Goal: Information Seeking & Learning: Learn about a topic

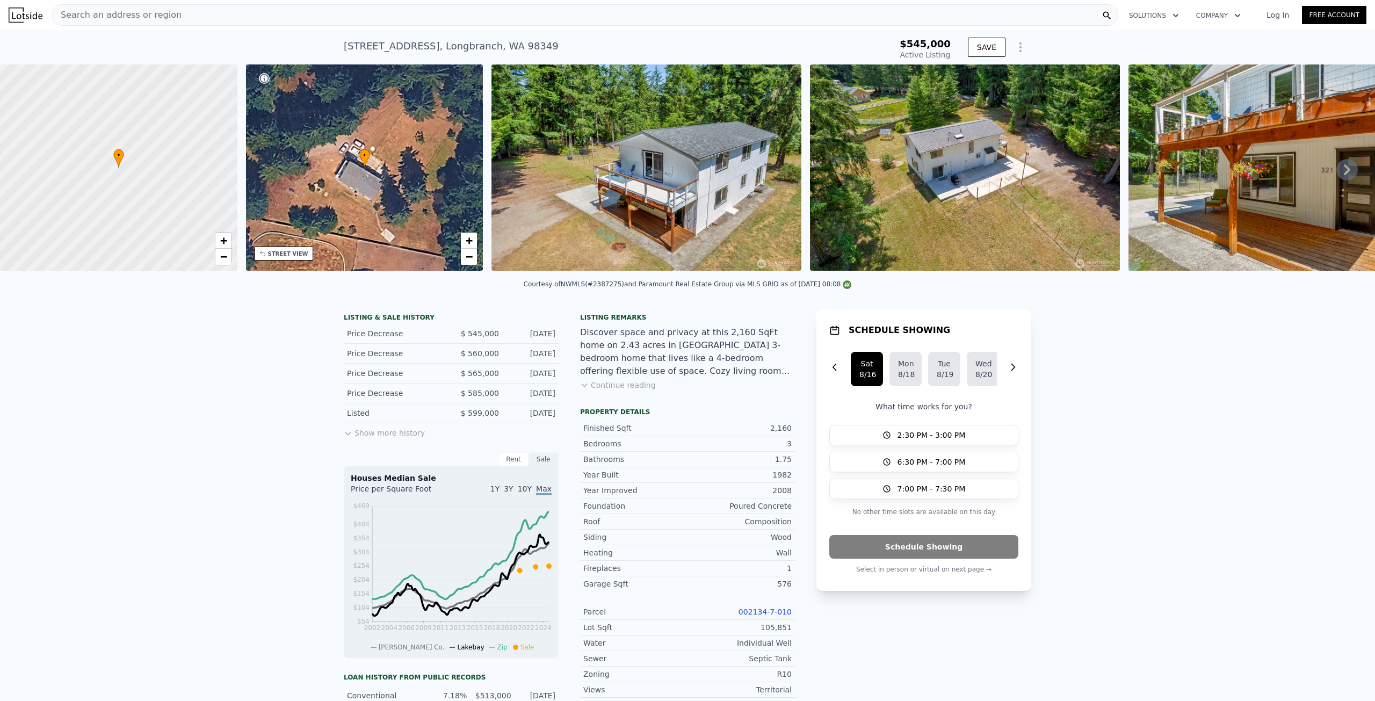
click at [628, 391] on button "Continue reading" at bounding box center [618, 385] width 76 height 11
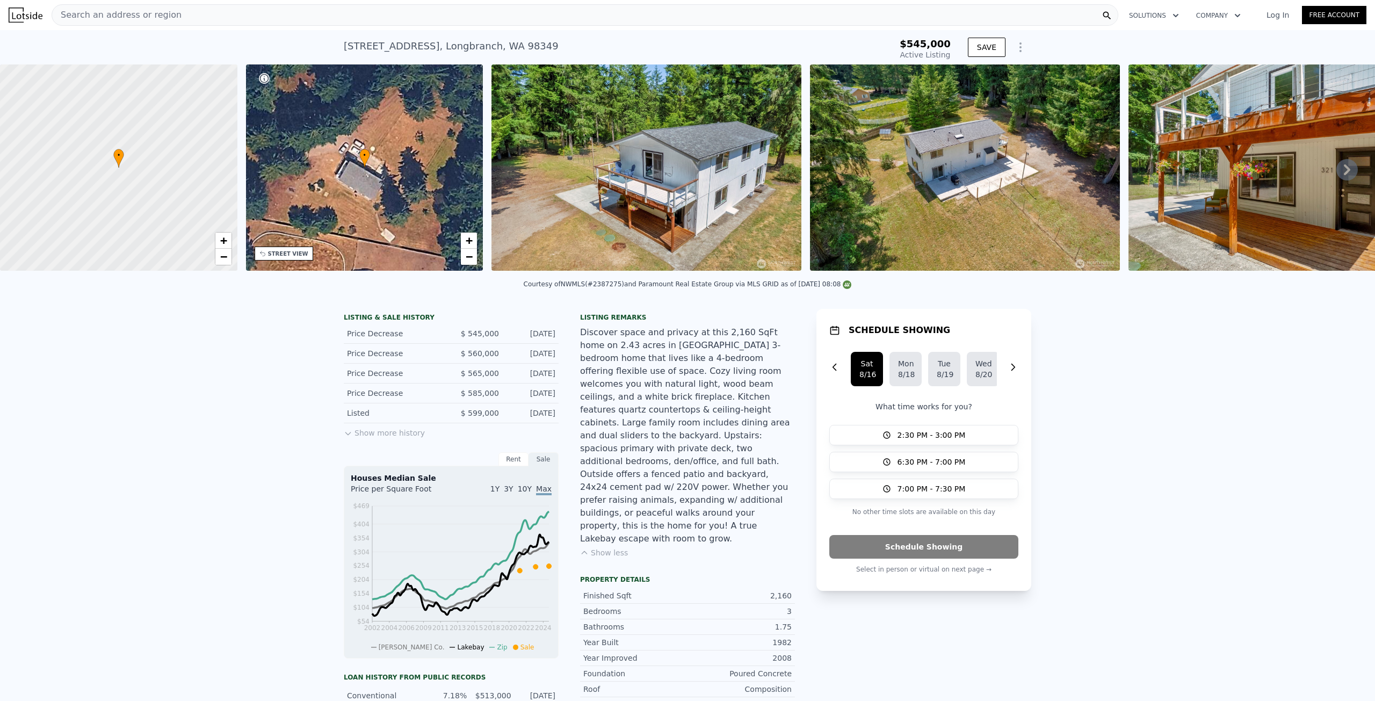
click at [1340, 168] on icon at bounding box center [1347, 169] width 21 height 21
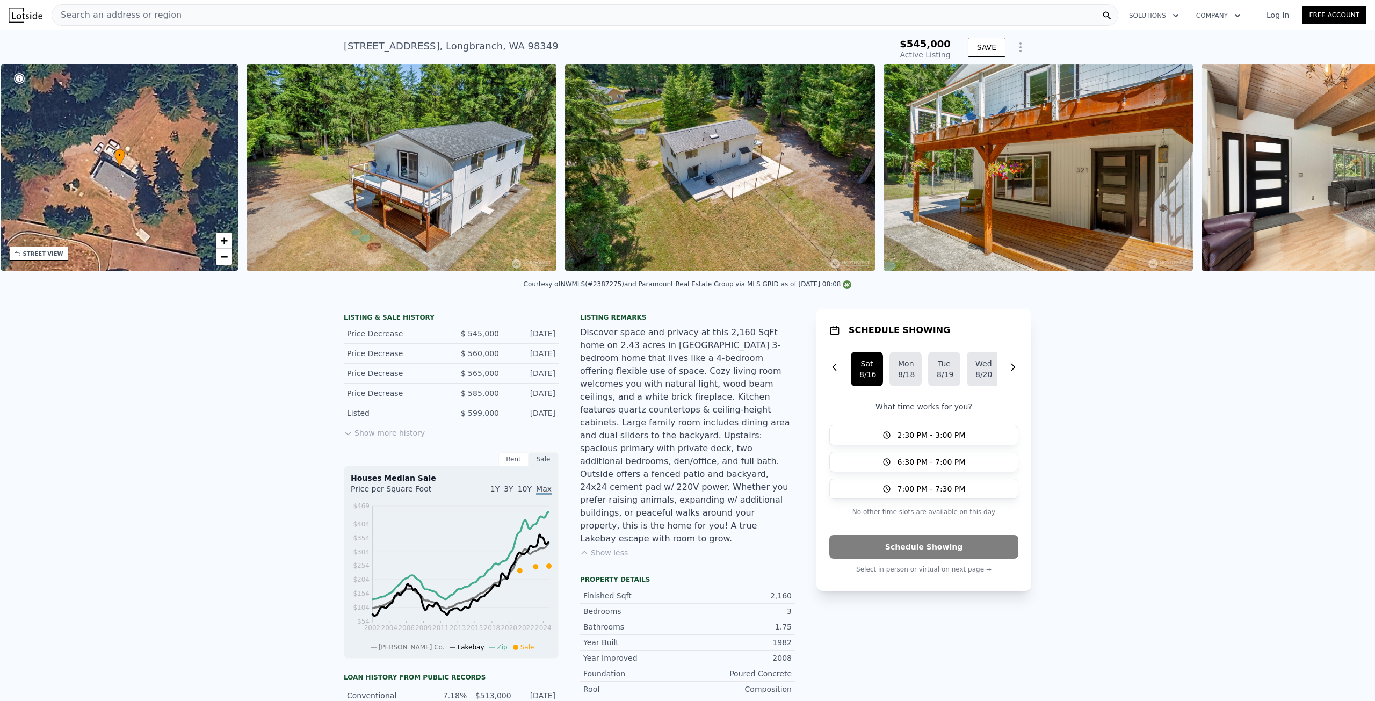
scroll to position [0, 250]
click at [1340, 169] on img at bounding box center [1355, 167] width 309 height 206
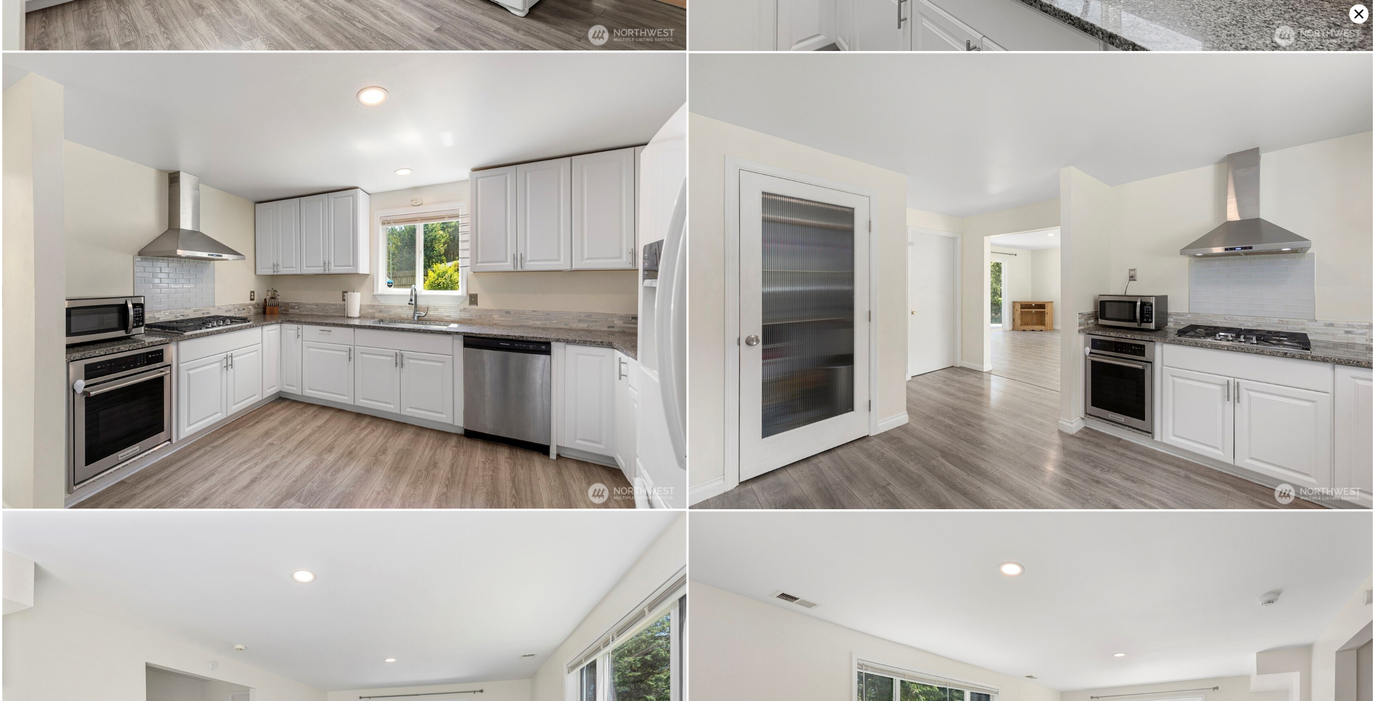
scroll to position [2278, 0]
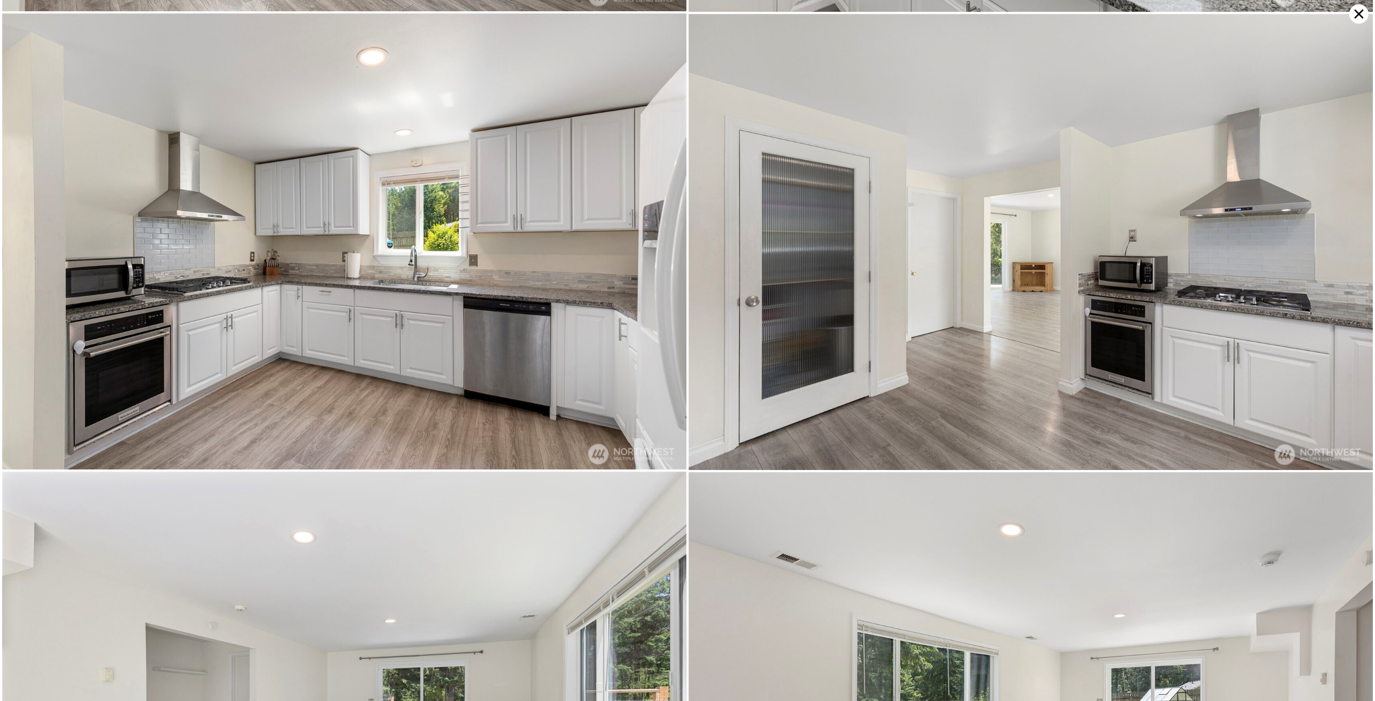
click at [1356, 7] on icon at bounding box center [1359, 13] width 19 height 19
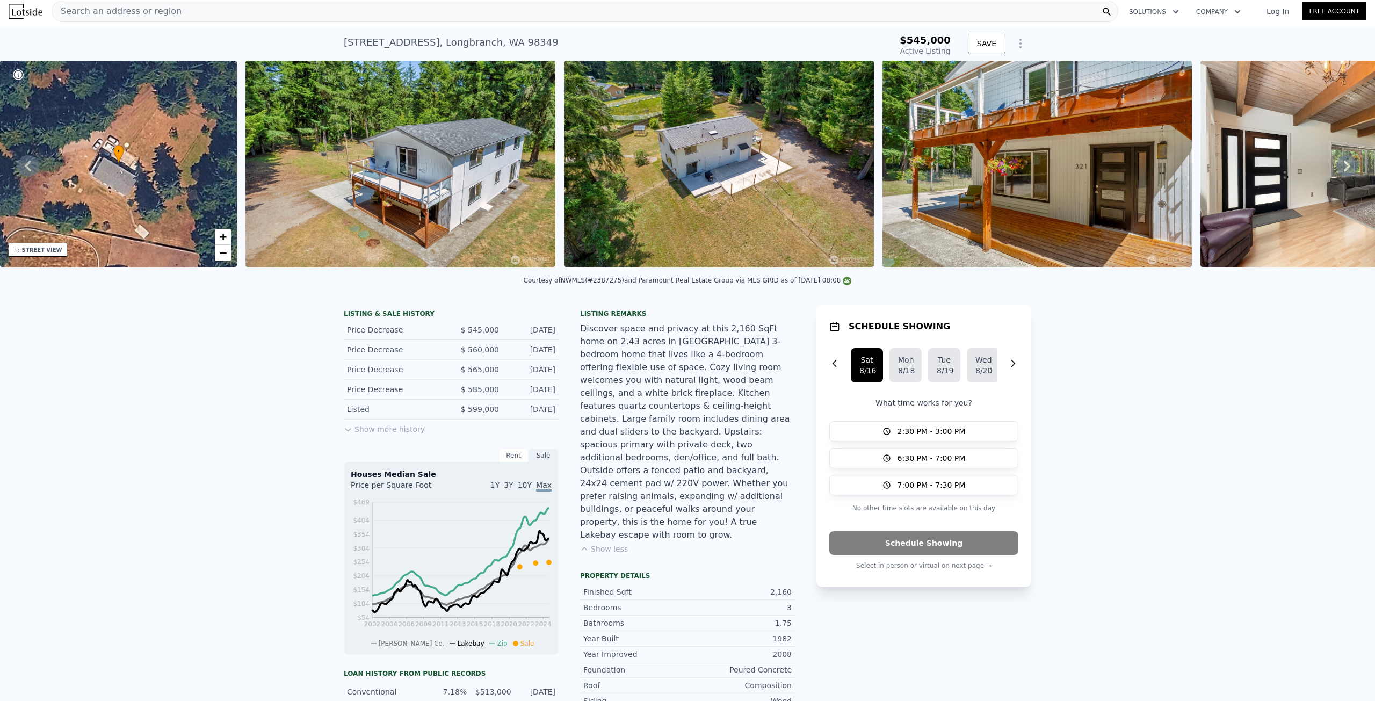
scroll to position [0, 0]
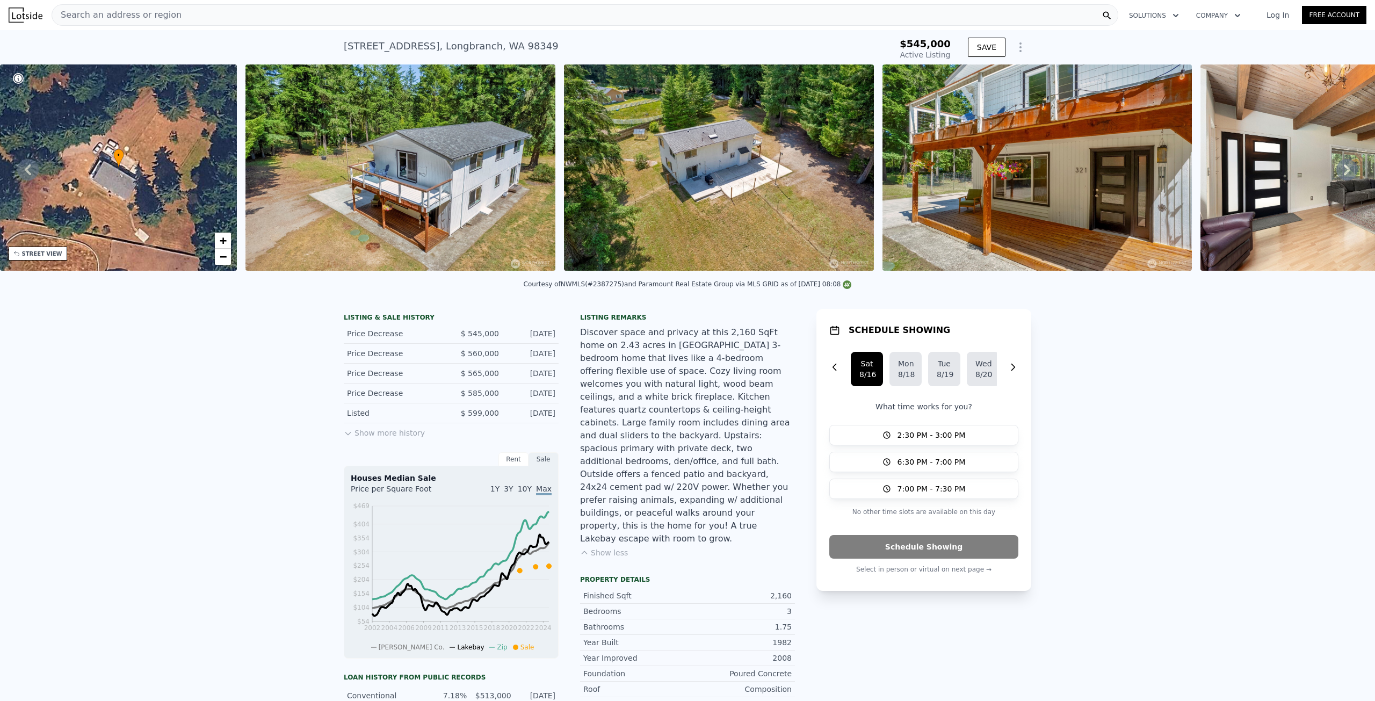
click at [374, 434] on button "Show more history" at bounding box center [384, 430] width 81 height 15
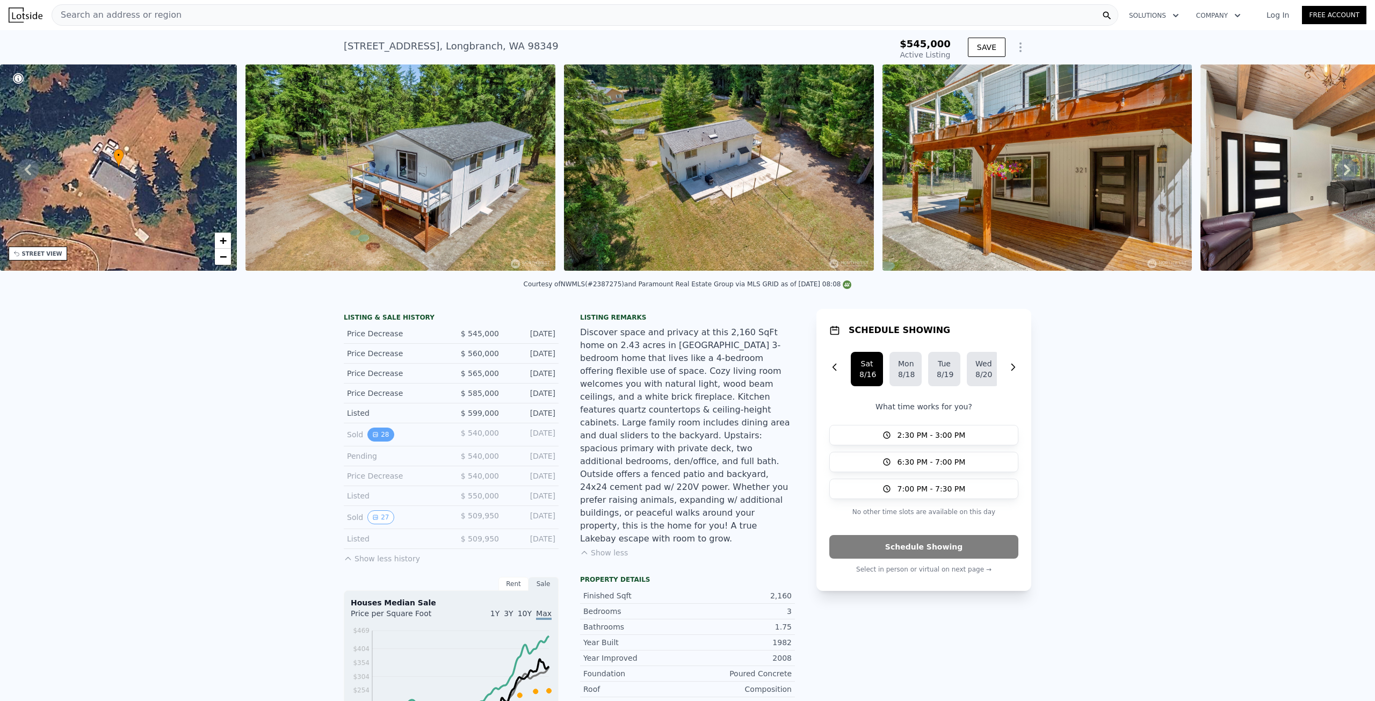
click at [372, 438] on icon "View historical data" at bounding box center [375, 434] width 6 height 6
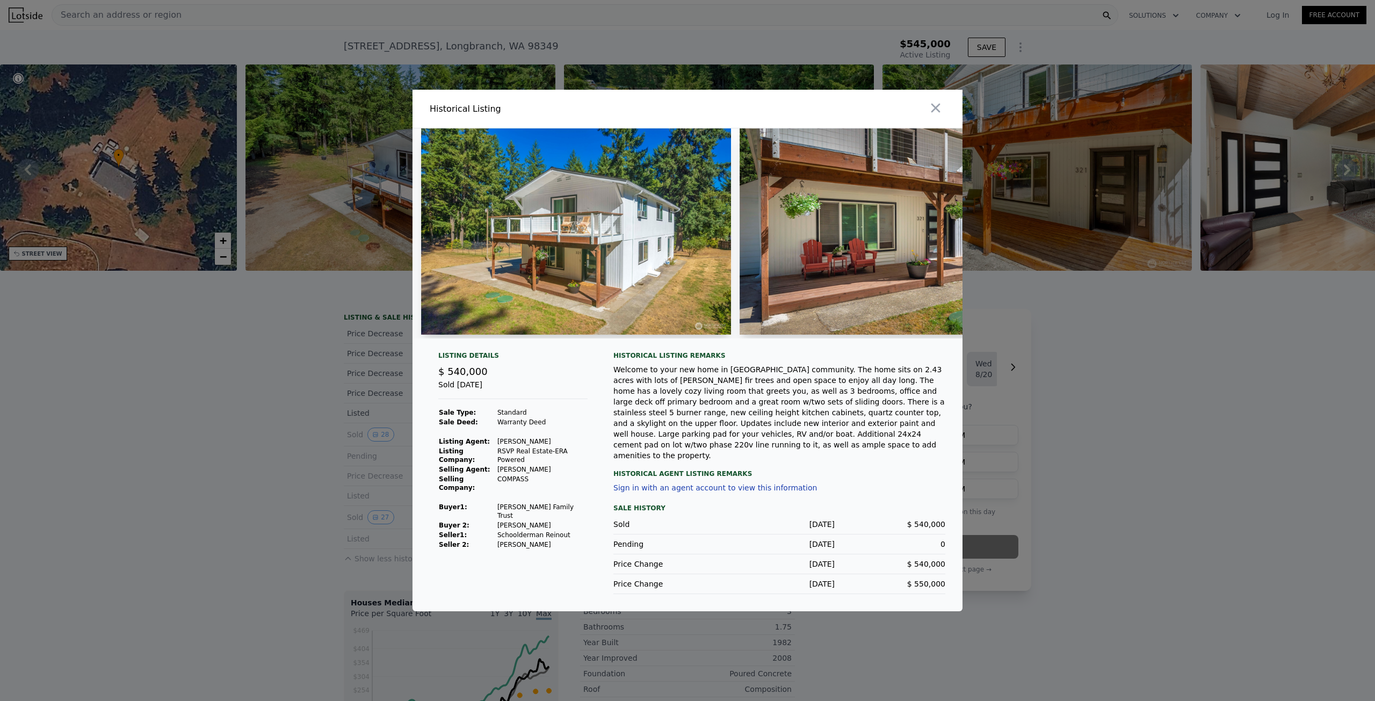
click at [607, 217] on img at bounding box center [576, 231] width 310 height 206
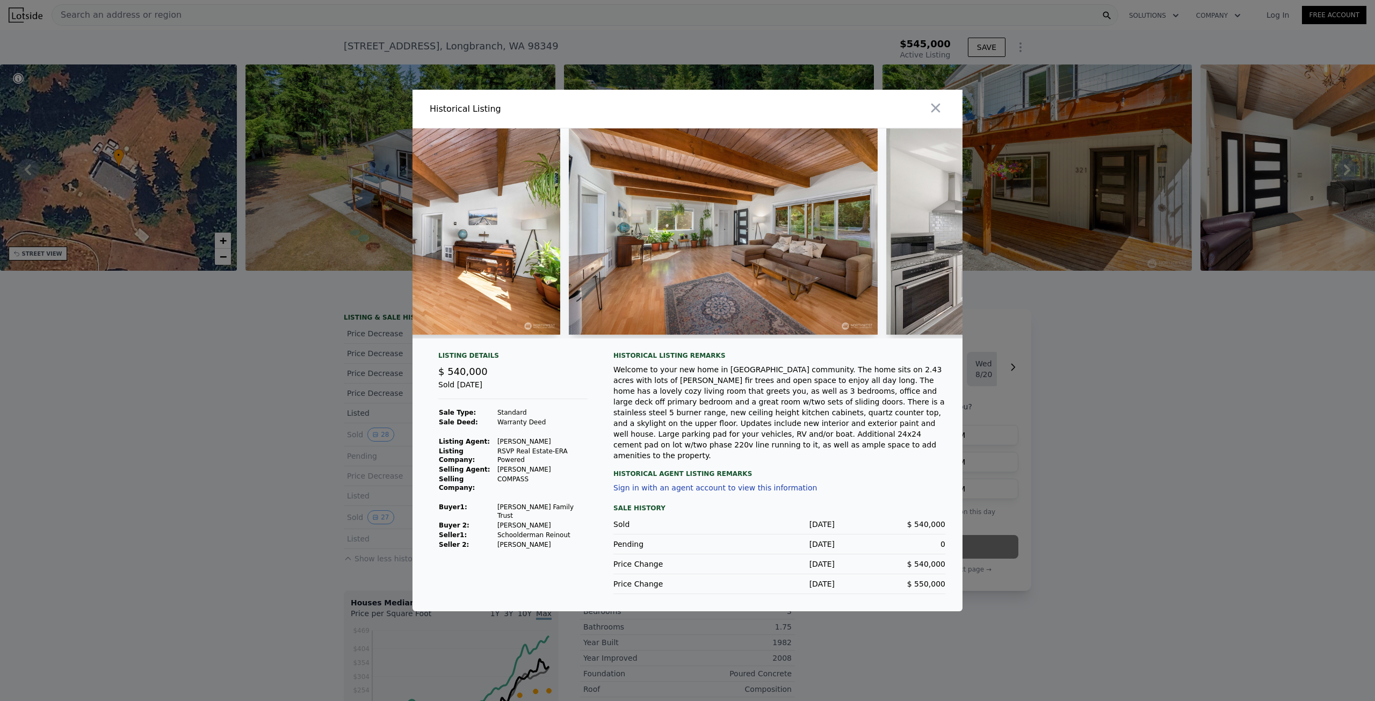
scroll to position [0, 1472]
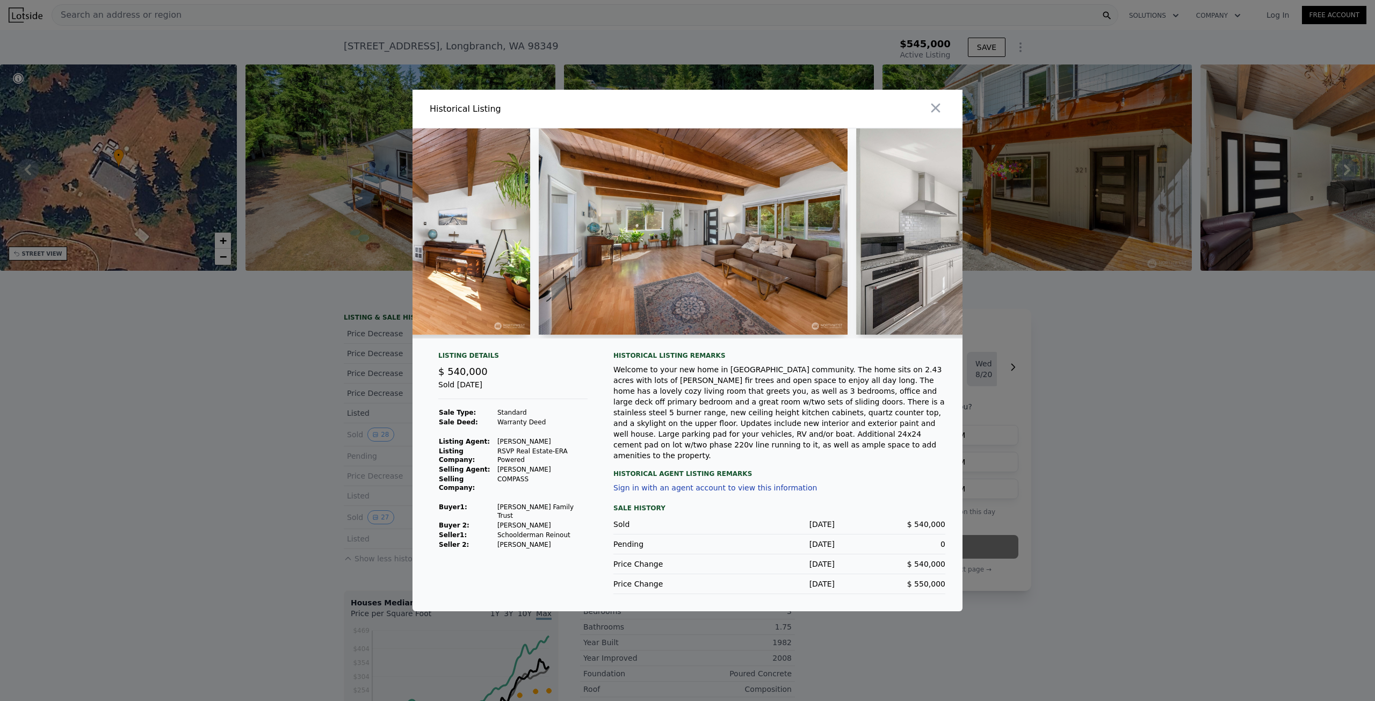
click at [675, 268] on img at bounding box center [693, 231] width 309 height 206
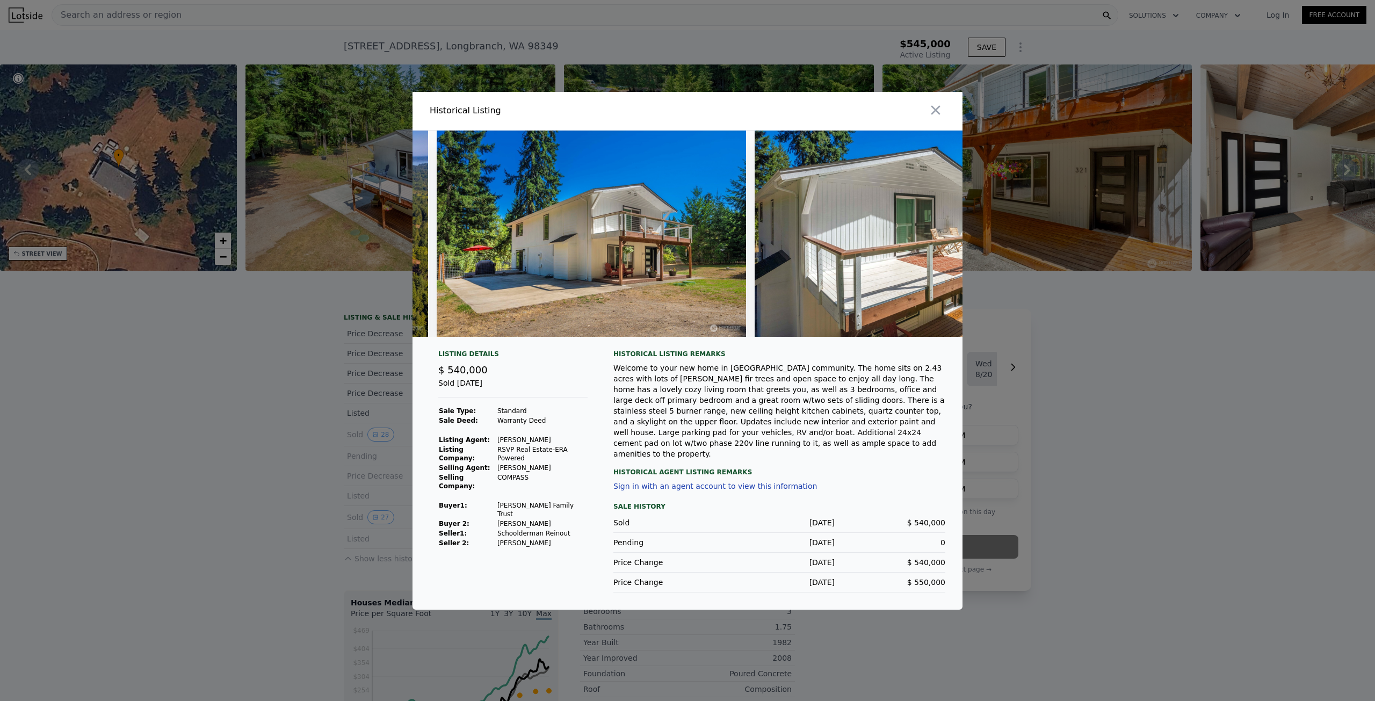
scroll to position [0, 8368]
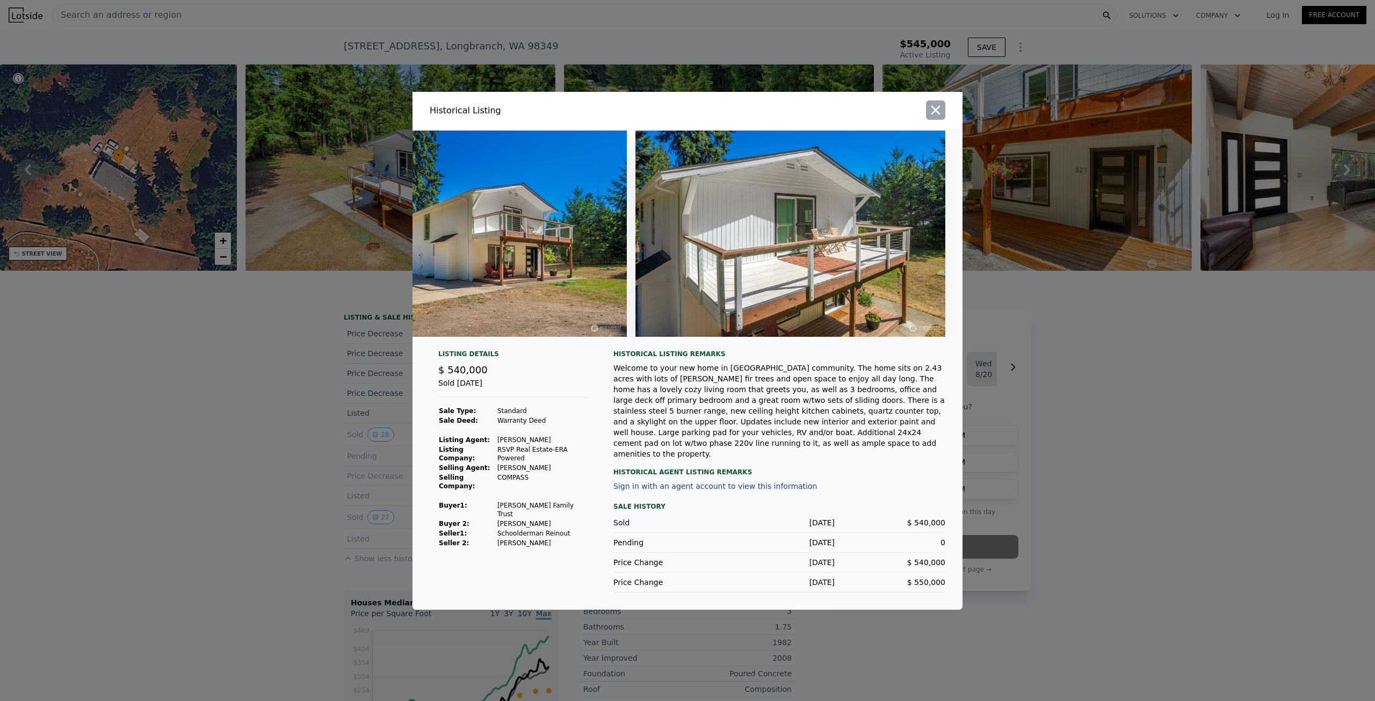
click at [936, 113] on icon "button" at bounding box center [935, 110] width 15 height 15
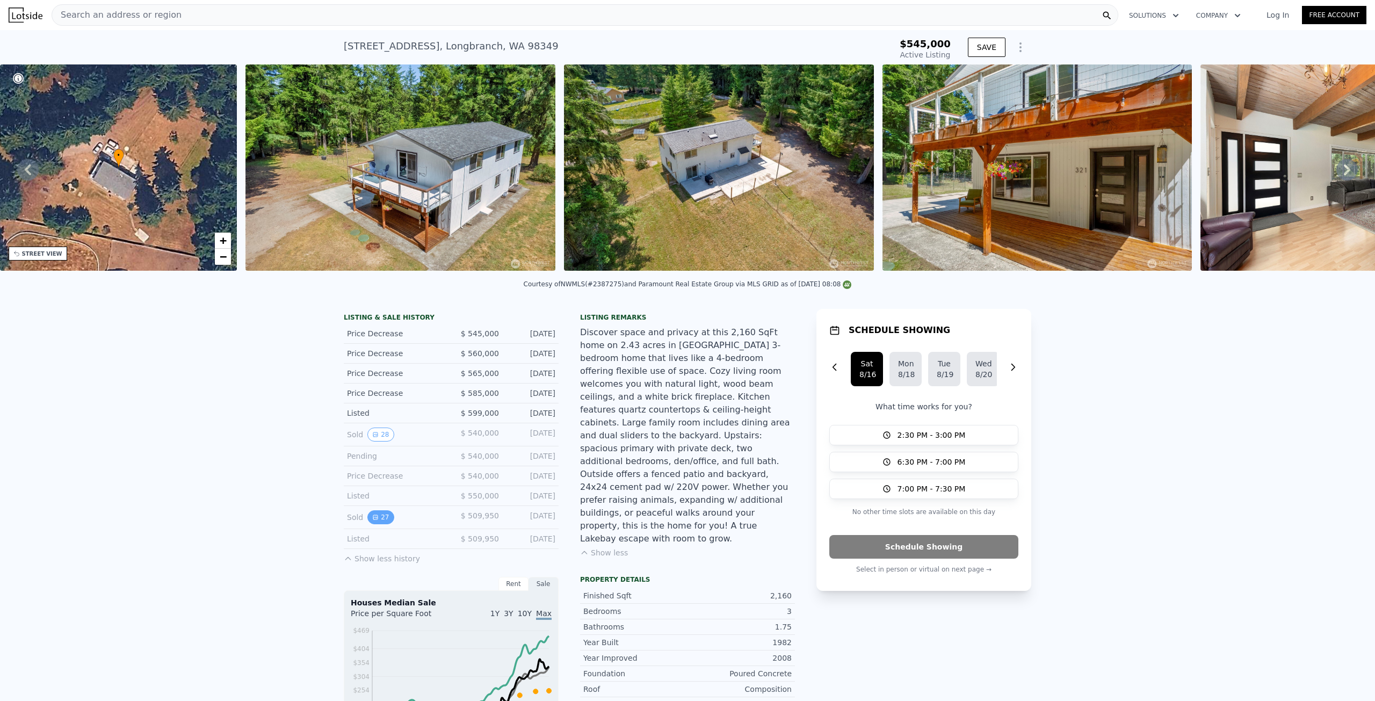
click at [379, 524] on button "27" at bounding box center [381, 517] width 26 height 14
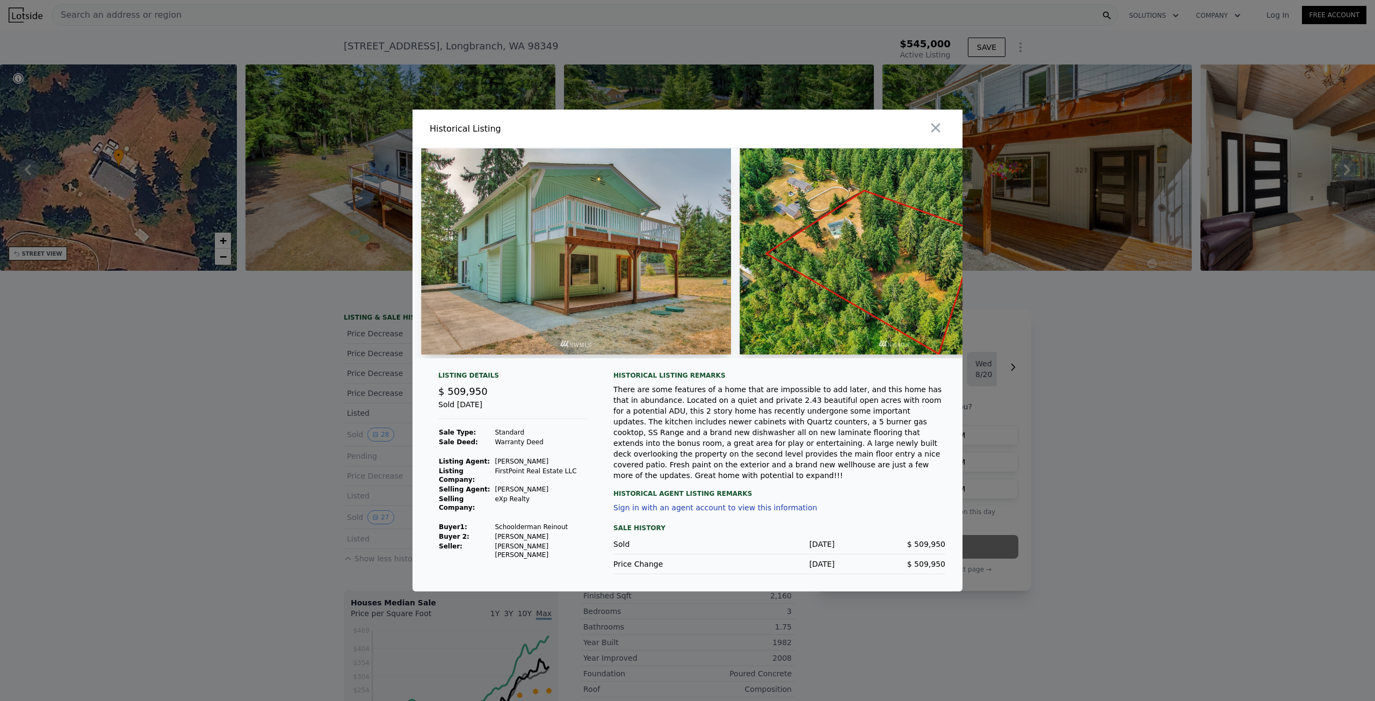
click at [587, 253] on img at bounding box center [576, 251] width 310 height 206
click at [551, 289] on img at bounding box center [576, 251] width 310 height 206
click at [510, 334] on img at bounding box center [576, 251] width 310 height 206
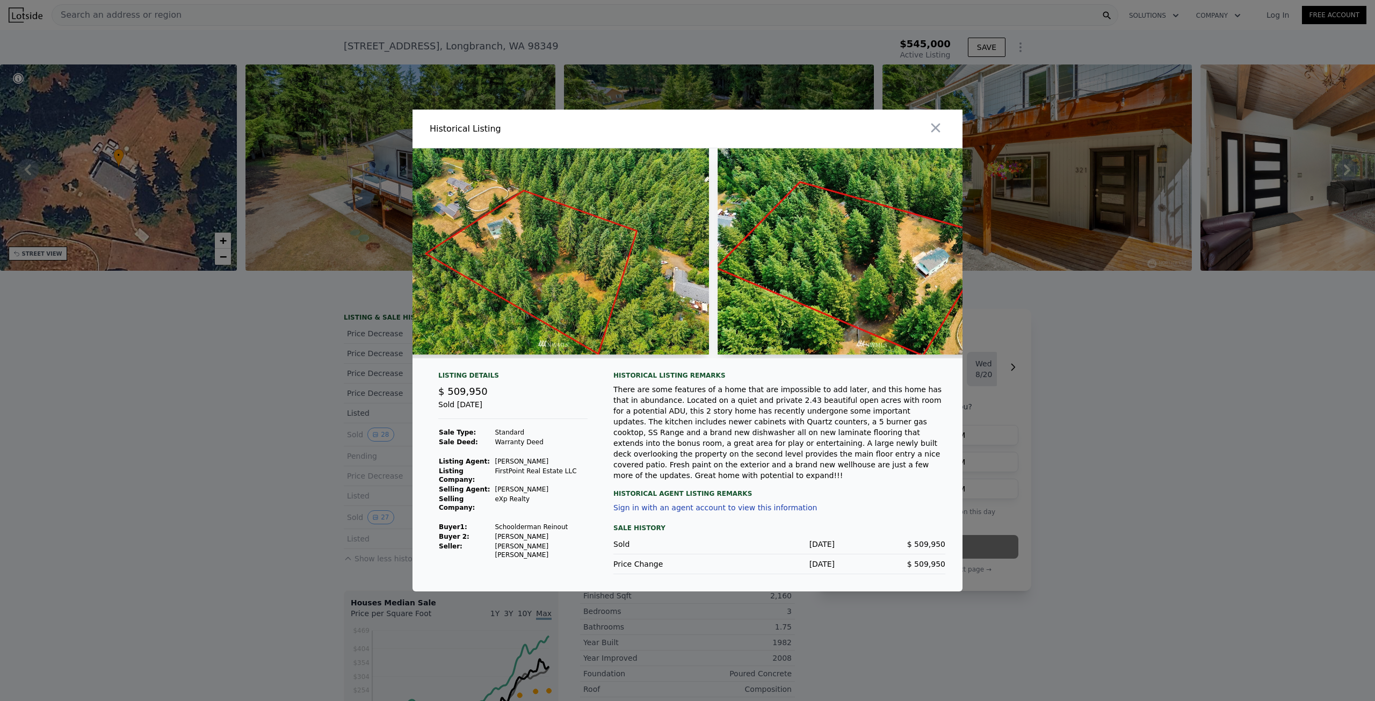
scroll to position [0, 329]
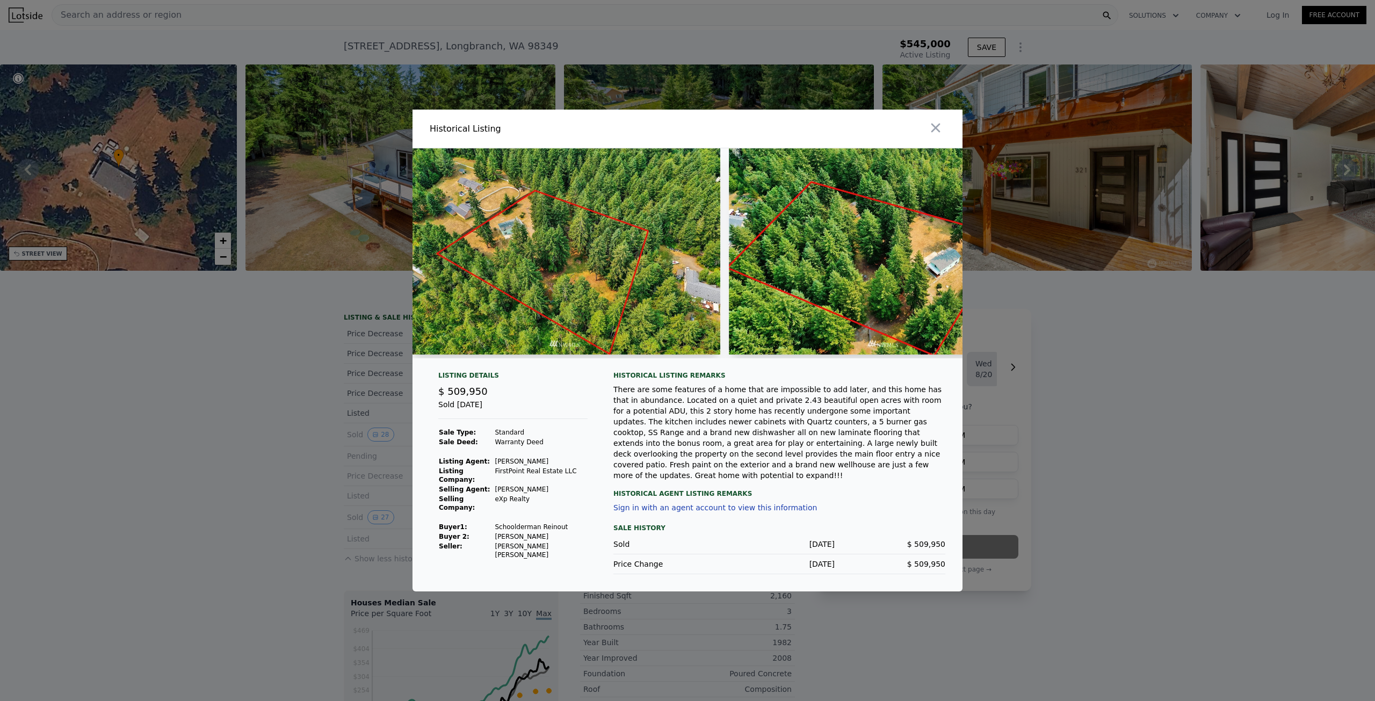
click at [726, 431] on div "There are some features of a home that are impossible to add later, and this ho…" at bounding box center [780, 432] width 332 height 97
drag, startPoint x: 721, startPoint y: 430, endPoint x: 749, endPoint y: 430, distance: 28.5
click at [749, 430] on div "There are some features of a home that are impossible to add later, and this ho…" at bounding box center [780, 432] width 332 height 97
click at [749, 428] on div "There are some features of a home that are impossible to add later, and this ho…" at bounding box center [780, 432] width 332 height 97
click at [746, 415] on div "There are some features of a home that are impossible to add later, and this ho…" at bounding box center [780, 432] width 332 height 97
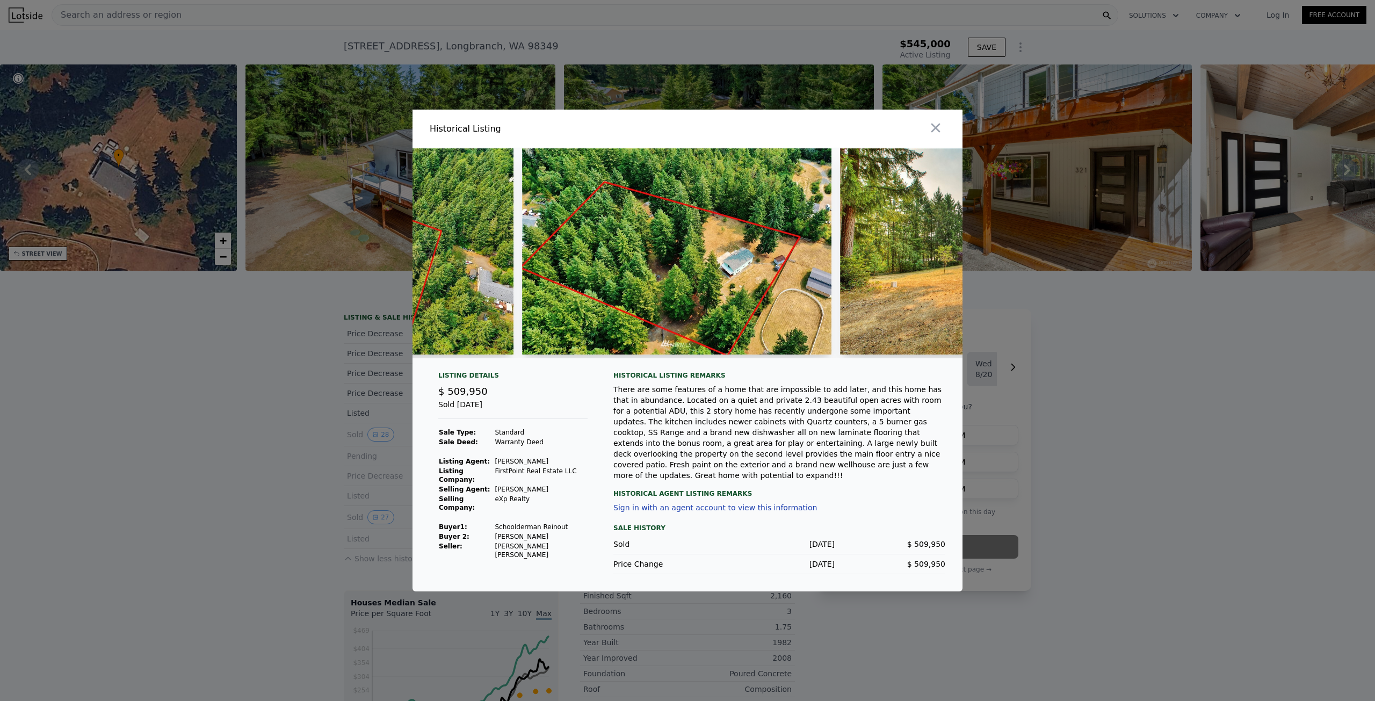
scroll to position [0, 493]
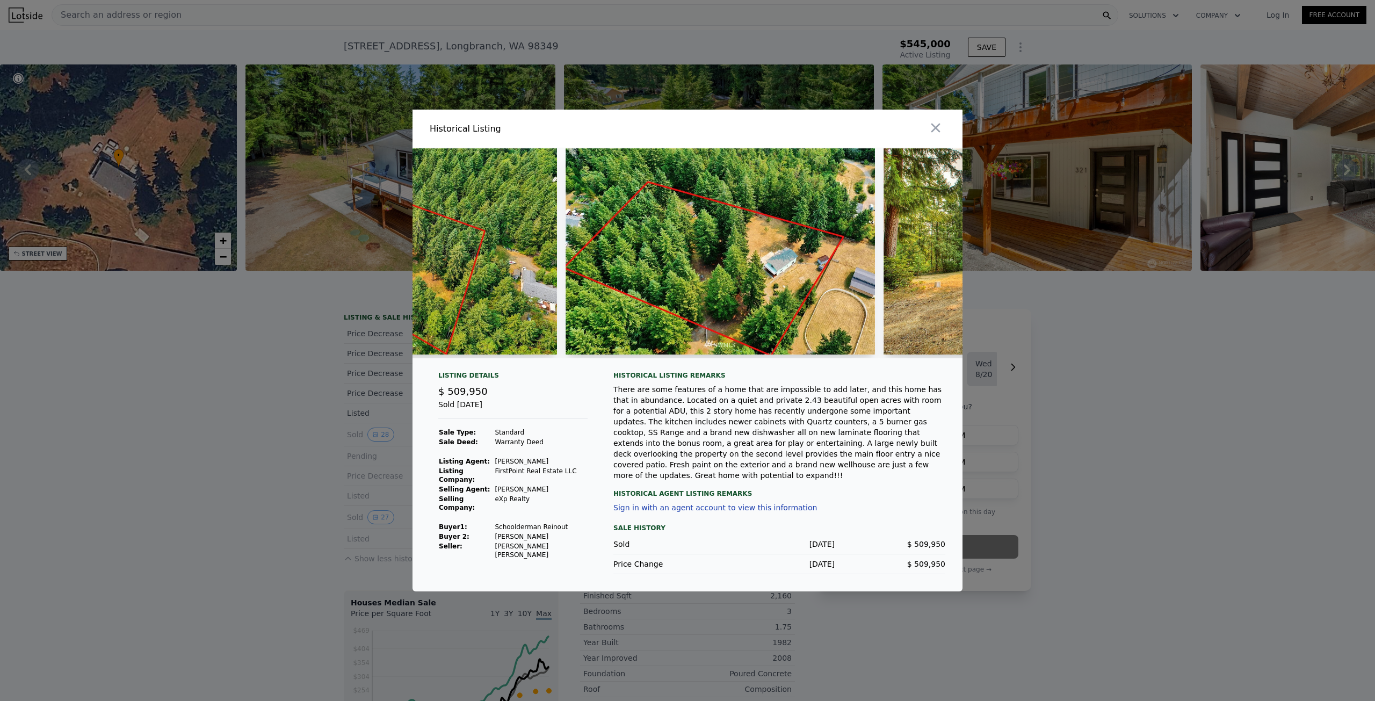
click at [279, 322] on div at bounding box center [687, 350] width 1375 height 701
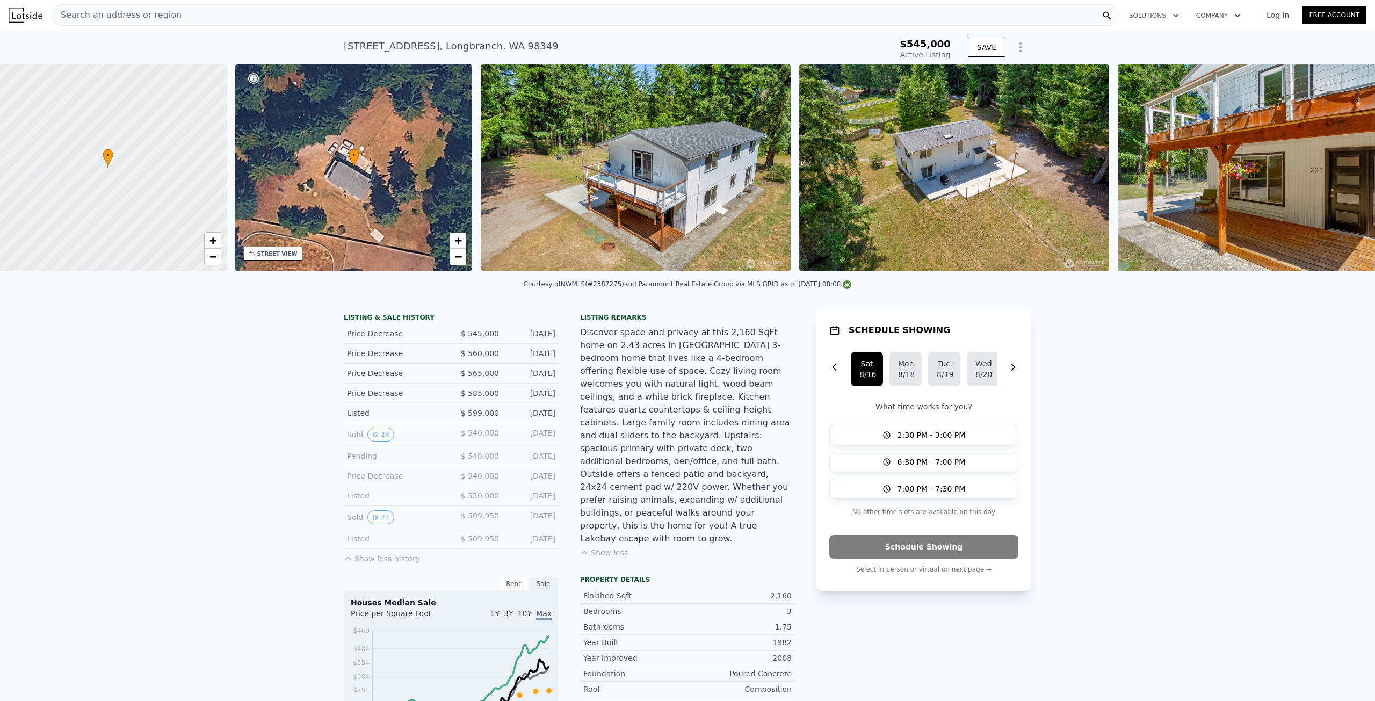
scroll to position [0, 4]
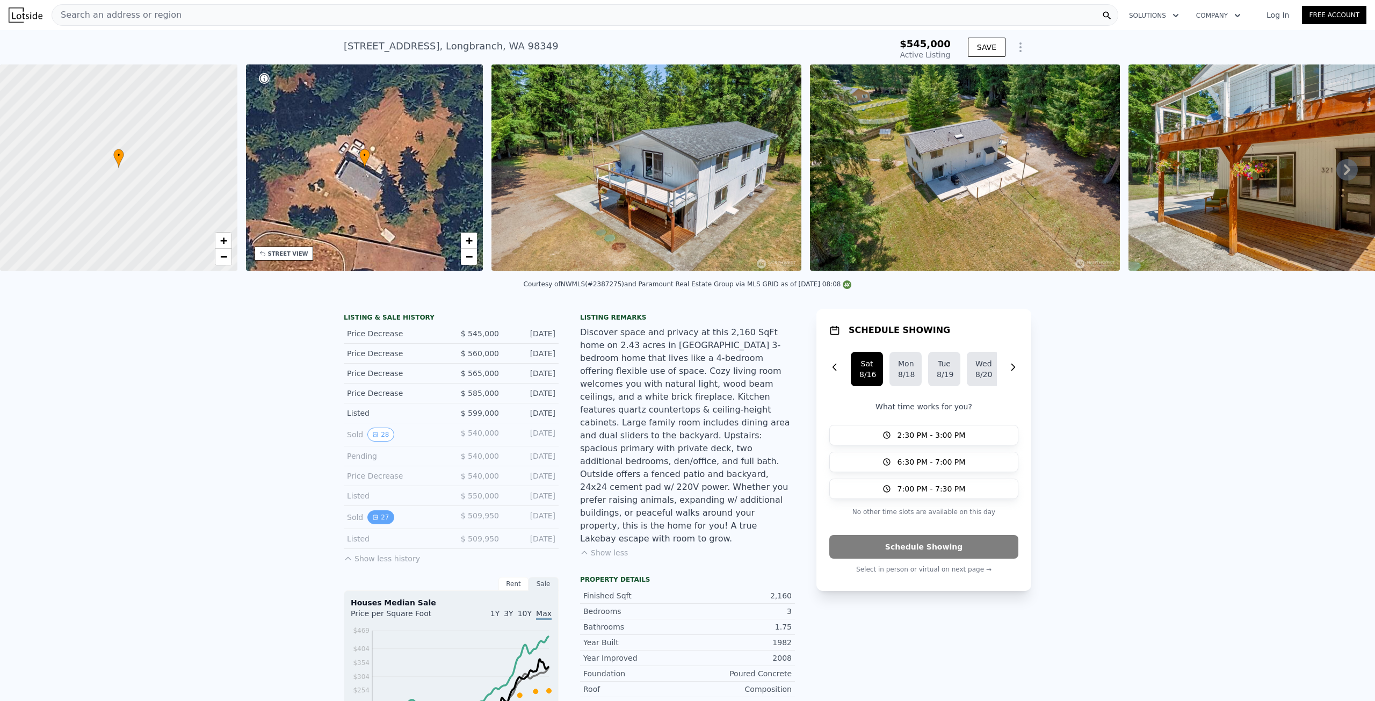
click at [374, 524] on button "27" at bounding box center [381, 517] width 26 height 14
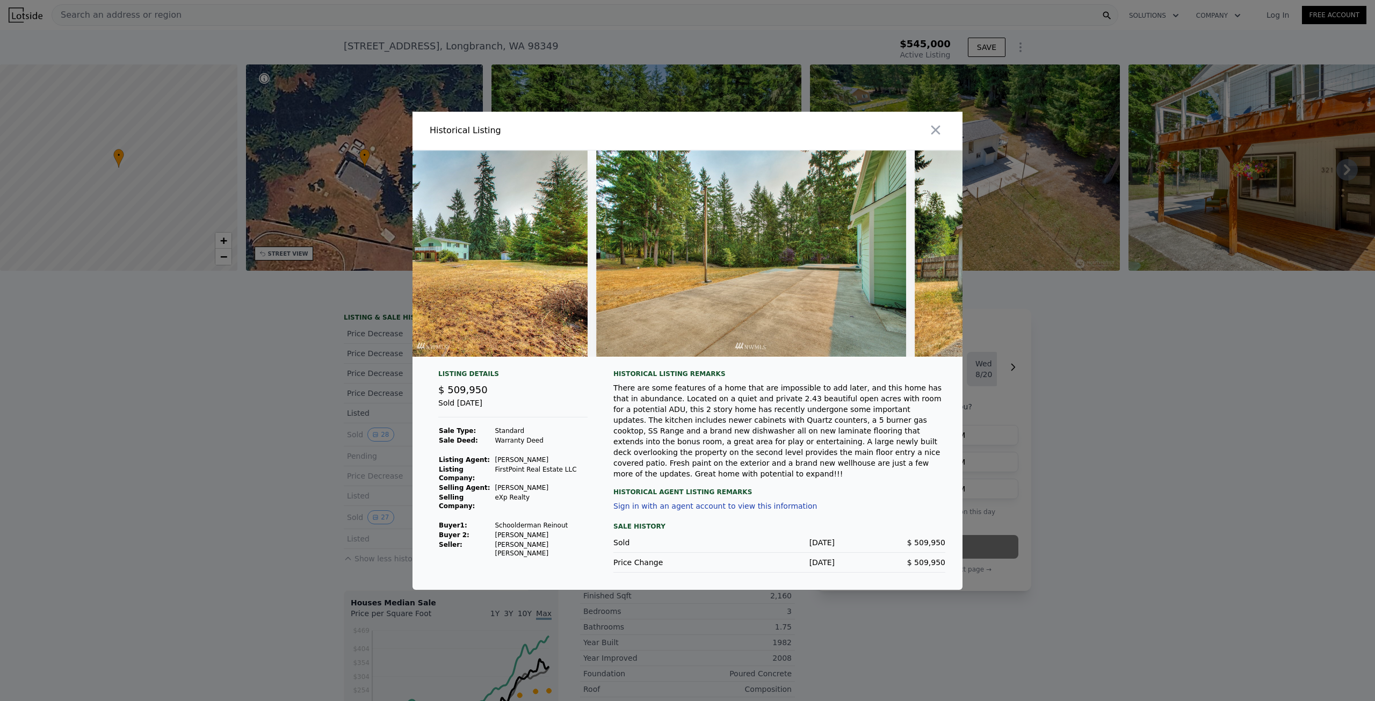
scroll to position [0, 8079]
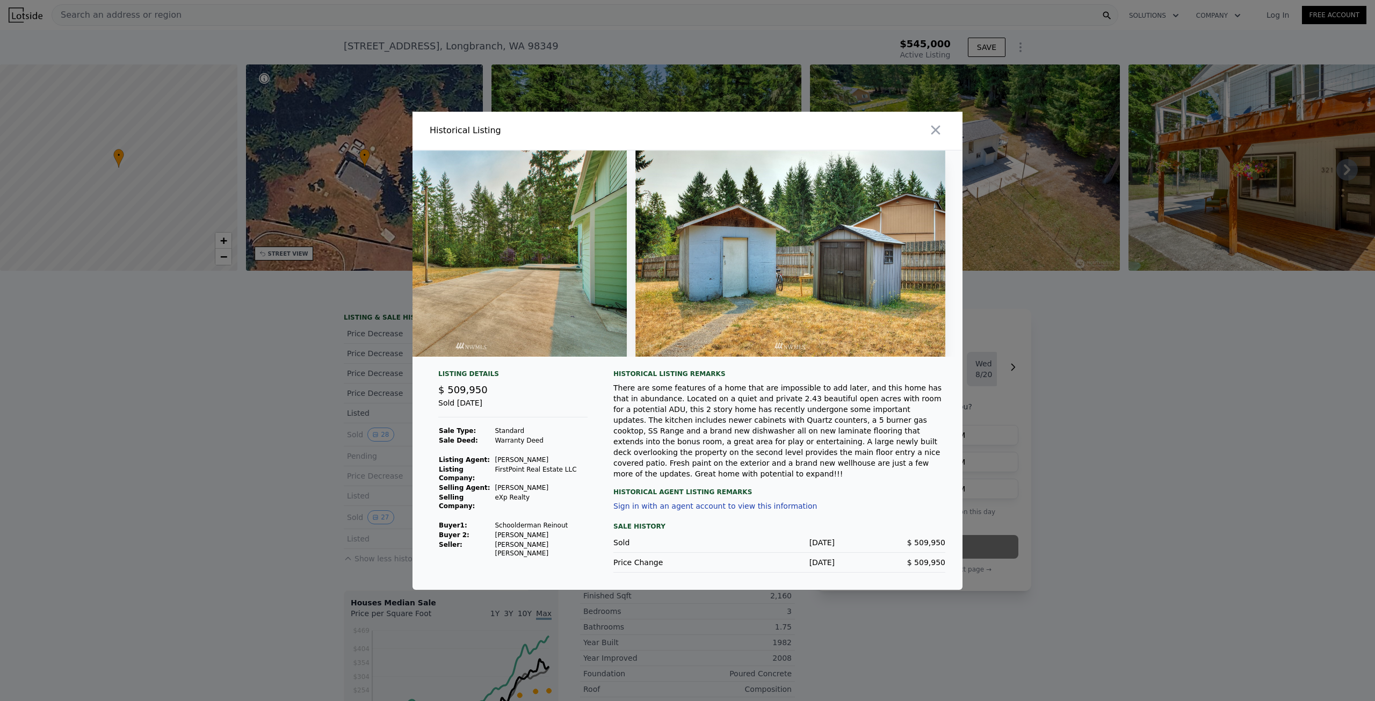
click at [259, 454] on div at bounding box center [687, 350] width 1375 height 701
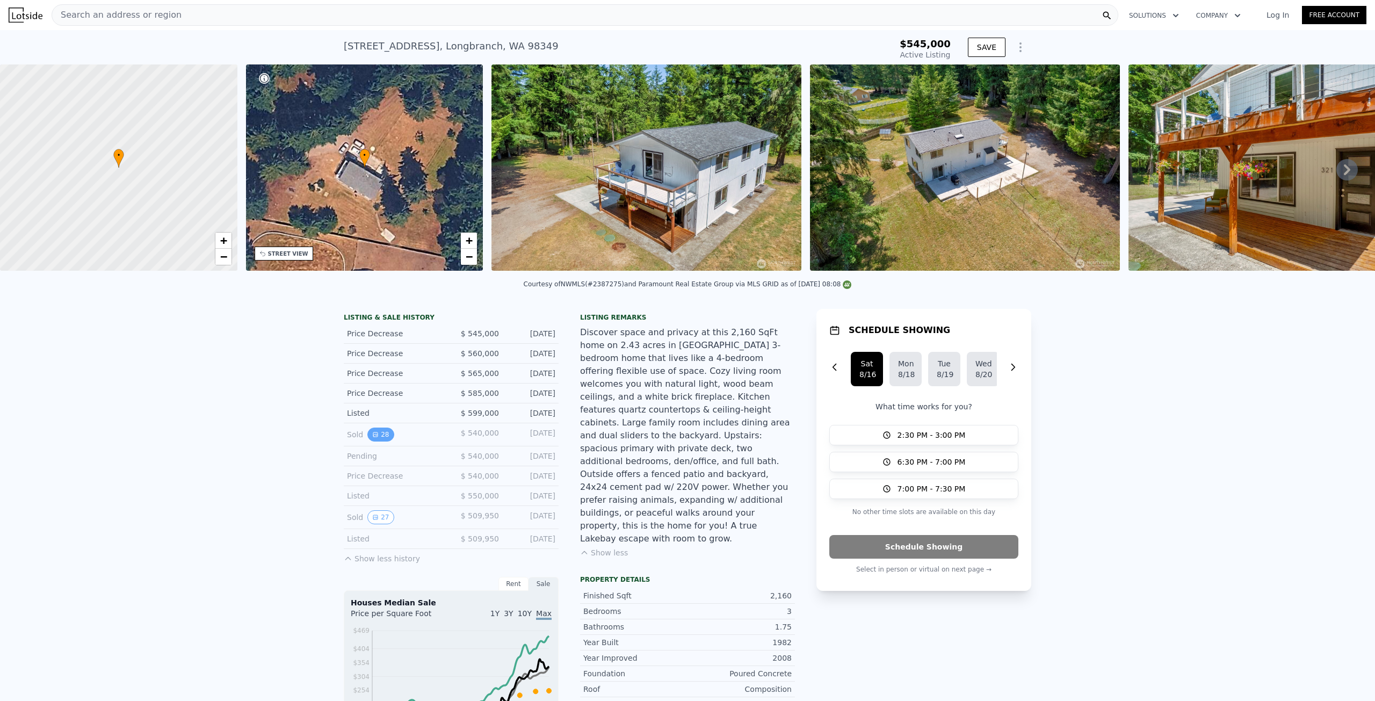
click at [372, 438] on icon "View historical data" at bounding box center [375, 434] width 6 height 6
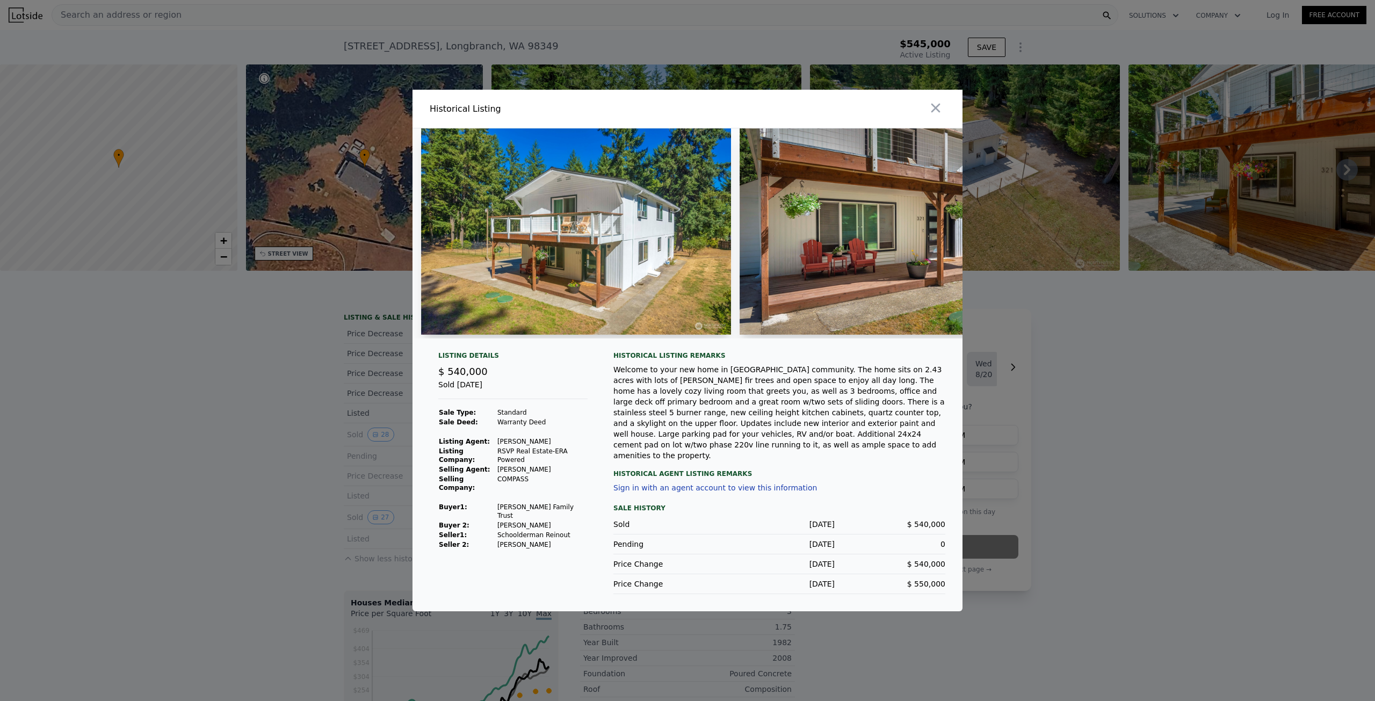
click at [279, 443] on div at bounding box center [687, 350] width 1375 height 701
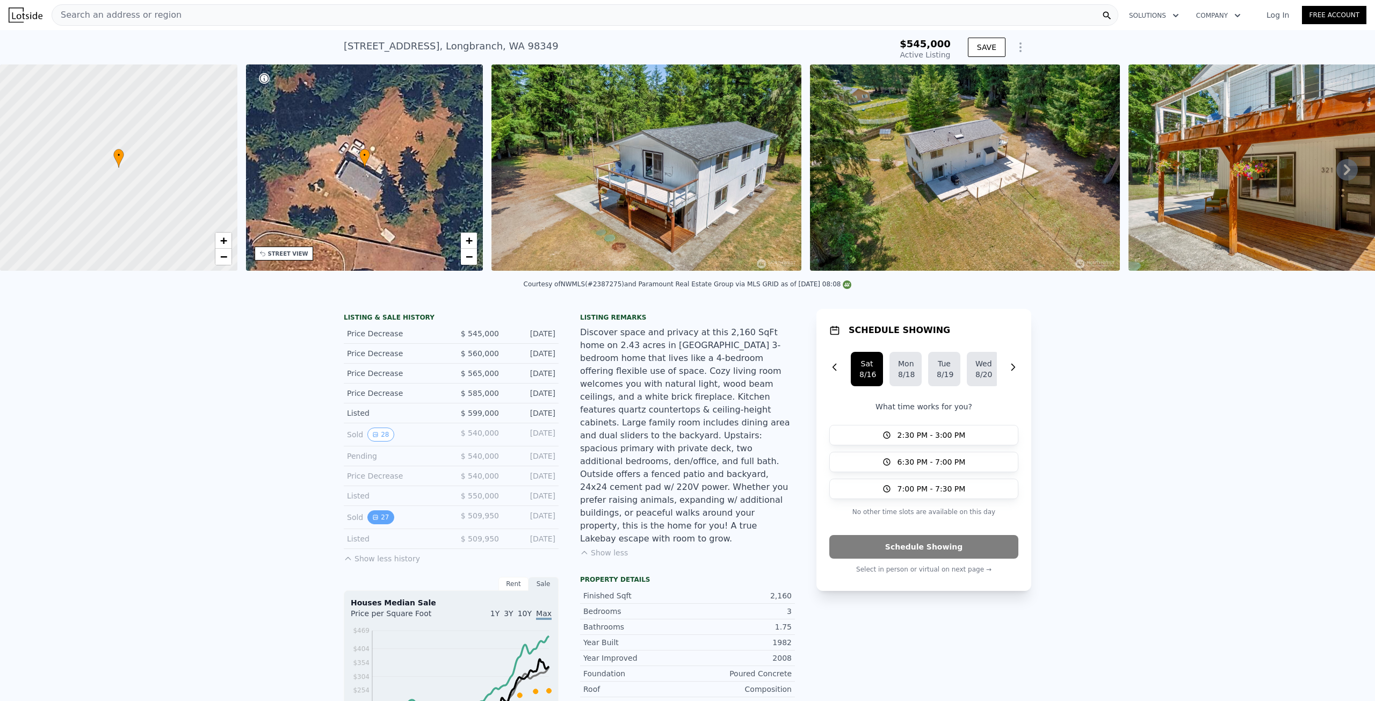
click at [369, 520] on button "27" at bounding box center [381, 517] width 26 height 14
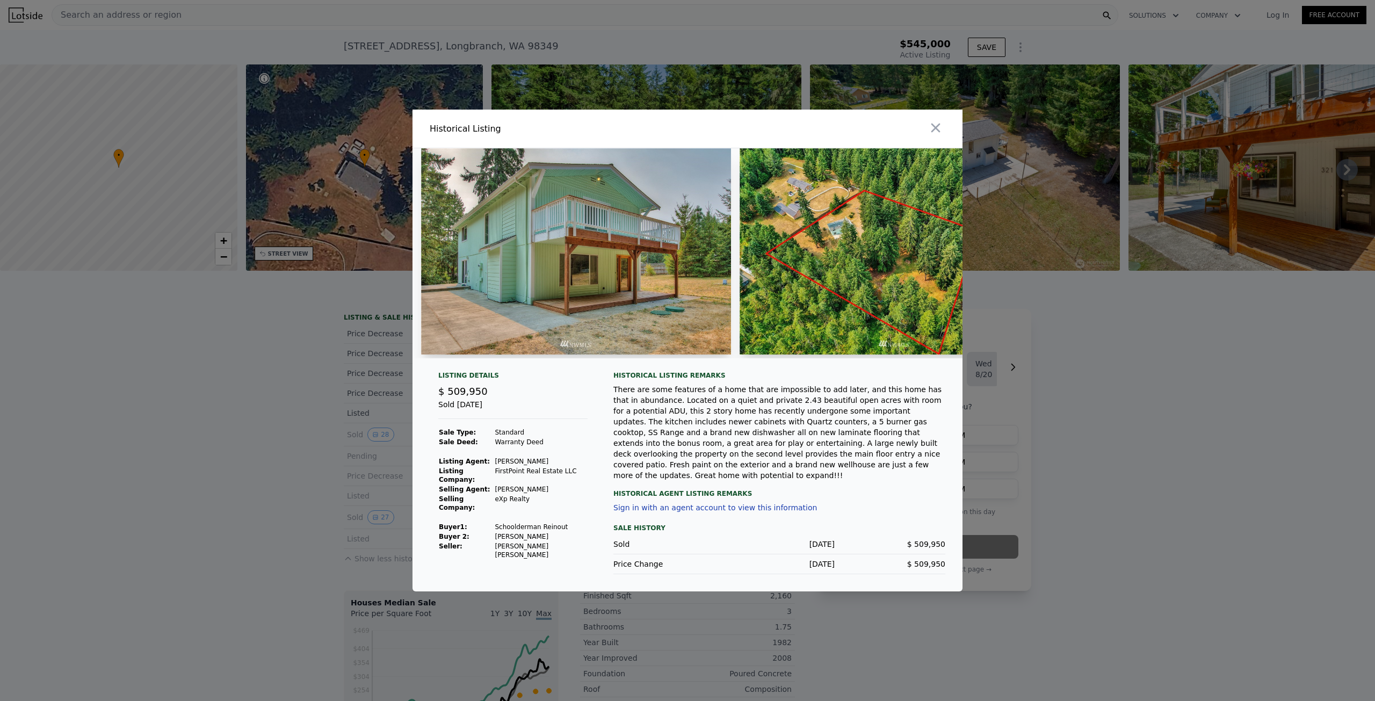
click at [238, 476] on div at bounding box center [687, 350] width 1375 height 701
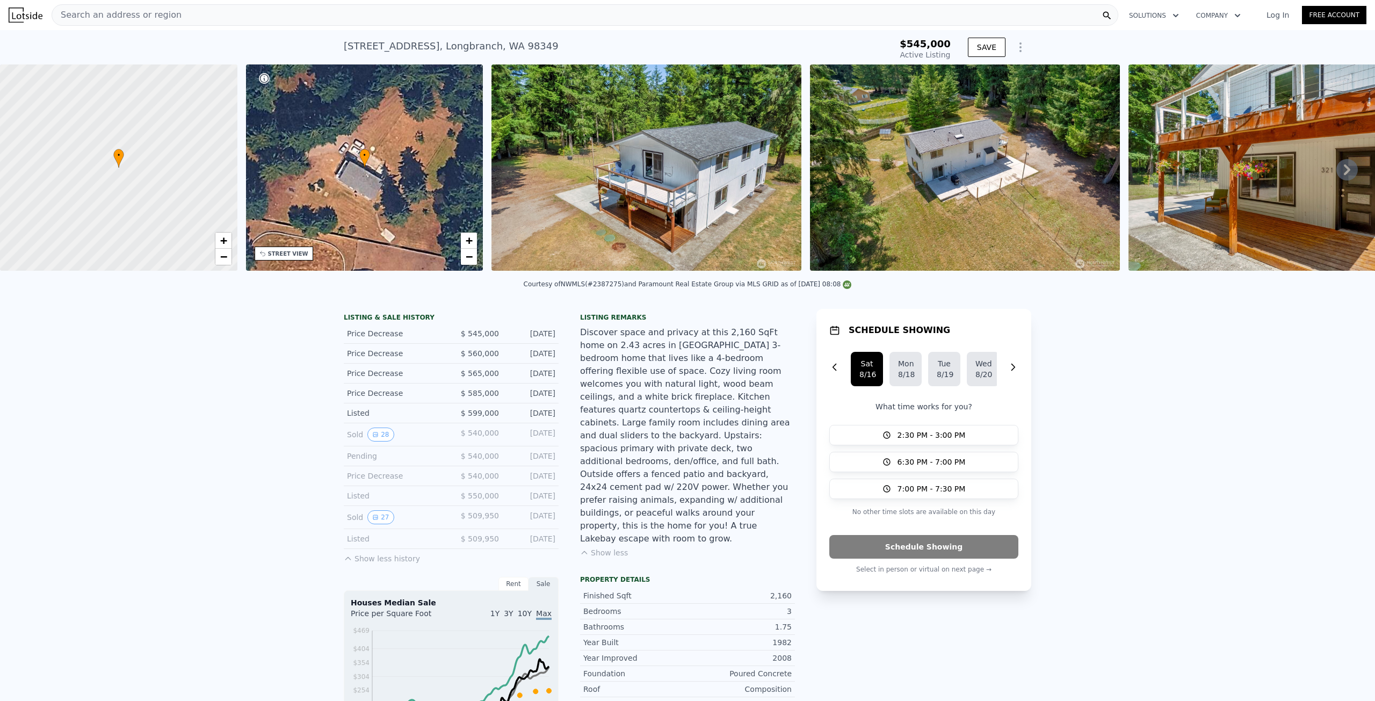
click at [1012, 198] on img at bounding box center [965, 167] width 310 height 206
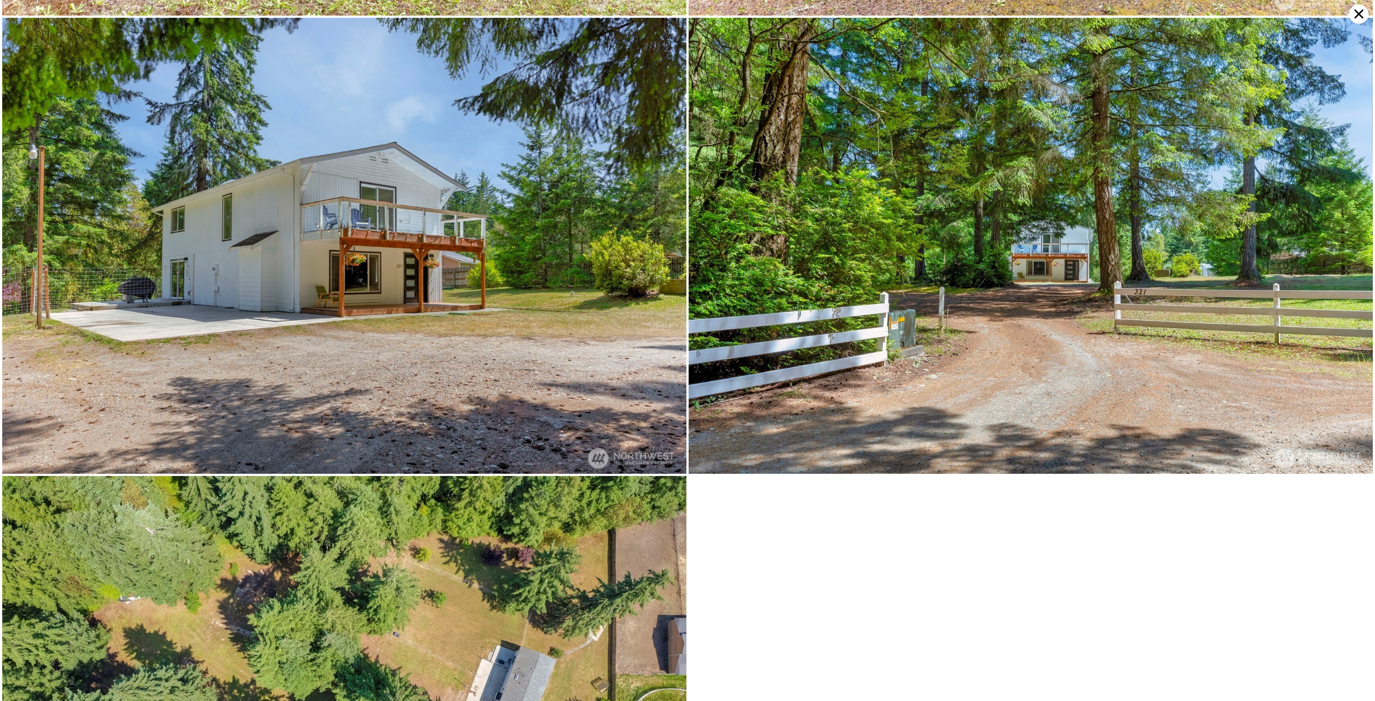
scroll to position [8409, 0]
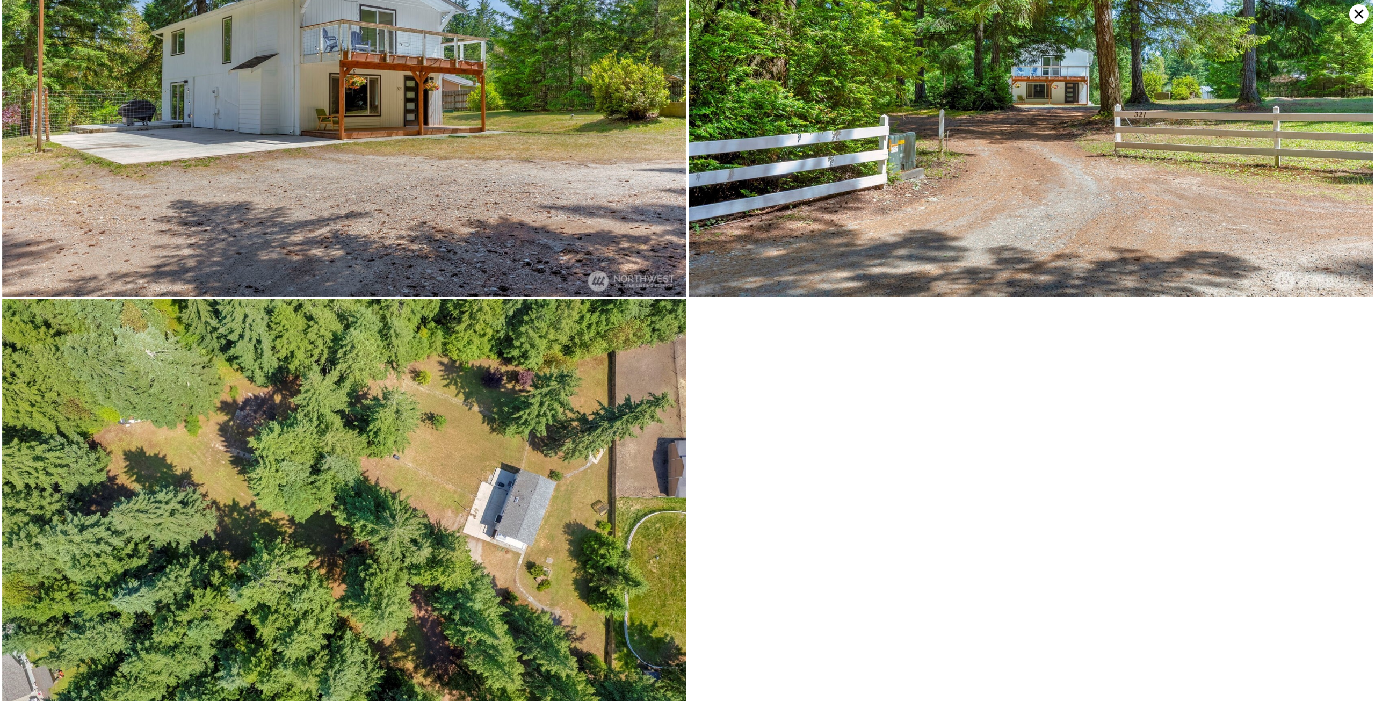
click at [1355, 13] on icon at bounding box center [1359, 13] width 19 height 19
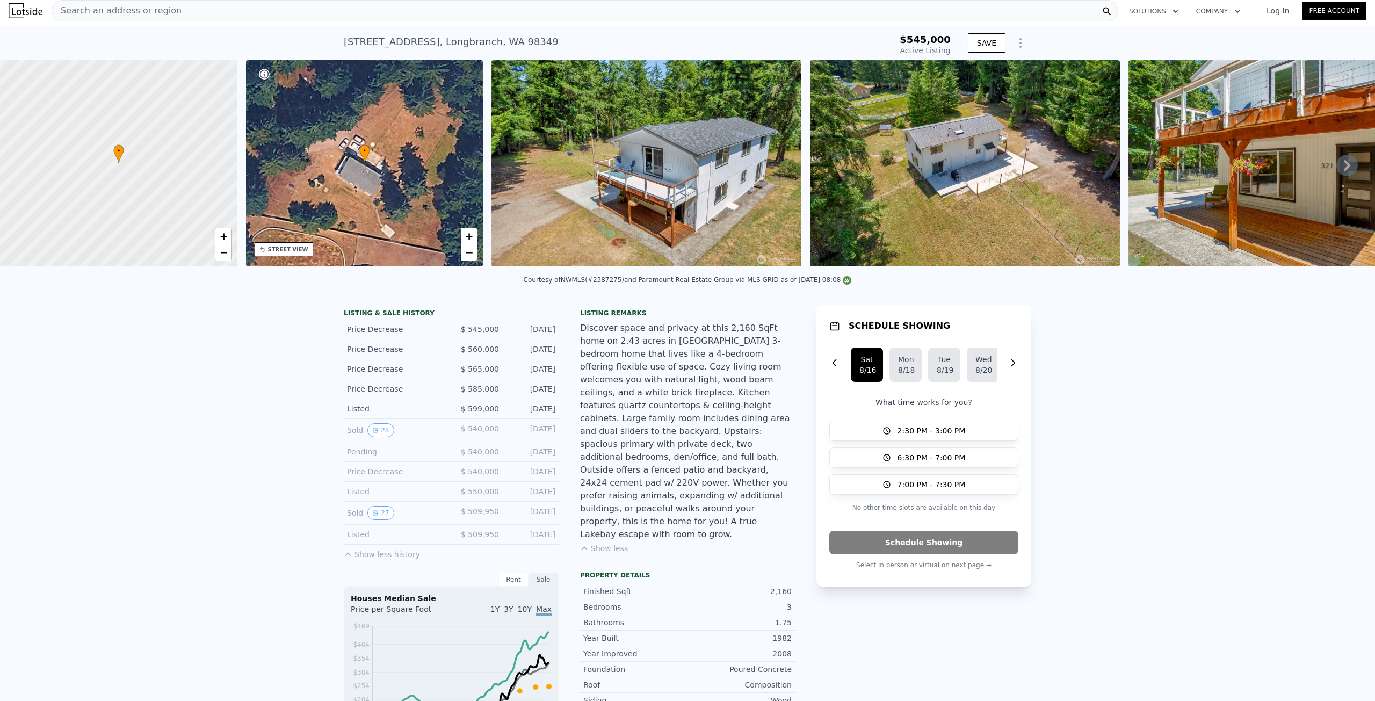
scroll to position [4, 0]
click at [373, 516] on icon "View historical data" at bounding box center [375, 514] width 4 height 4
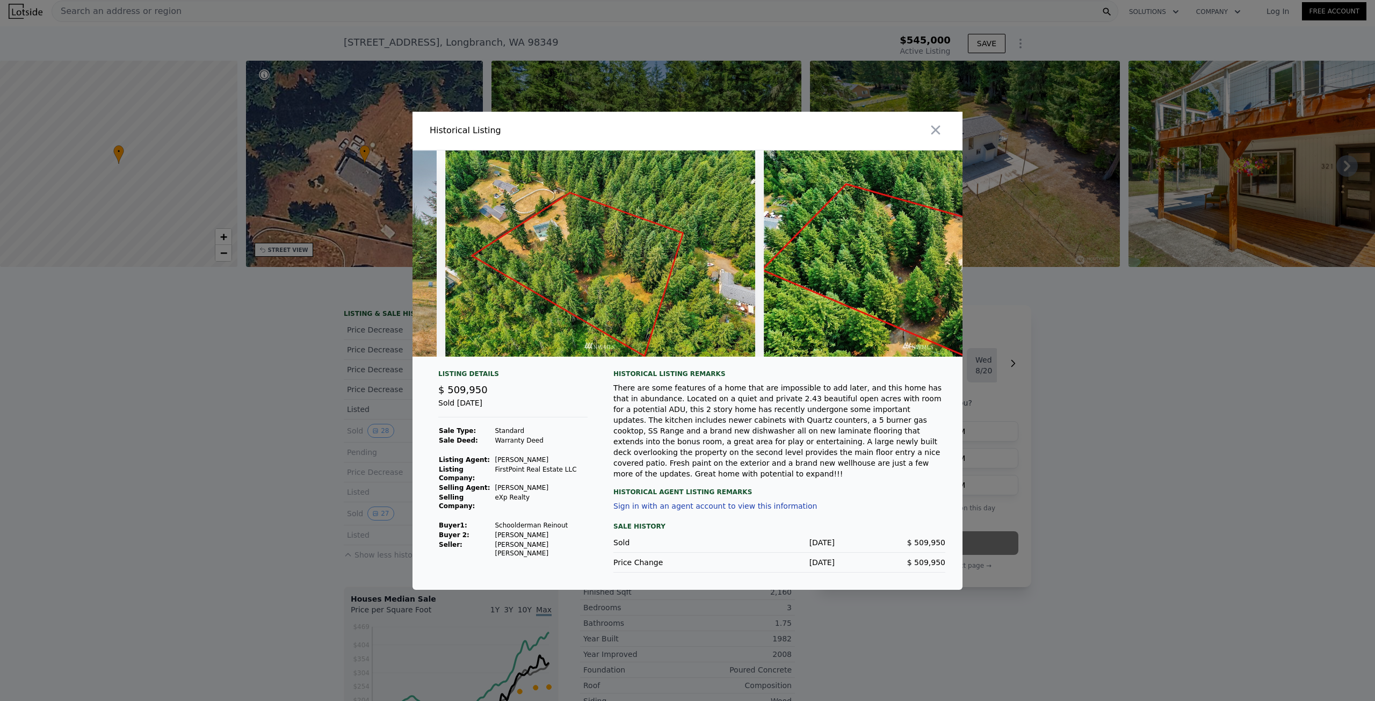
scroll to position [0, 277]
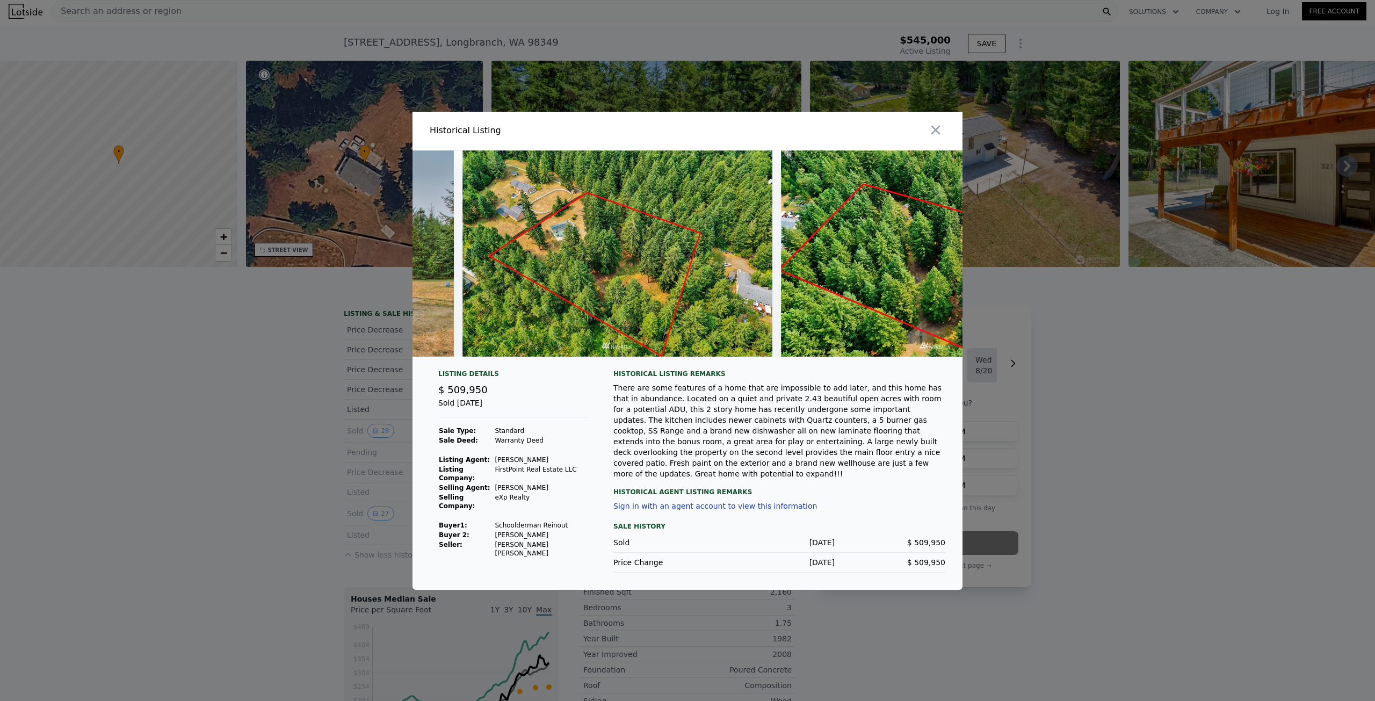
drag, startPoint x: 933, startPoint y: 133, endPoint x: 650, endPoint y: 295, distance: 325.6
click at [774, 212] on div "Historical Listing Listing Details $ 509,950 Sold [DATE] Sale Type: Standard Sa…" at bounding box center [688, 351] width 550 height 478
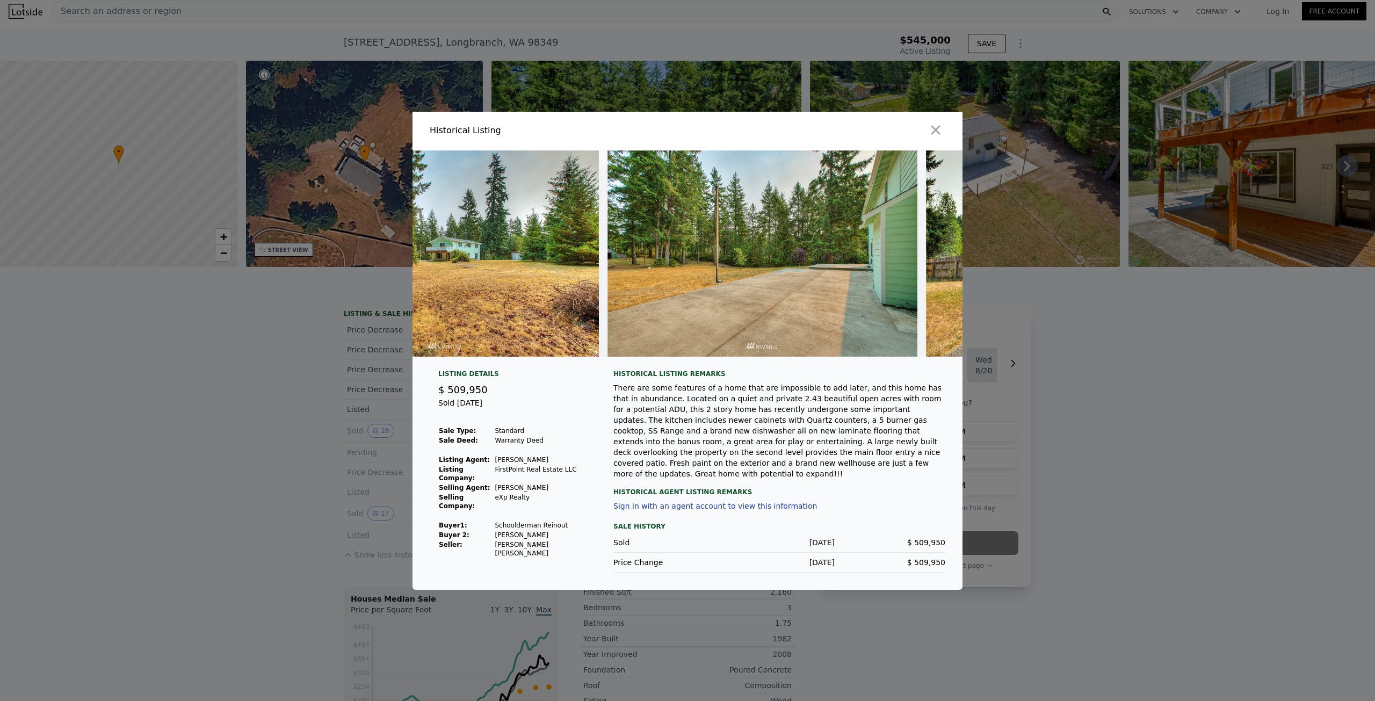
scroll to position [0, 8079]
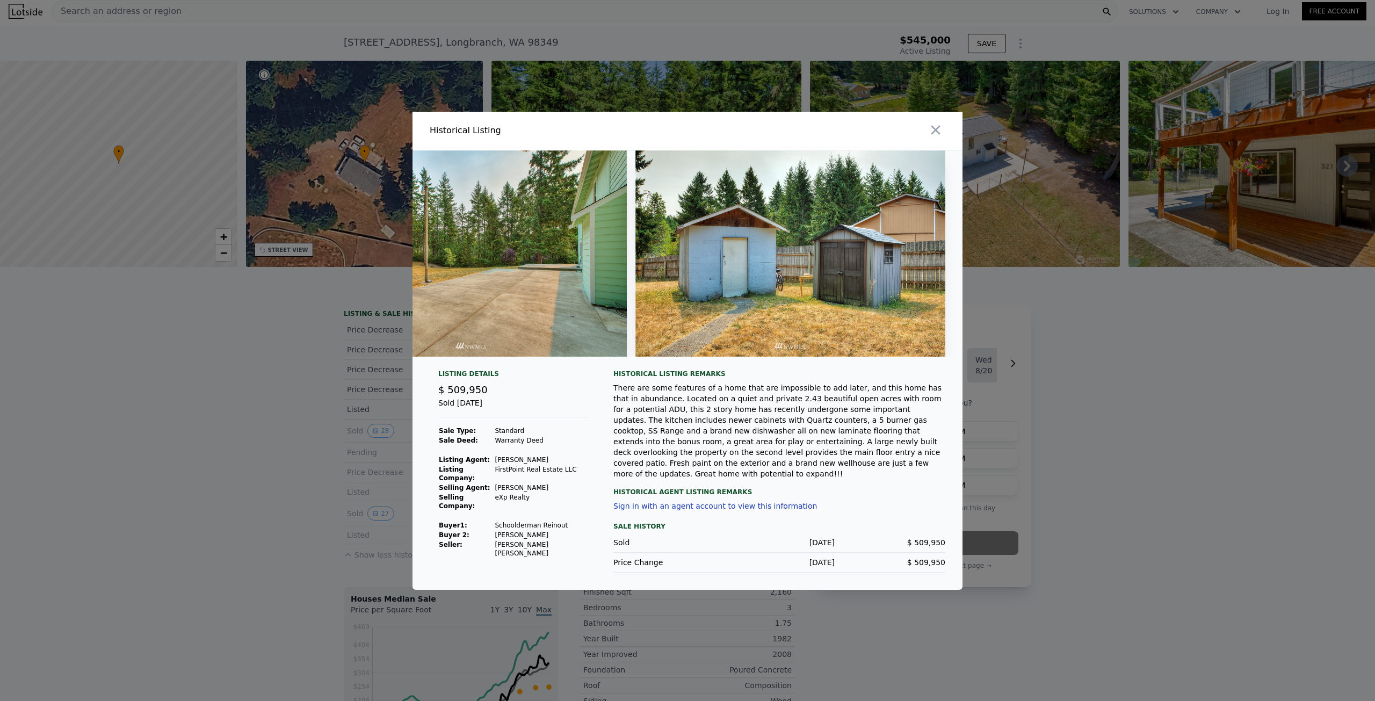
click at [706, 270] on img at bounding box center [791, 253] width 310 height 206
click at [941, 124] on icon "button" at bounding box center [935, 130] width 15 height 15
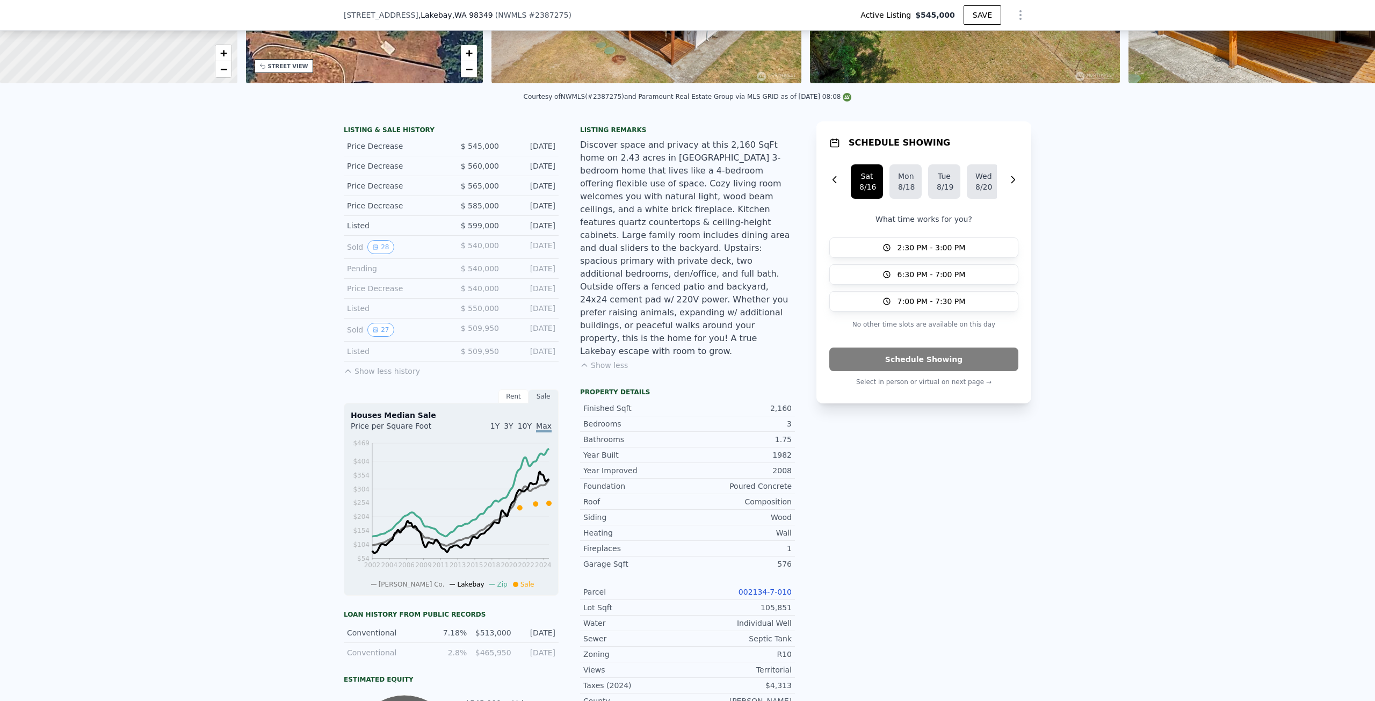
scroll to position [107, 0]
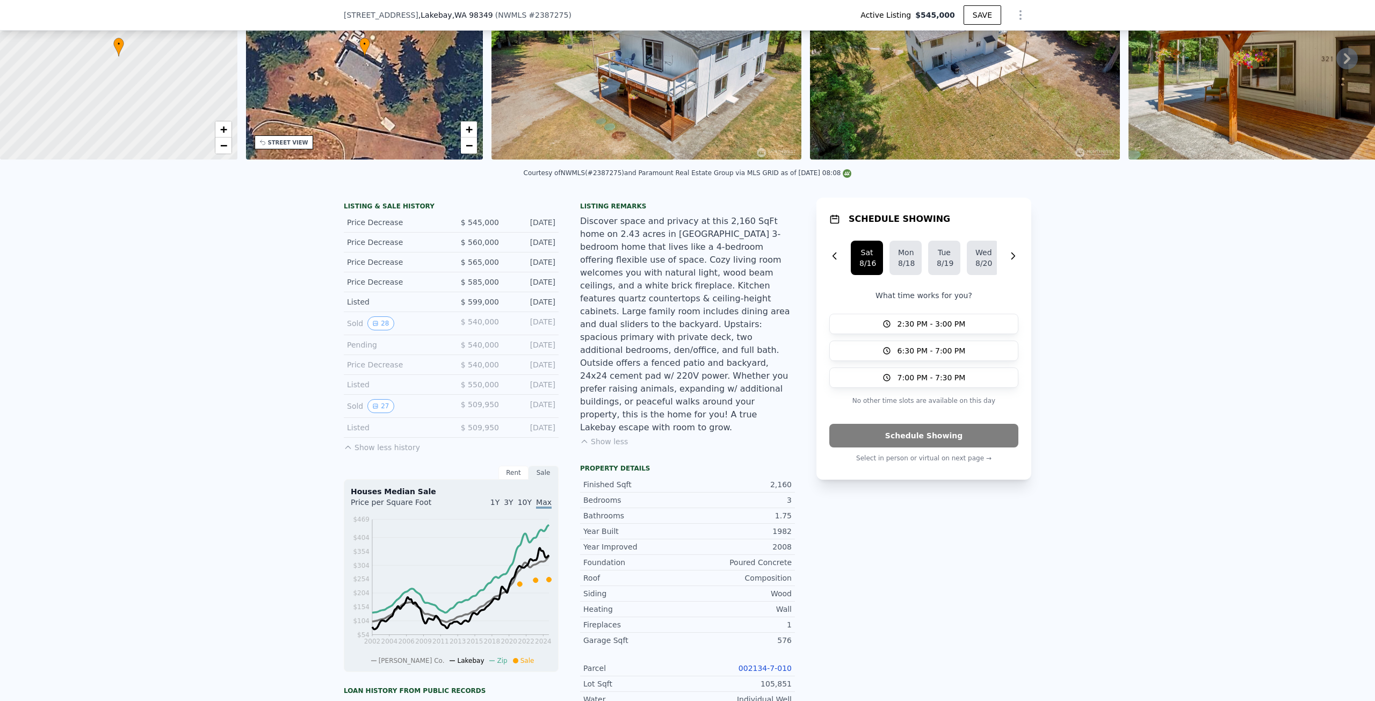
click at [393, 453] on button "Show less history" at bounding box center [382, 445] width 76 height 15
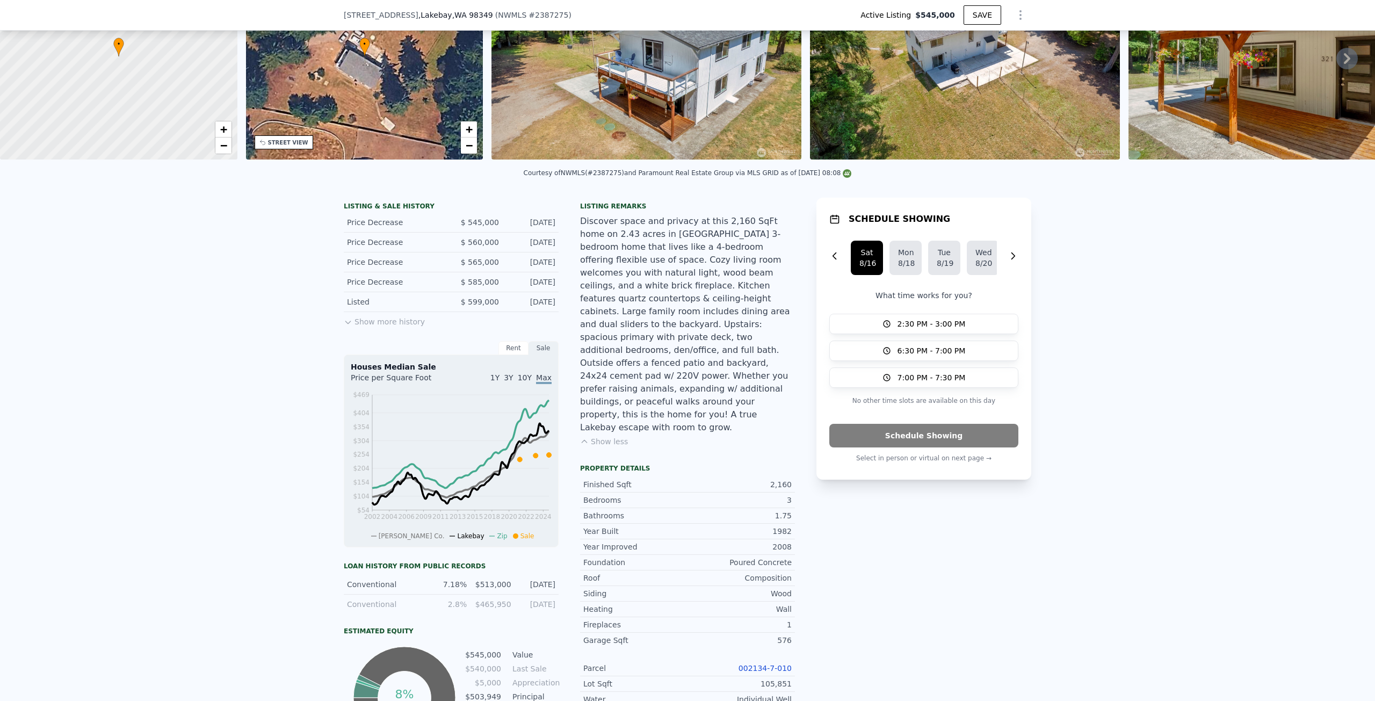
click at [379, 335] on div "LISTING & SALE HISTORY Price Decrease $ 545,000 [DATE] Price Decrease $ 560,000…" at bounding box center [451, 475] width 215 height 554
click at [379, 327] on button "Show more history" at bounding box center [384, 319] width 81 height 15
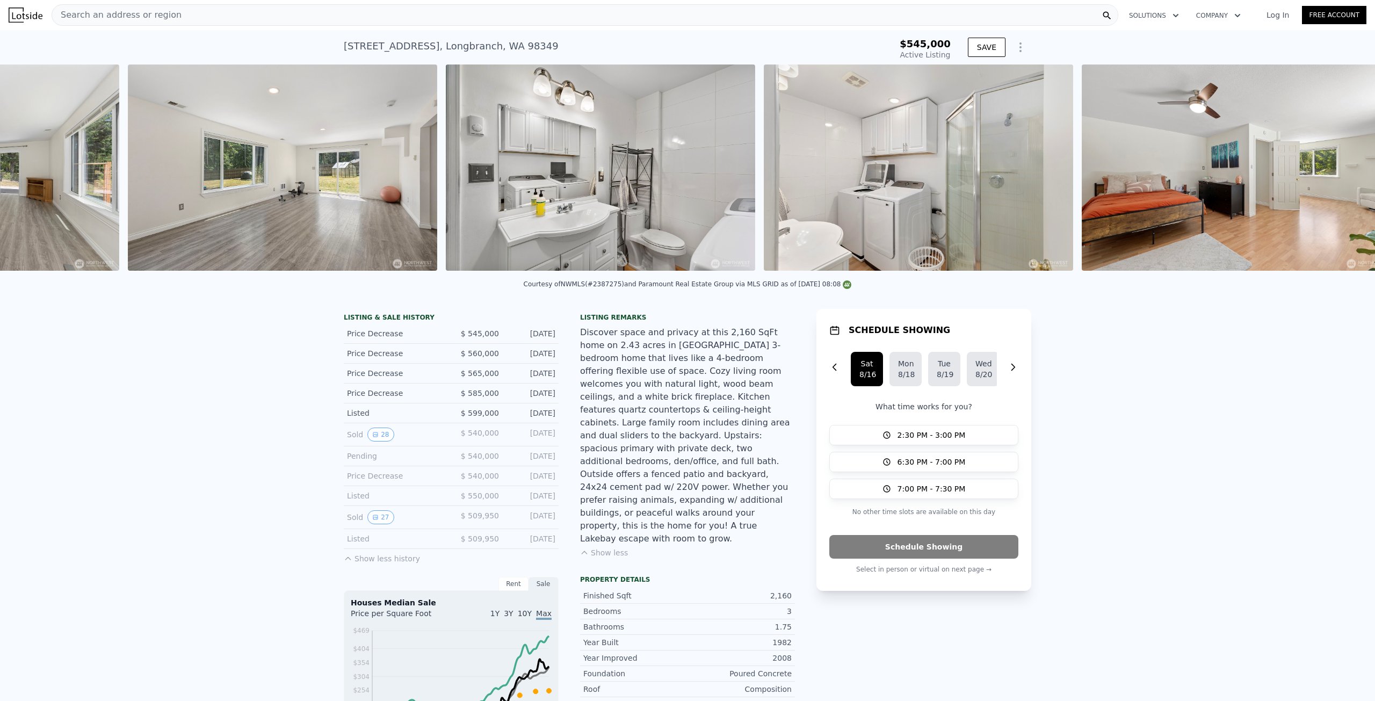
scroll to position [0, 4629]
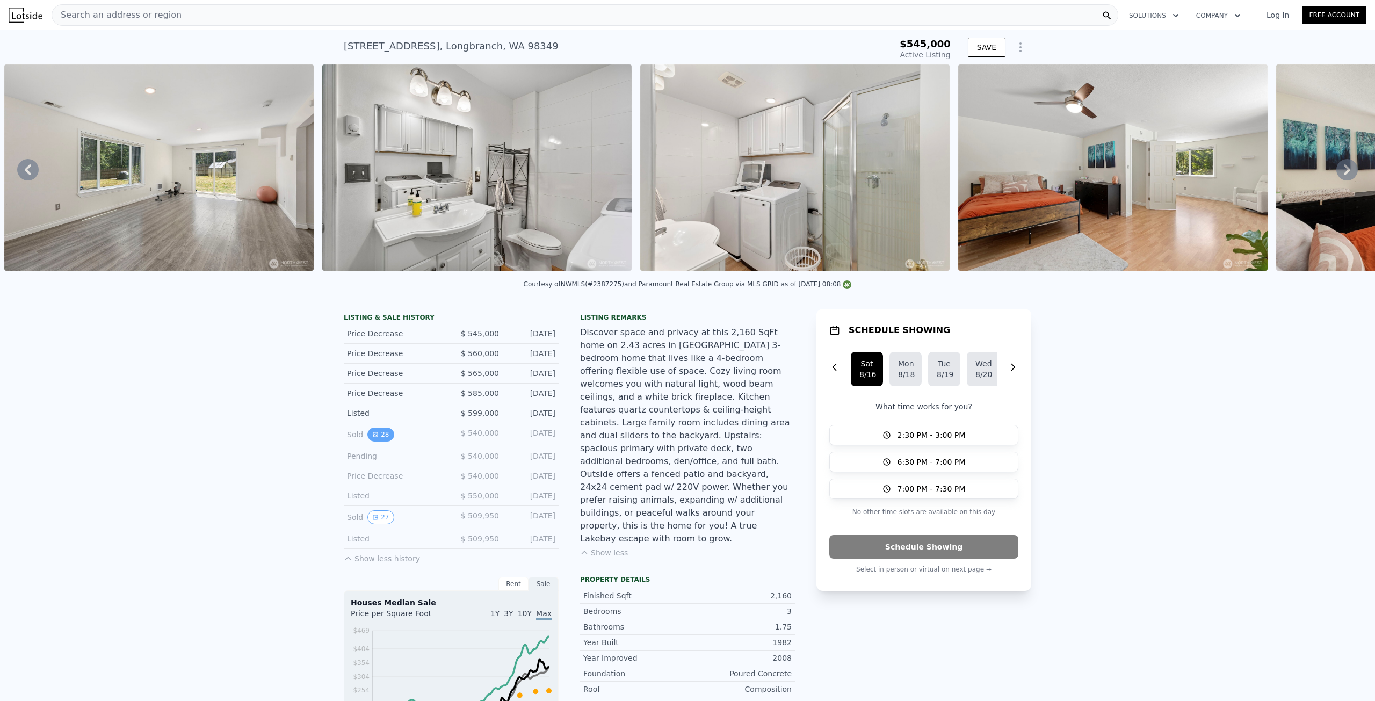
click at [374, 441] on button "28" at bounding box center [381, 435] width 26 height 14
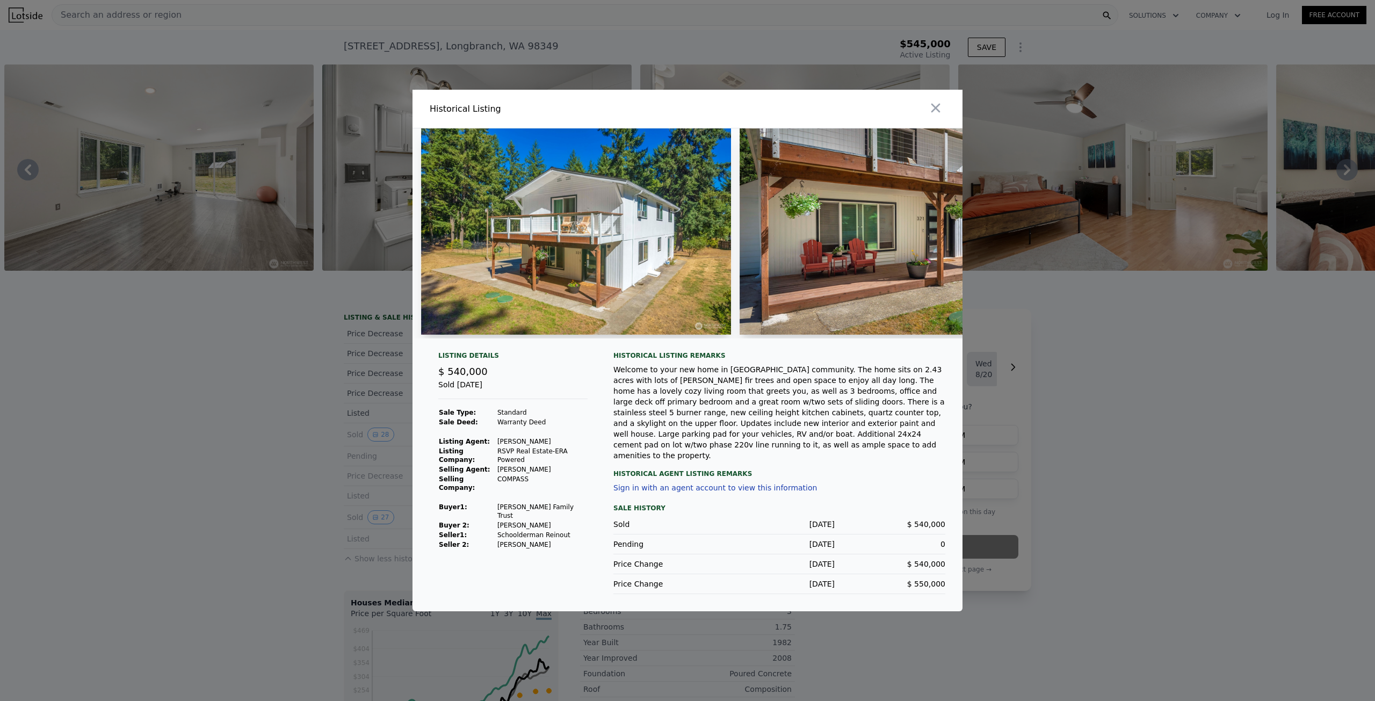
click at [641, 273] on img at bounding box center [576, 231] width 310 height 206
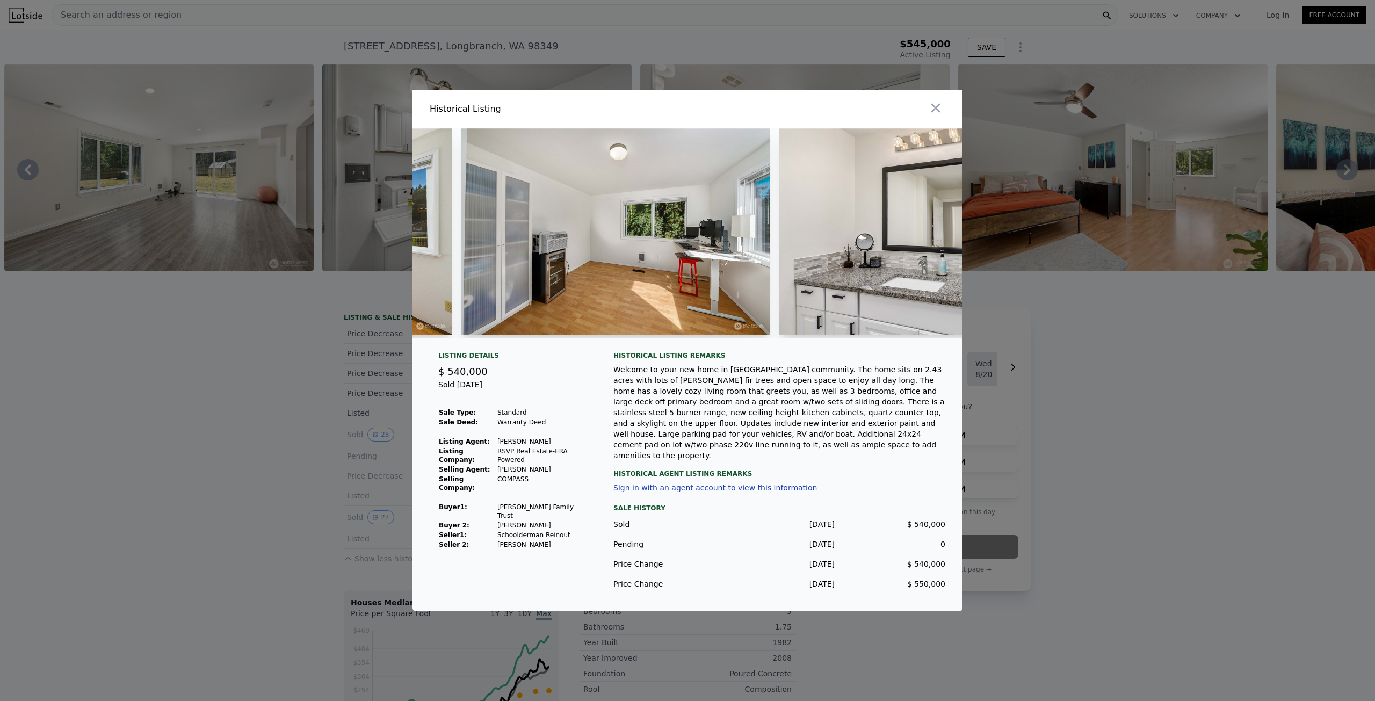
scroll to position [0, 4734]
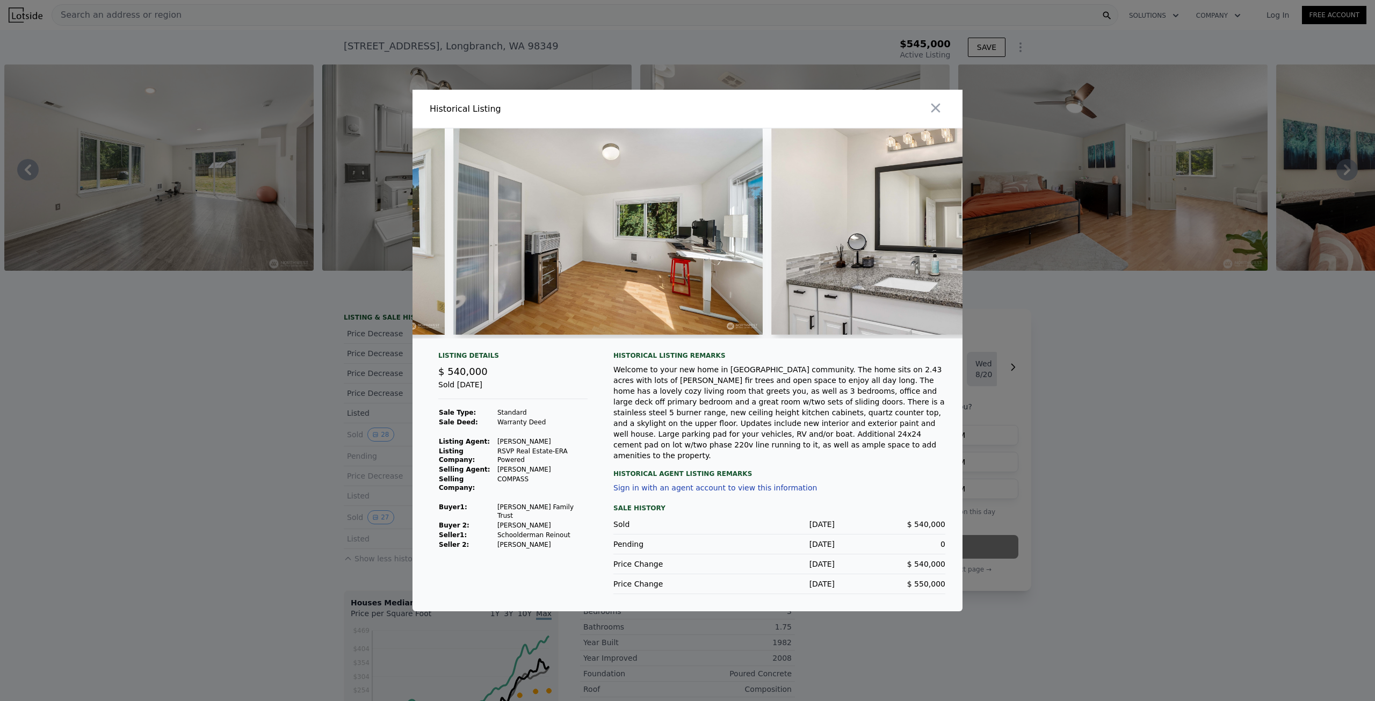
click at [722, 261] on img at bounding box center [607, 231] width 309 height 206
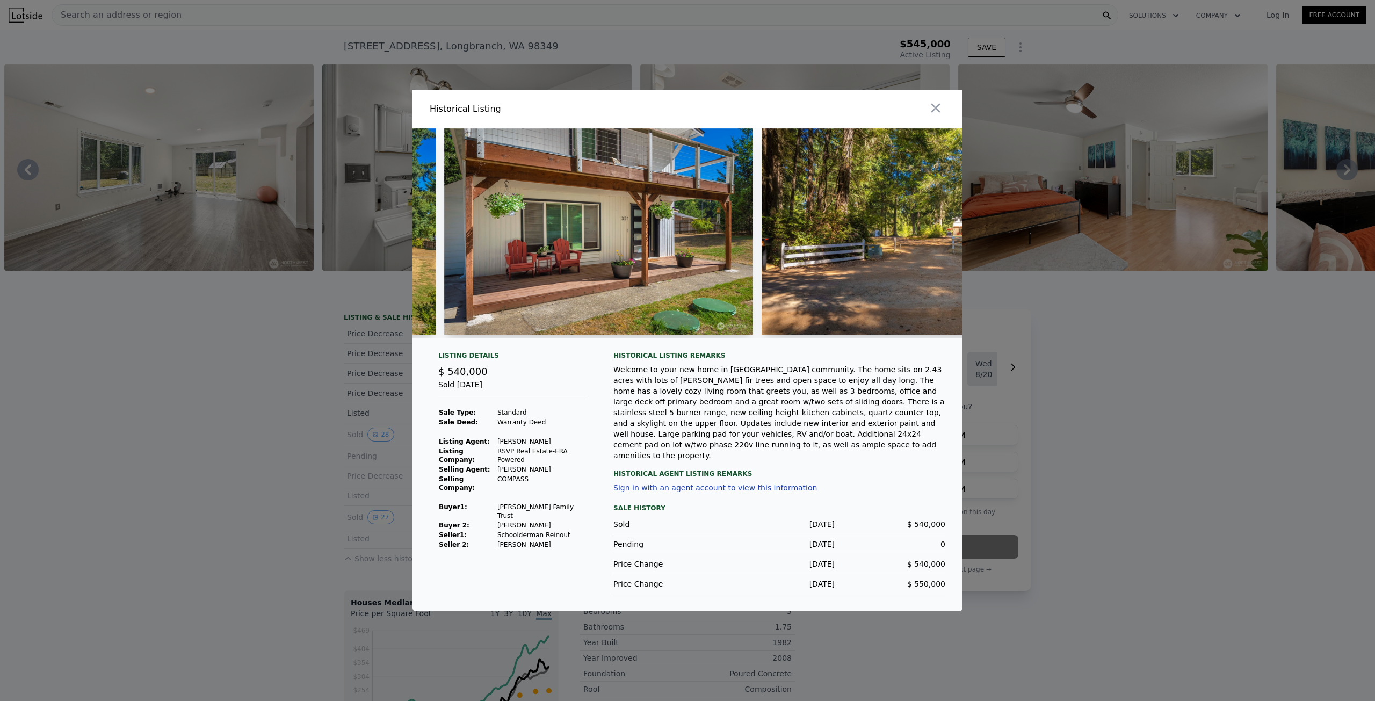
scroll to position [0, 0]
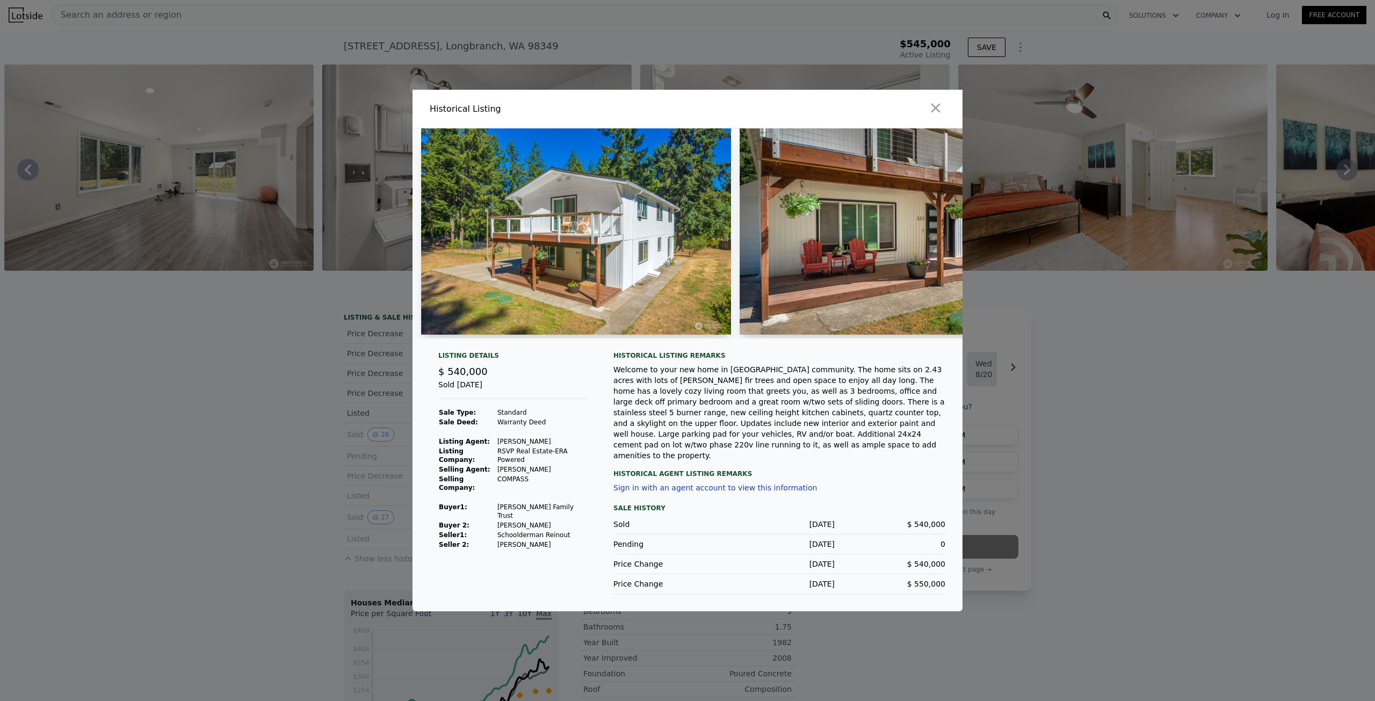
click at [327, 414] on div at bounding box center [687, 350] width 1375 height 701
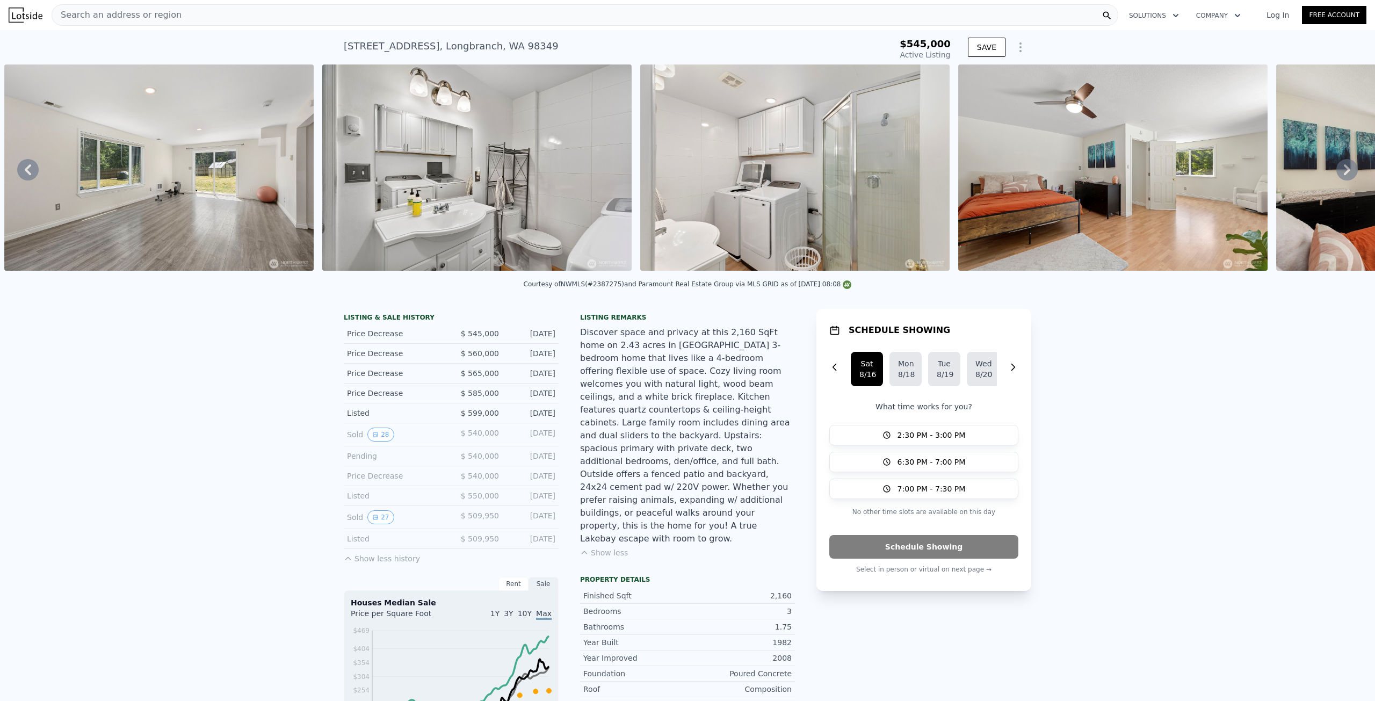
click at [747, 212] on img at bounding box center [794, 167] width 309 height 206
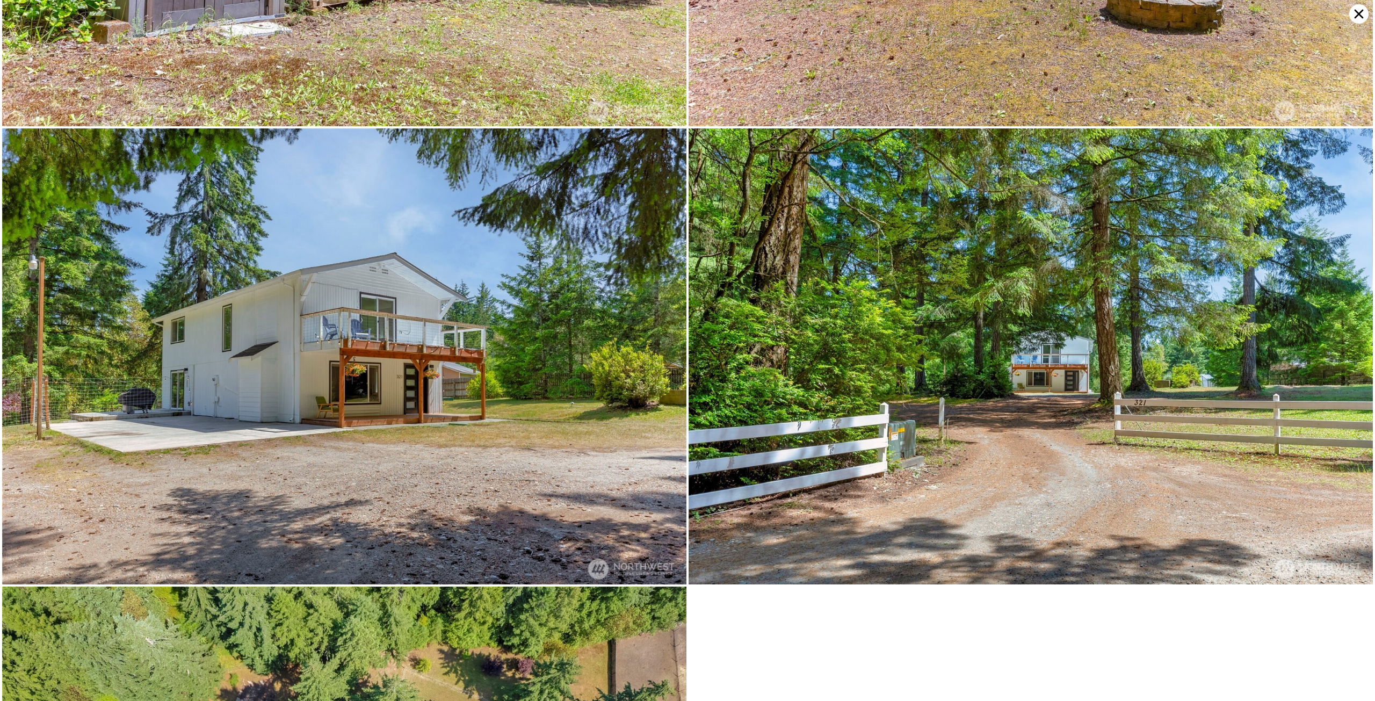
scroll to position [8201, 0]
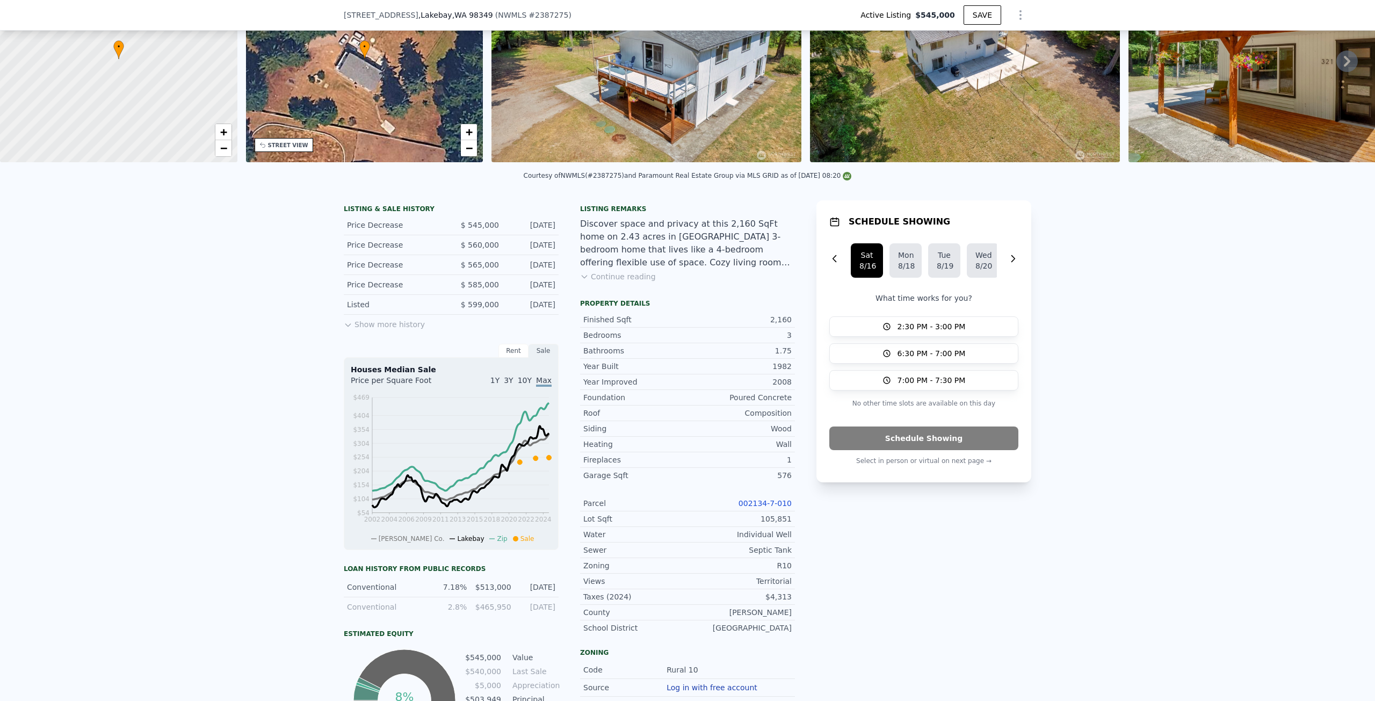
scroll to position [50, 0]
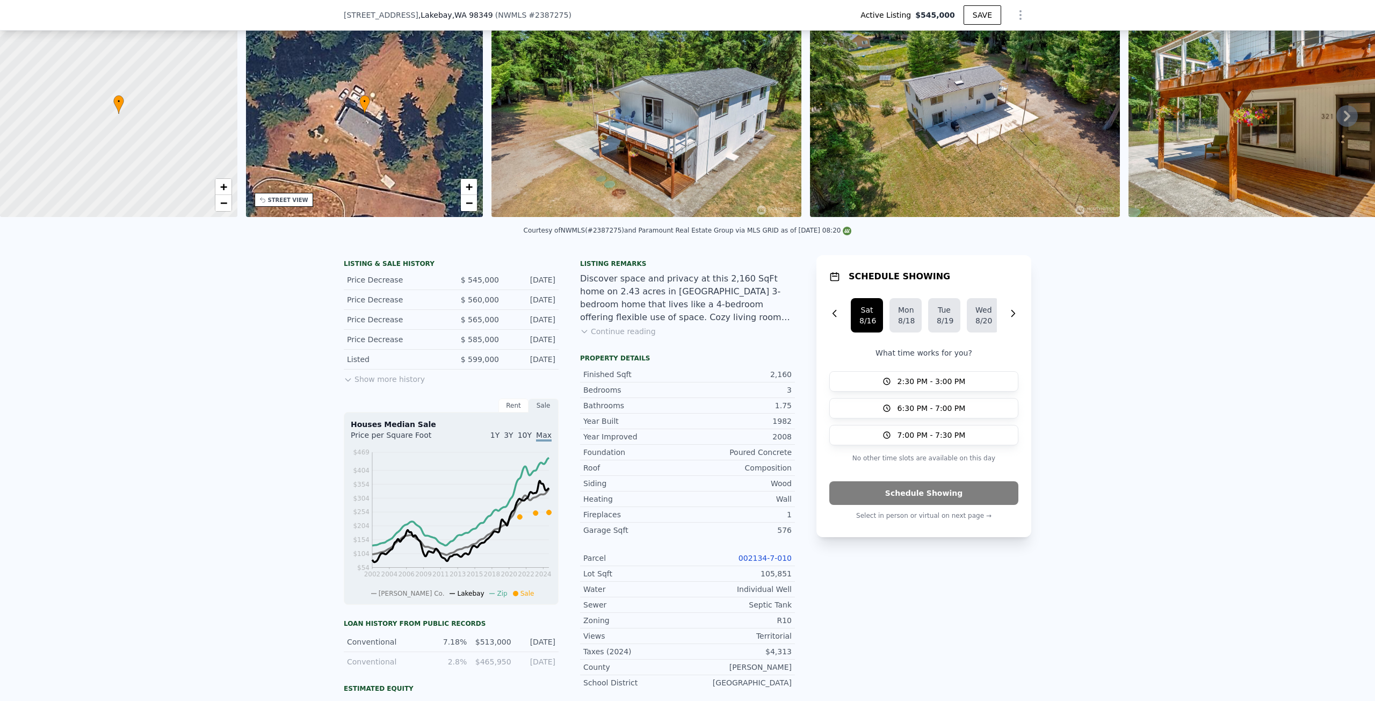
click at [380, 385] on button "Show more history" at bounding box center [384, 377] width 81 height 15
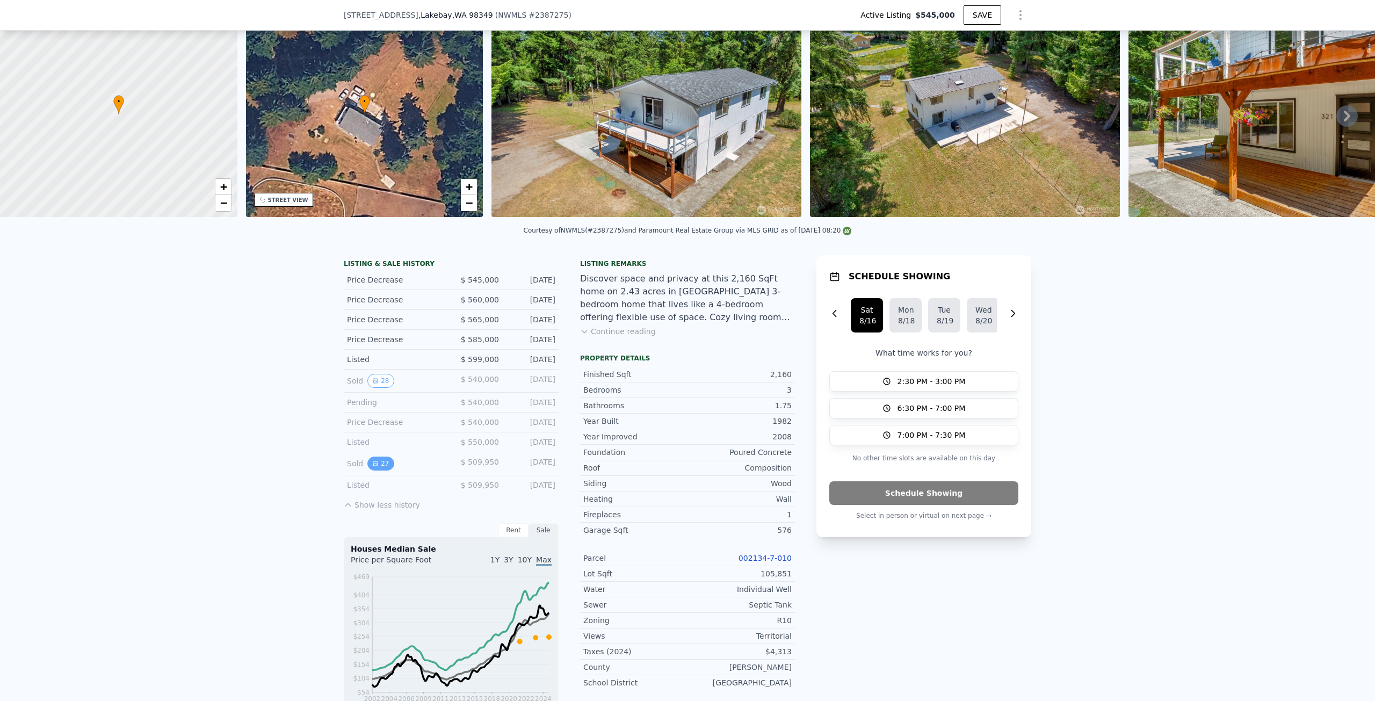
click at [376, 469] on button "27" at bounding box center [381, 464] width 26 height 14
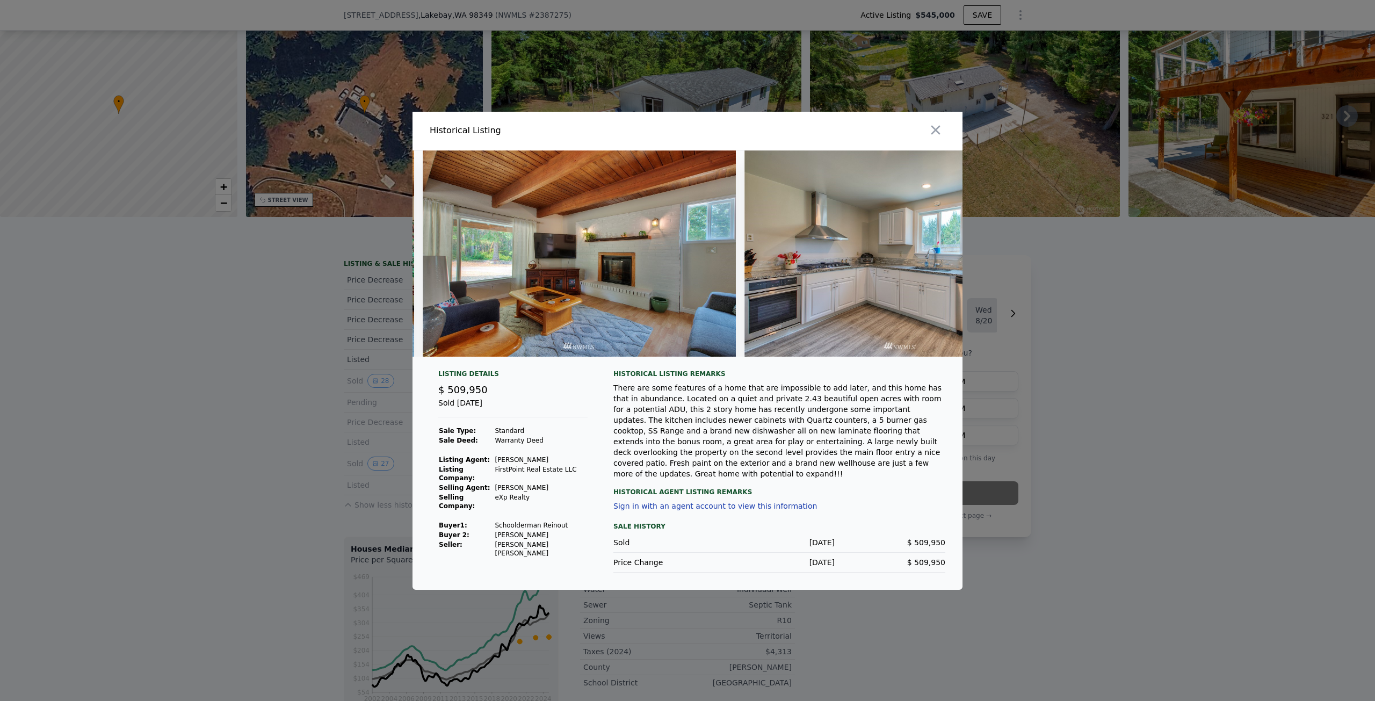
scroll to position [0, 3196]
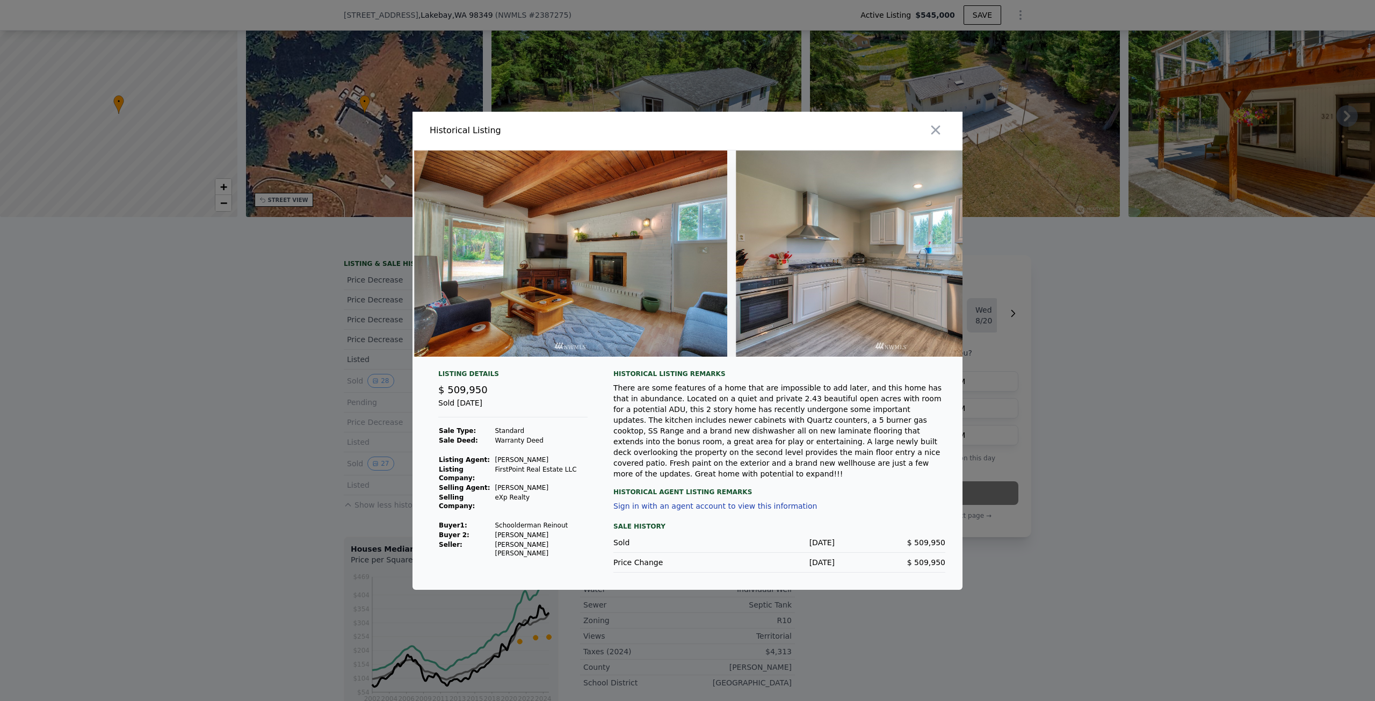
click at [774, 324] on img at bounding box center [891, 253] width 311 height 206
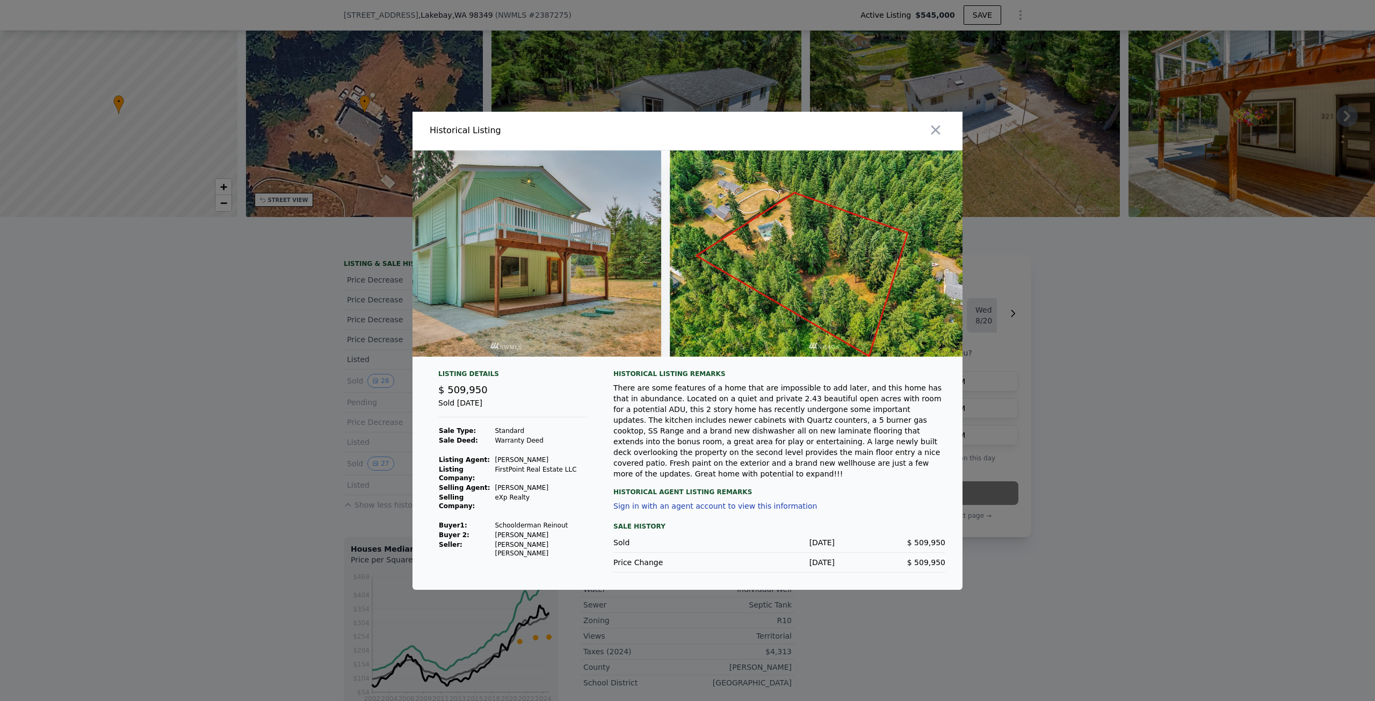
scroll to position [0, 0]
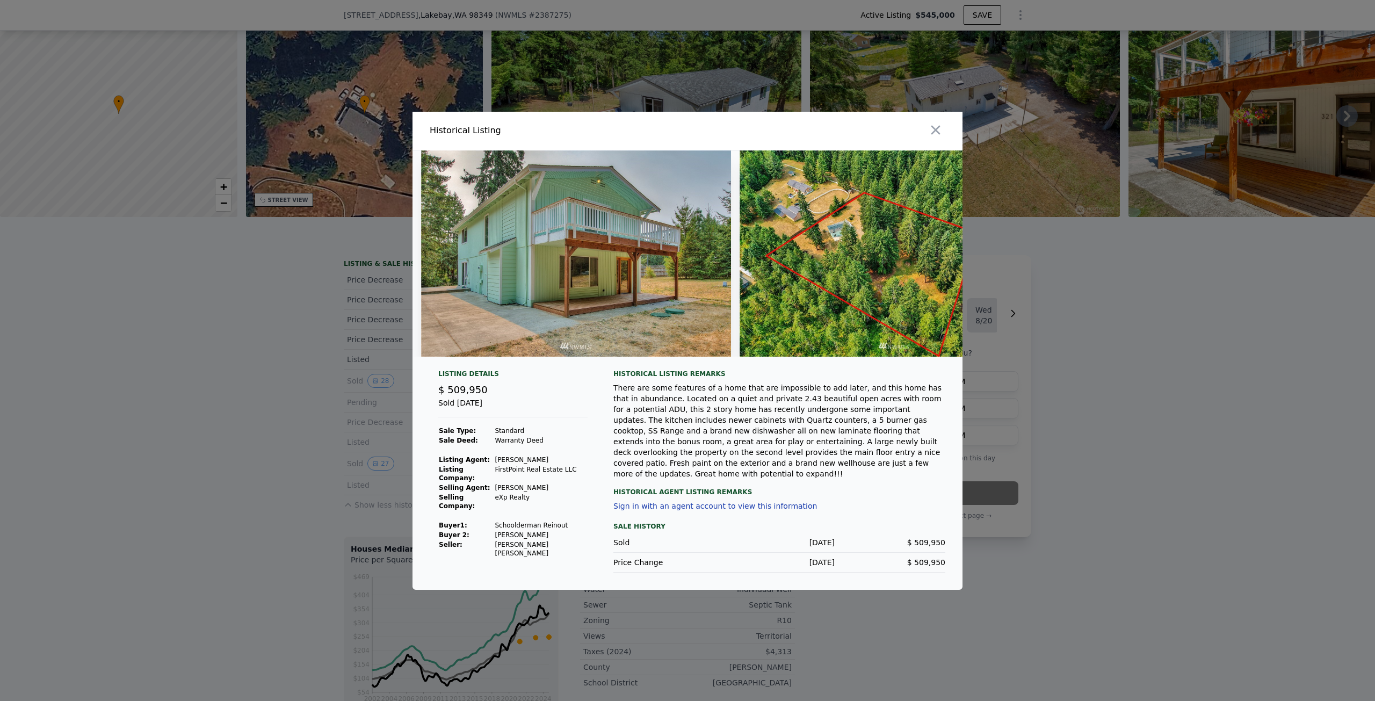
click at [956, 126] on div at bounding box center [827, 131] width 271 height 38
click at [943, 127] on icon "button" at bounding box center [935, 130] width 15 height 15
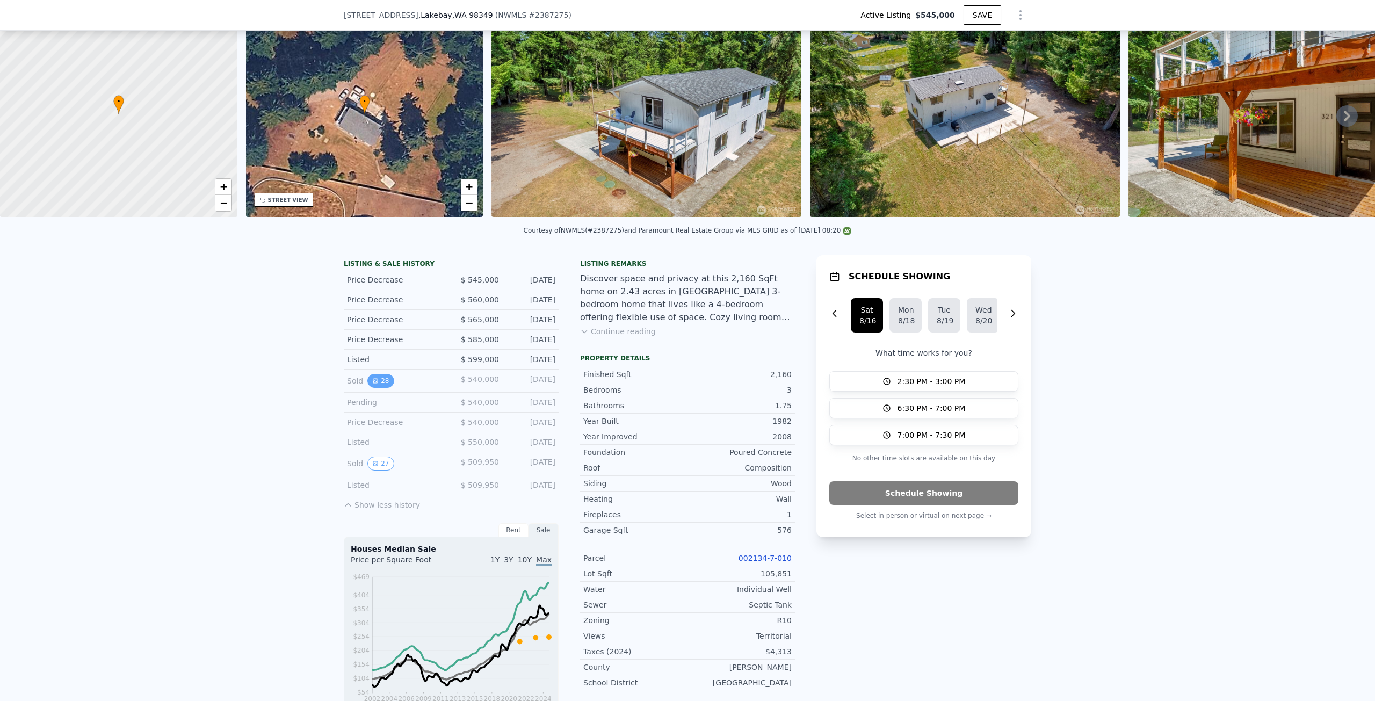
click at [376, 388] on button "28" at bounding box center [381, 381] width 26 height 14
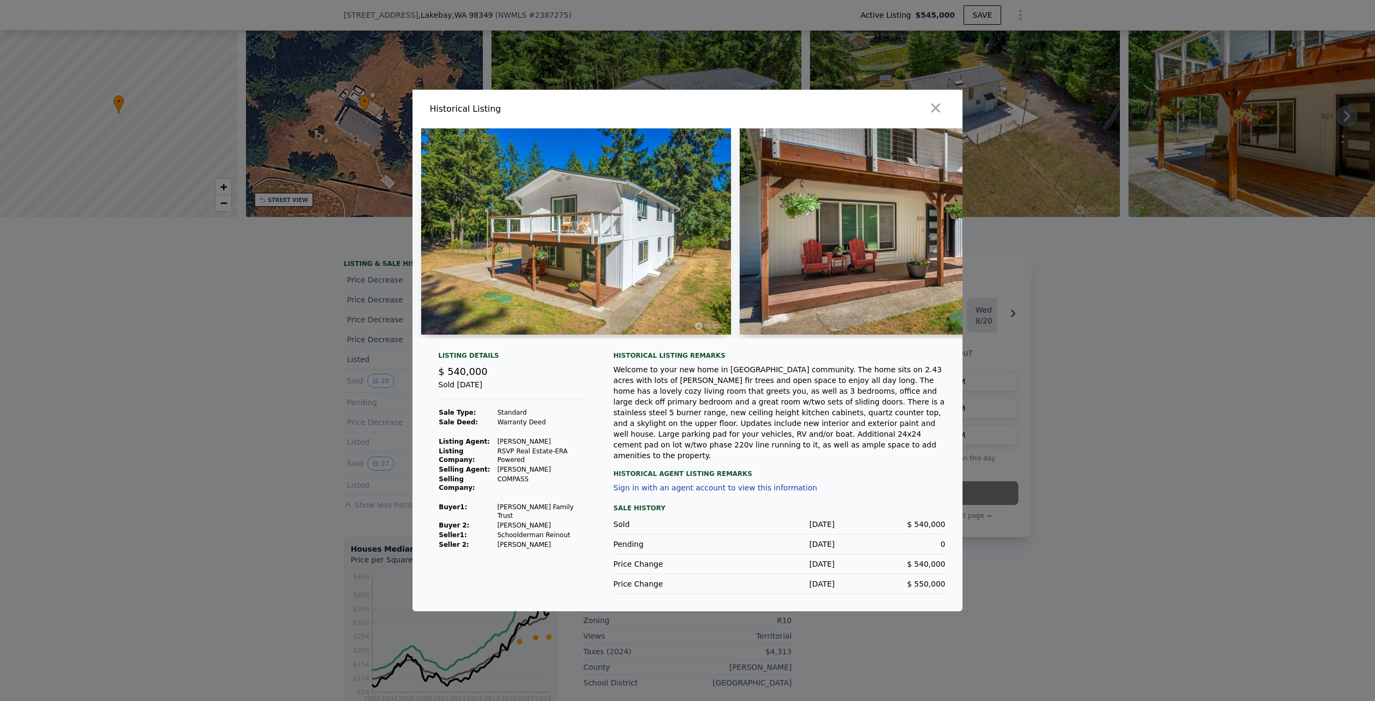
click at [505, 305] on img at bounding box center [576, 231] width 310 height 206
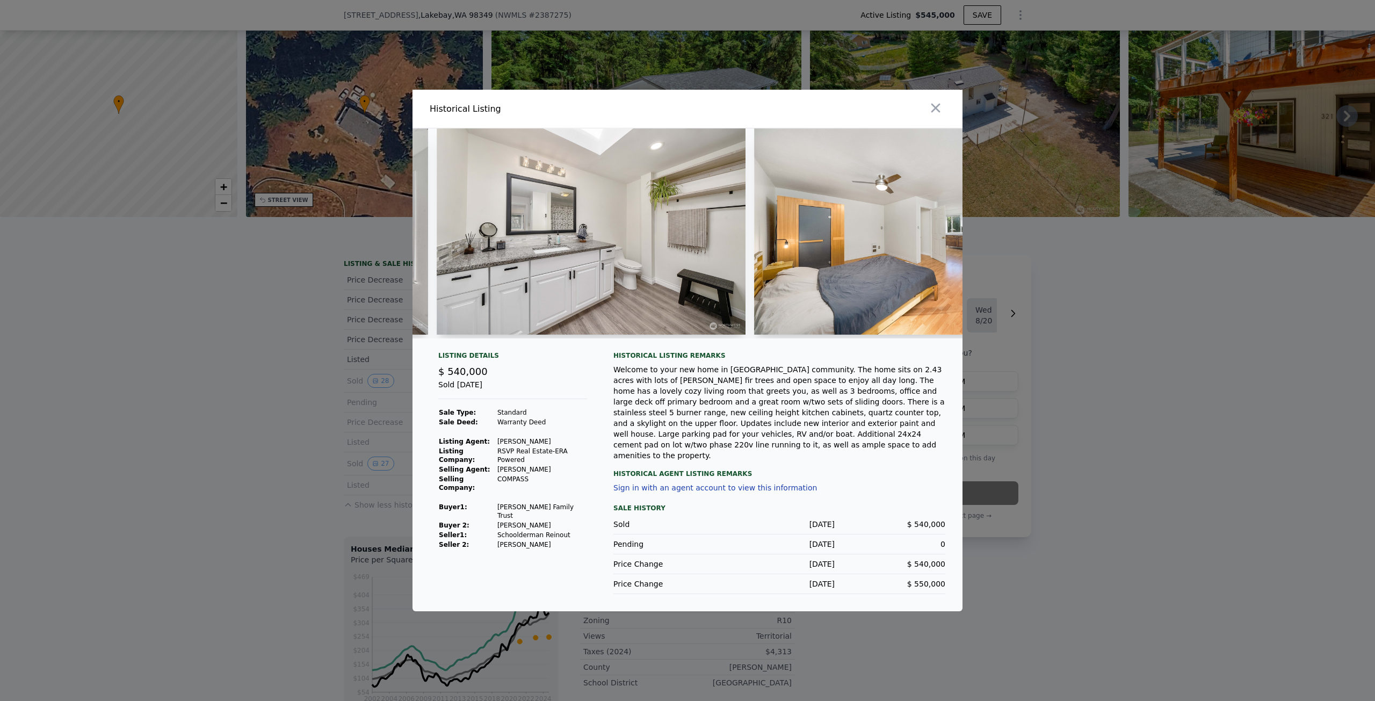
scroll to position [0, 3176]
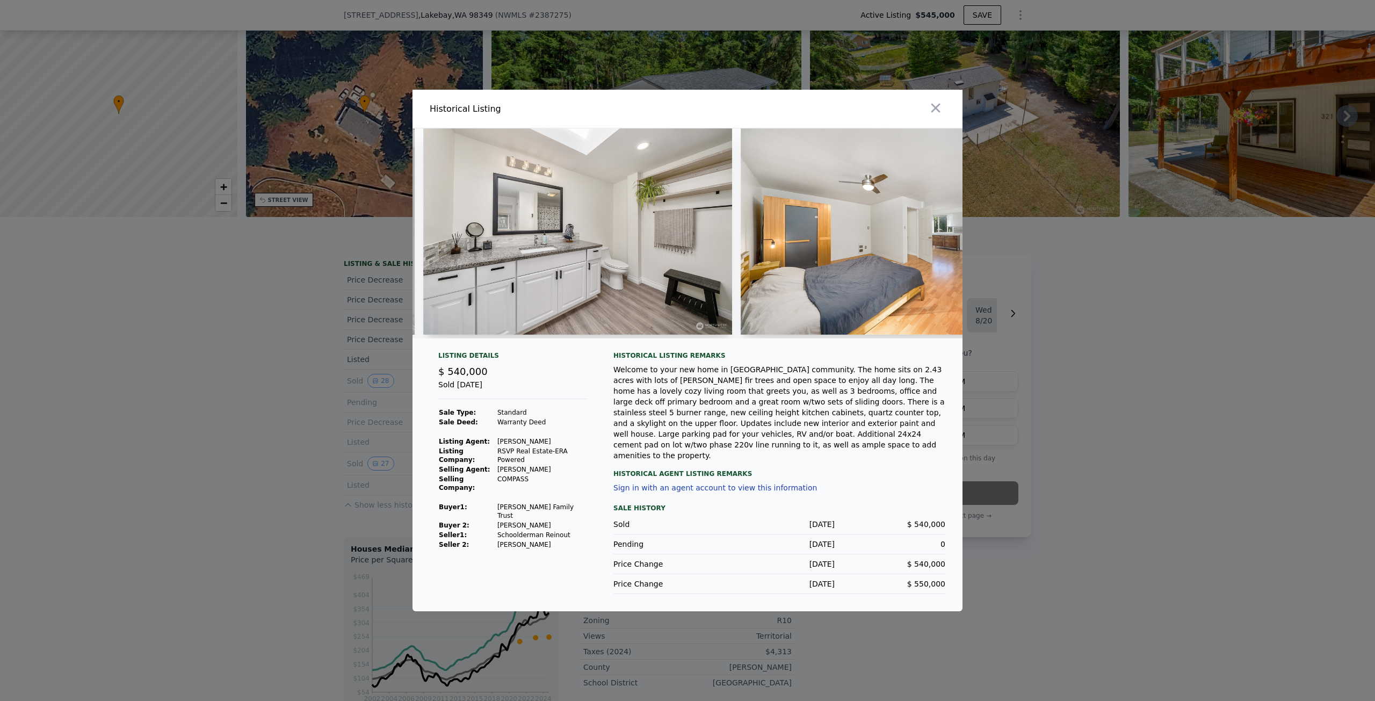
click at [827, 251] on img at bounding box center [895, 231] width 309 height 206
click at [940, 114] on icon "button" at bounding box center [935, 107] width 15 height 15
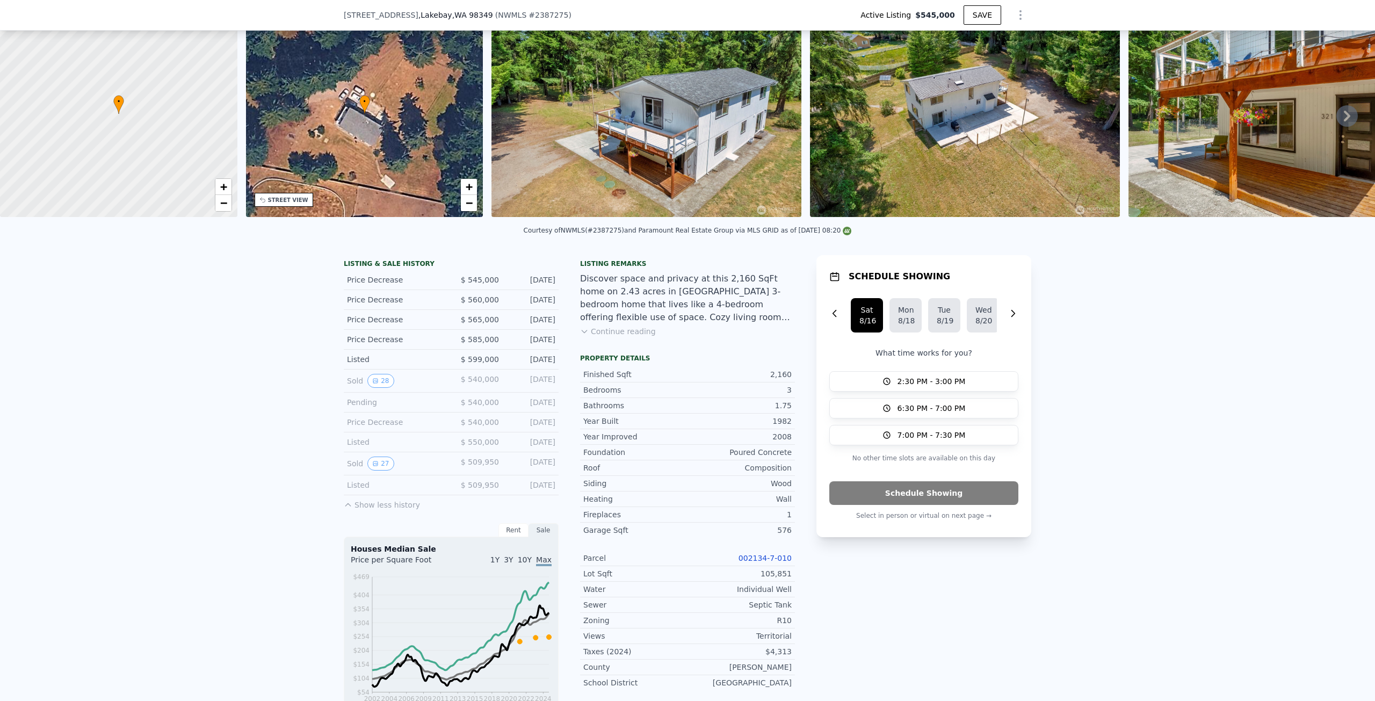
click at [1342, 125] on icon at bounding box center [1347, 115] width 21 height 21
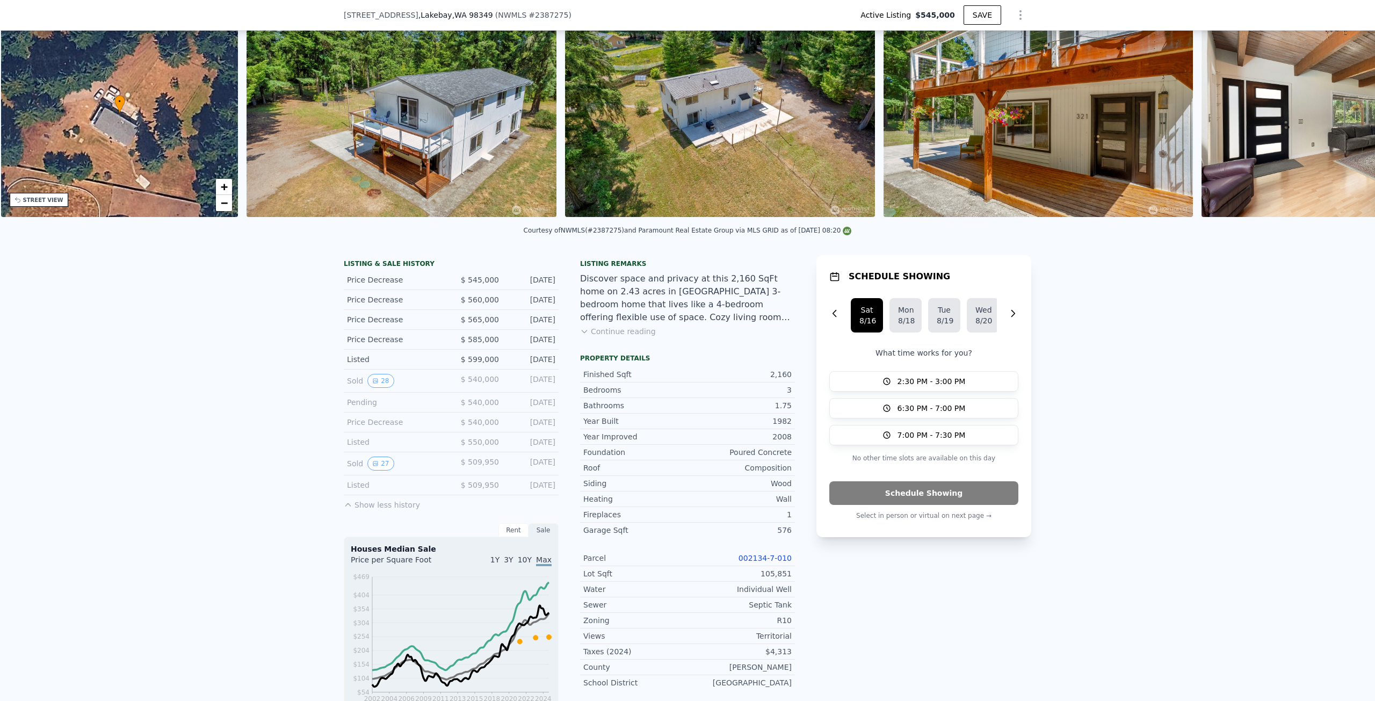
scroll to position [0, 250]
click at [1342, 125] on img at bounding box center [1355, 114] width 309 height 206
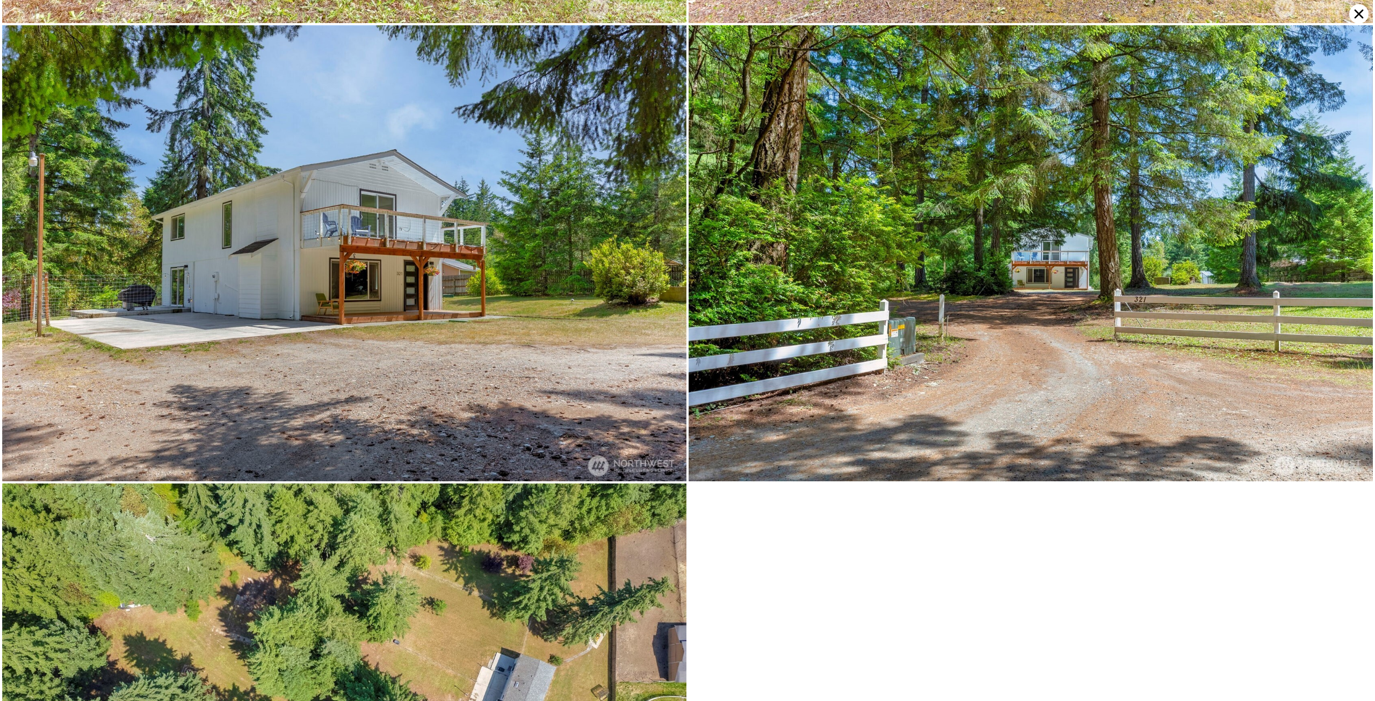
scroll to position [8201, 0]
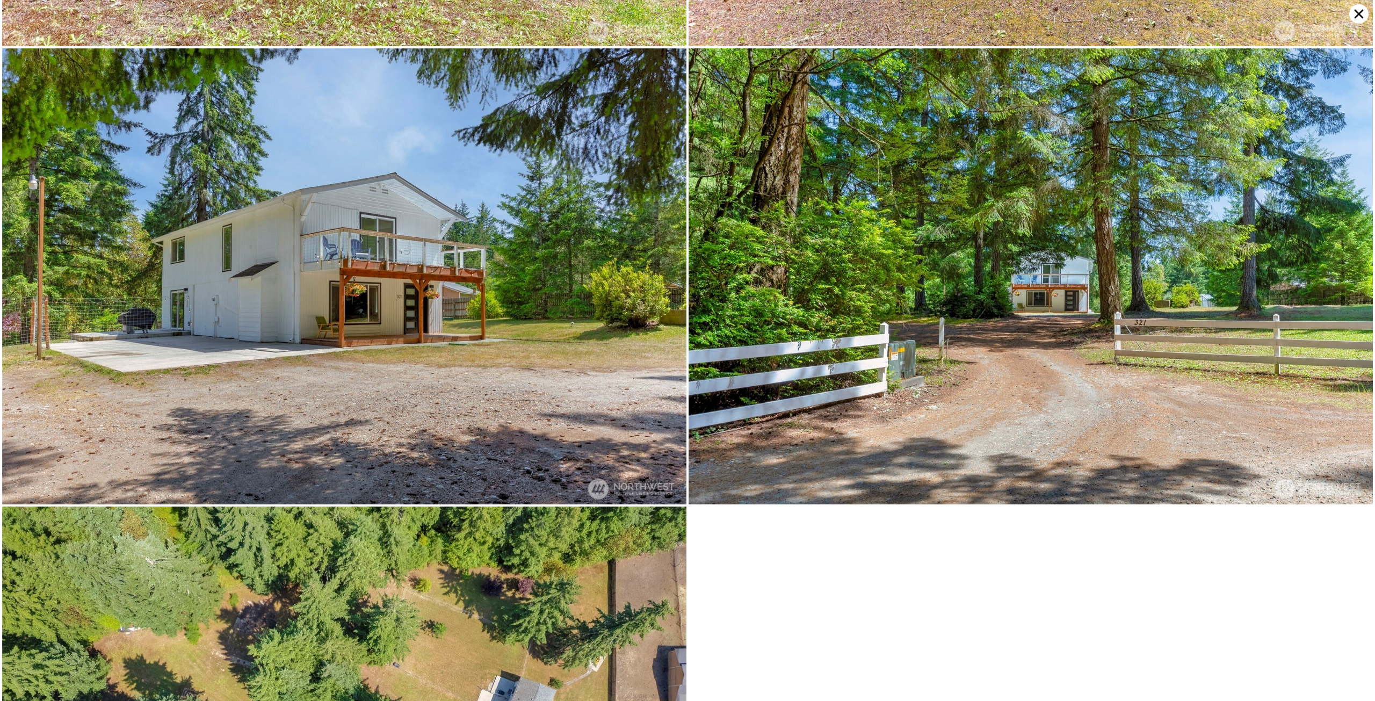
click at [1366, 13] on icon at bounding box center [1359, 13] width 19 height 19
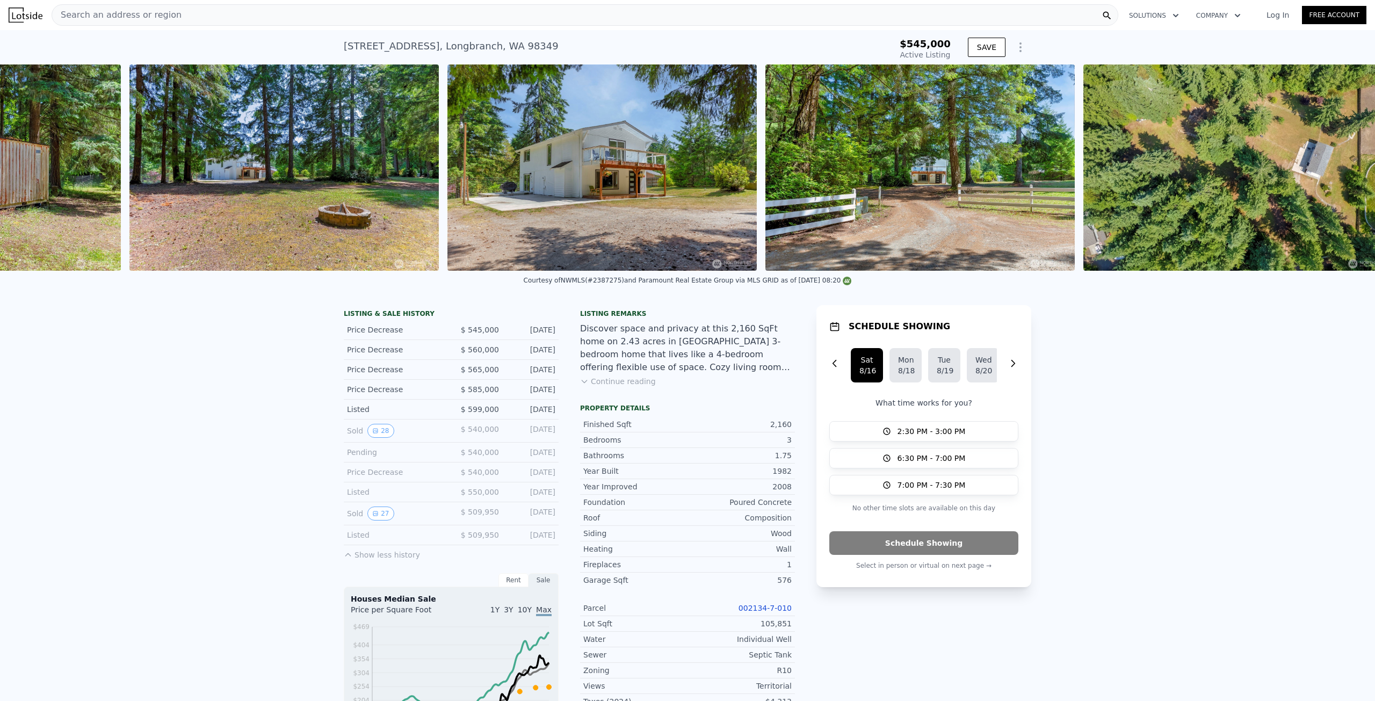
scroll to position [0, 11534]
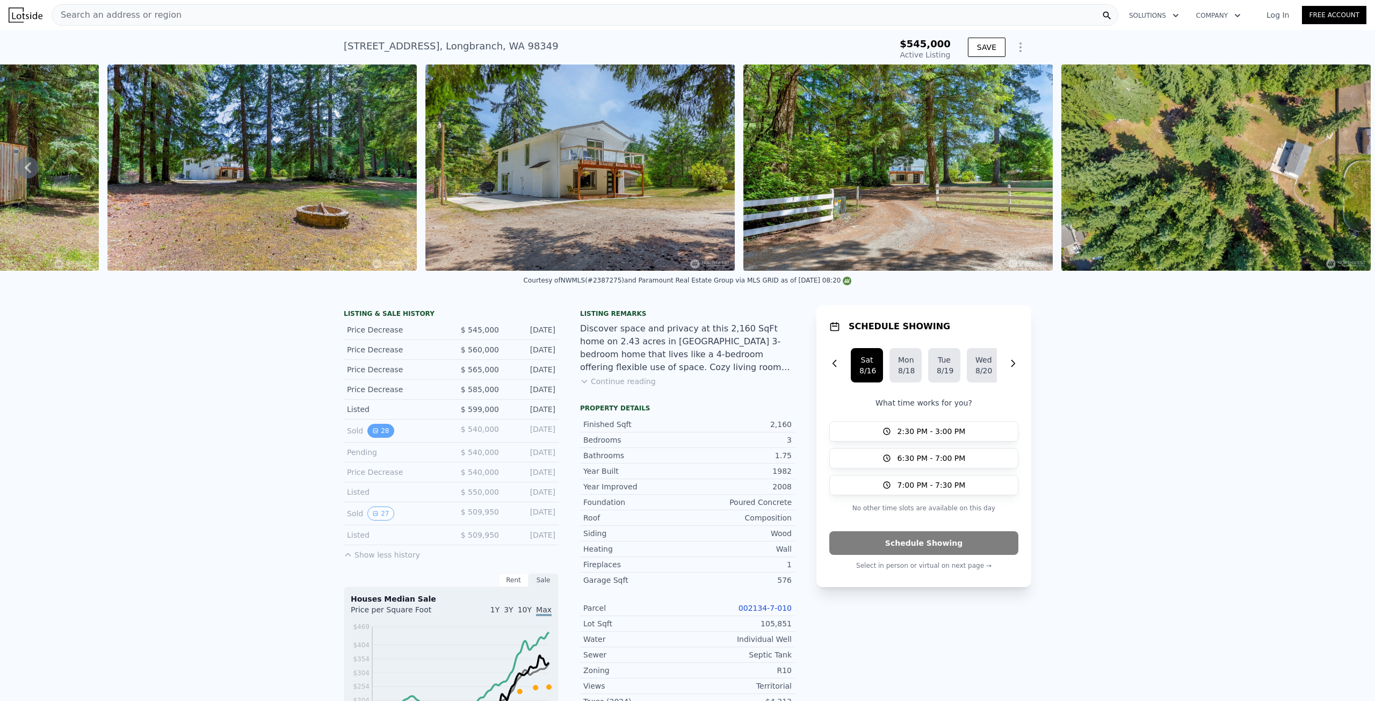
click at [376, 438] on button "28" at bounding box center [381, 431] width 26 height 14
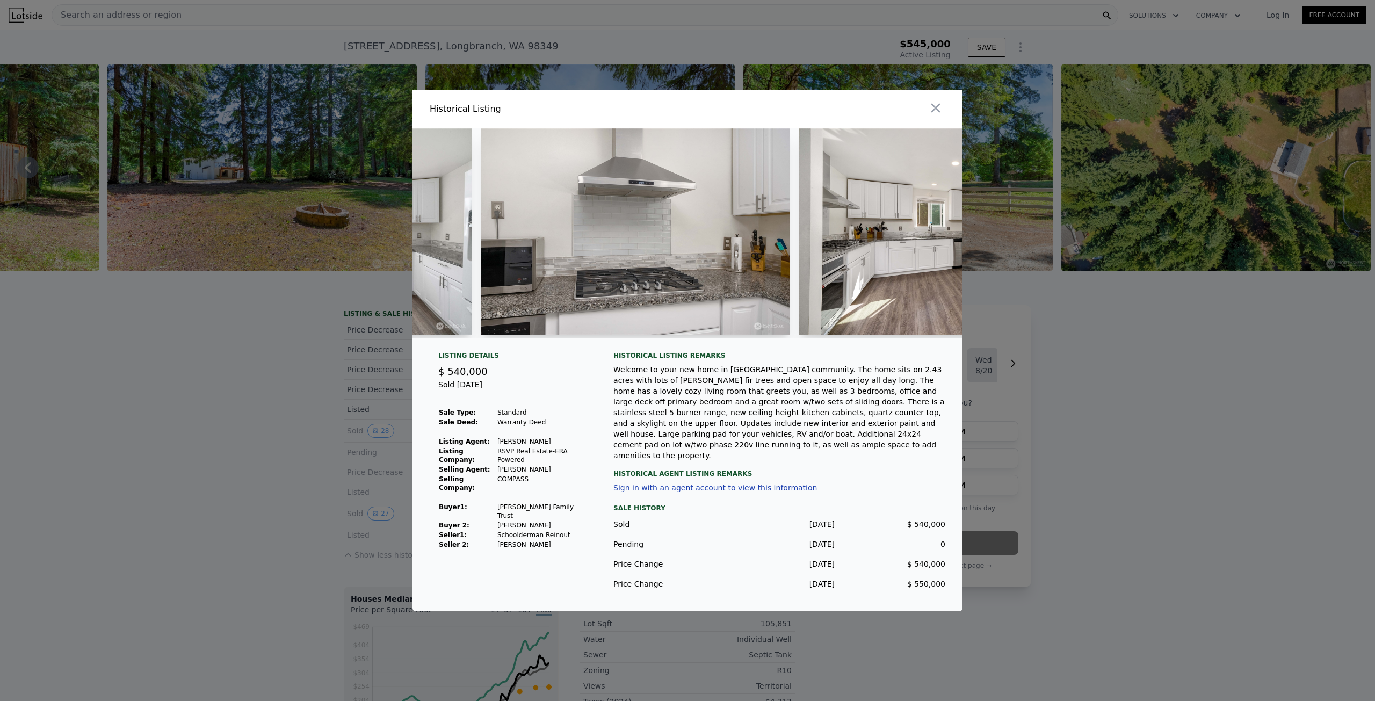
scroll to position [0, 2184]
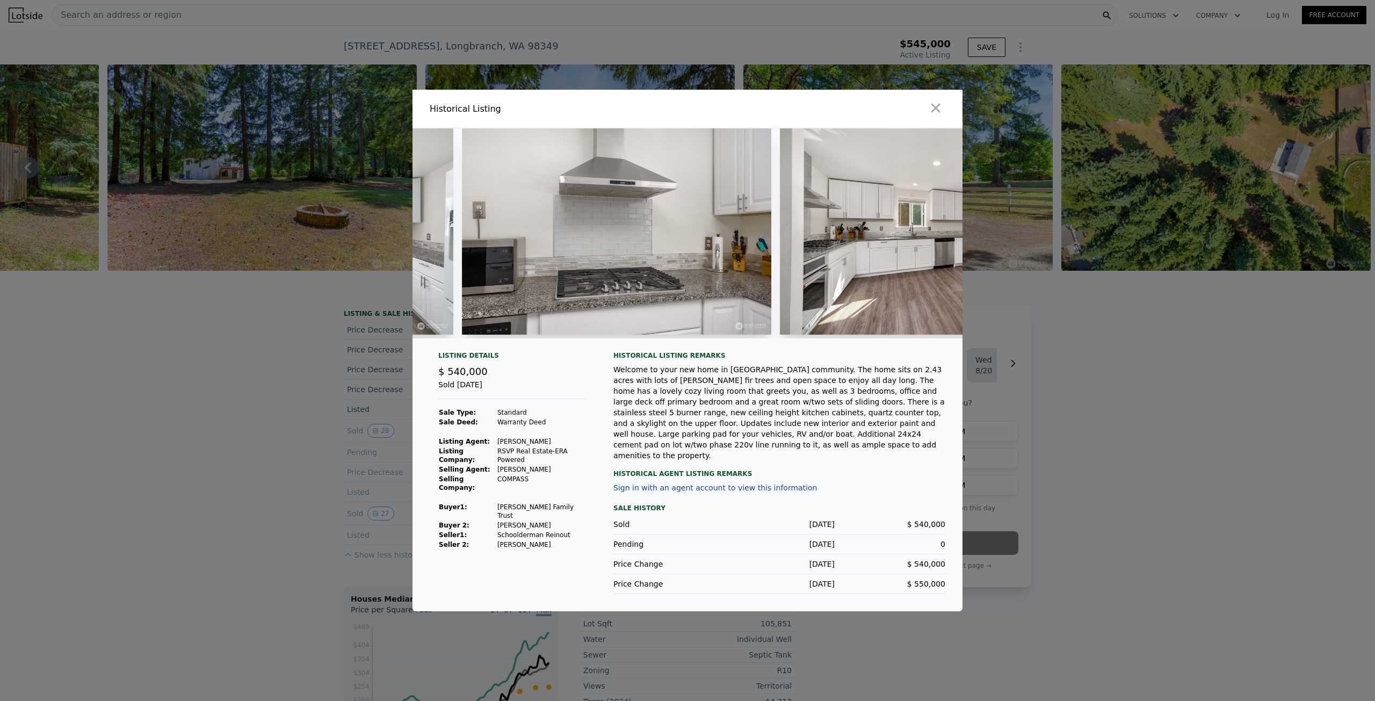
click at [631, 338] on div at bounding box center [688, 233] width 550 height 210
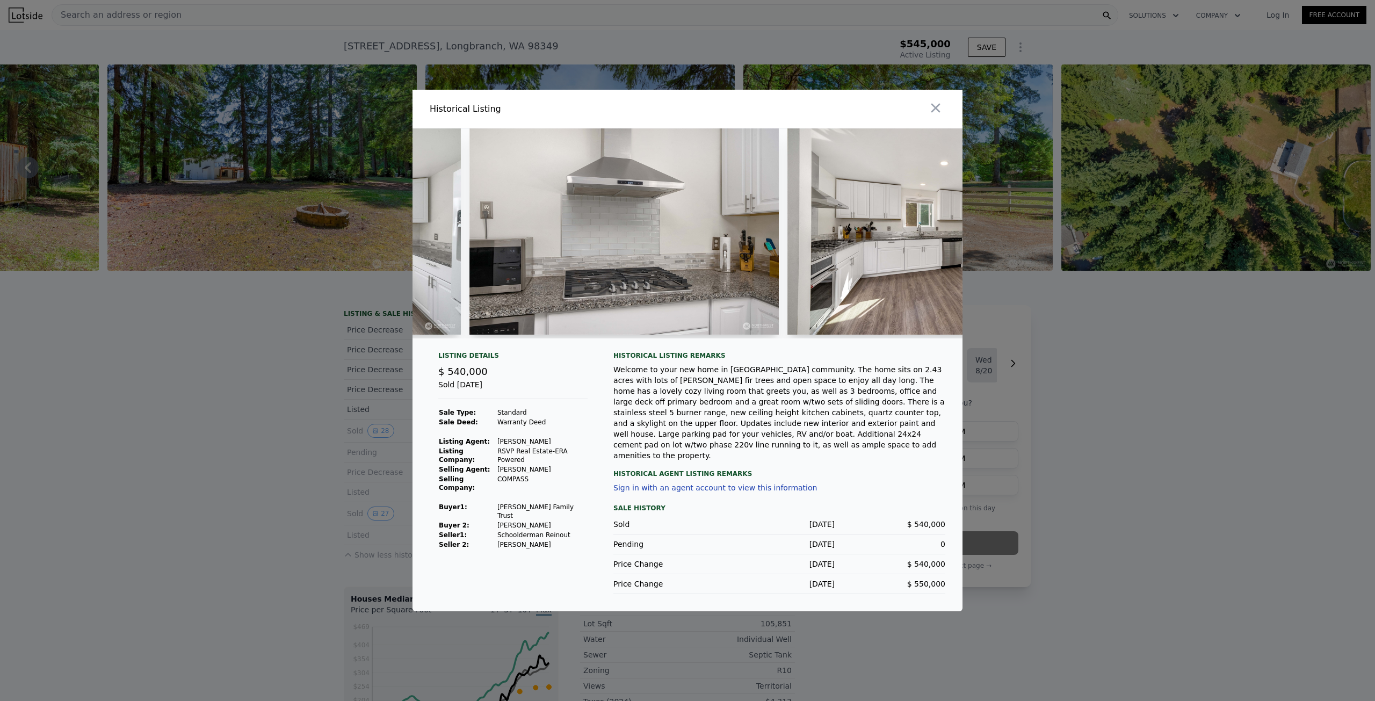
click at [298, 442] on div at bounding box center [687, 350] width 1375 height 701
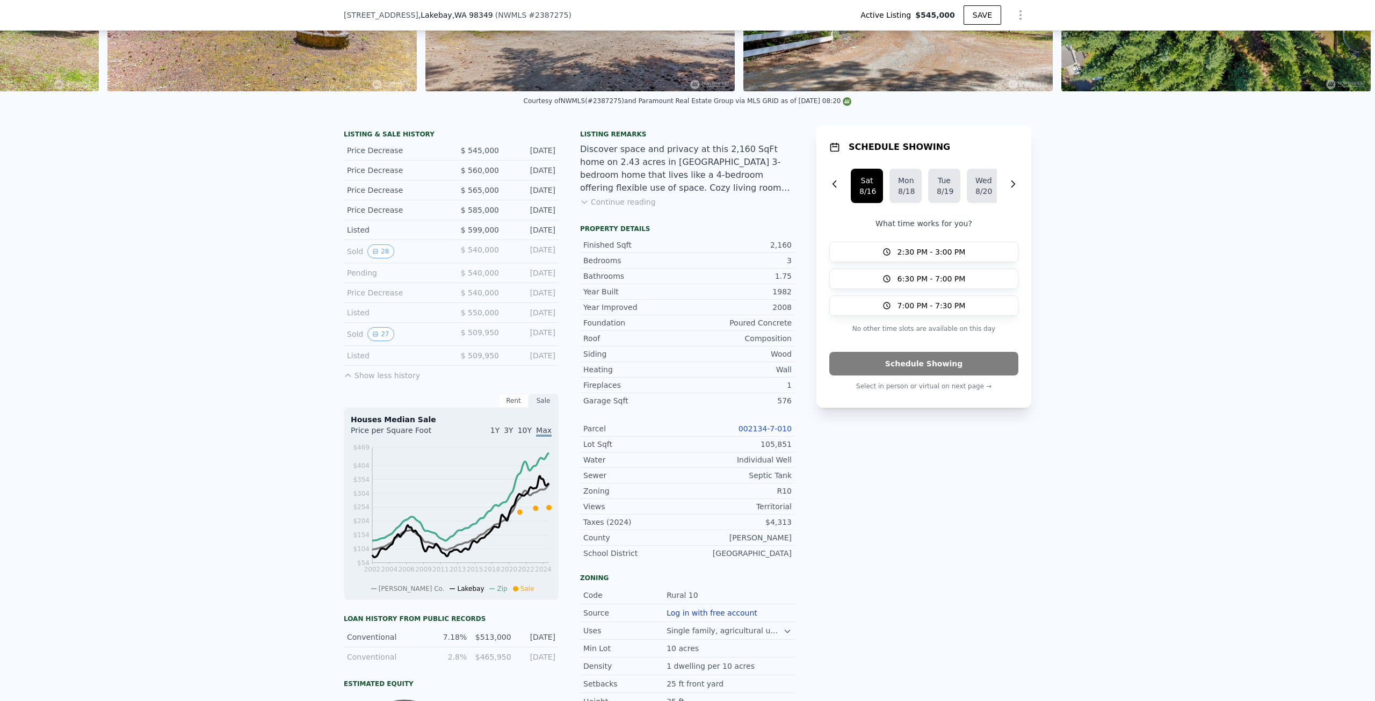
scroll to position [50, 0]
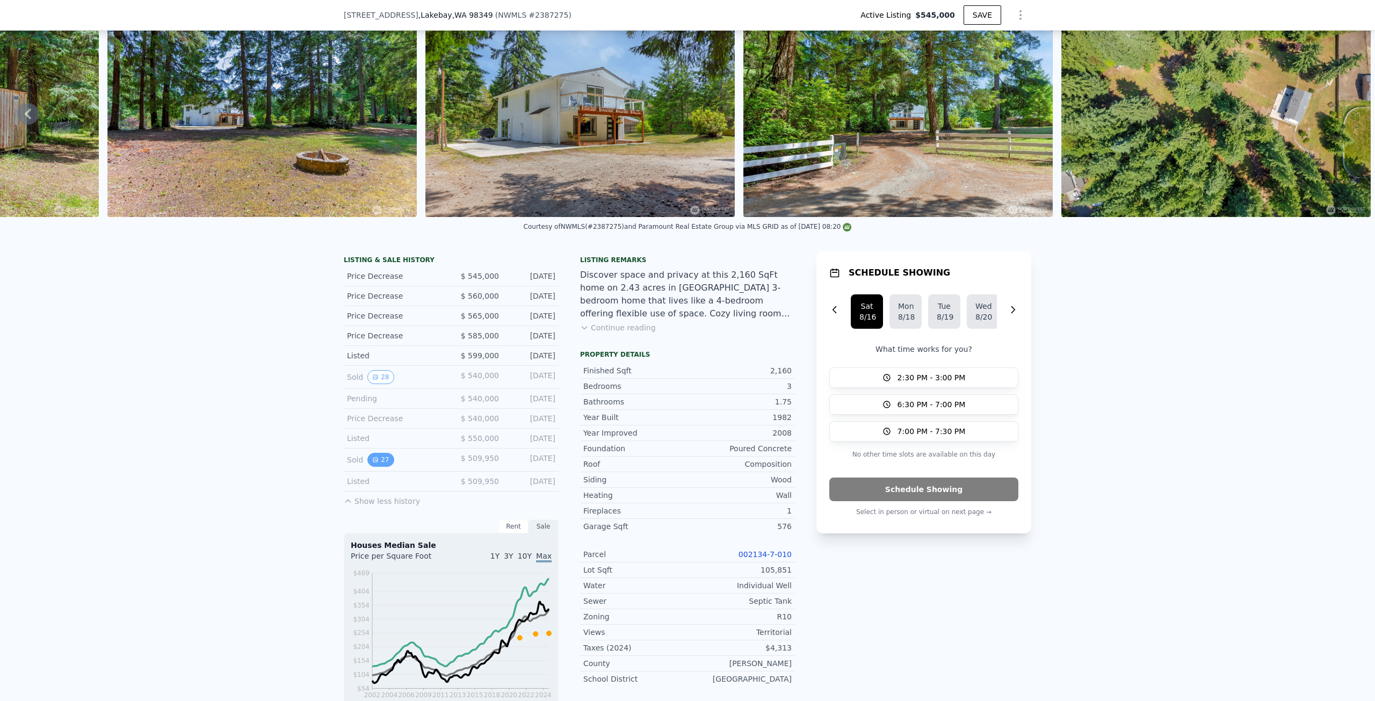
click at [372, 463] on icon "View historical data" at bounding box center [375, 460] width 6 height 6
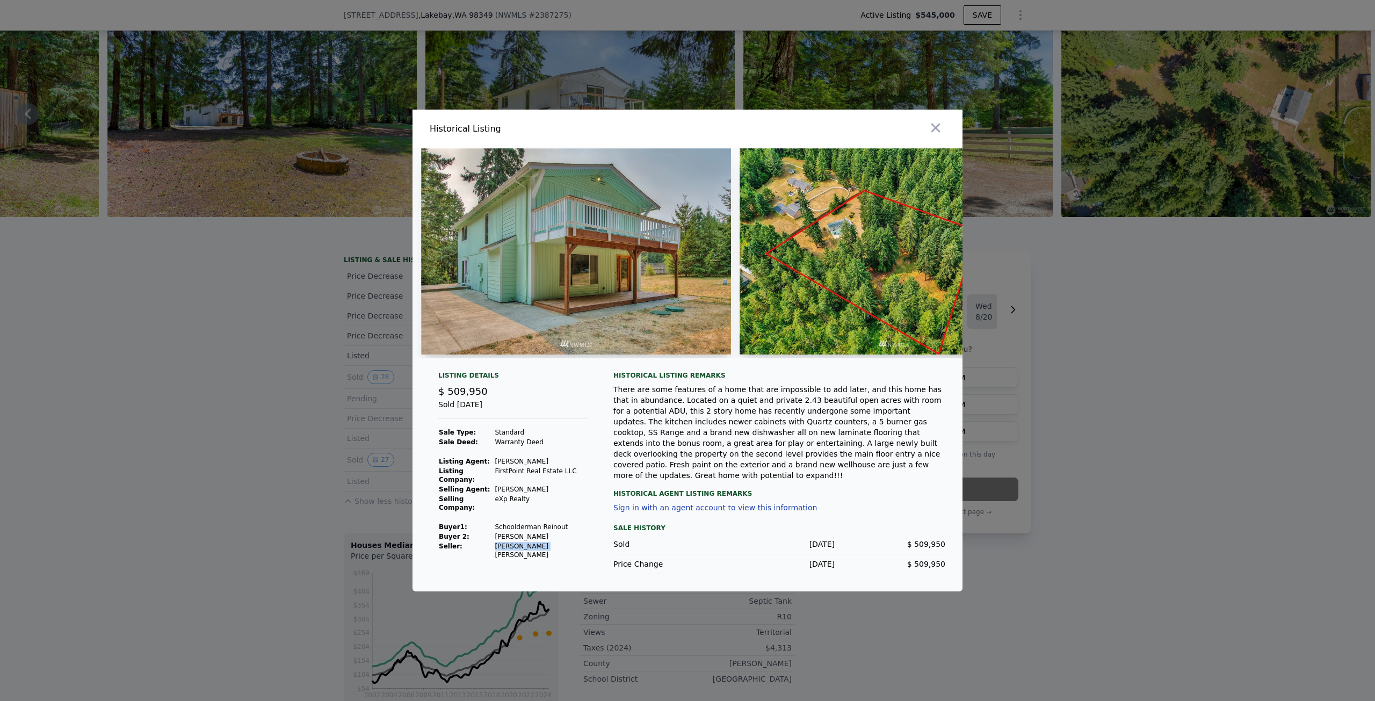
drag, startPoint x: 532, startPoint y: 539, endPoint x: 497, endPoint y: 542, distance: 35.6
click at [497, 542] on td "[PERSON_NAME] [PERSON_NAME]" at bounding box center [540, 551] width 93 height 18
copy td "[PERSON_NAME] [PERSON_NAME]"
click at [147, 438] on div at bounding box center [687, 350] width 1375 height 701
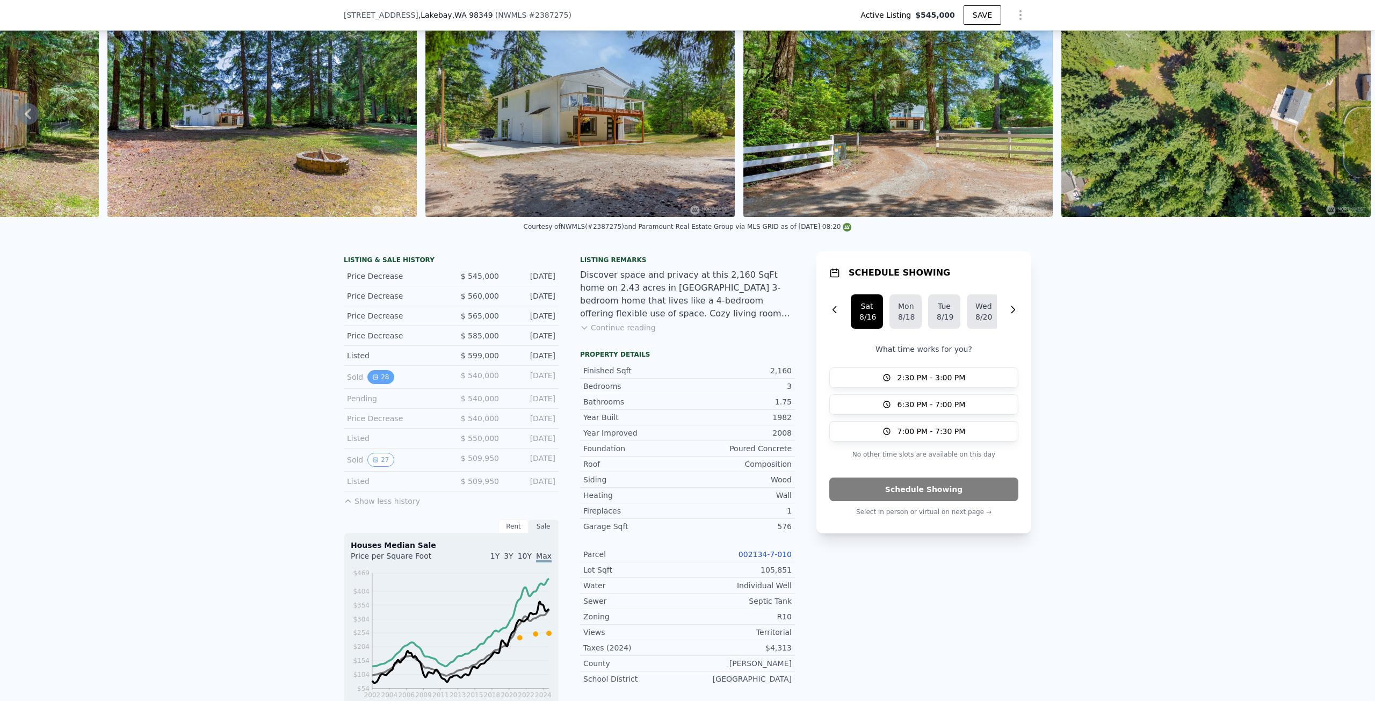
click at [373, 384] on button "28" at bounding box center [381, 377] width 26 height 14
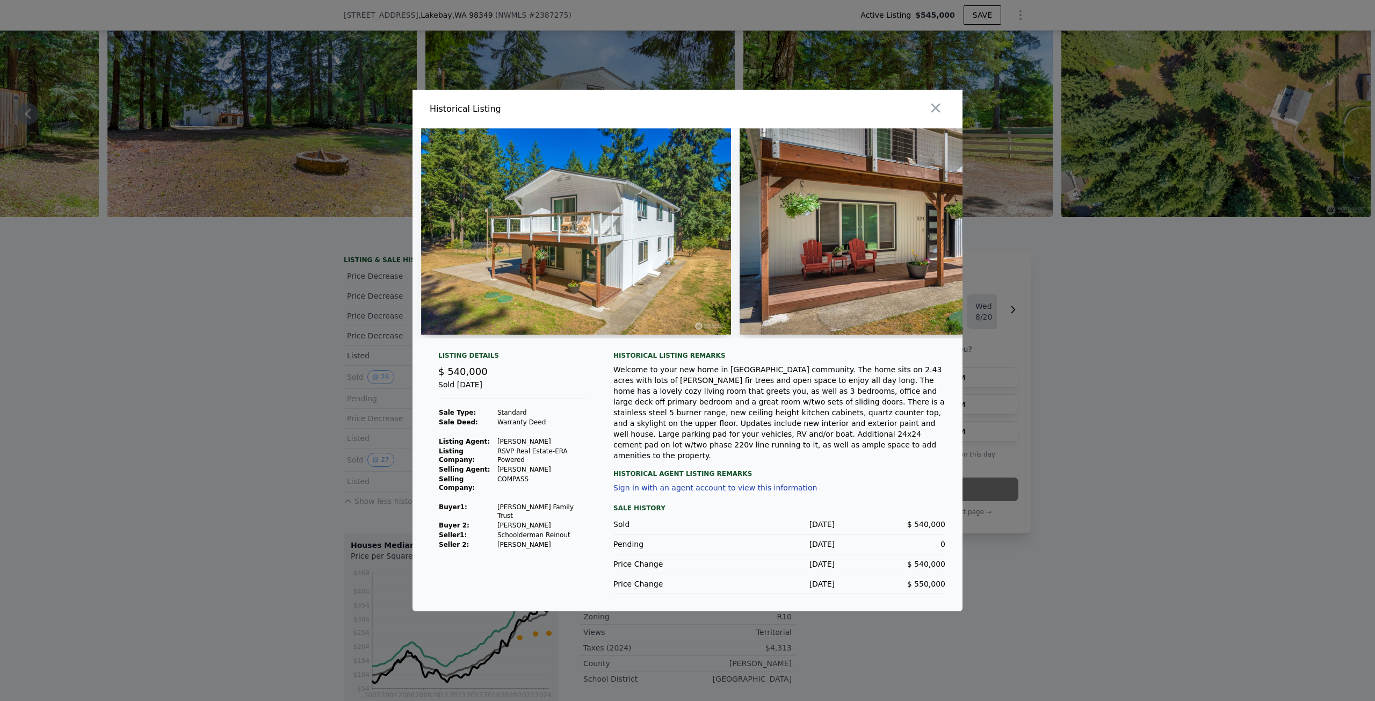
drag, startPoint x: 292, startPoint y: 485, endPoint x: 320, endPoint y: 445, distance: 48.6
click at [292, 485] on div at bounding box center [687, 350] width 1375 height 701
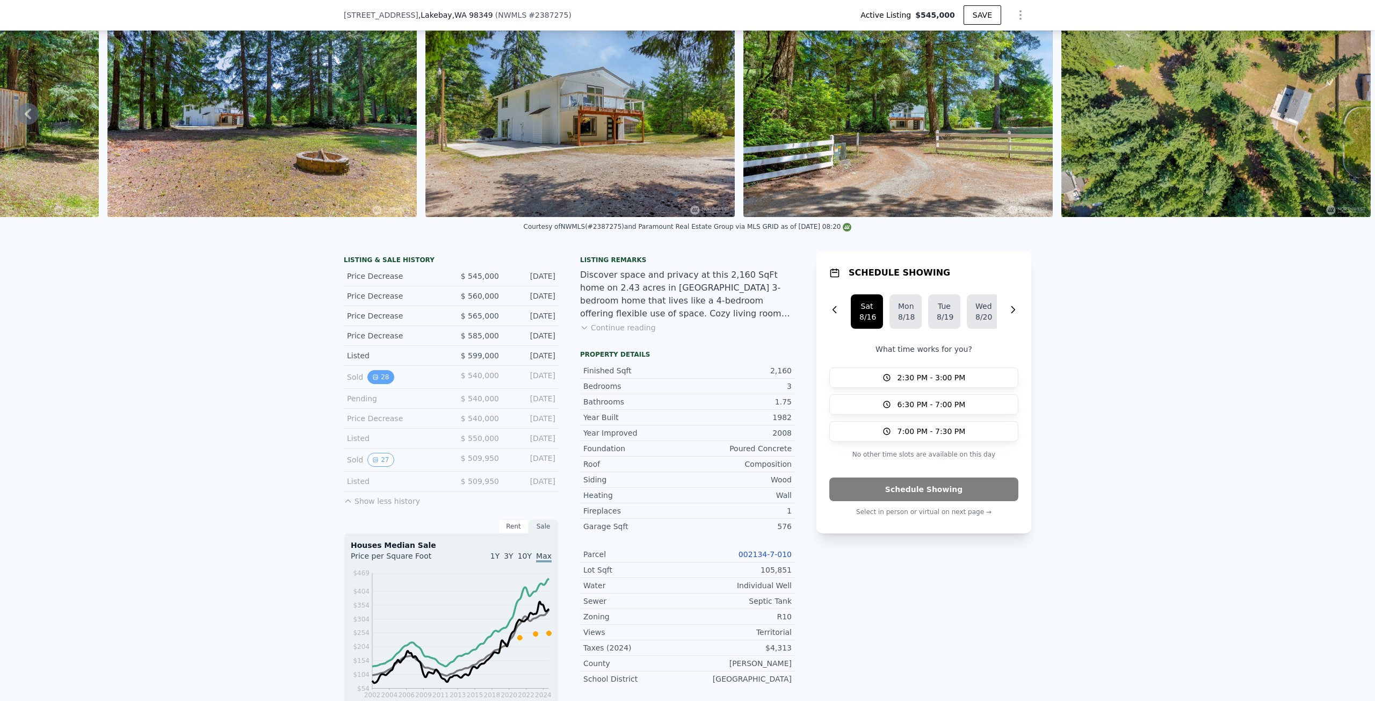
click at [371, 384] on button "28" at bounding box center [381, 377] width 26 height 14
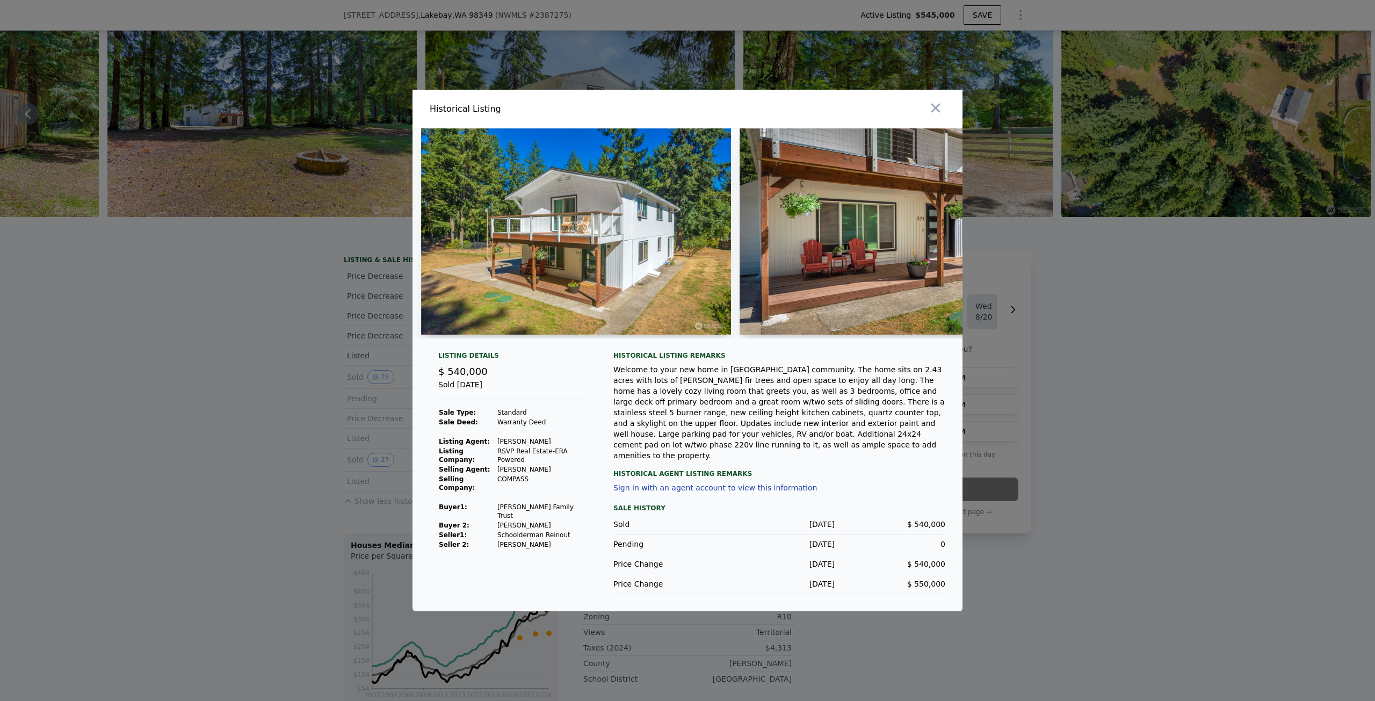
click at [549, 530] on td "Schoolderman Reinout" at bounding box center [542, 535] width 91 height 10
drag, startPoint x: 556, startPoint y: 535, endPoint x: 523, endPoint y: 538, distance: 32.9
click at [523, 538] on div "Listing Details $ 540,000 Sold Oct 25, 2023 Sale Type: Standard Sale Deed: Warr…" at bounding box center [513, 472] width 167 height 243
drag, startPoint x: 564, startPoint y: 523, endPoint x: 496, endPoint y: 524, distance: 67.2
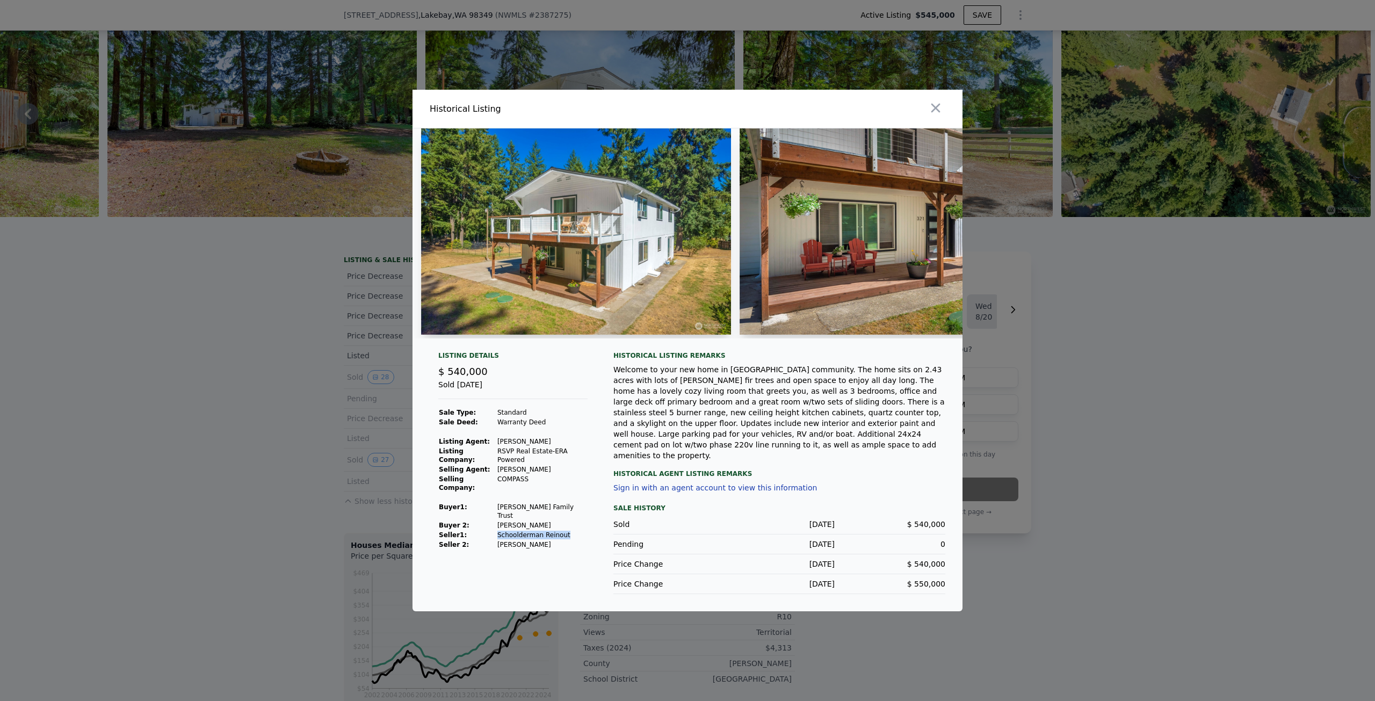
click at [497, 530] on td "Schoolderman Reinout" at bounding box center [542, 535] width 91 height 10
drag, startPoint x: 558, startPoint y: 534, endPoint x: 497, endPoint y: 532, distance: 61.3
click at [497, 540] on td "[PERSON_NAME]" at bounding box center [542, 545] width 91 height 10
copy td "[PERSON_NAME]"
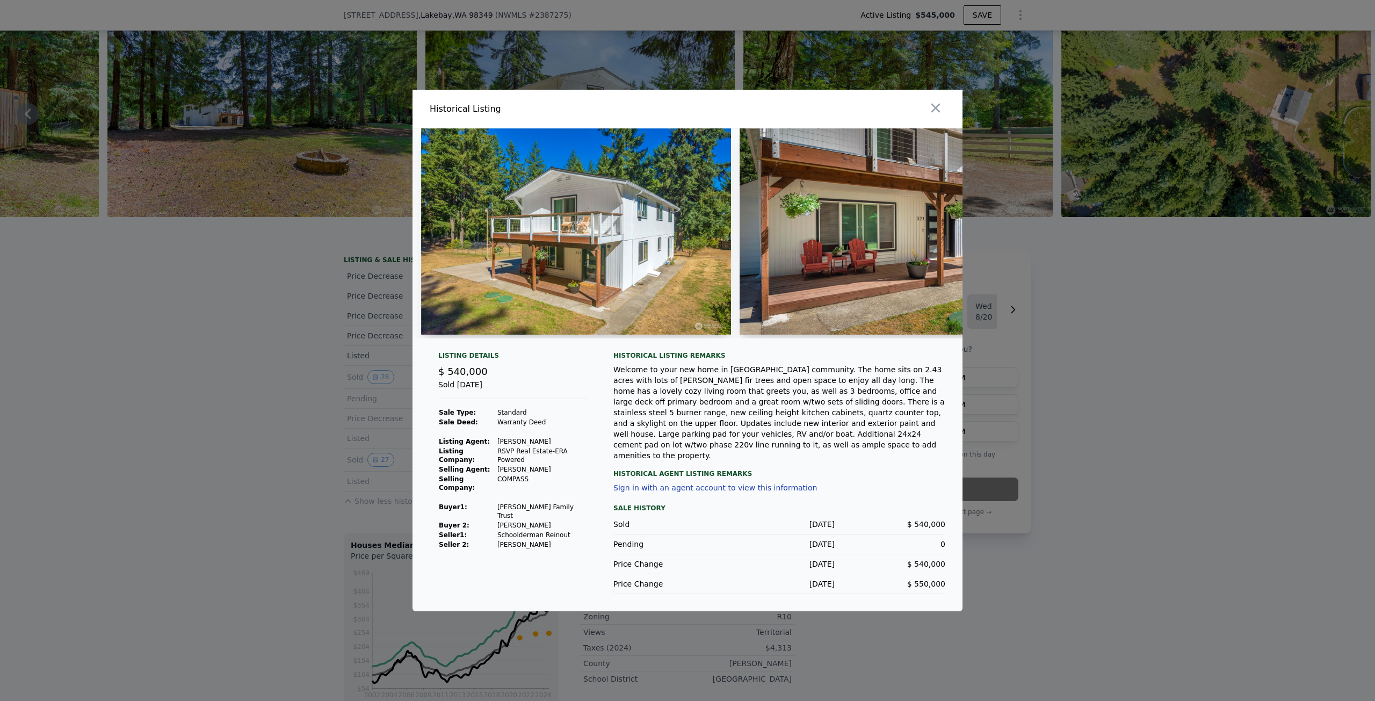
drag, startPoint x: 534, startPoint y: 525, endPoint x: 552, endPoint y: 522, distance: 18.6
click at [535, 530] on td "Schoolderman Reinout" at bounding box center [542, 535] width 91 height 10
drag, startPoint x: 556, startPoint y: 523, endPoint x: 496, endPoint y: 527, distance: 59.7
click at [497, 530] on td "Schoolderman Reinout" at bounding box center [542, 535] width 91 height 10
copy td "Schoolderman Reinout"
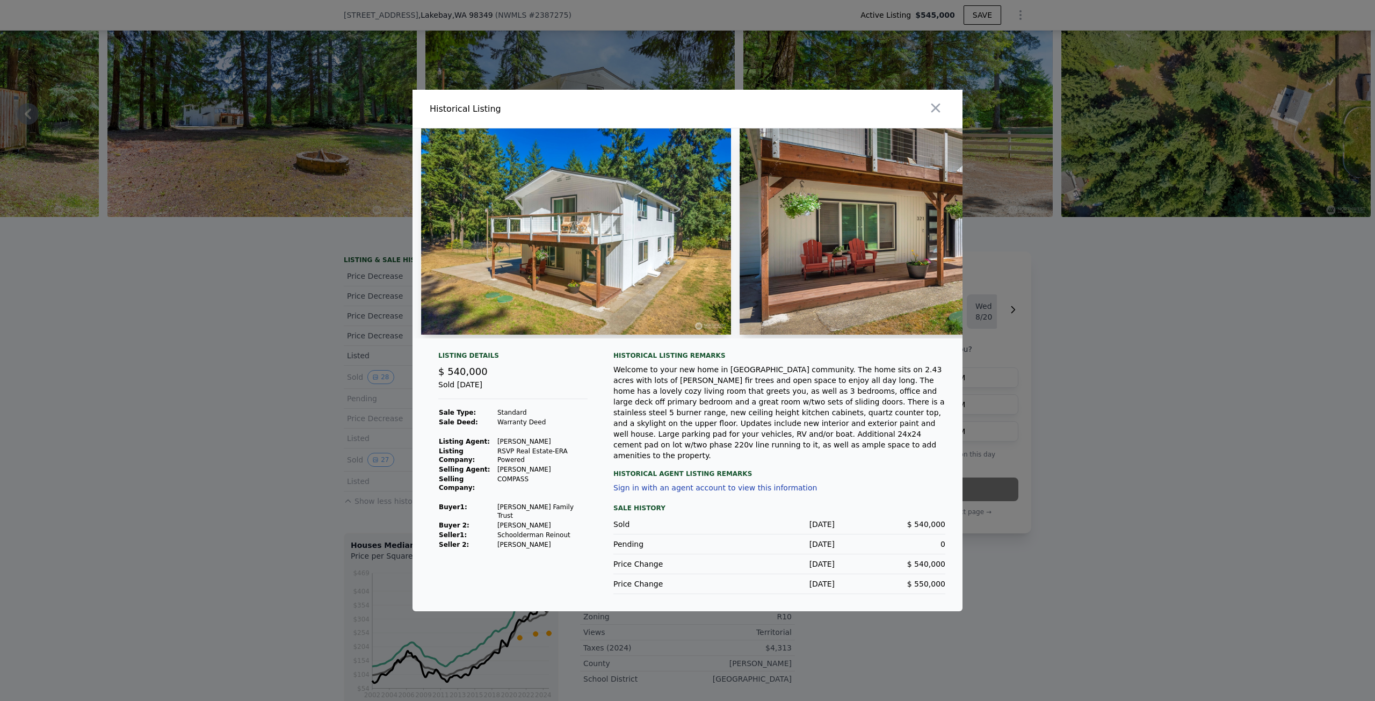
click at [556, 505] on td "[PERSON_NAME] Family Trust" at bounding box center [542, 511] width 91 height 18
click at [561, 506] on td "[PERSON_NAME] Family Trust" at bounding box center [542, 511] width 91 height 18
drag, startPoint x: 562, startPoint y: 507, endPoint x: 506, endPoint y: 505, distance: 55.9
click at [506, 505] on td "[PERSON_NAME] Family Trust" at bounding box center [542, 511] width 91 height 18
copy td "Mennell Family Trus"
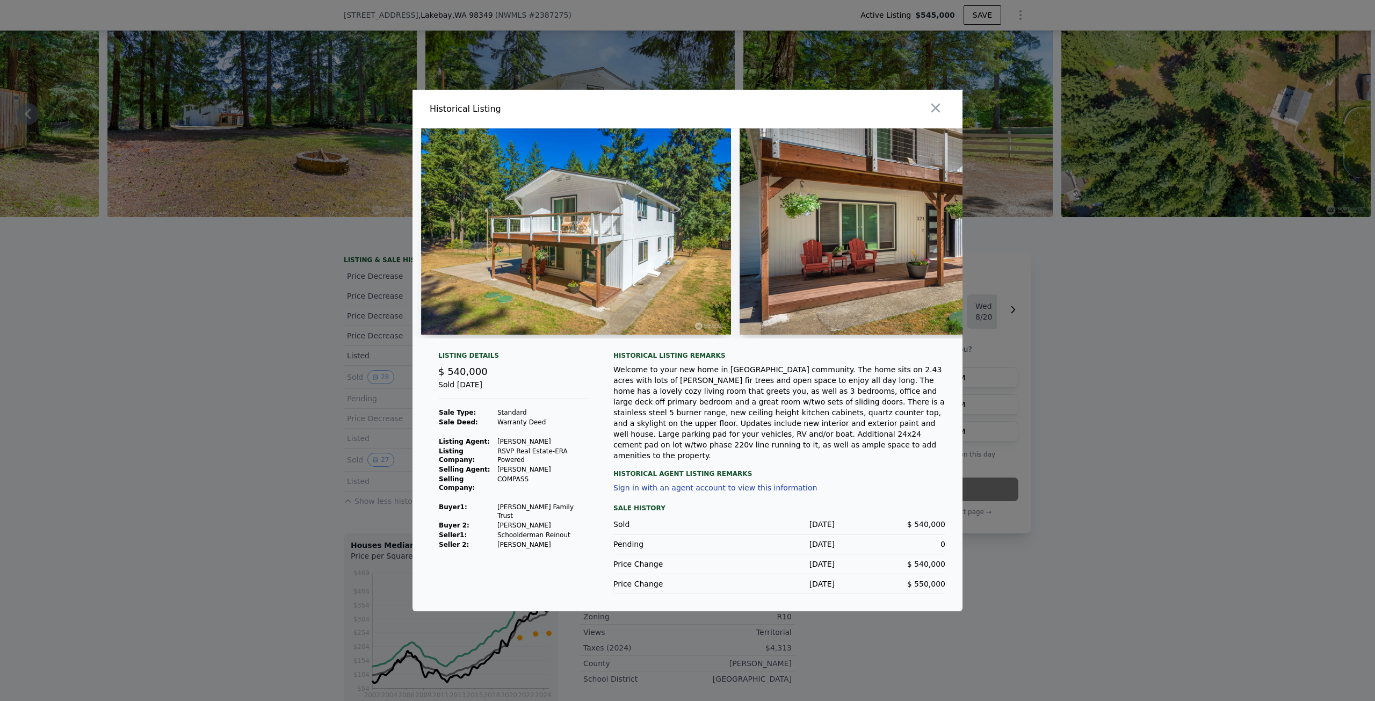
click at [572, 502] on td "[PERSON_NAME] Family Trust" at bounding box center [542, 511] width 91 height 18
drag, startPoint x: 563, startPoint y: 506, endPoint x: 507, endPoint y: 503, distance: 56.5
click at [507, 503] on td "[PERSON_NAME] Family Trust" at bounding box center [542, 511] width 91 height 18
copy td "Mennell Family Trust"
click at [1139, 401] on div at bounding box center [687, 350] width 1375 height 701
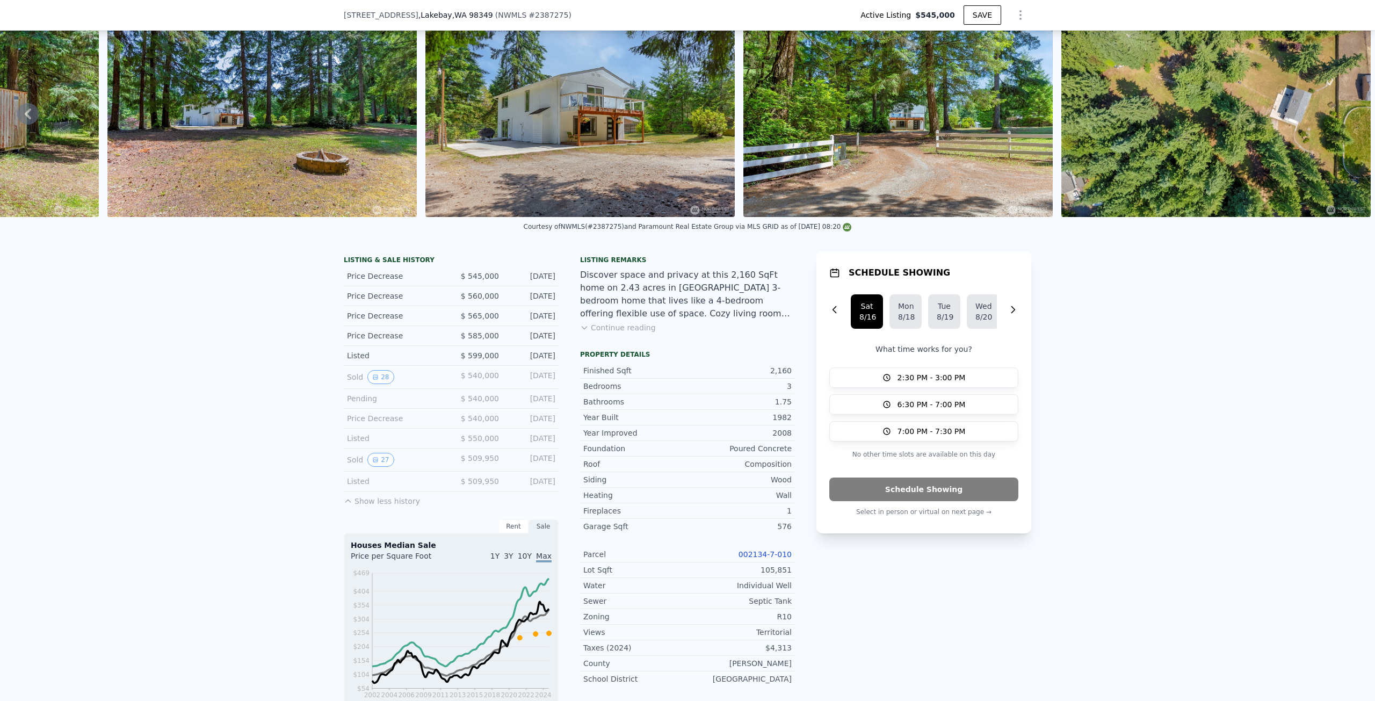
click at [606, 331] on button "Continue reading" at bounding box center [618, 327] width 76 height 11
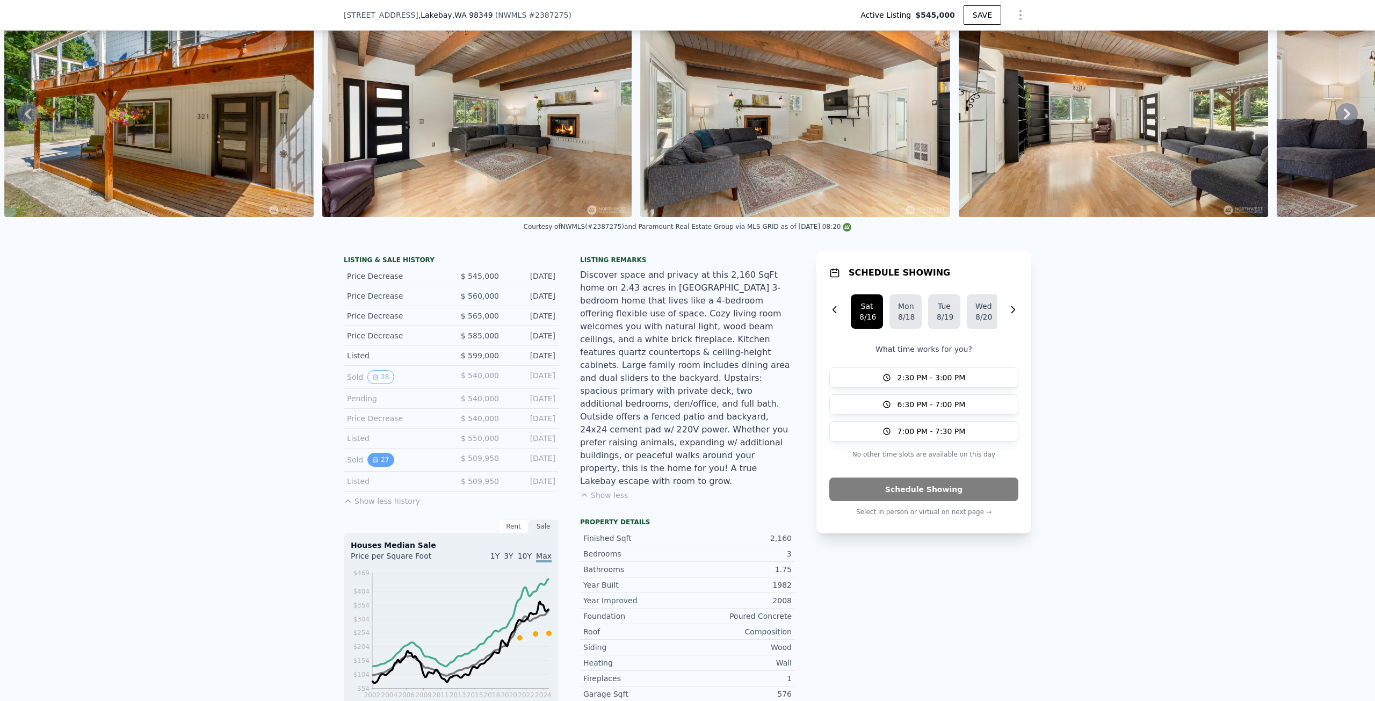
click at [372, 463] on icon "View historical data" at bounding box center [375, 460] width 6 height 6
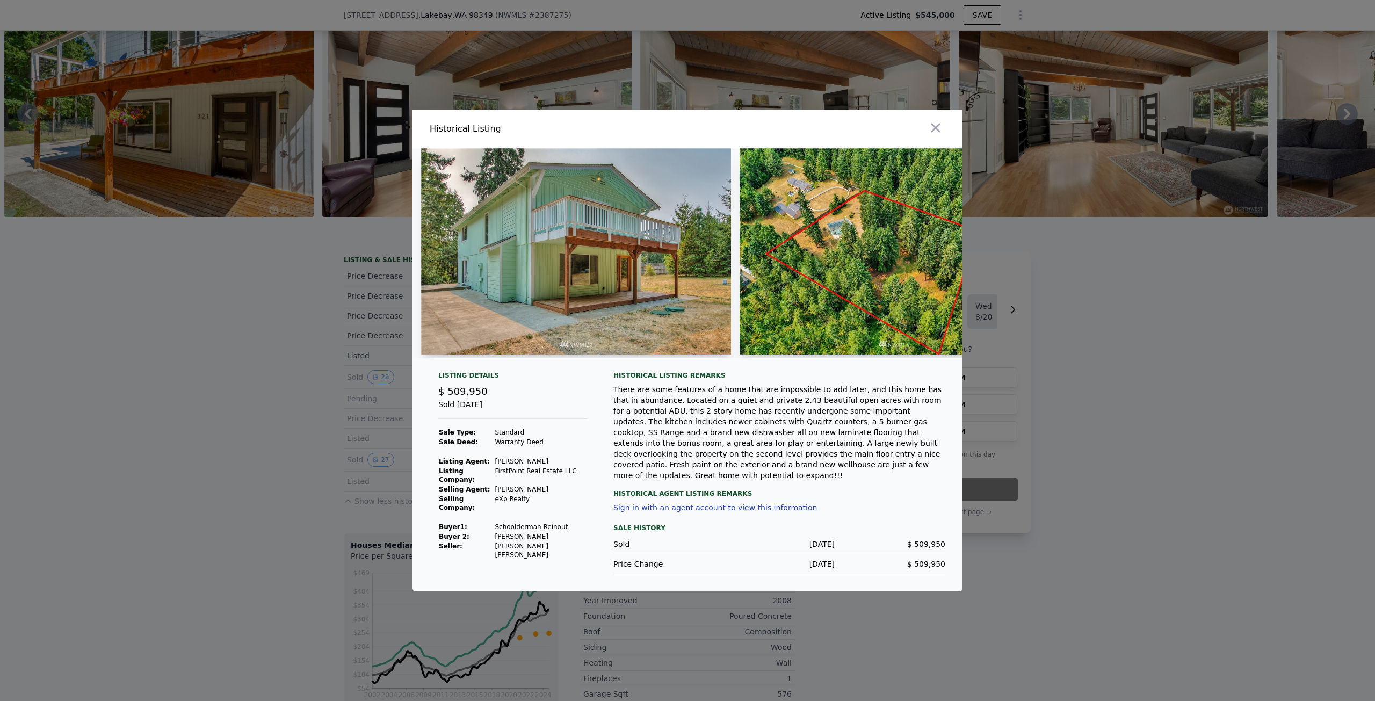
click at [941, 127] on icon "button" at bounding box center [935, 127] width 15 height 15
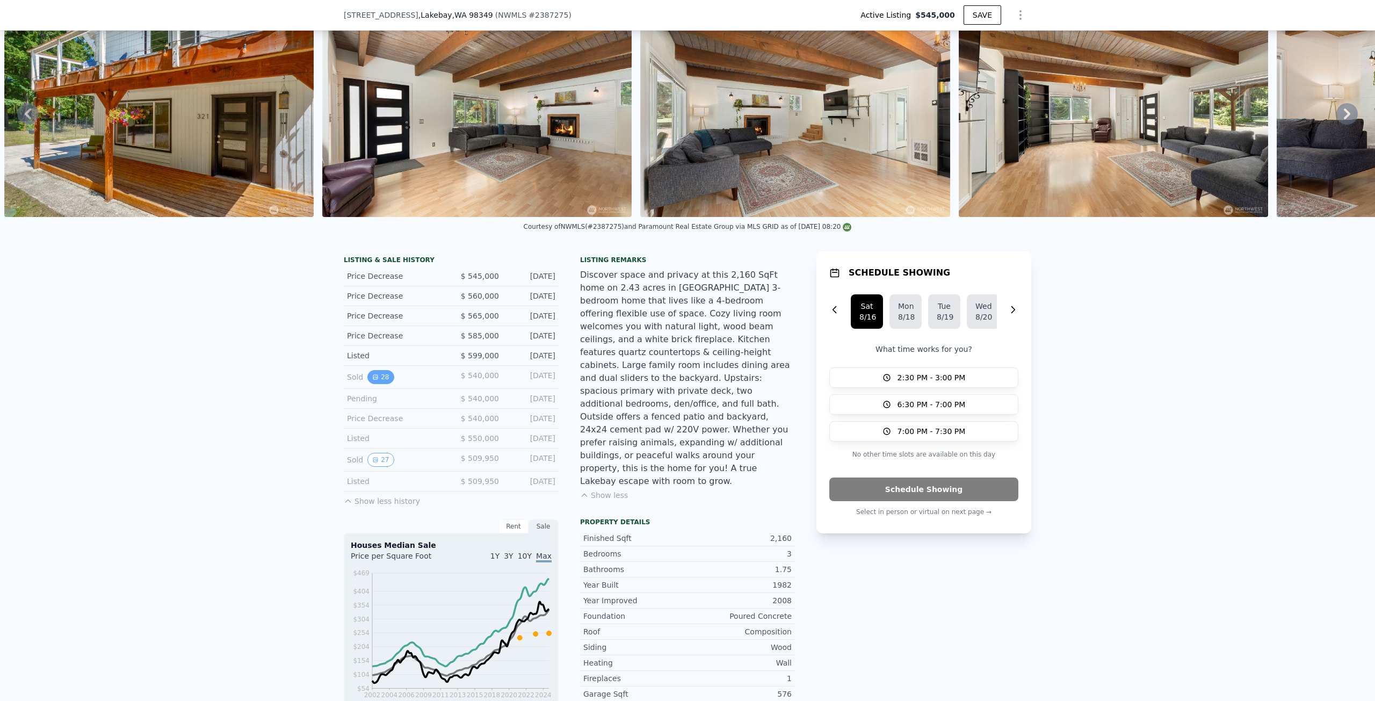
click at [376, 384] on button "28" at bounding box center [381, 377] width 26 height 14
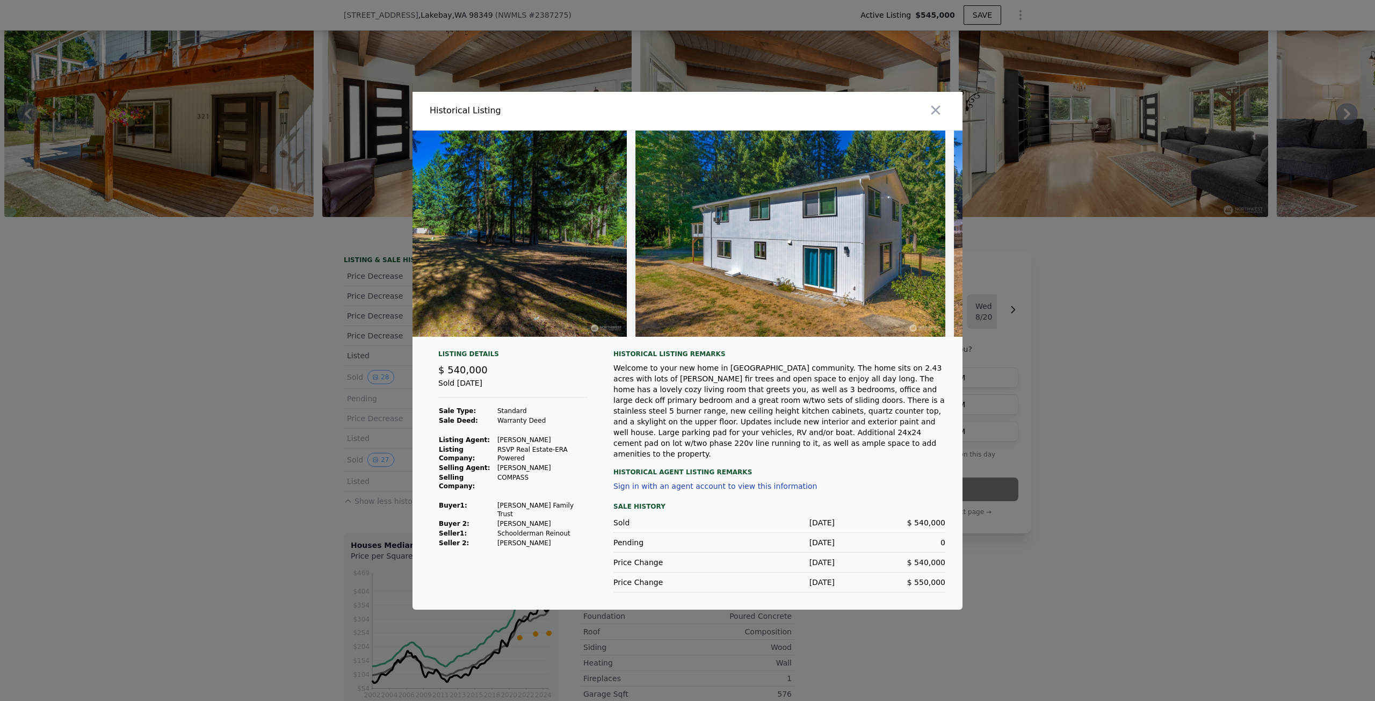
scroll to position [0, 5832]
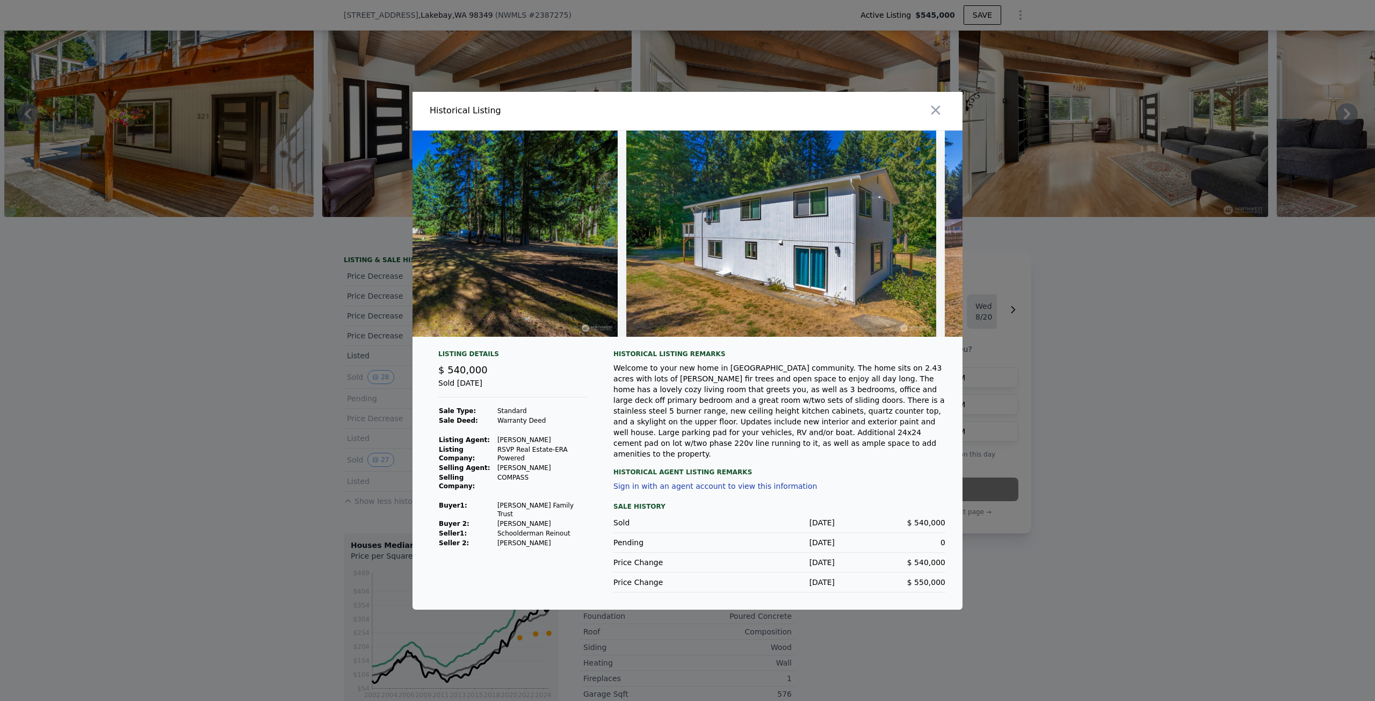
click at [213, 400] on div at bounding box center [687, 350] width 1375 height 701
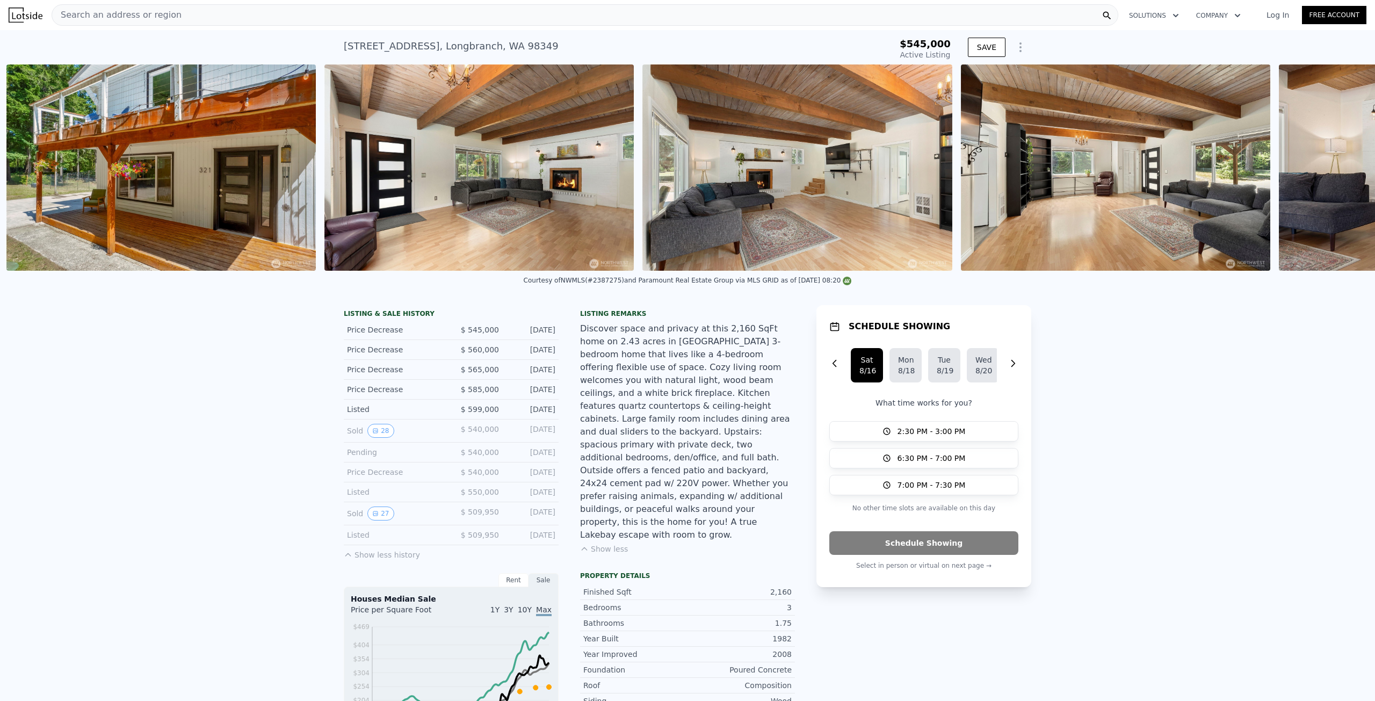
scroll to position [0, 1129]
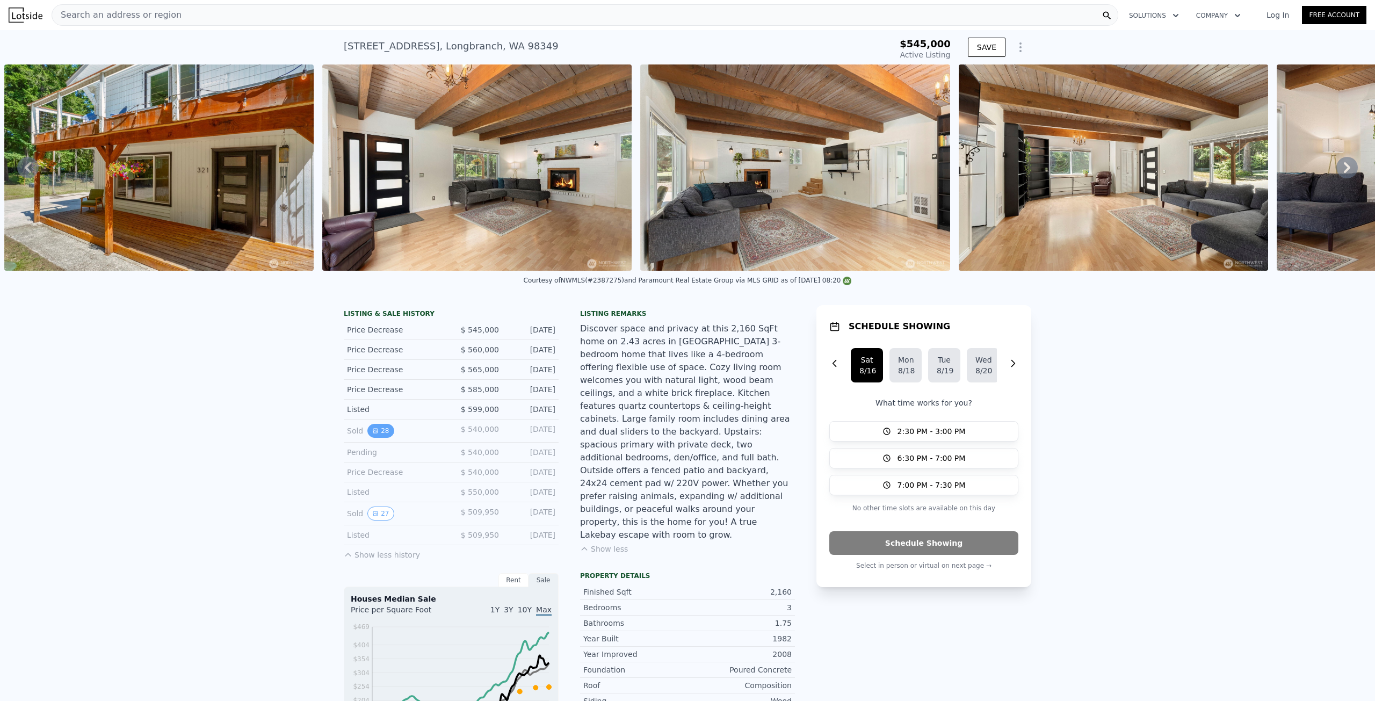
click at [384, 437] on button "28" at bounding box center [381, 431] width 26 height 14
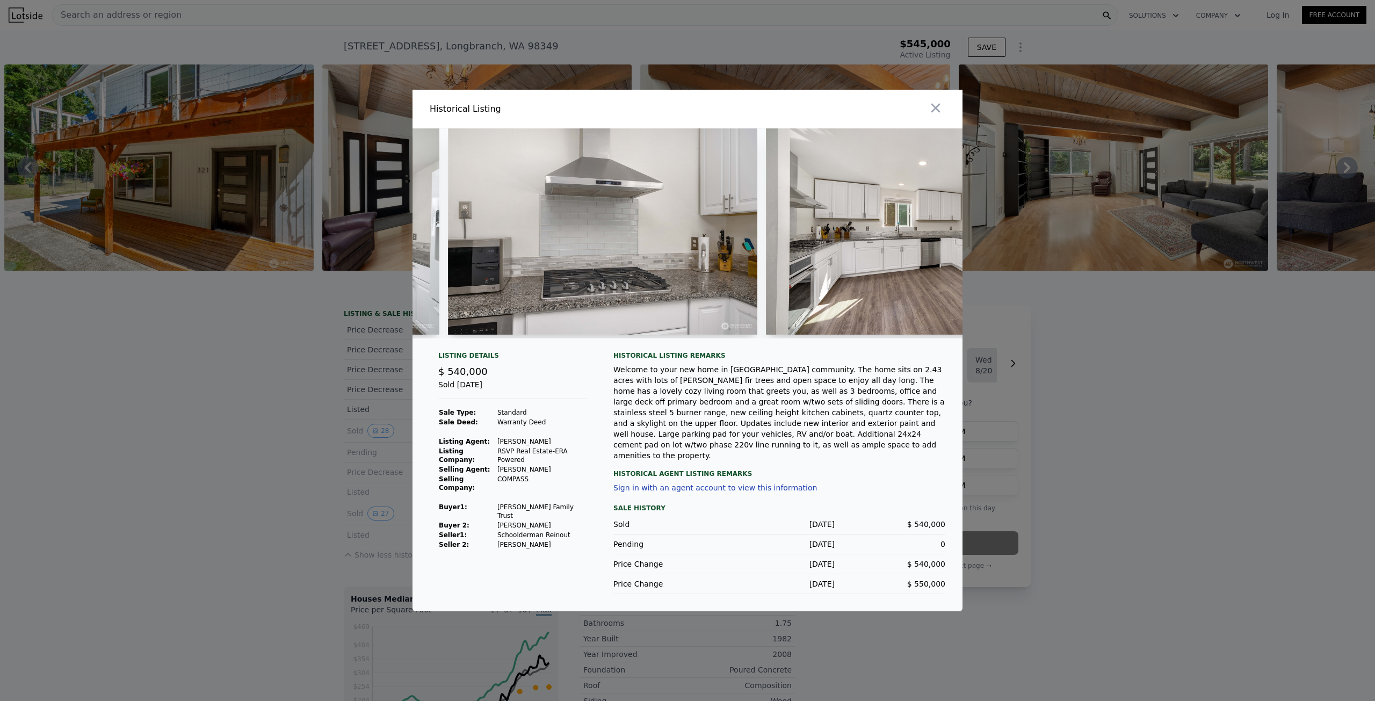
scroll to position [0, 2186]
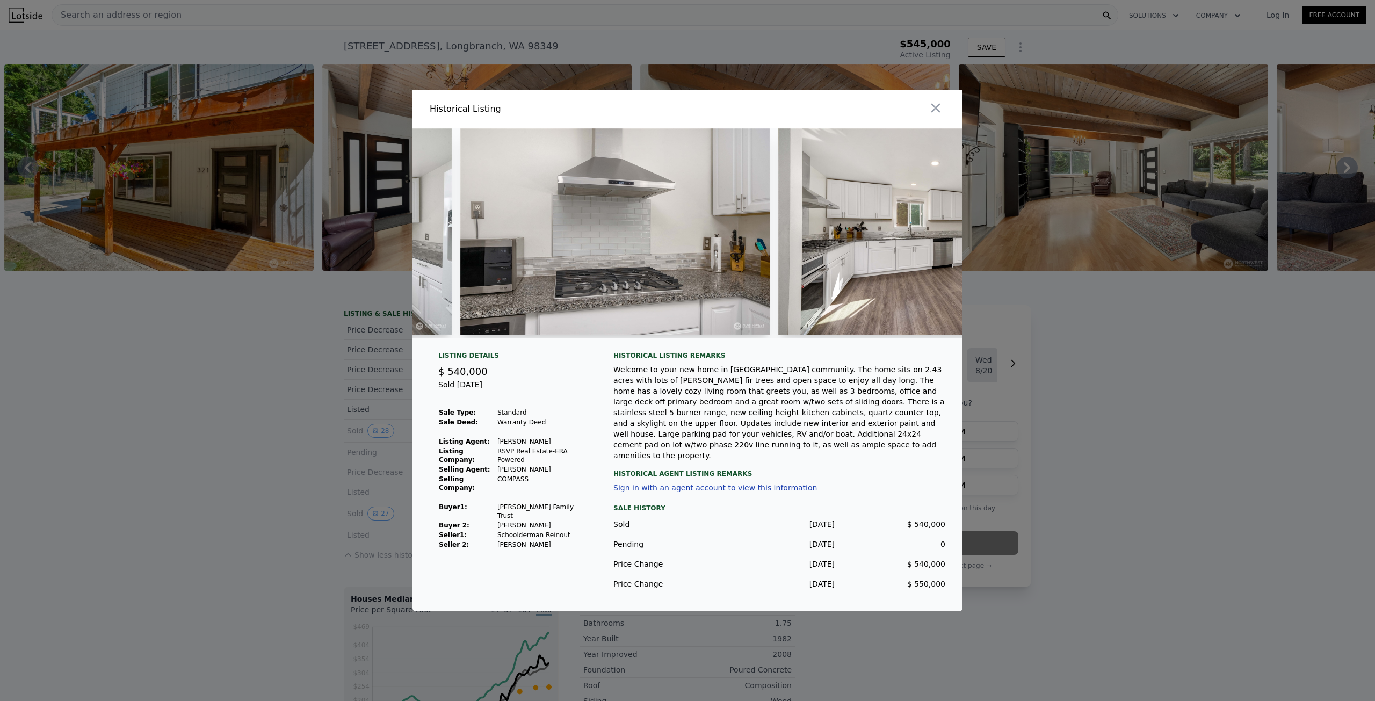
click at [225, 385] on div at bounding box center [687, 350] width 1375 height 701
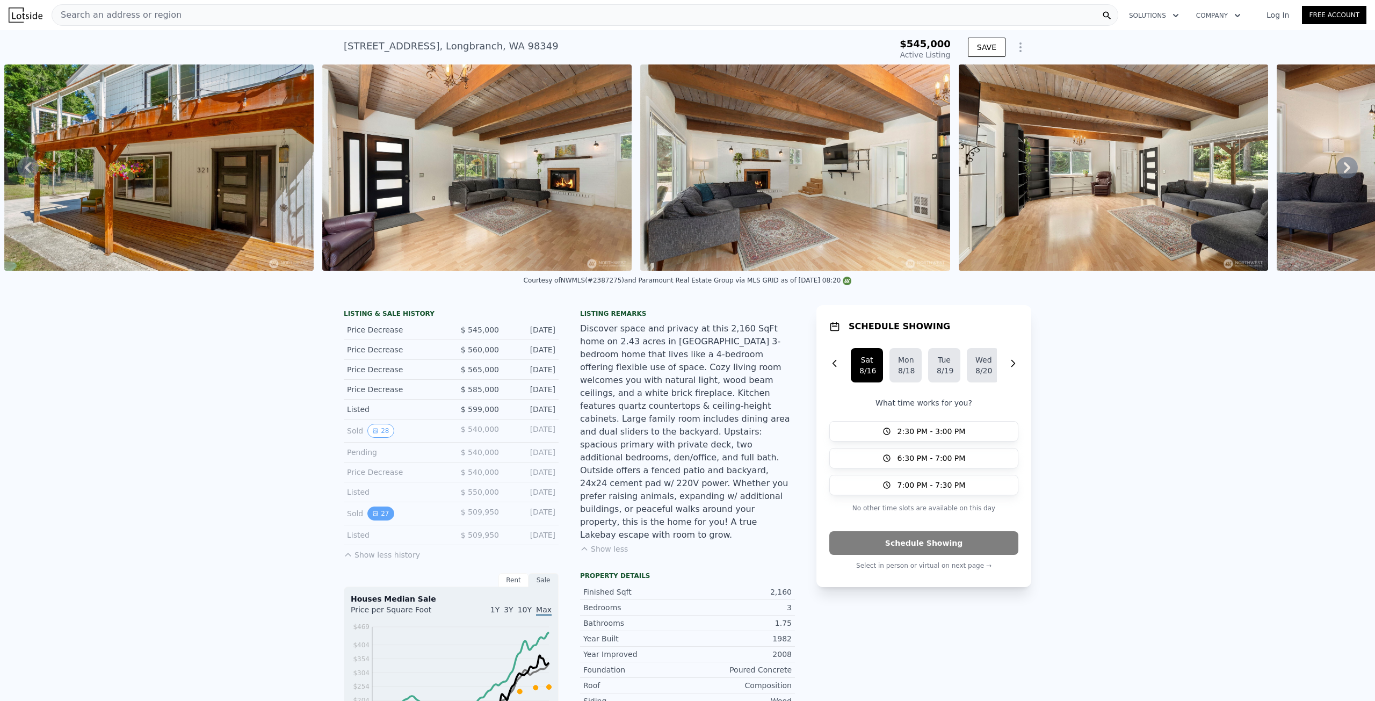
click at [383, 521] on button "27" at bounding box center [381, 514] width 26 height 14
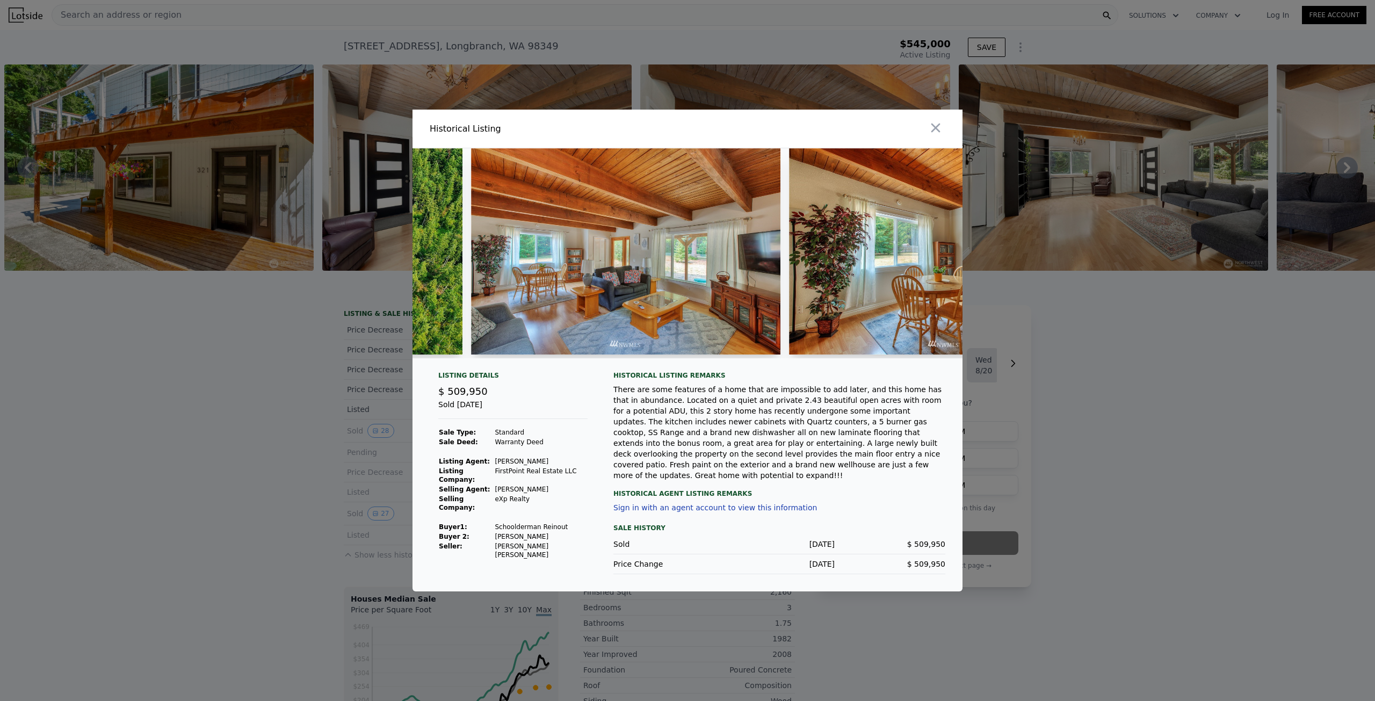
scroll to position [0, 2198]
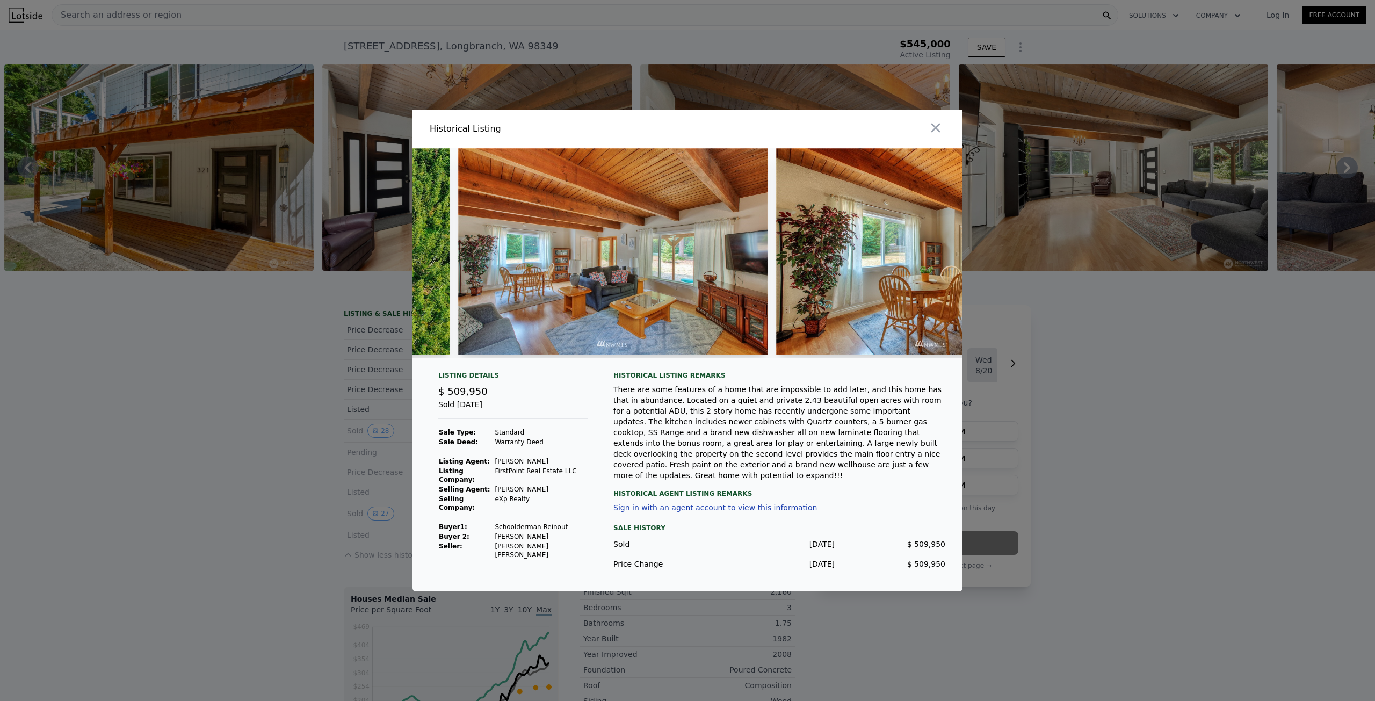
click at [177, 489] on div at bounding box center [687, 350] width 1375 height 701
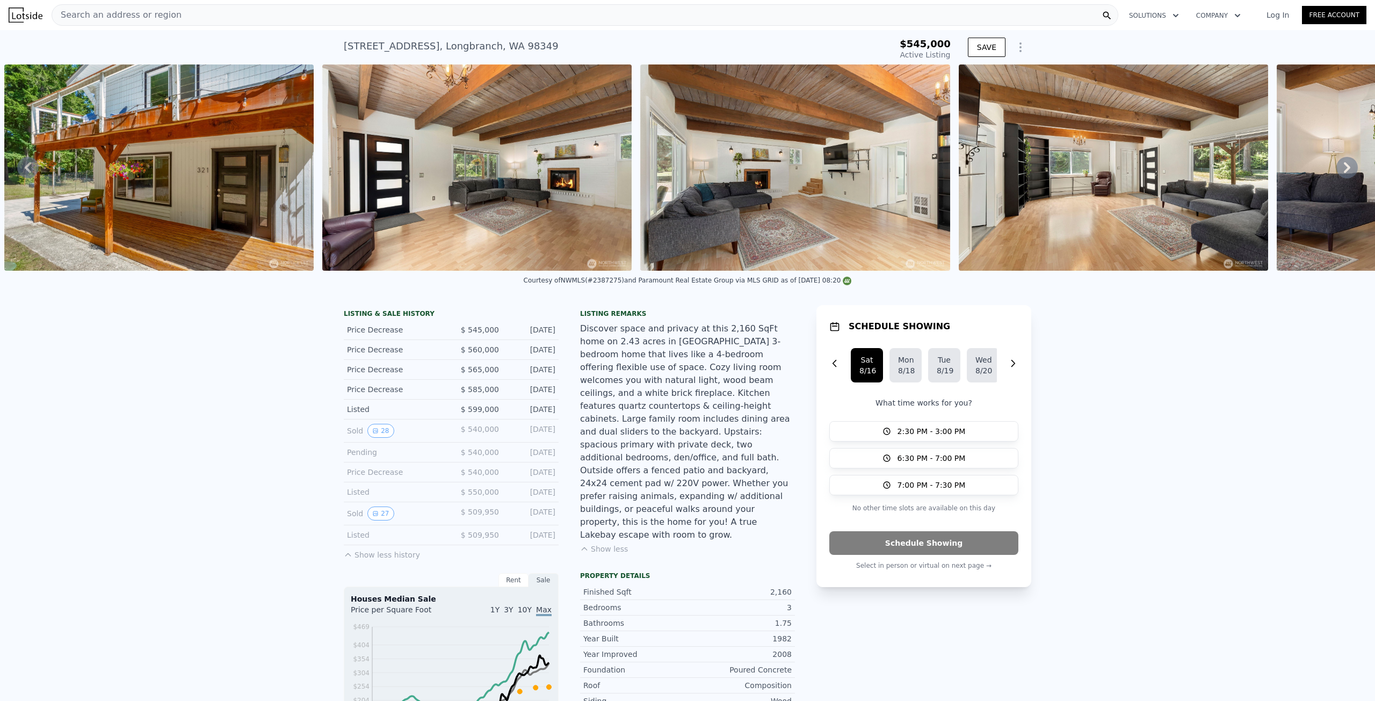
drag, startPoint x: 1213, startPoint y: 437, endPoint x: 1218, endPoint y: 435, distance: 5.6
click at [1216, 436] on div "LISTING & SALE HISTORY Price Decrease $ 545,000 Jul 21, 2025 Price Decrease $ 5…" at bounding box center [687, 710] width 1375 height 826
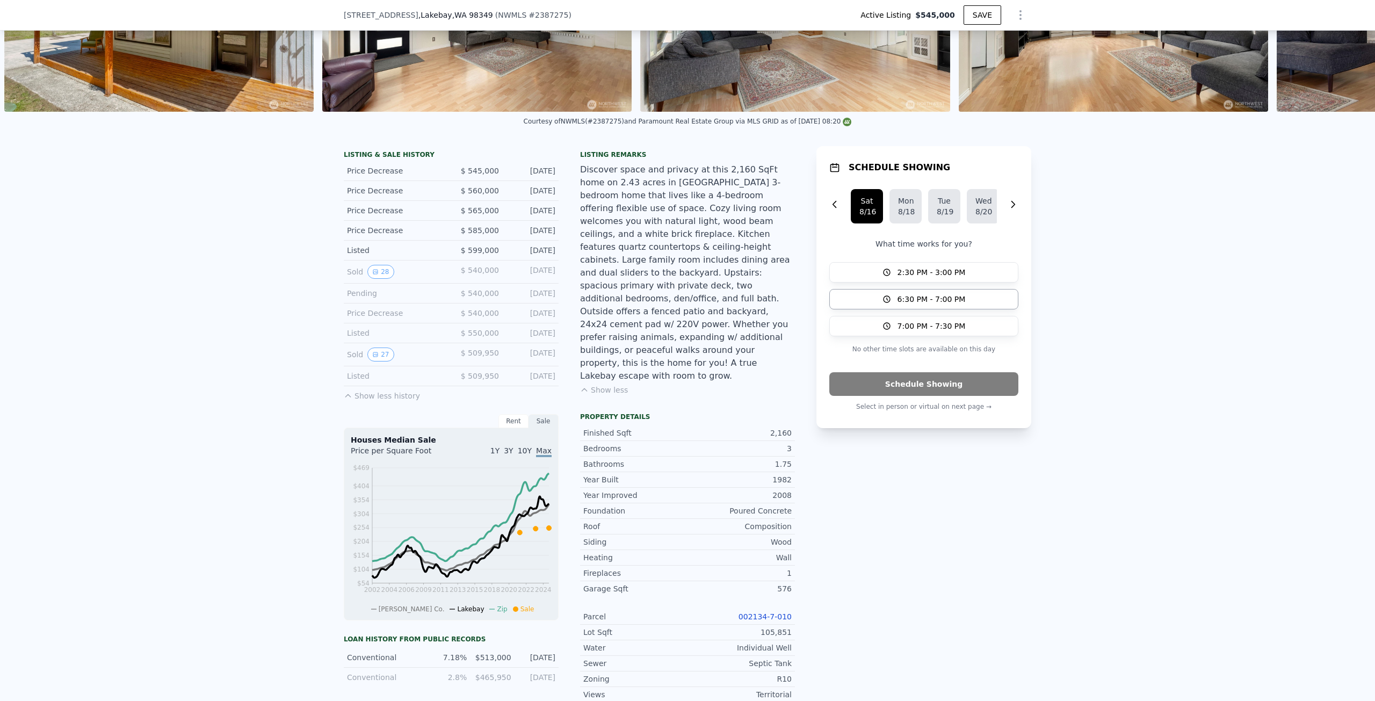
scroll to position [4, 0]
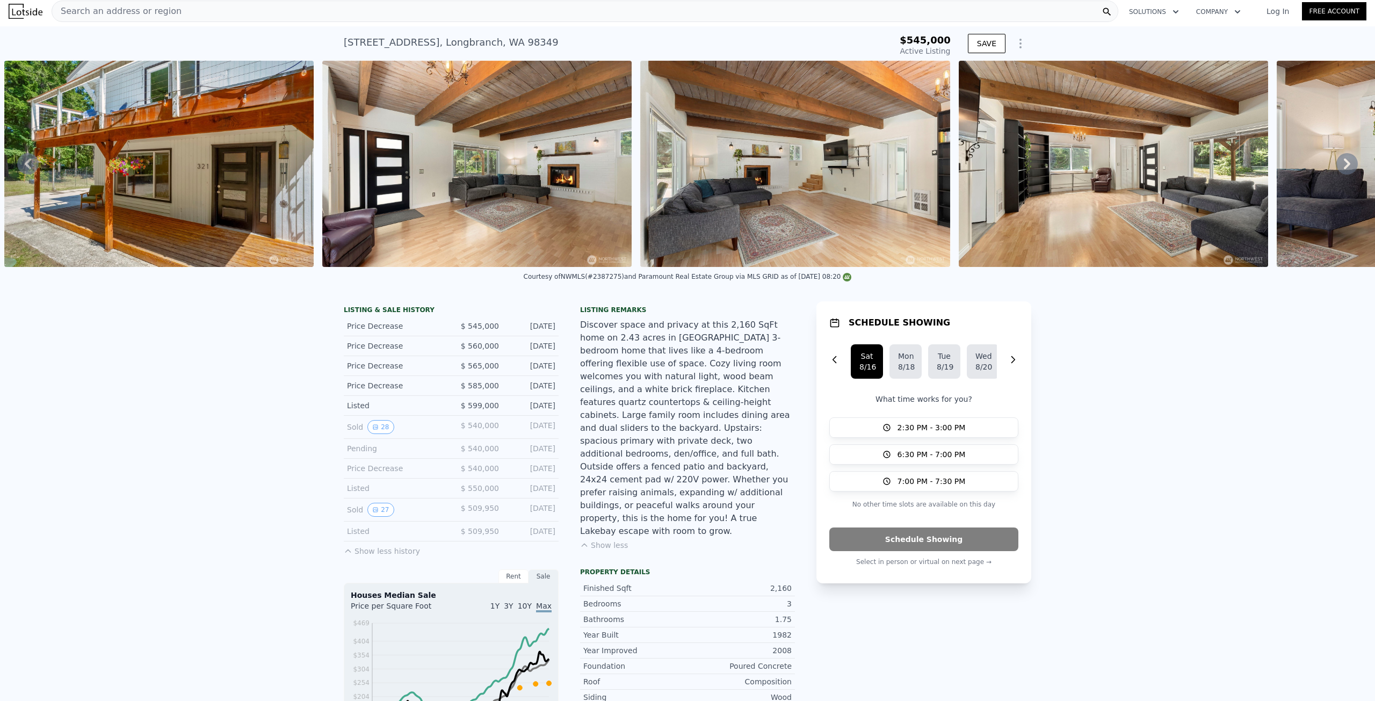
drag, startPoint x: 816, startPoint y: 286, endPoint x: 560, endPoint y: 279, distance: 255.3
click at [563, 280] on div "Courtesy of NWMLS (#2387275) and Paramount Real Estate Group via MLS GRID as of…" at bounding box center [688, 277] width 328 height 8
click at [560, 279] on div "Courtesy of NWMLS (#2387275) and Paramount Real Estate Group via MLS GRID as of…" at bounding box center [687, 280] width 1375 height 26
drag, startPoint x: 537, startPoint y: 282, endPoint x: 824, endPoint y: 286, distance: 286.9
click at [824, 280] on div "Courtesy of NWMLS (#2387275) and Paramount Real Estate Group via MLS GRID as of…" at bounding box center [688, 277] width 328 height 8
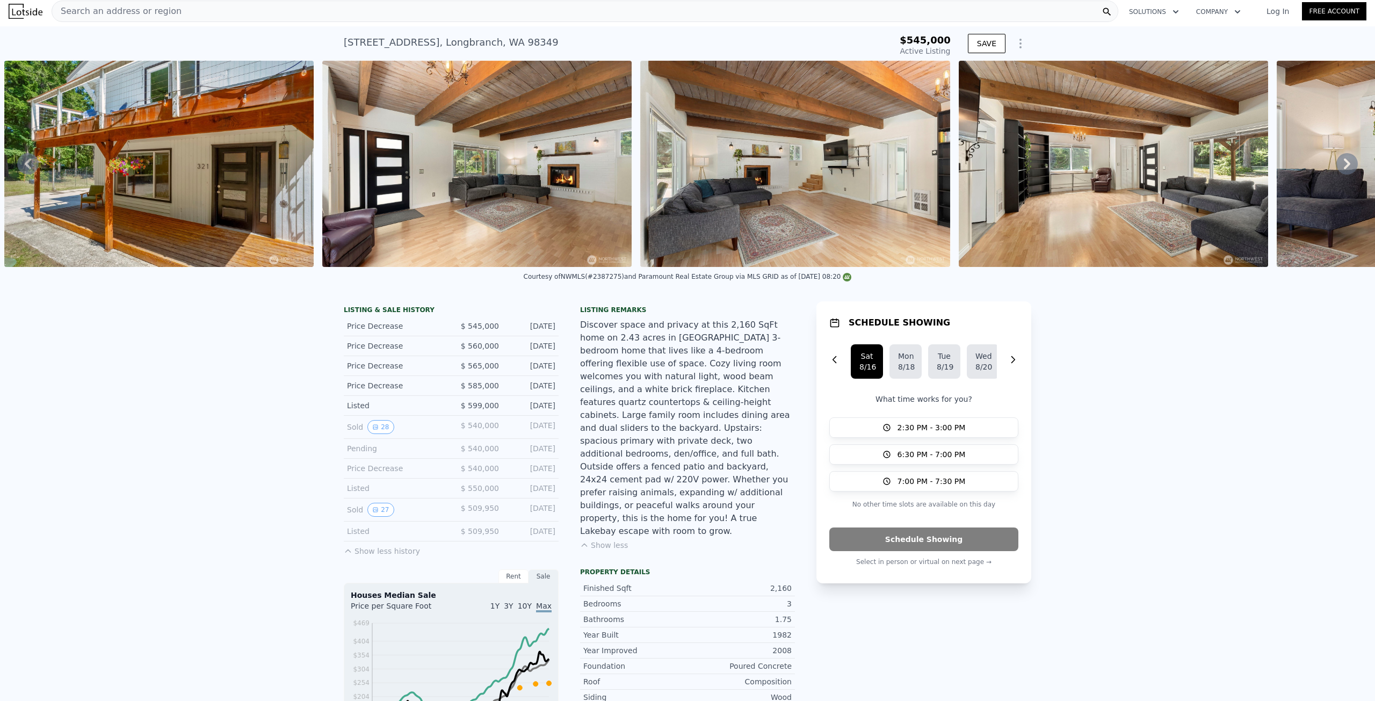
click at [871, 293] on div "Courtesy of NWMLS (#2387275) and Paramount Real Estate Group via MLS GRID as of…" at bounding box center [687, 280] width 1375 height 26
click at [377, 434] on button "28" at bounding box center [381, 427] width 26 height 14
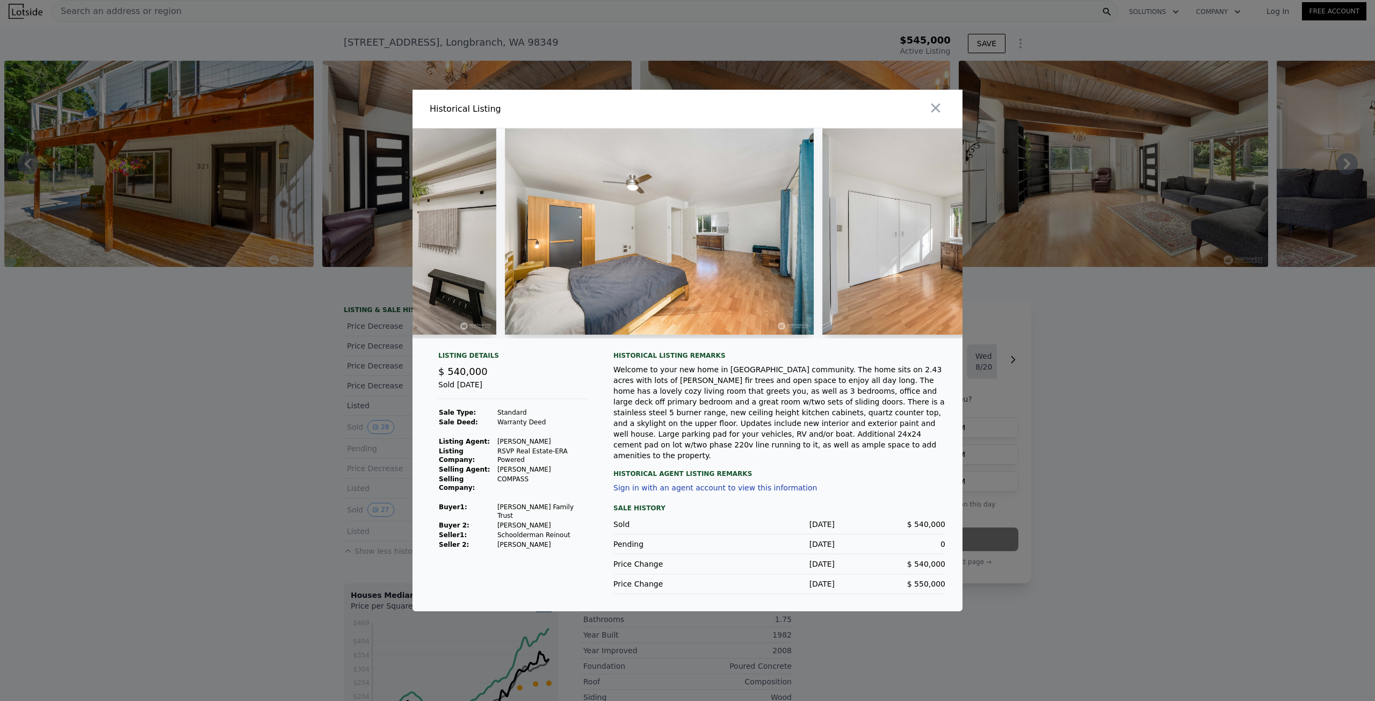
scroll to position [0, 3383]
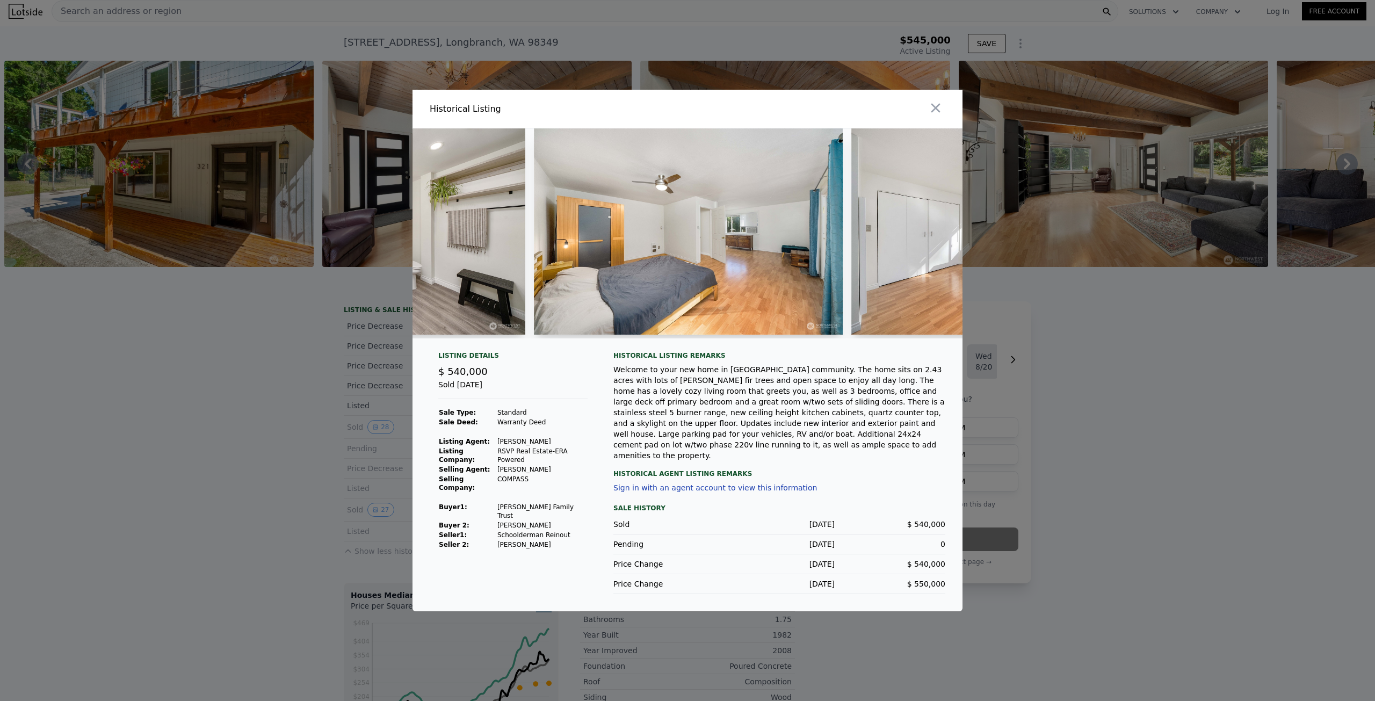
click at [744, 259] on img at bounding box center [688, 231] width 309 height 206
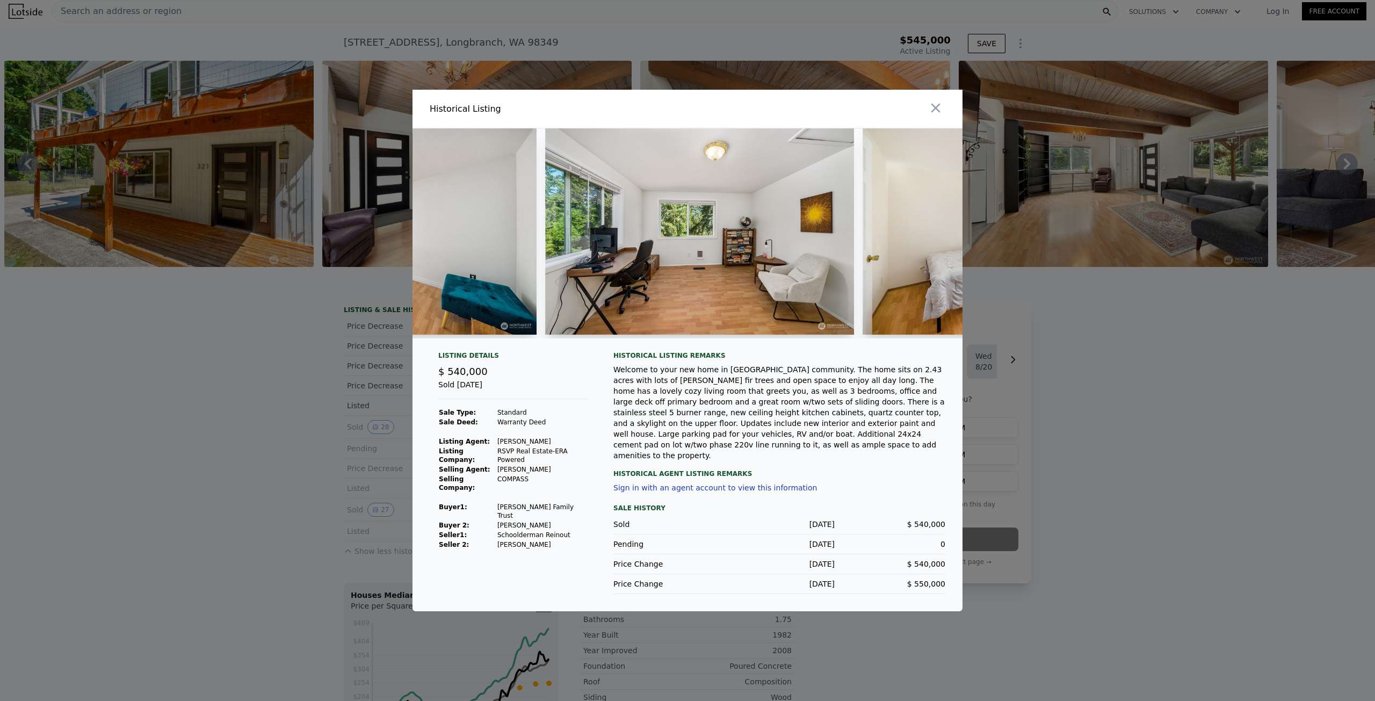
scroll to position [0, 4021]
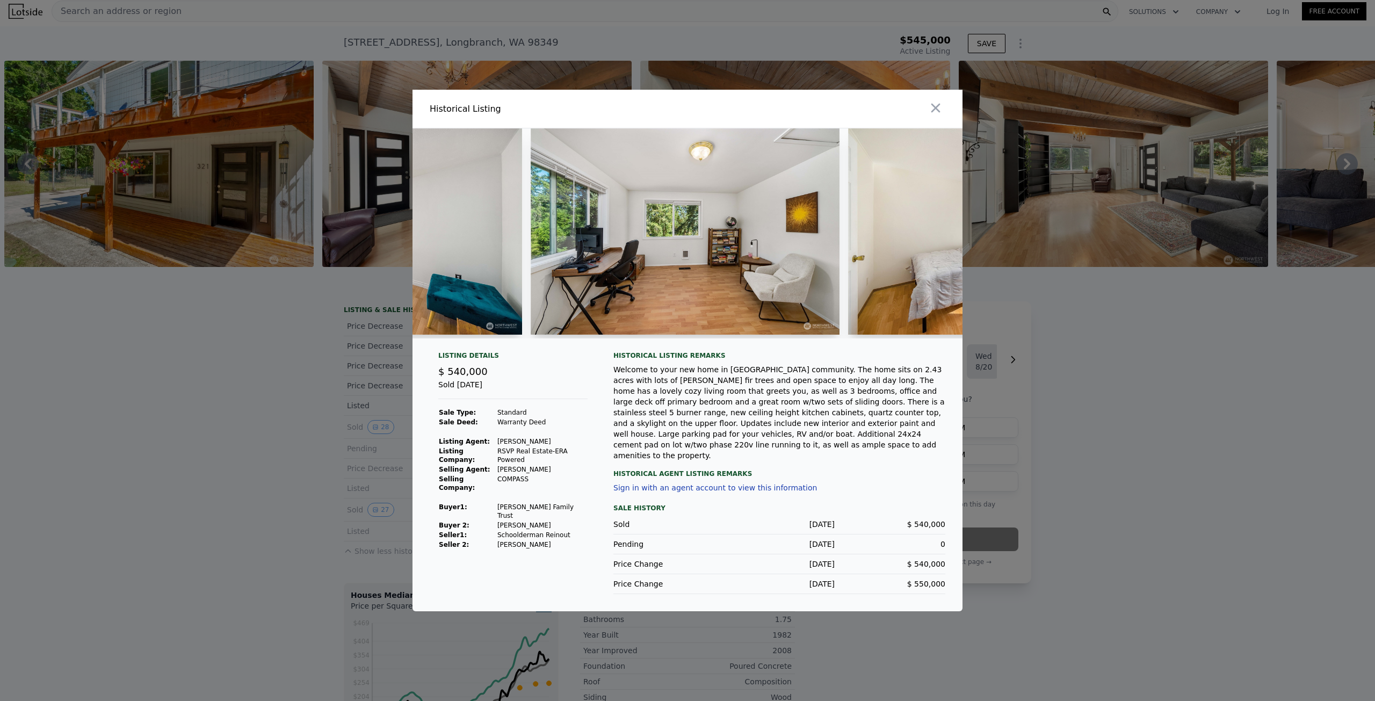
click at [582, 277] on img at bounding box center [685, 231] width 309 height 206
click at [938, 113] on icon "button" at bounding box center [936, 108] width 9 height 9
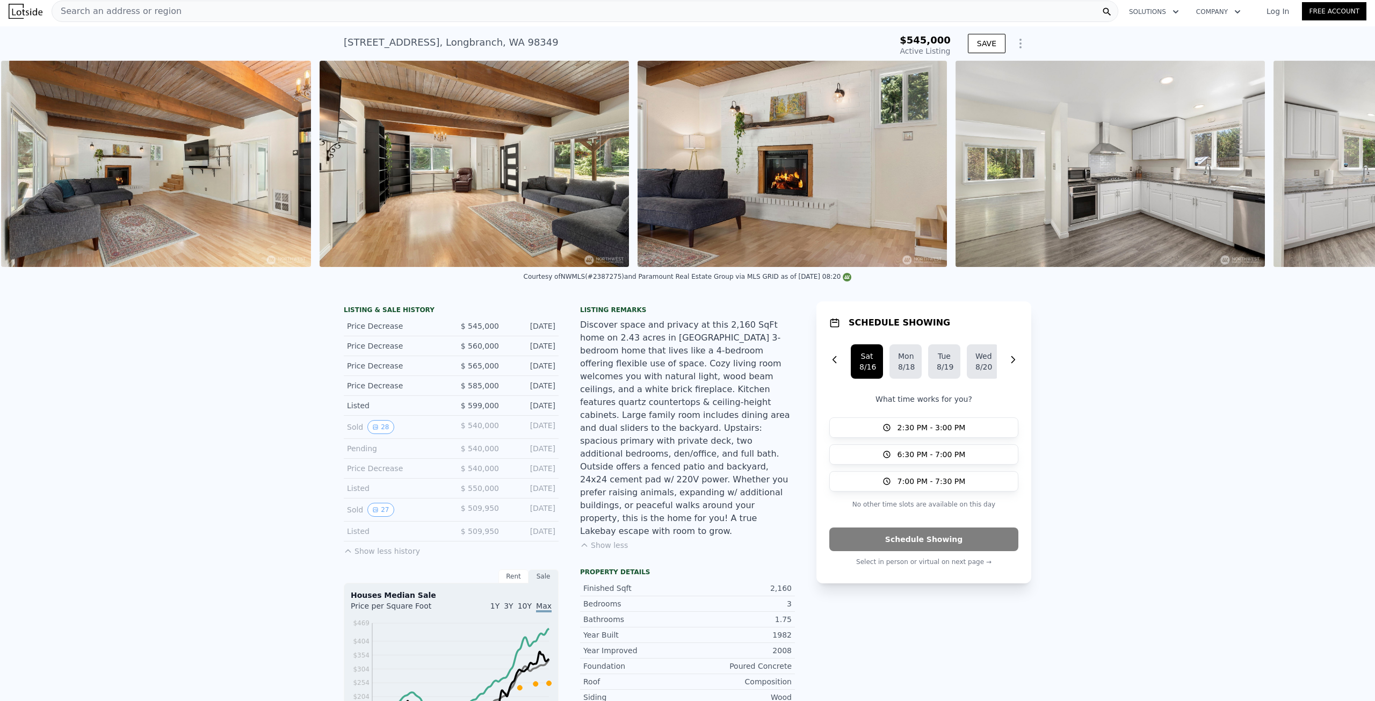
scroll to position [0, 1765]
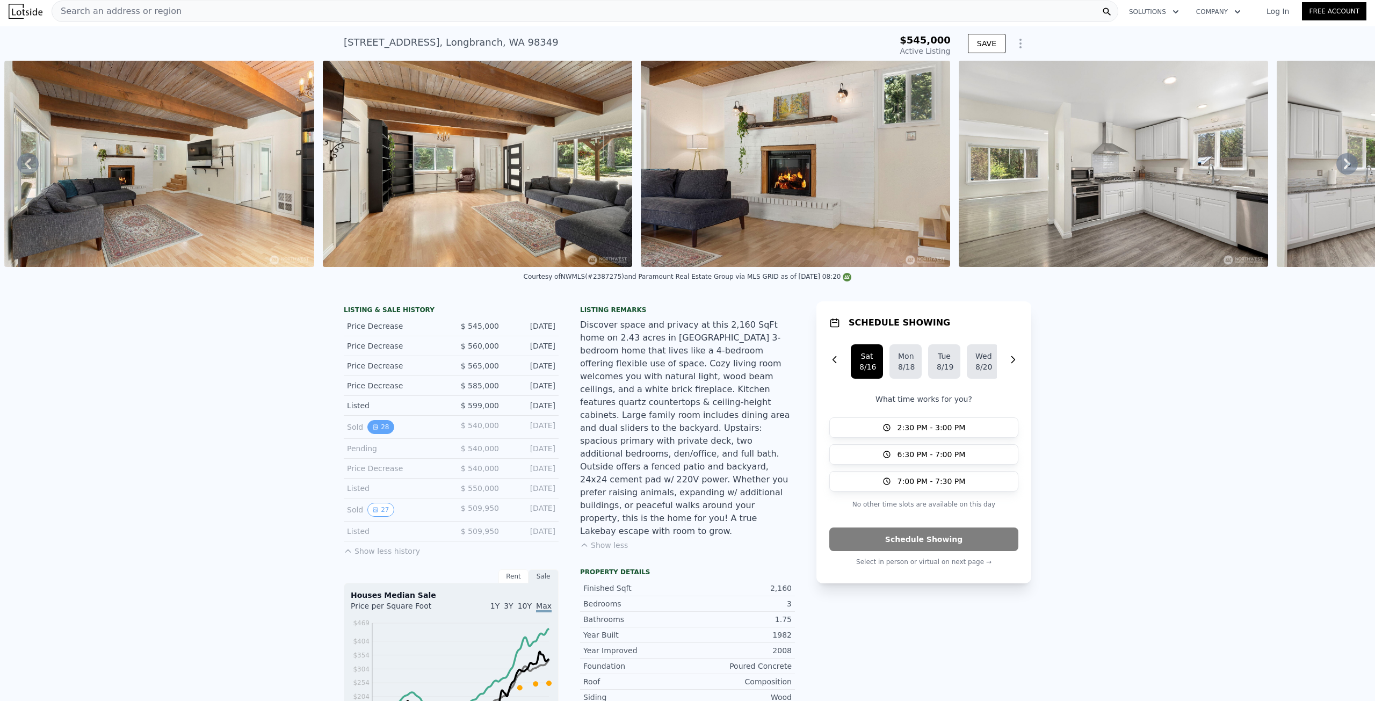
click at [374, 434] on button "28" at bounding box center [381, 427] width 26 height 14
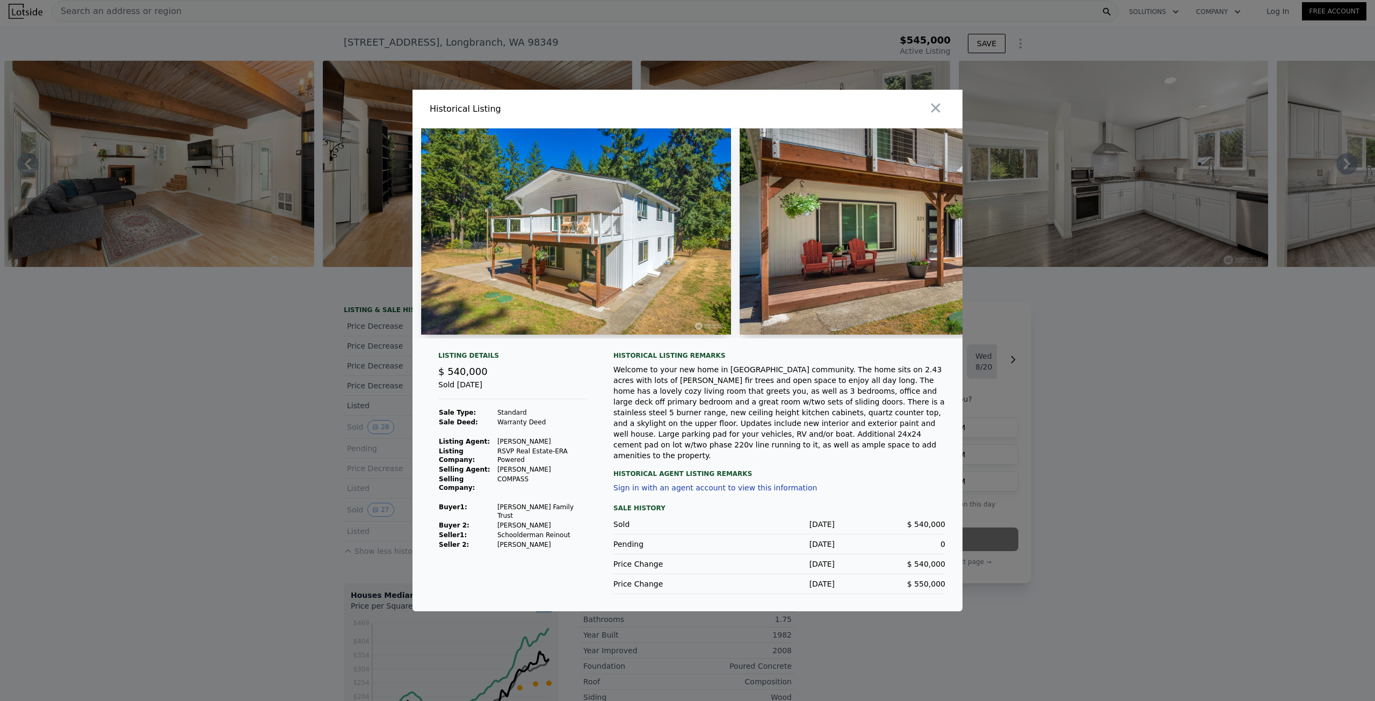
click at [935, 116] on icon "button" at bounding box center [935, 107] width 15 height 15
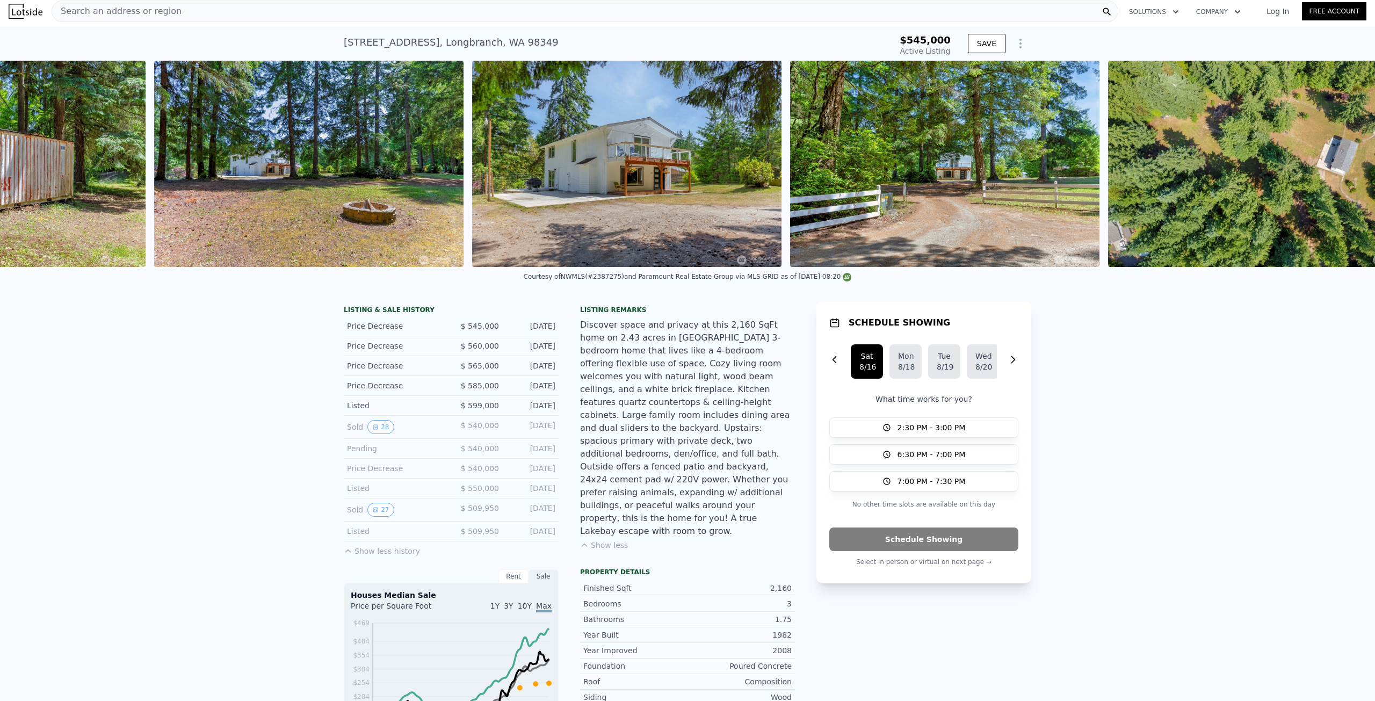
scroll to position [0, 11534]
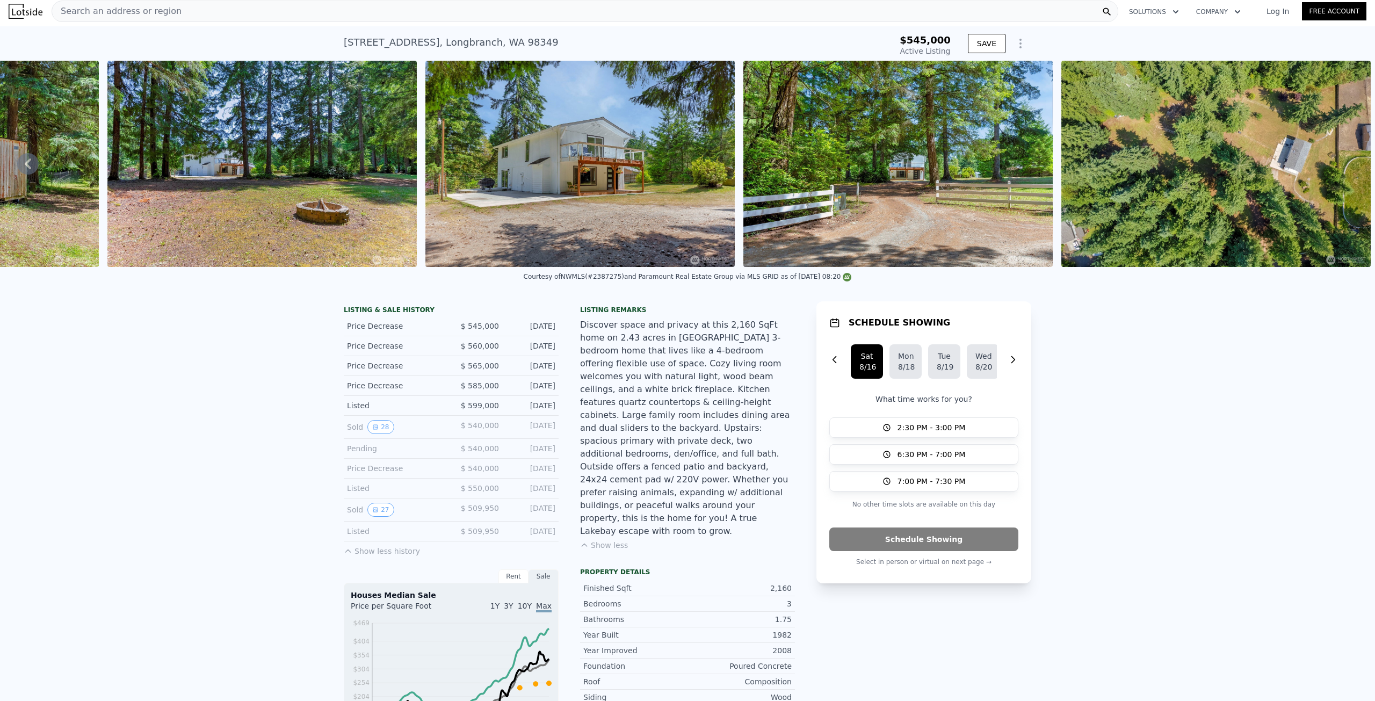
click at [914, 157] on img at bounding box center [898, 164] width 309 height 206
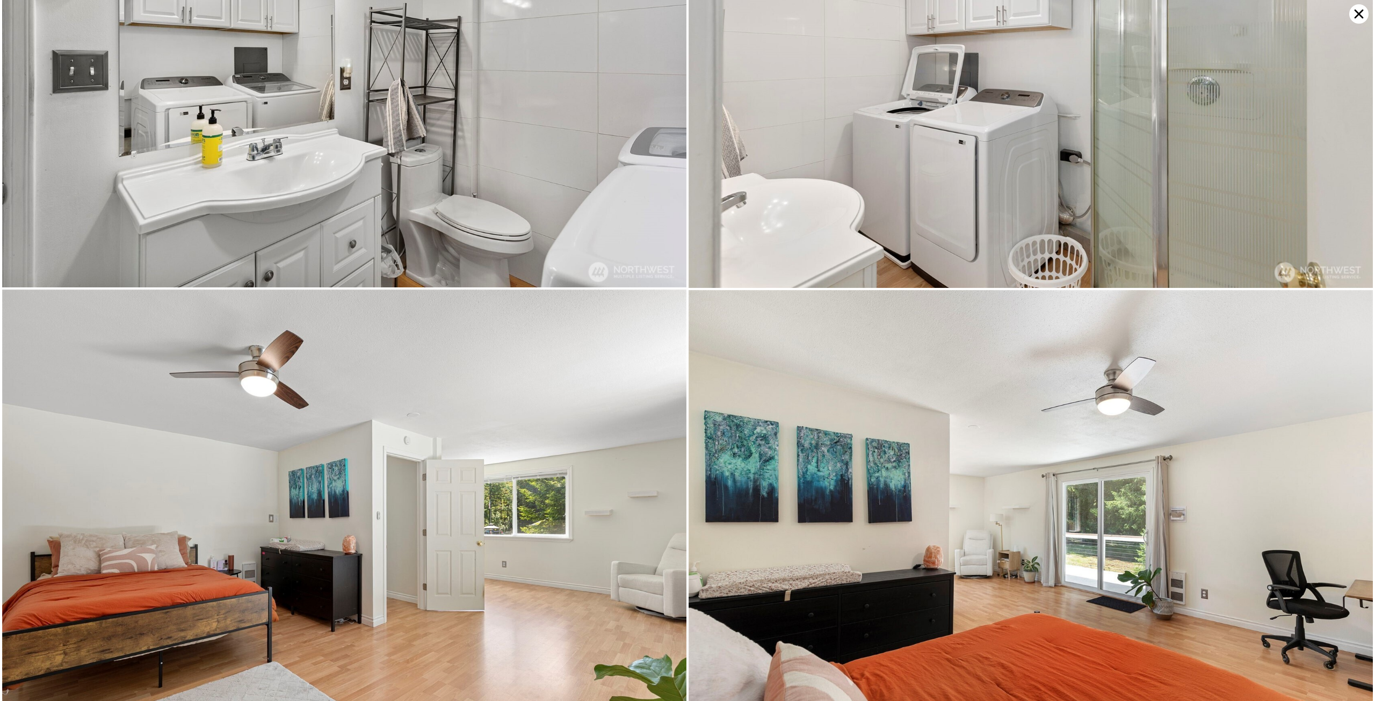
scroll to position [3189, 0]
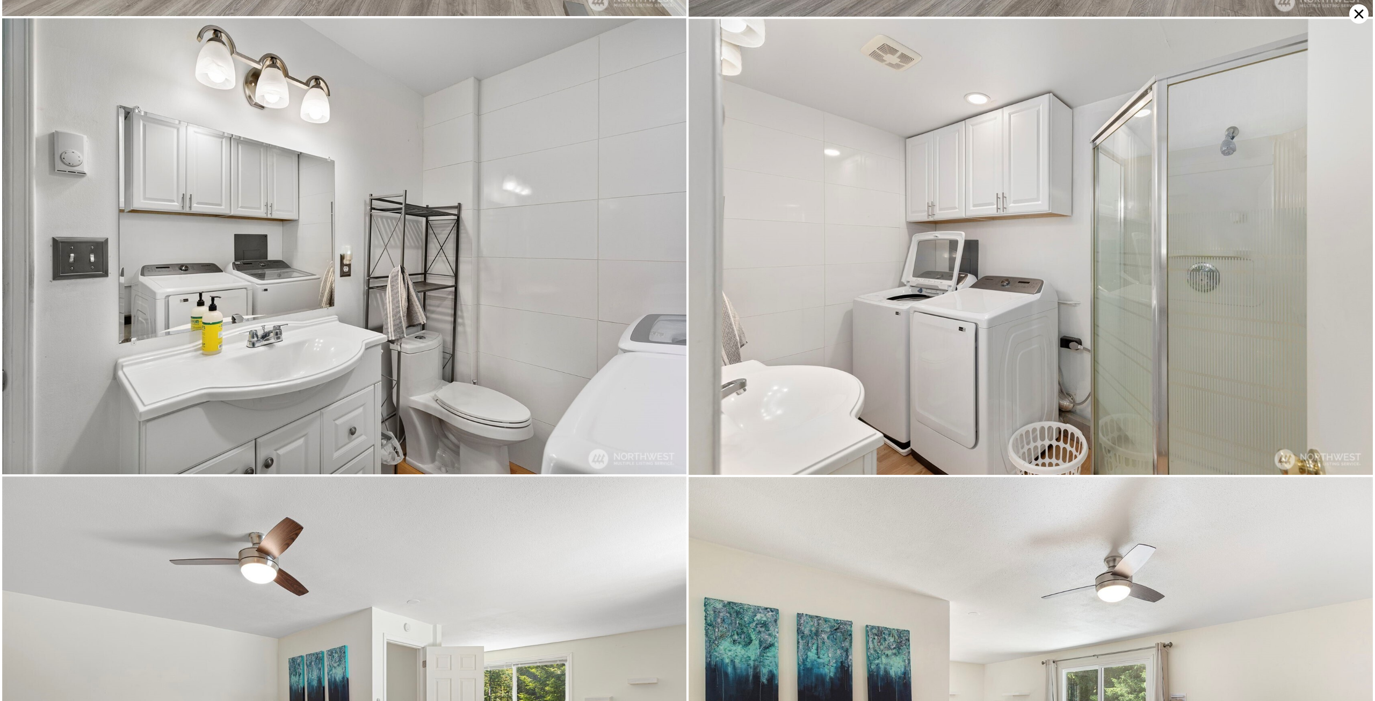
click at [1366, 15] on icon at bounding box center [1359, 13] width 19 height 19
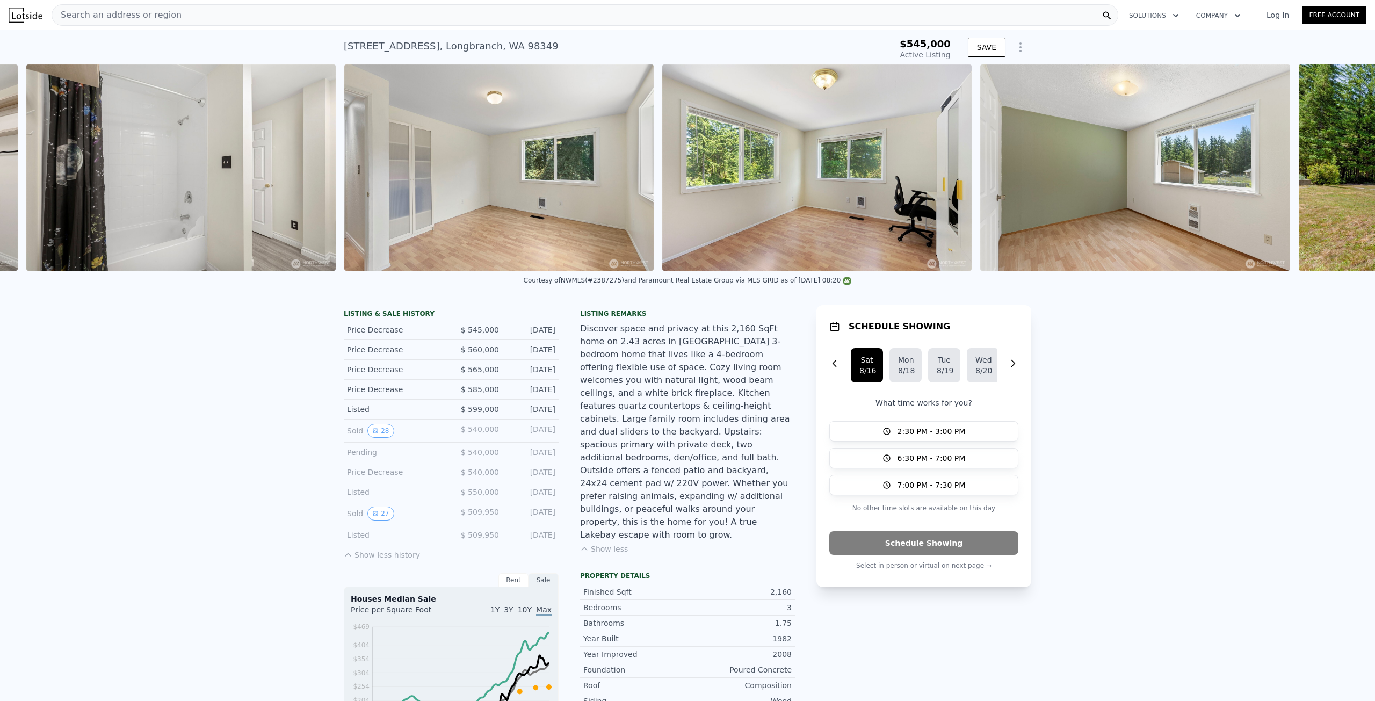
scroll to position [0, 7174]
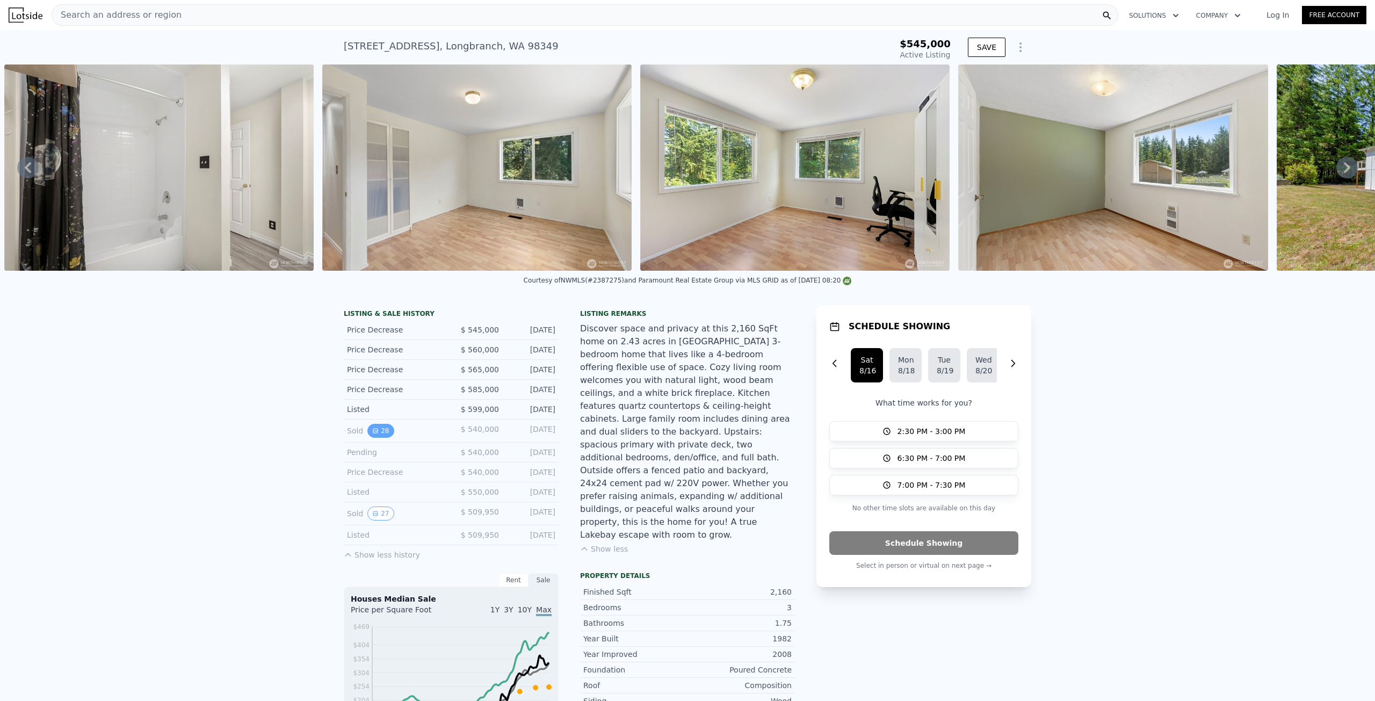
click at [368, 436] on button "28" at bounding box center [381, 431] width 26 height 14
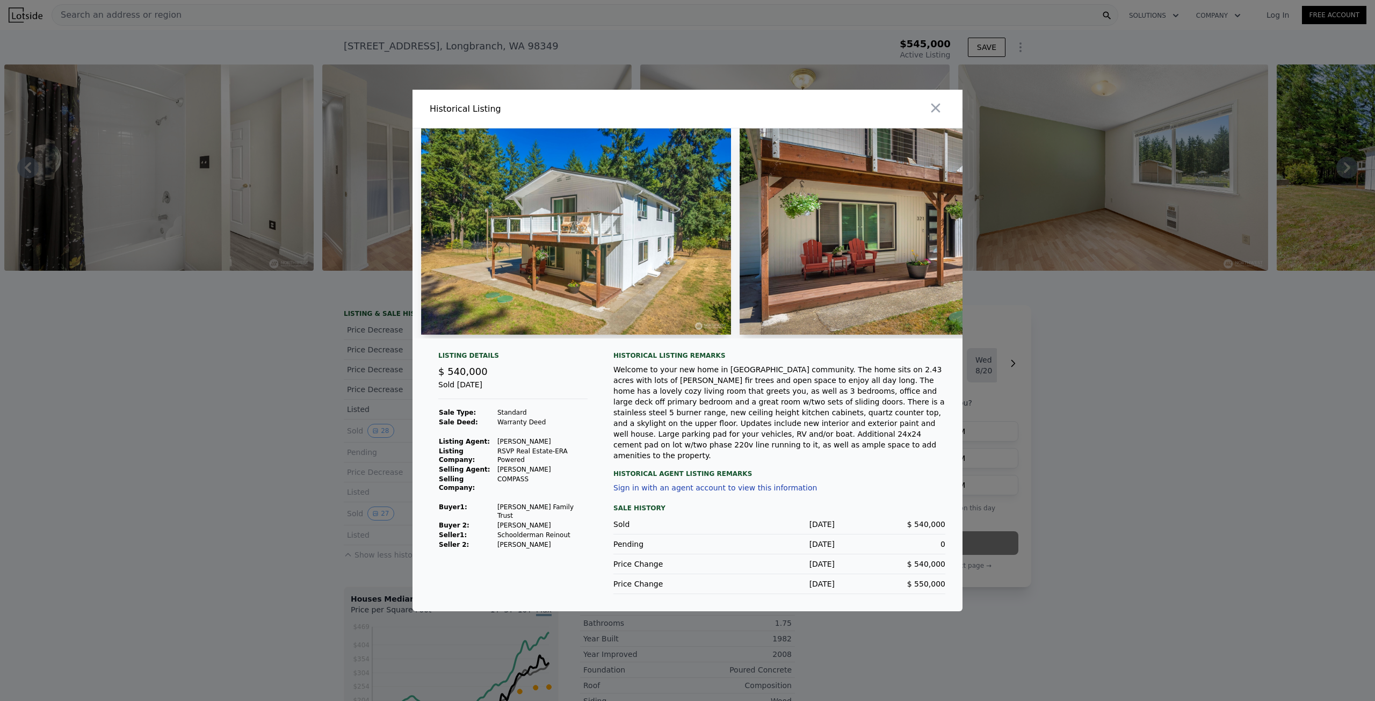
click at [736, 250] on div at bounding box center [688, 233] width 550 height 210
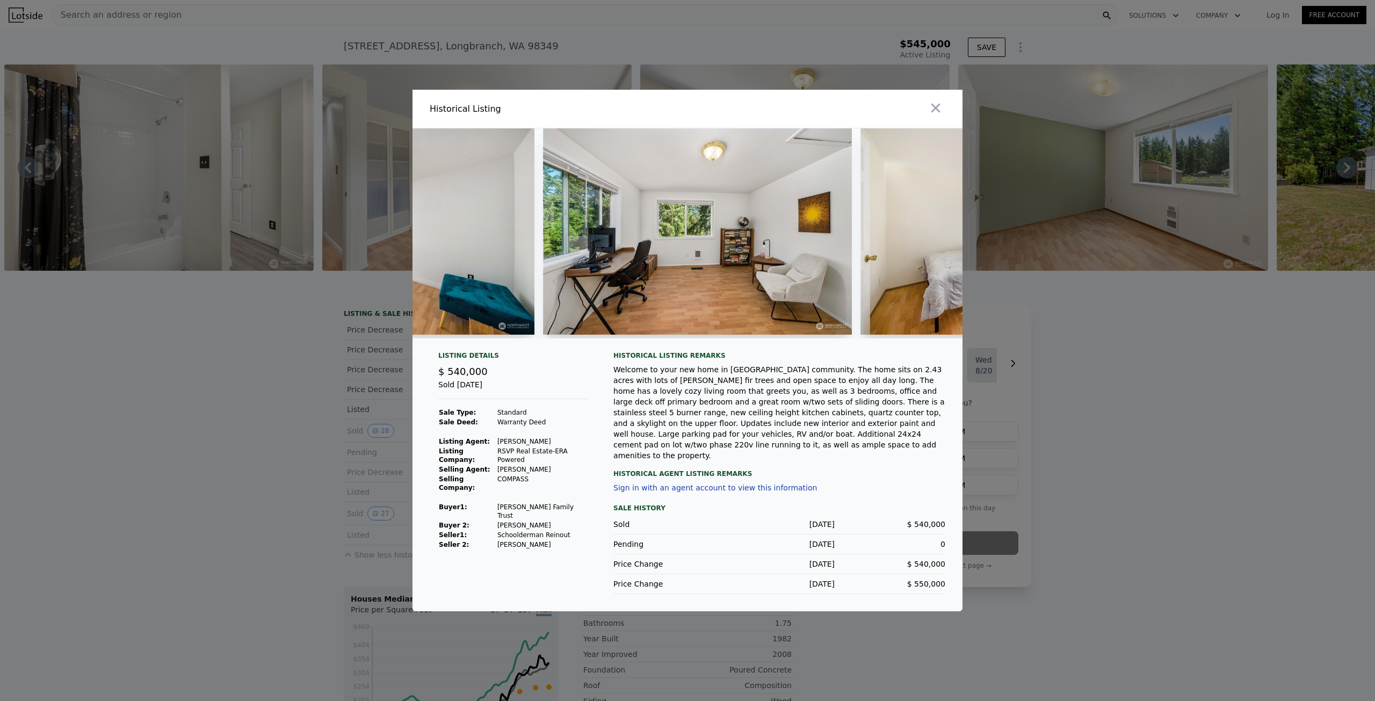
scroll to position [0, 4059]
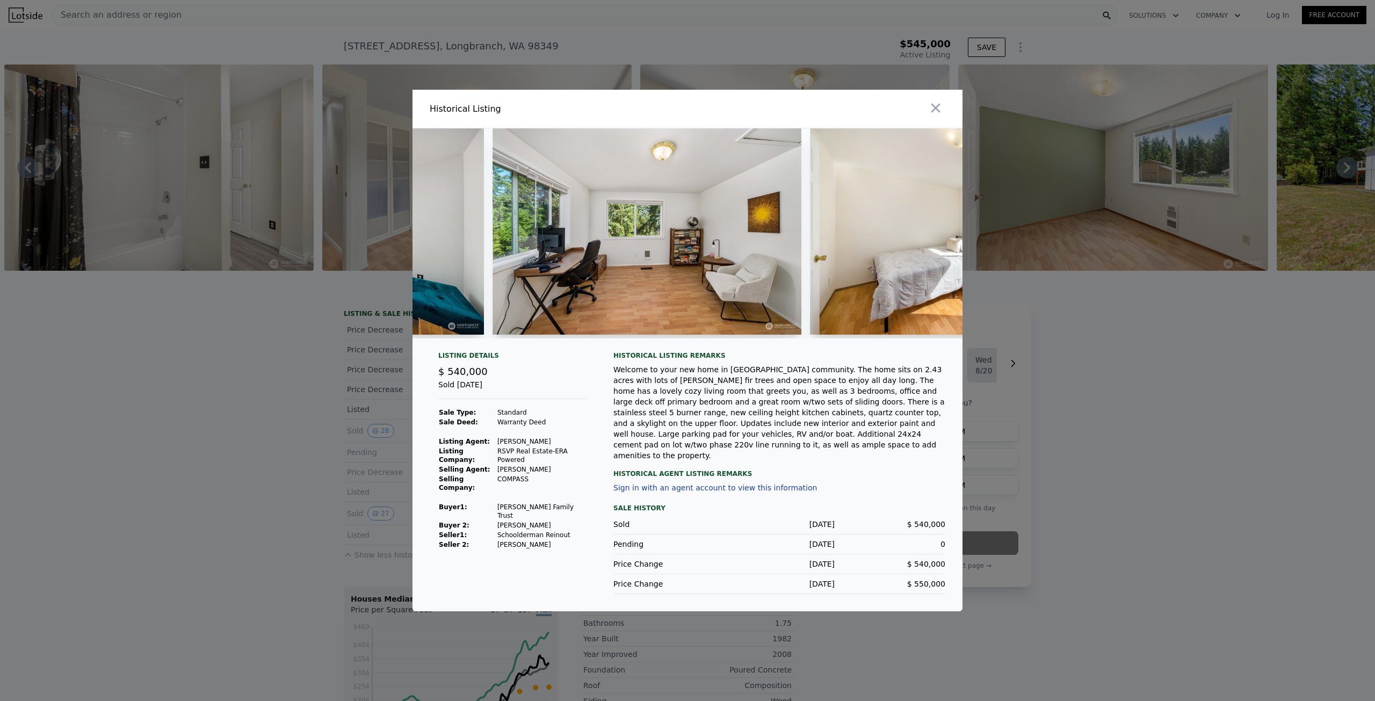
click at [576, 277] on img at bounding box center [647, 231] width 309 height 206
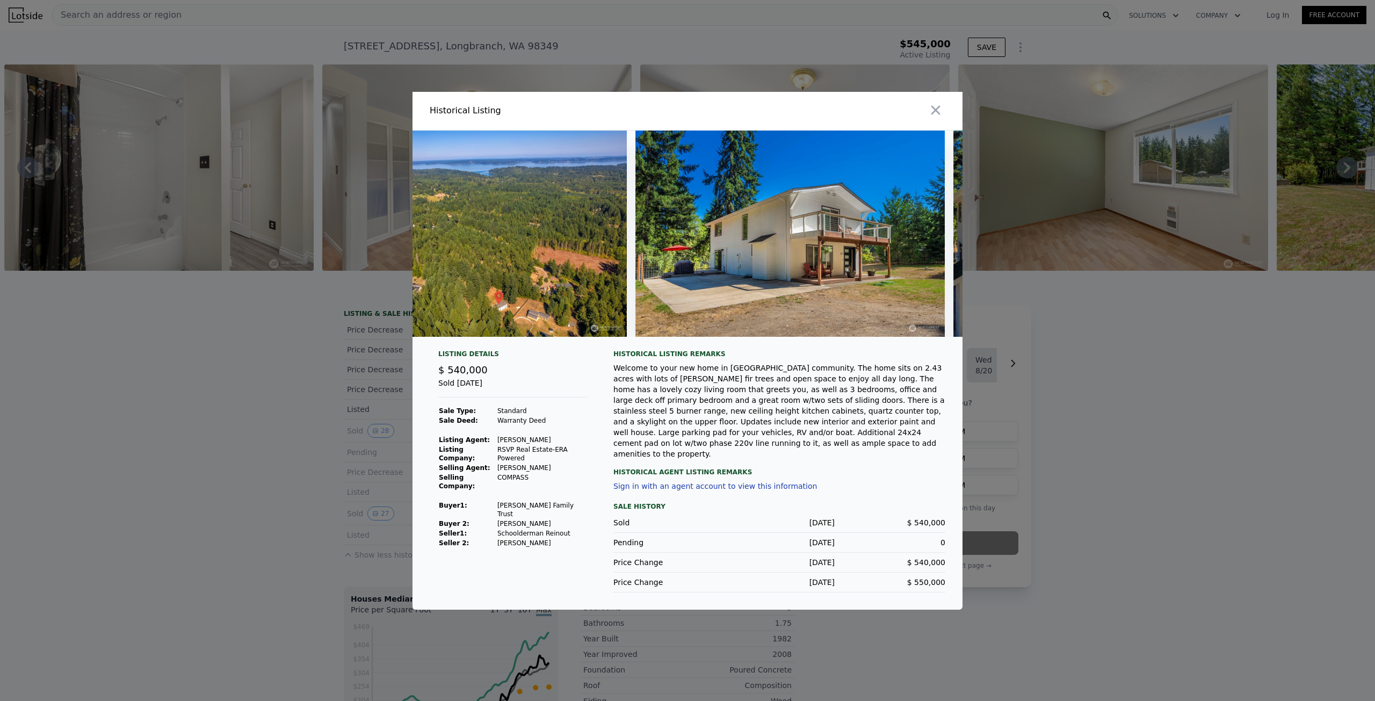
scroll to position [0, 8077]
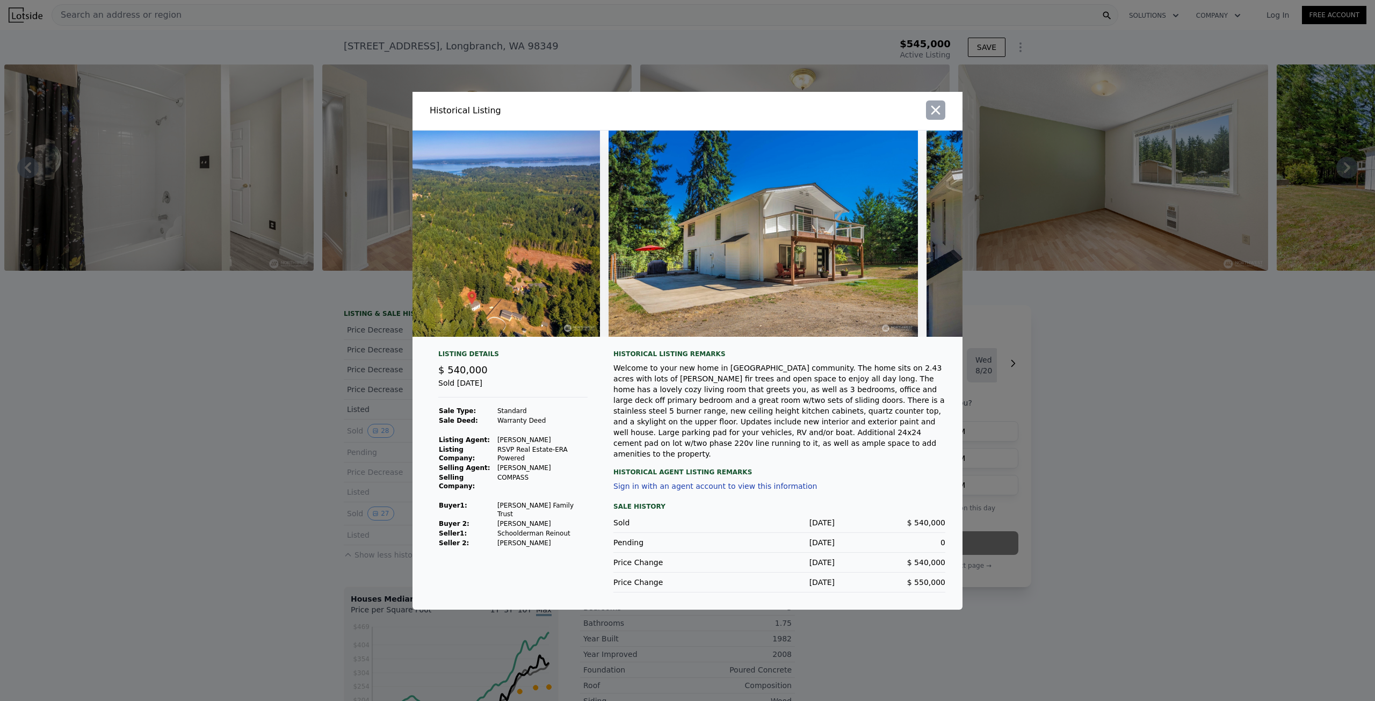
click at [942, 115] on icon "button" at bounding box center [935, 110] width 15 height 15
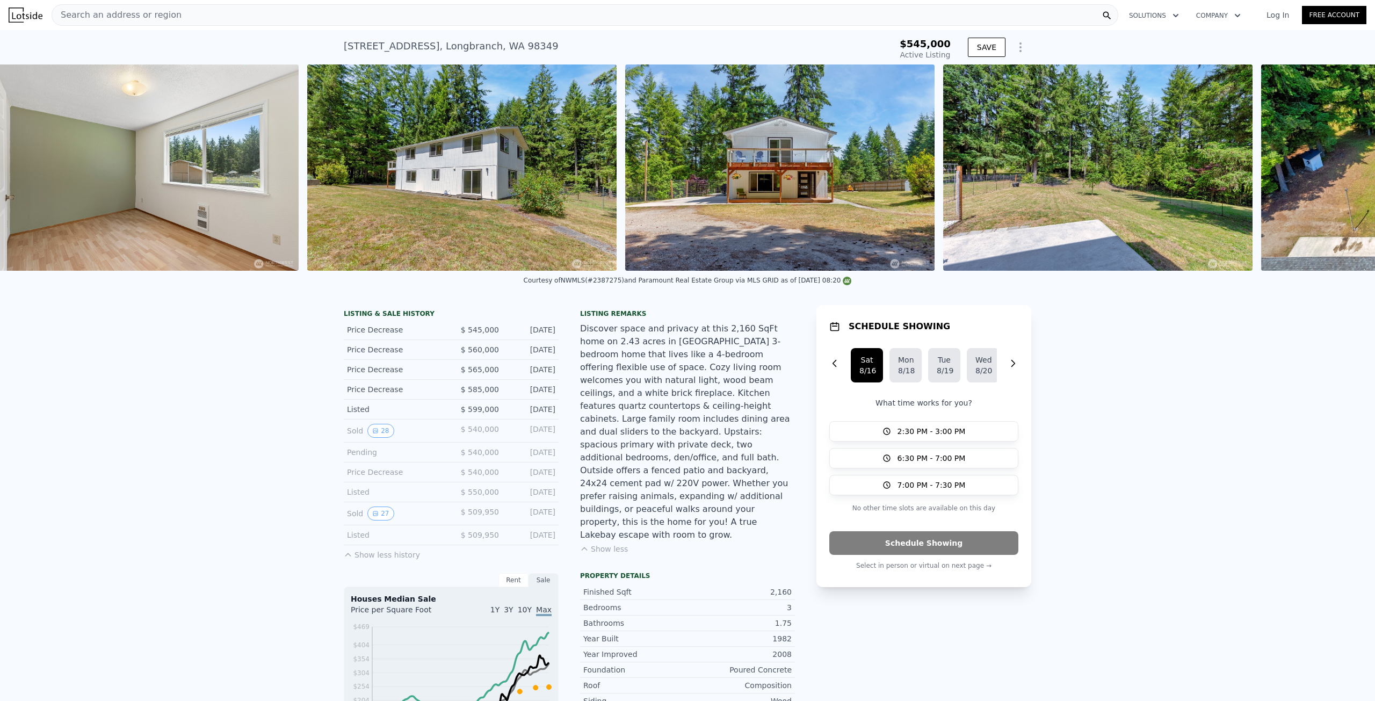
scroll to position [0, 8128]
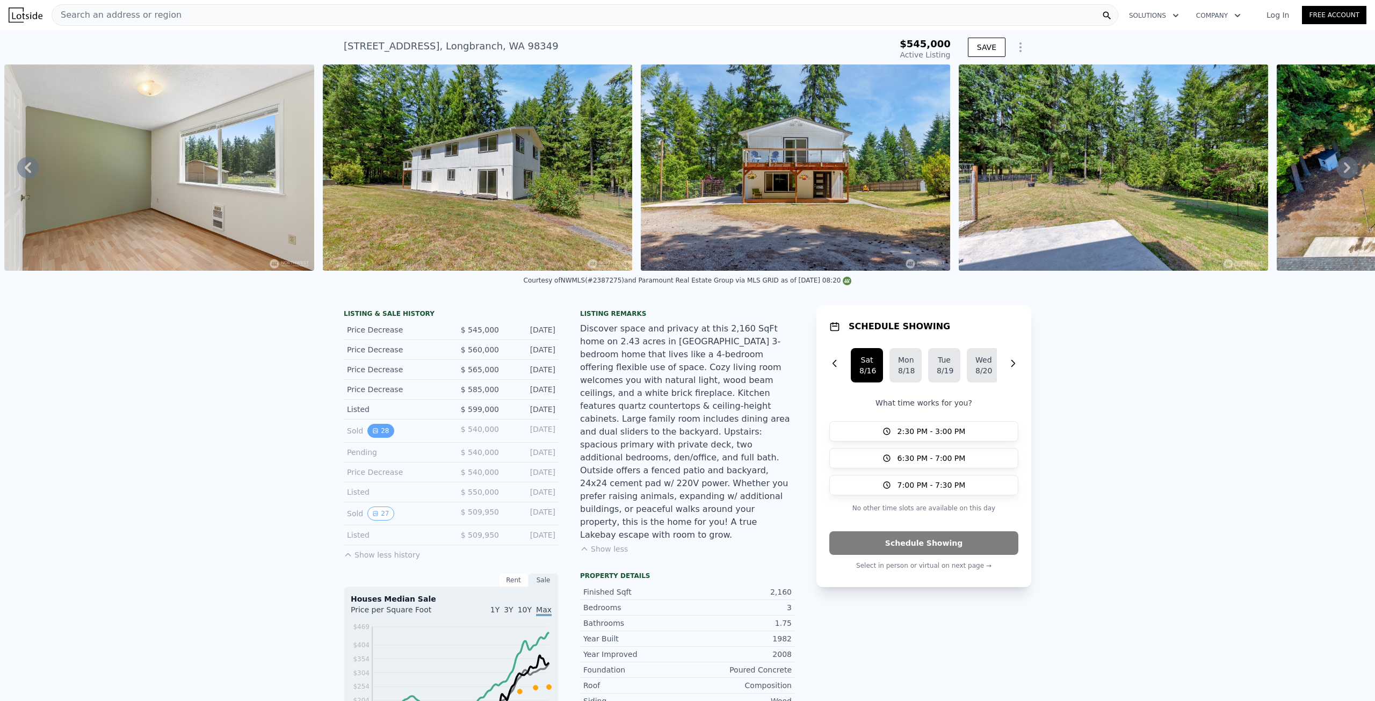
click at [373, 434] on icon "View historical data" at bounding box center [375, 431] width 6 height 6
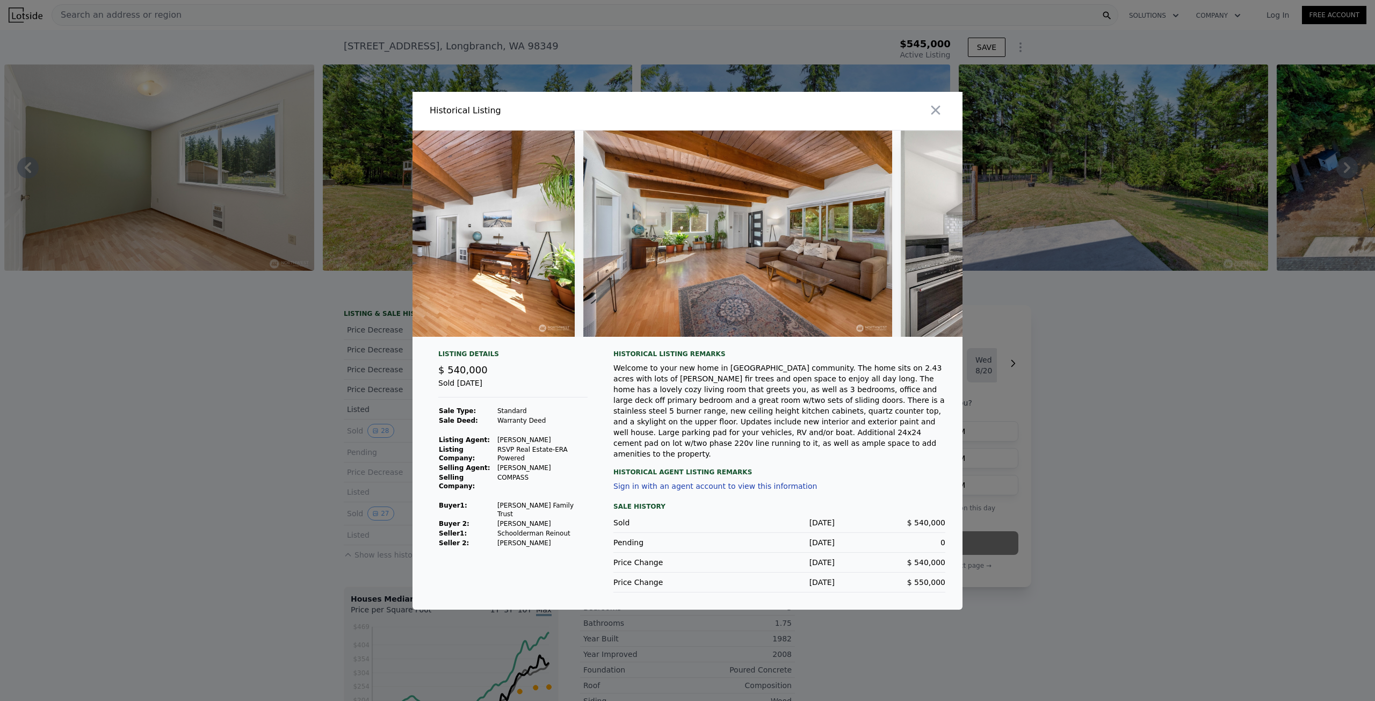
scroll to position [0, 1238]
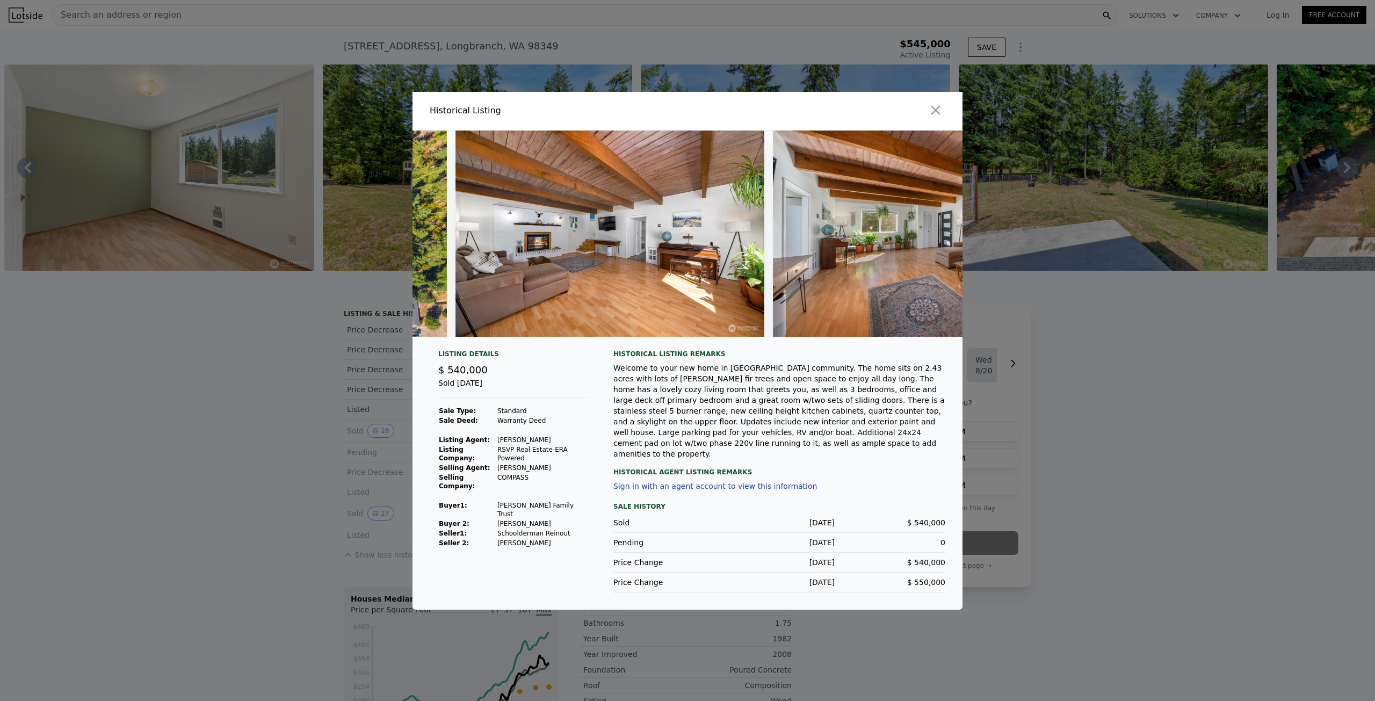
click at [234, 412] on div at bounding box center [687, 350] width 1375 height 701
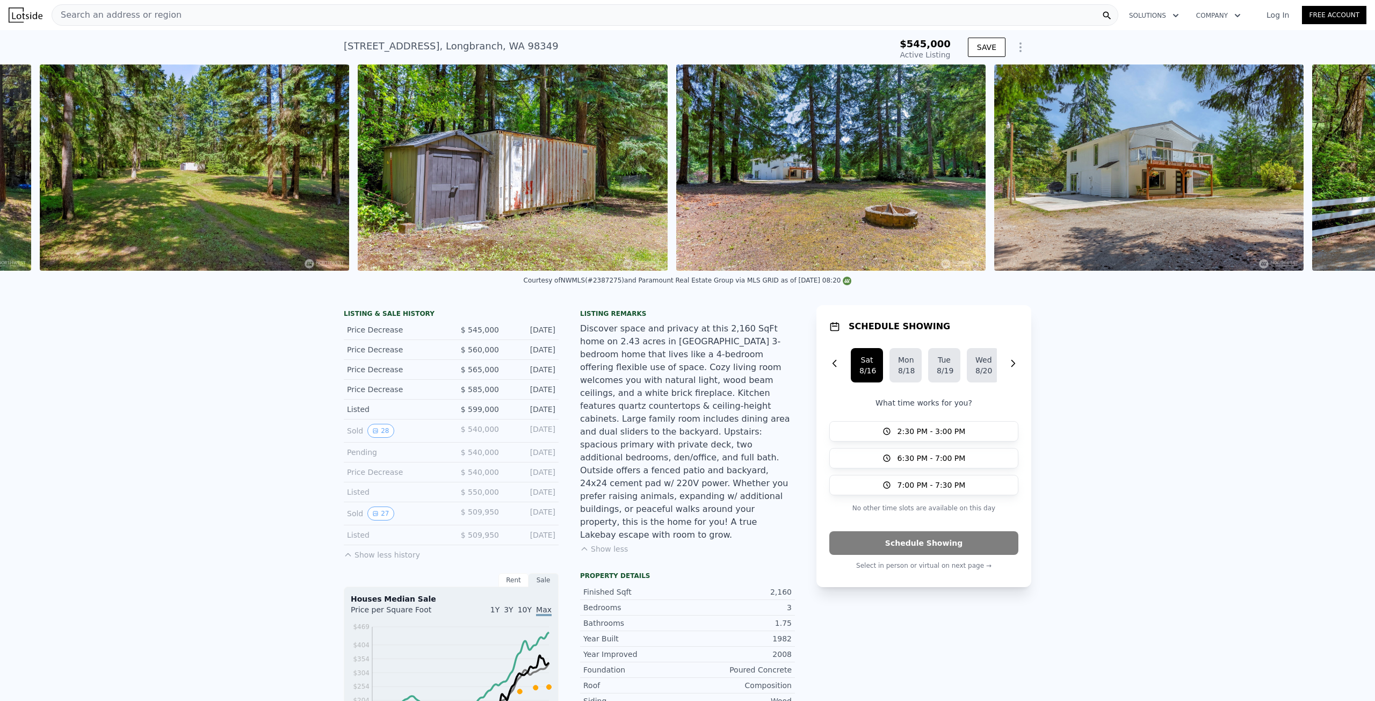
scroll to position [0, 10992]
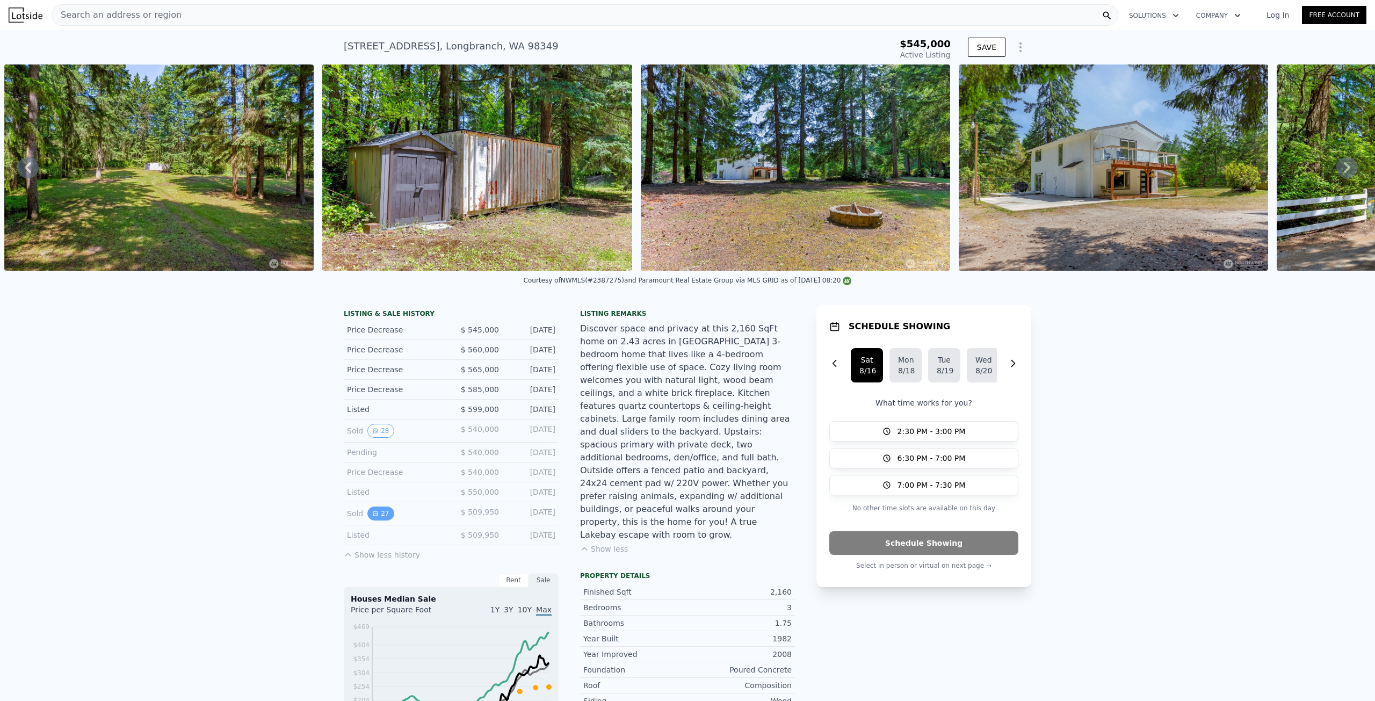
click at [379, 520] on button "27" at bounding box center [381, 514] width 26 height 14
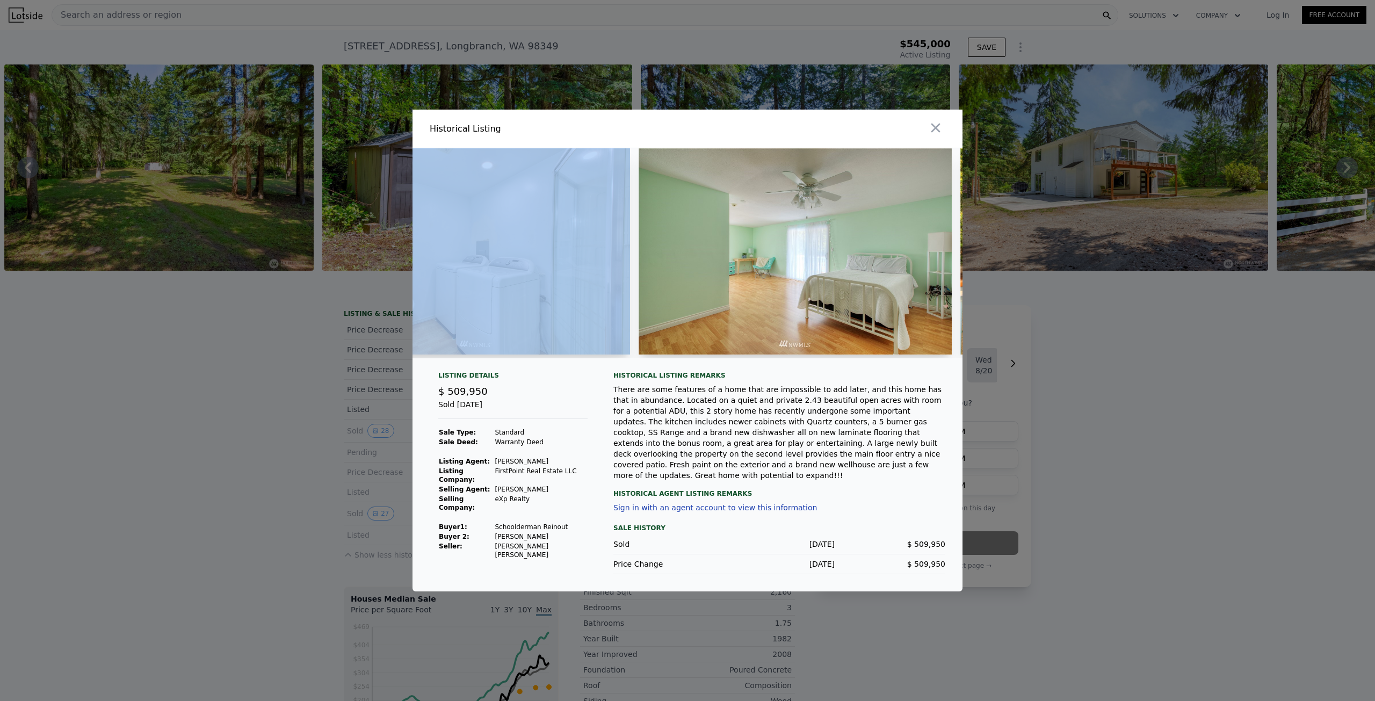
scroll to position [0, 4946]
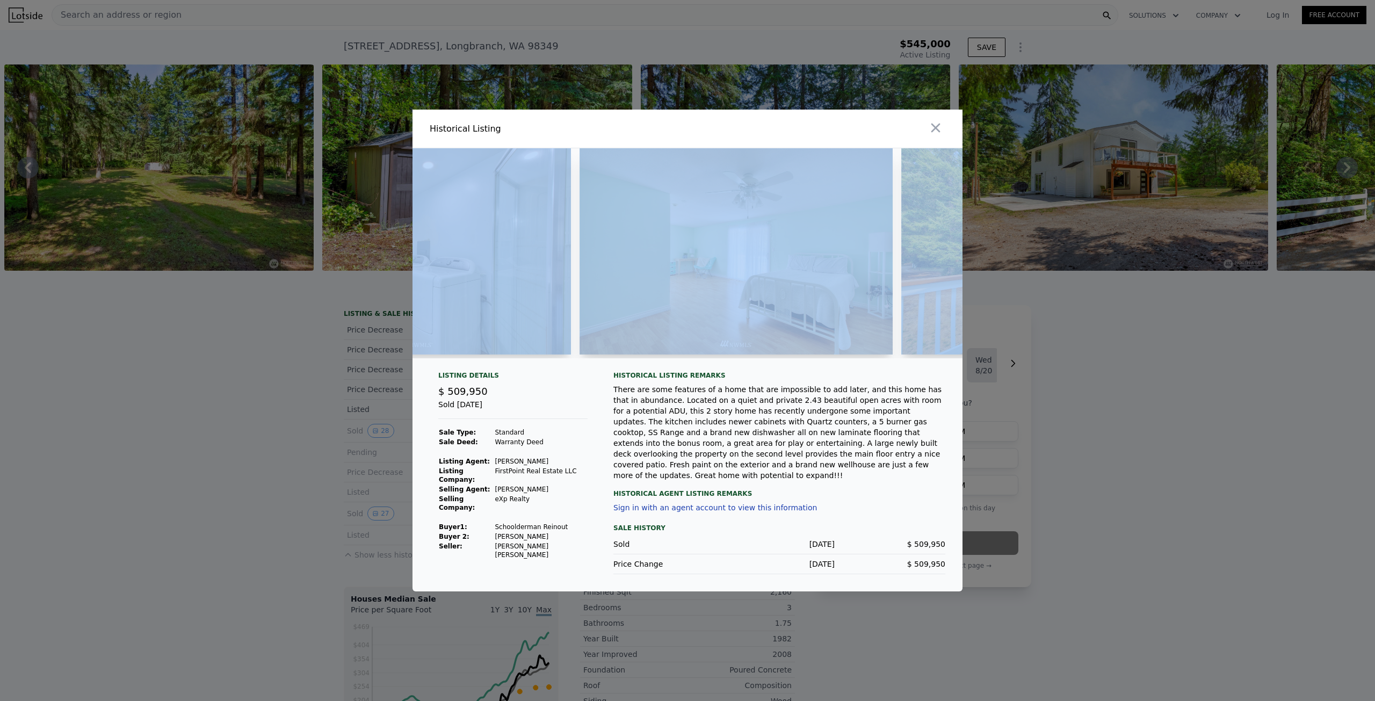
drag, startPoint x: 466, startPoint y: 367, endPoint x: 665, endPoint y: 349, distance: 199.6
click at [917, 367] on div at bounding box center [688, 257] width 550 height 219
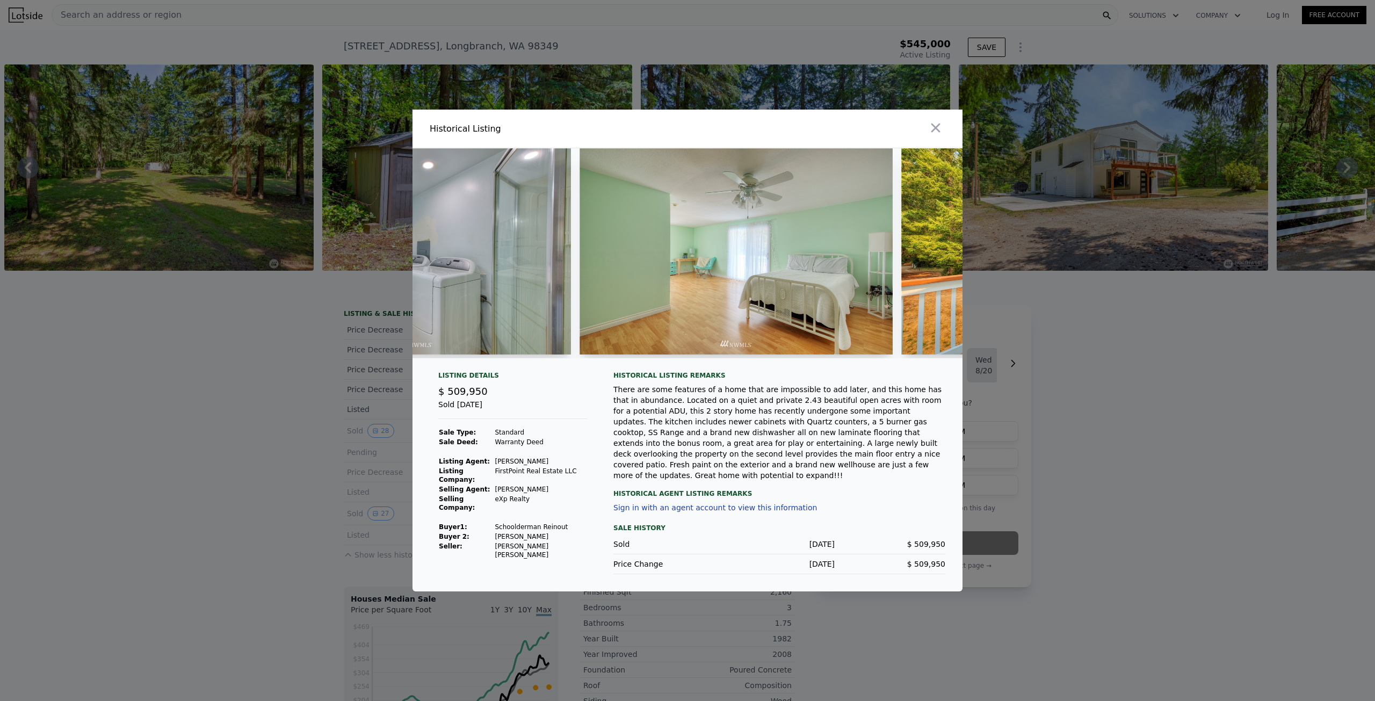
click at [284, 402] on div at bounding box center [687, 350] width 1375 height 701
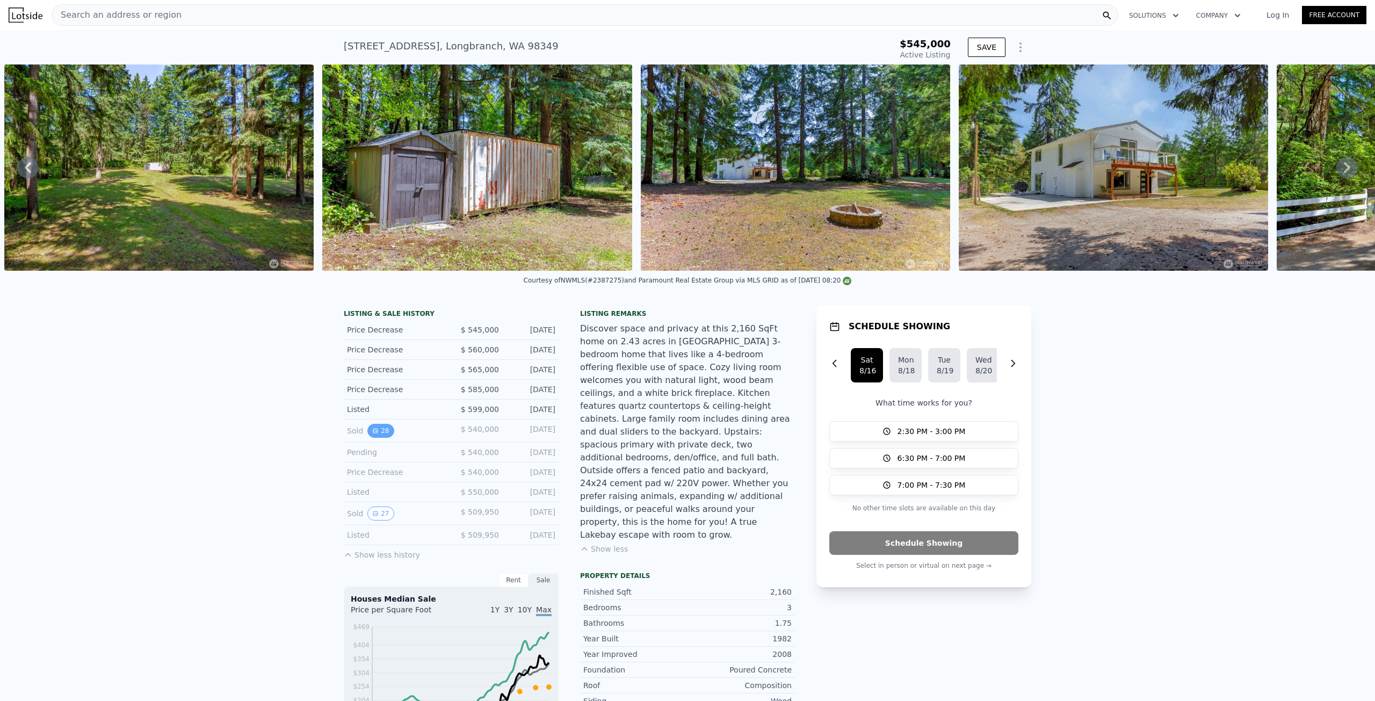
click at [380, 438] on button "28" at bounding box center [381, 431] width 26 height 14
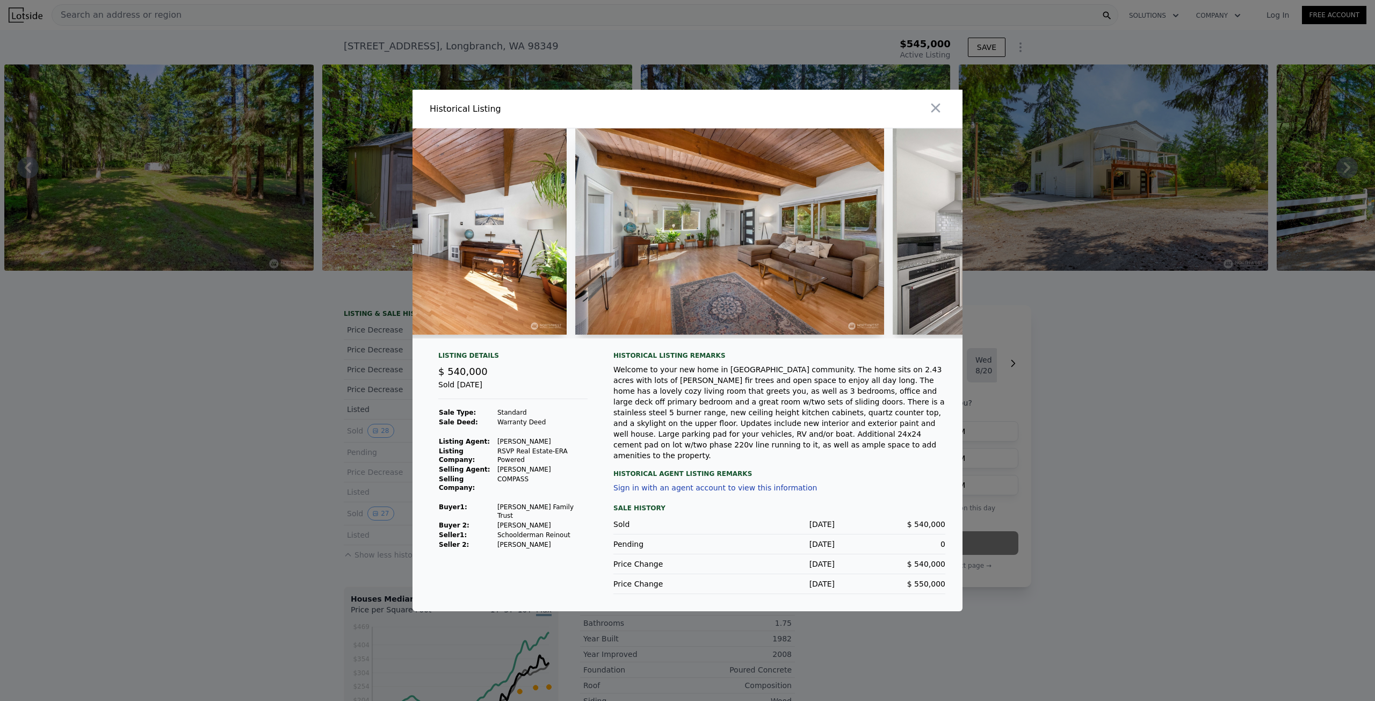
scroll to position [0, 1454]
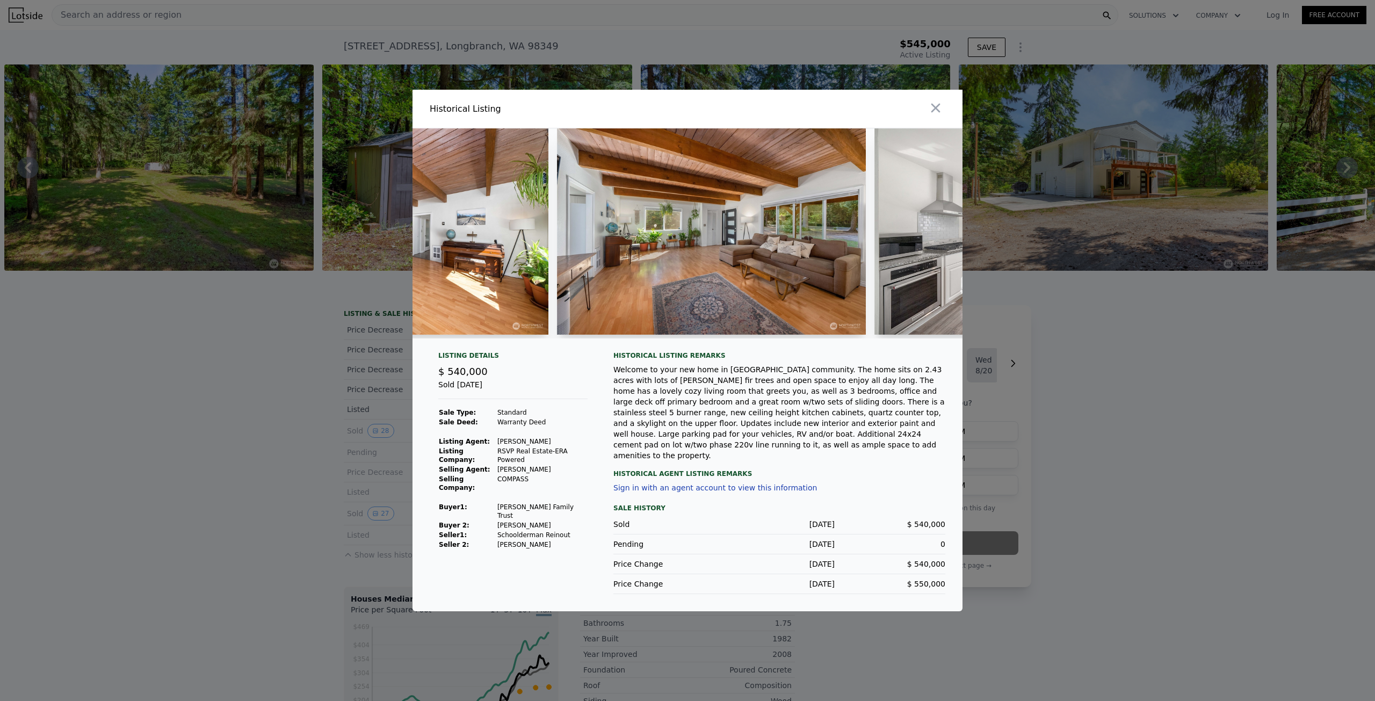
click at [272, 361] on div at bounding box center [687, 350] width 1375 height 701
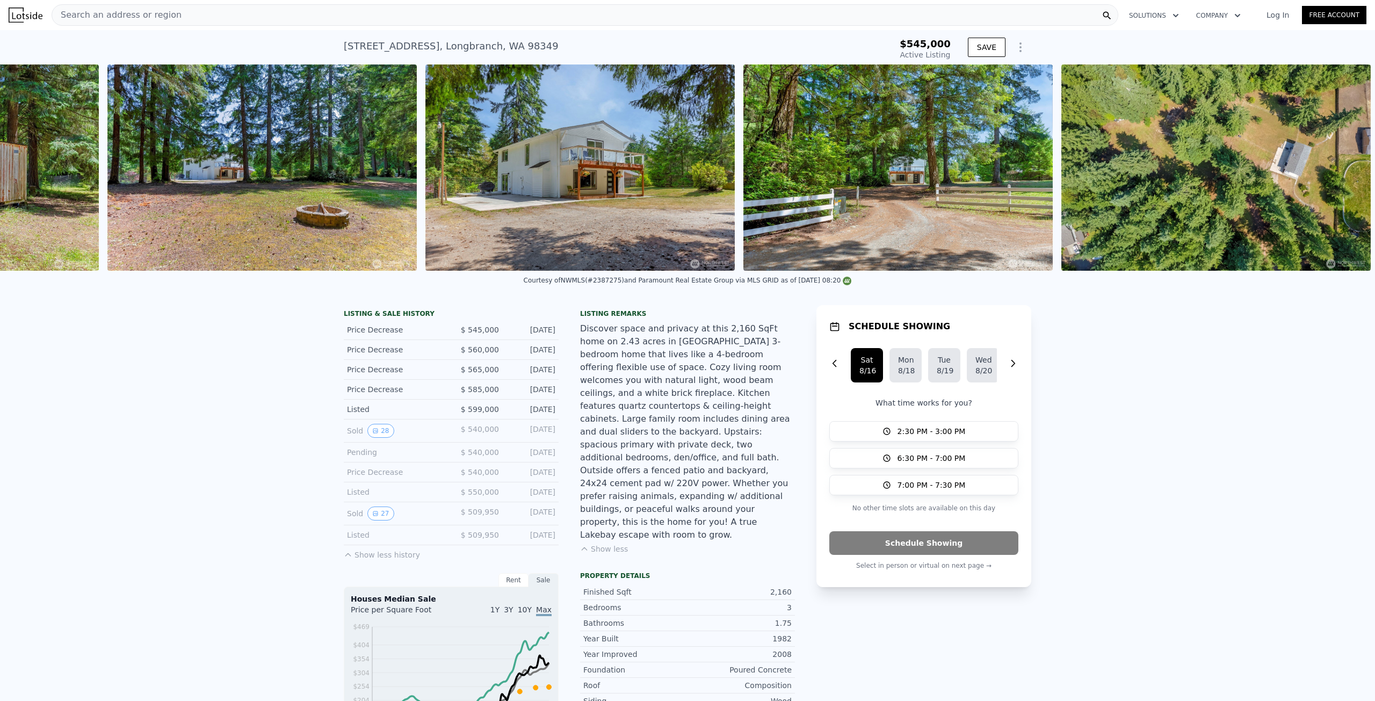
scroll to position [0, 11534]
click at [368, 516] on button "27" at bounding box center [381, 514] width 26 height 14
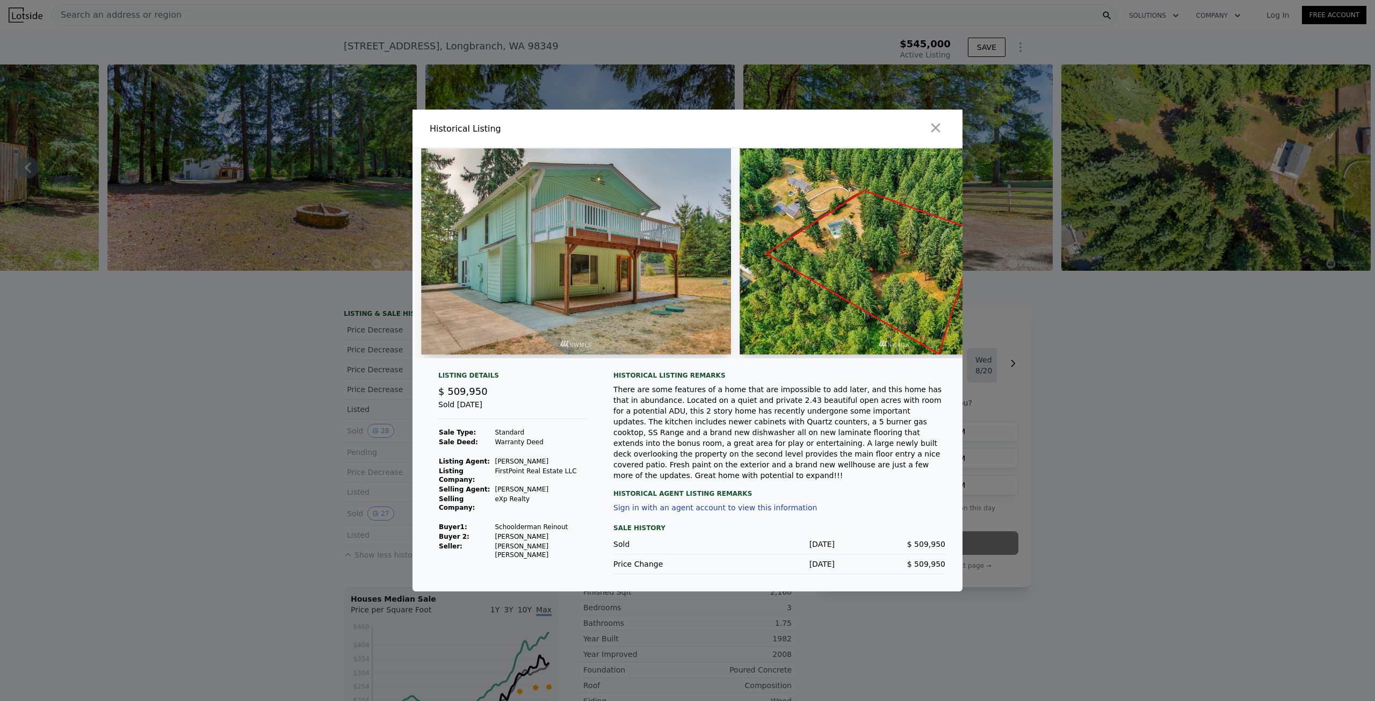
click at [279, 383] on div at bounding box center [687, 350] width 1375 height 701
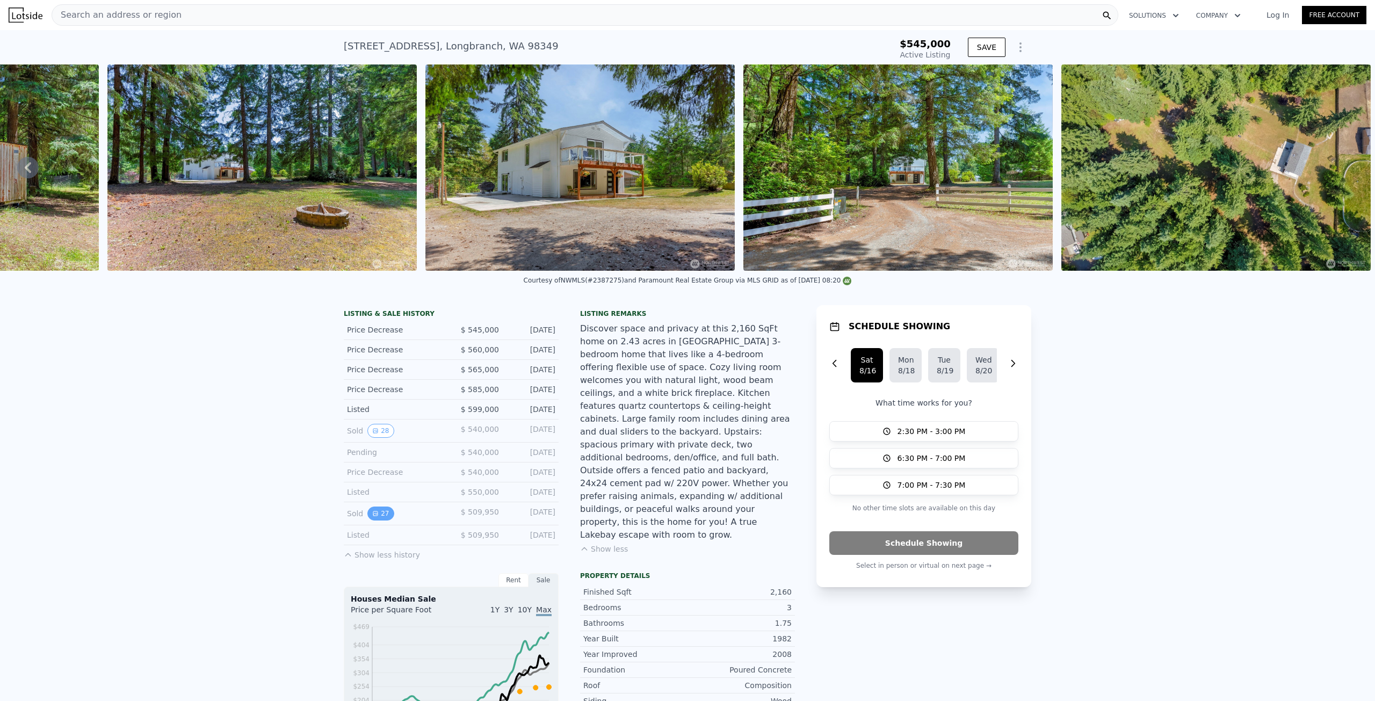
click at [373, 516] on icon "View historical data" at bounding box center [375, 514] width 4 height 4
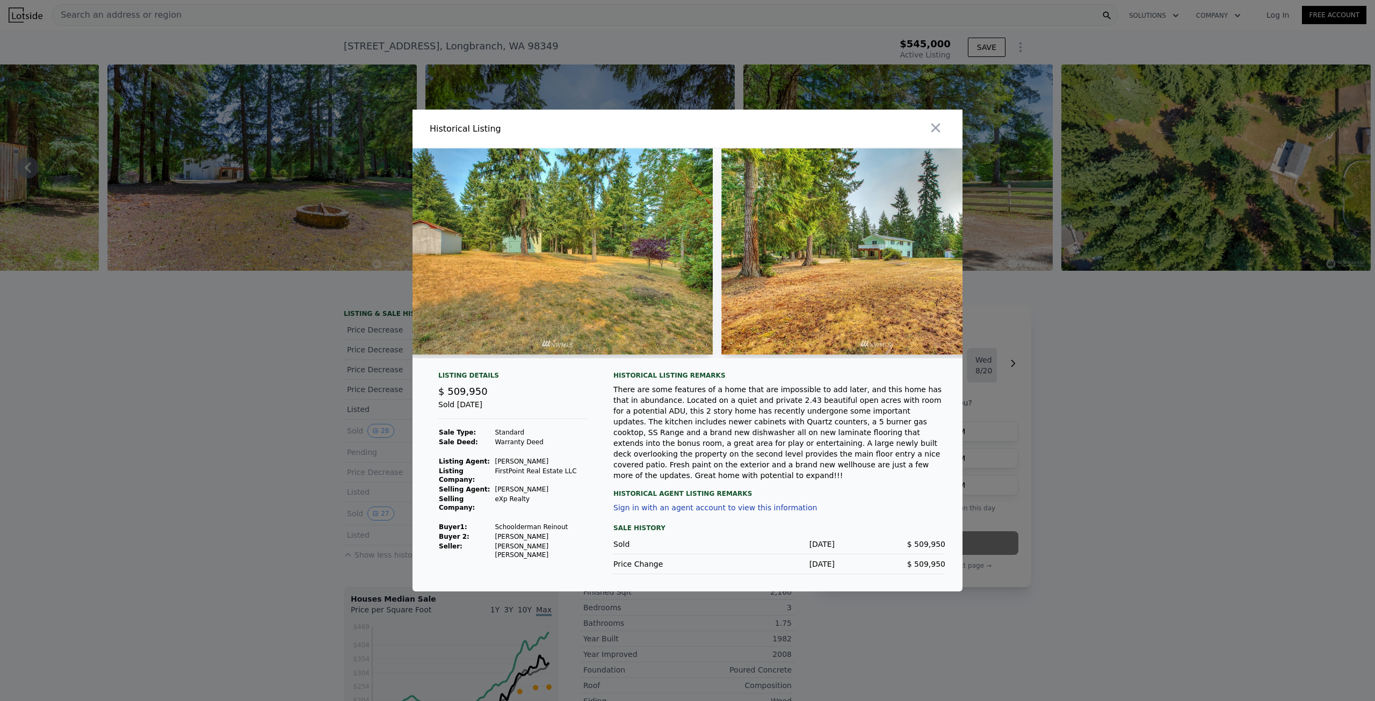
scroll to position [0, 7227]
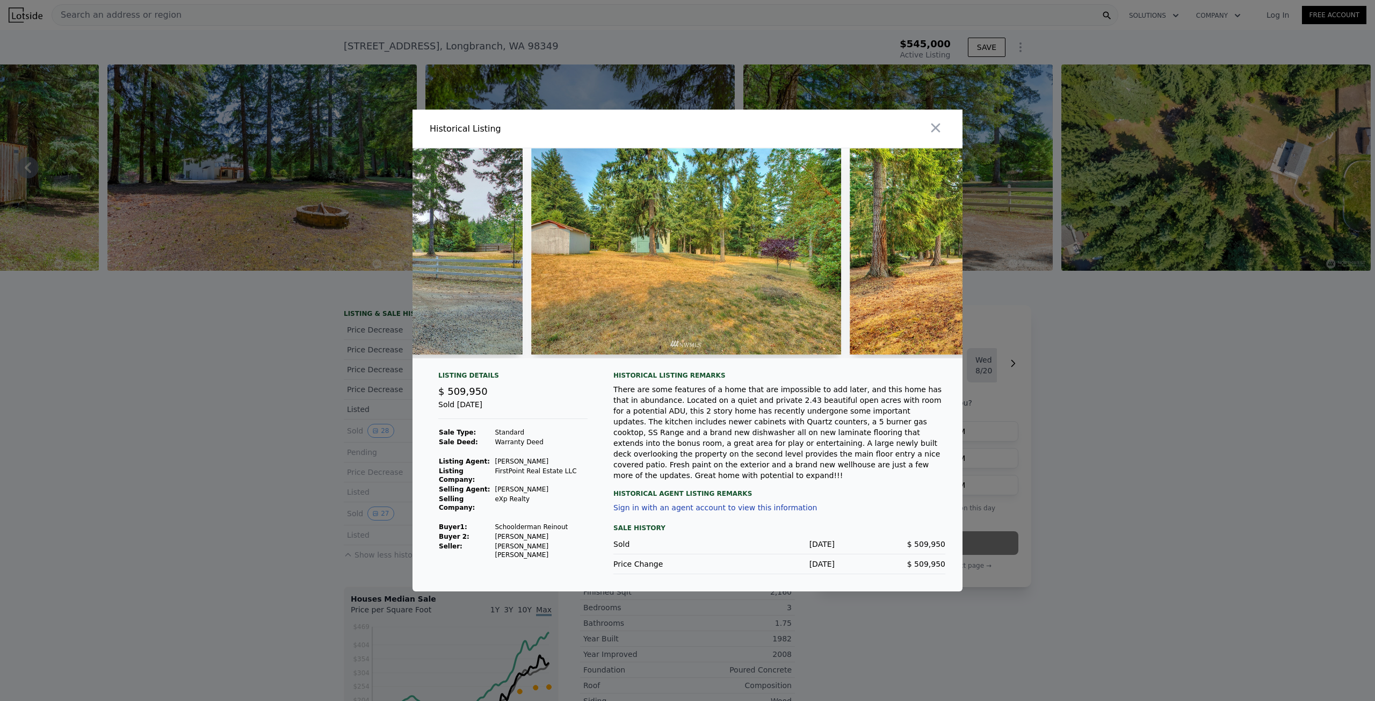
click at [236, 352] on div at bounding box center [687, 350] width 1375 height 701
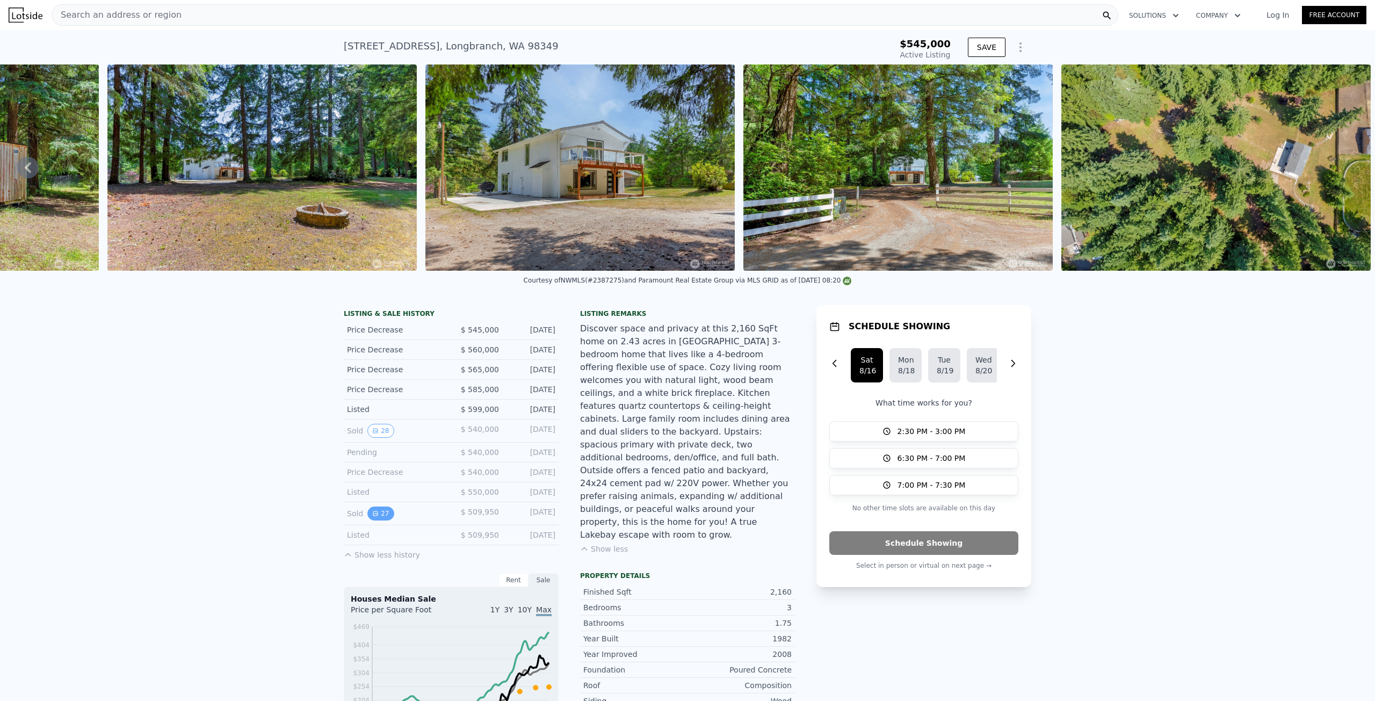
click at [373, 521] on button "27" at bounding box center [381, 514] width 26 height 14
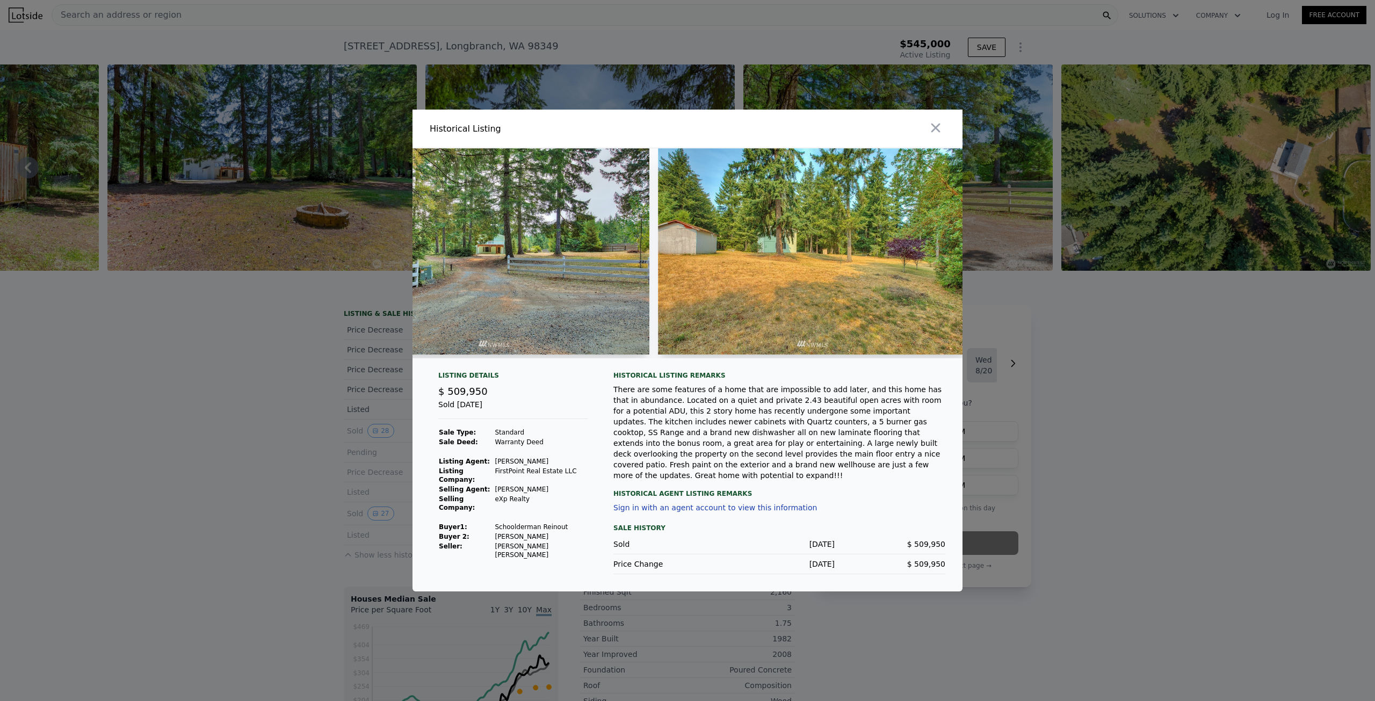
scroll to position [0, 7092]
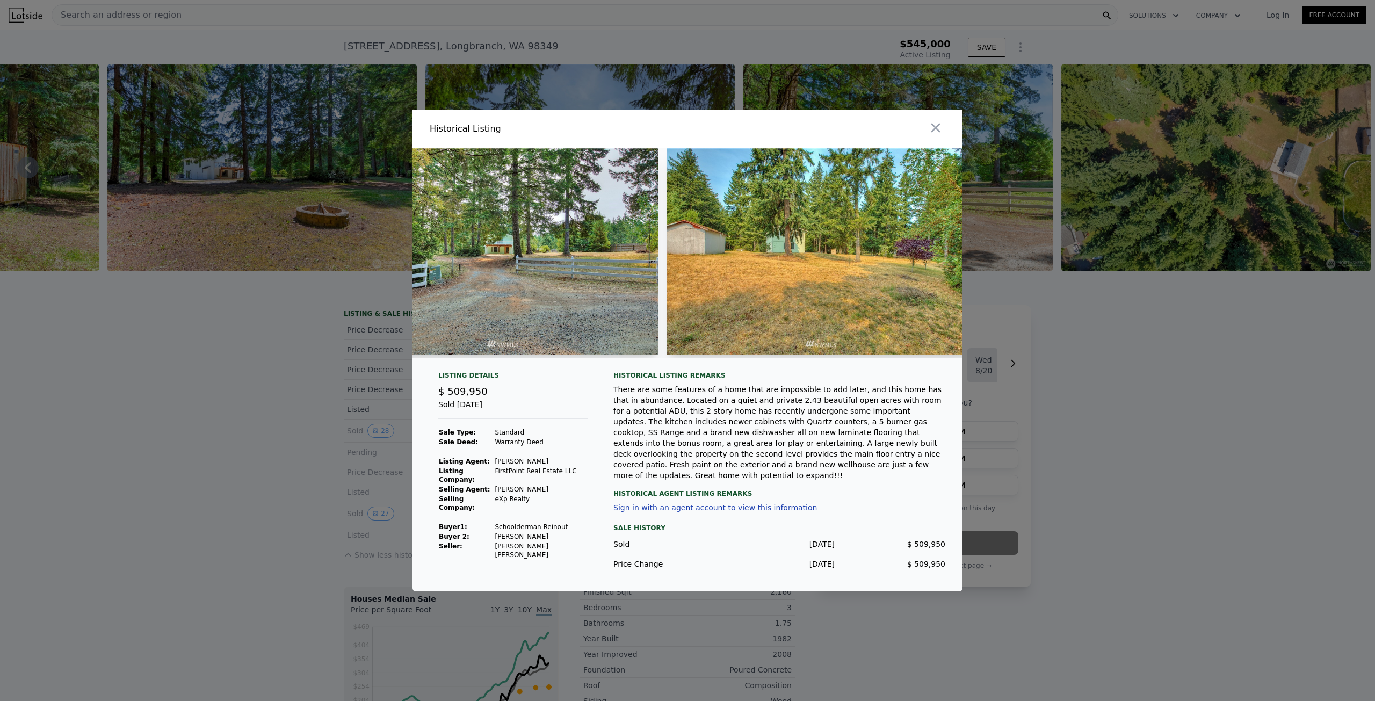
click at [690, 234] on img at bounding box center [822, 251] width 310 height 206
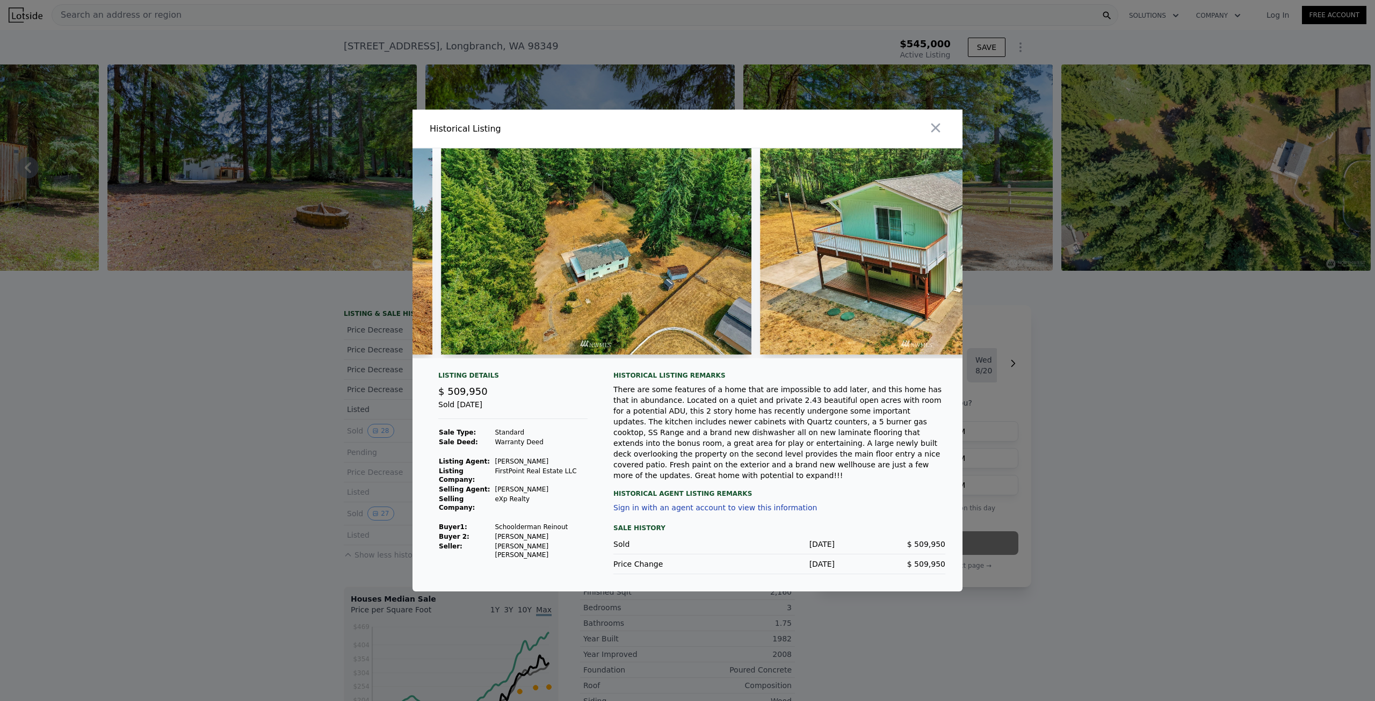
scroll to position [0, 1092]
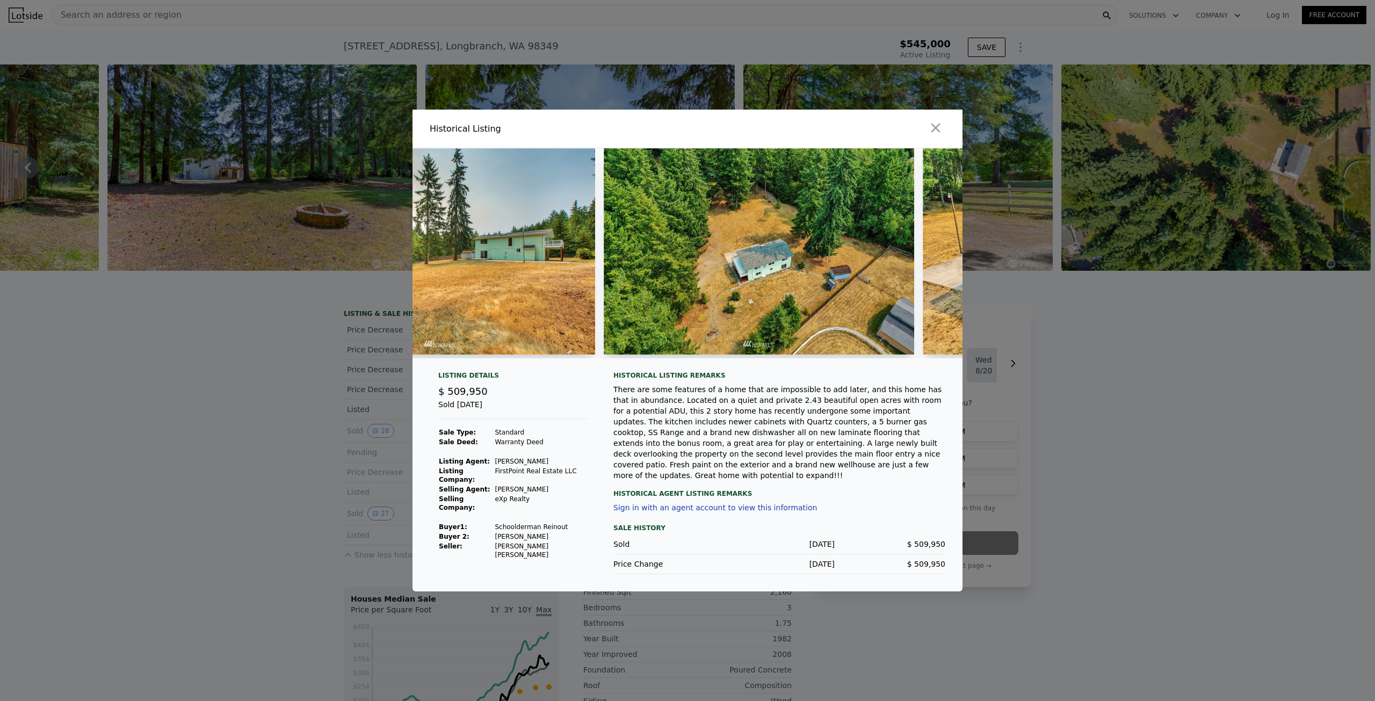
click at [841, 273] on img at bounding box center [759, 251] width 310 height 206
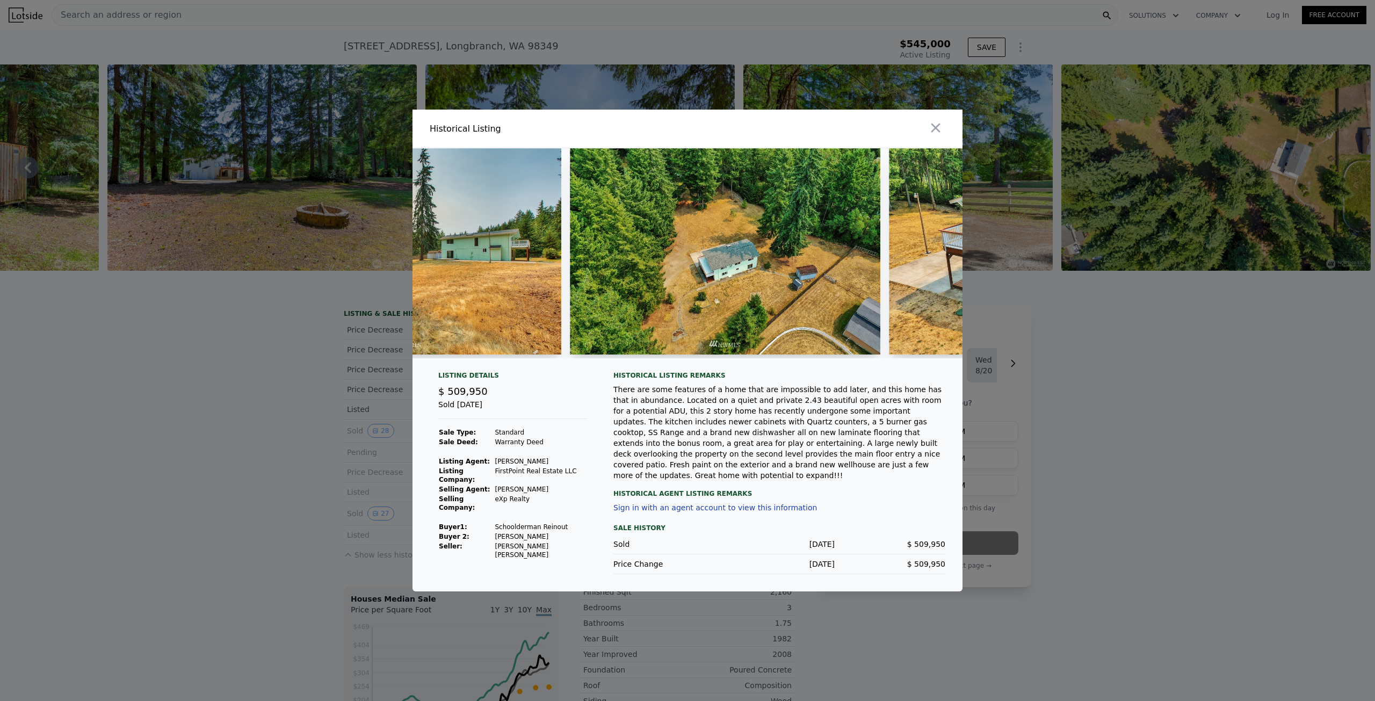
scroll to position [0, 1075]
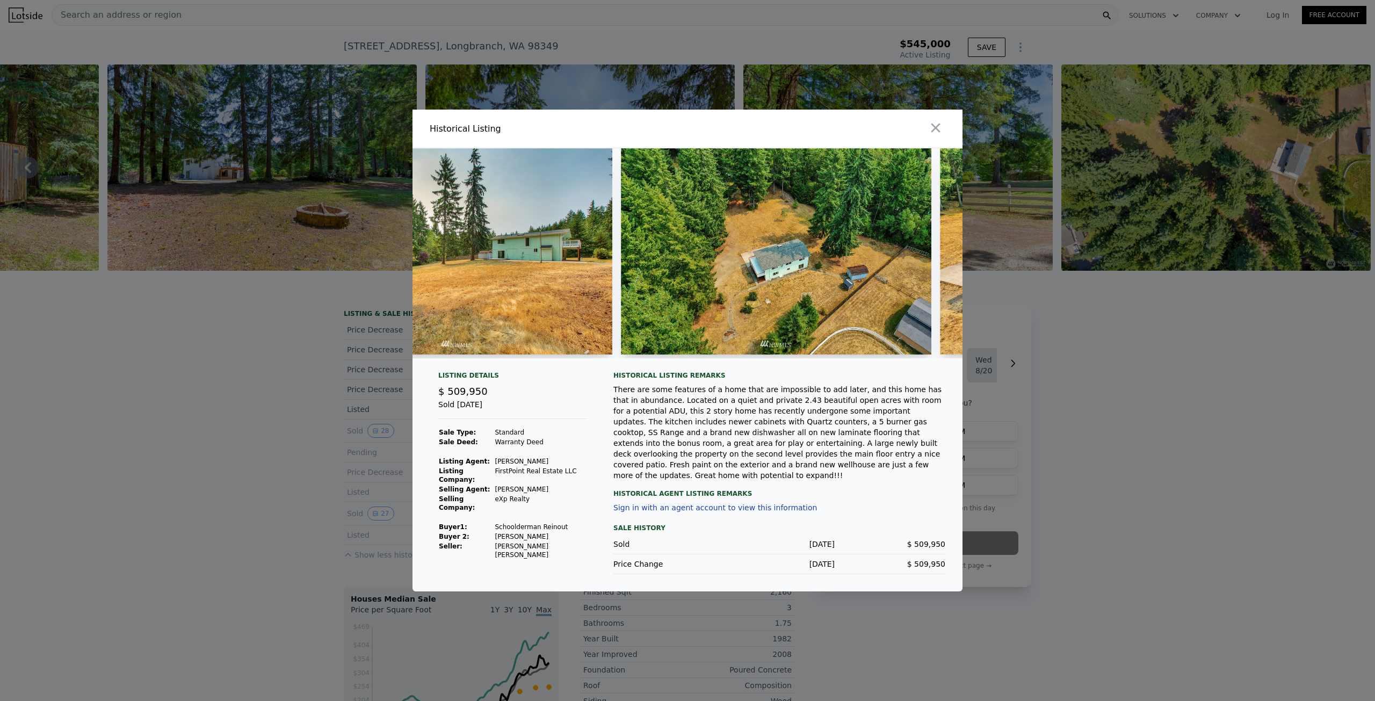
click at [853, 275] on img at bounding box center [776, 251] width 310 height 206
click at [854, 273] on img at bounding box center [776, 251] width 310 height 206
click at [855, 275] on img at bounding box center [776, 251] width 310 height 206
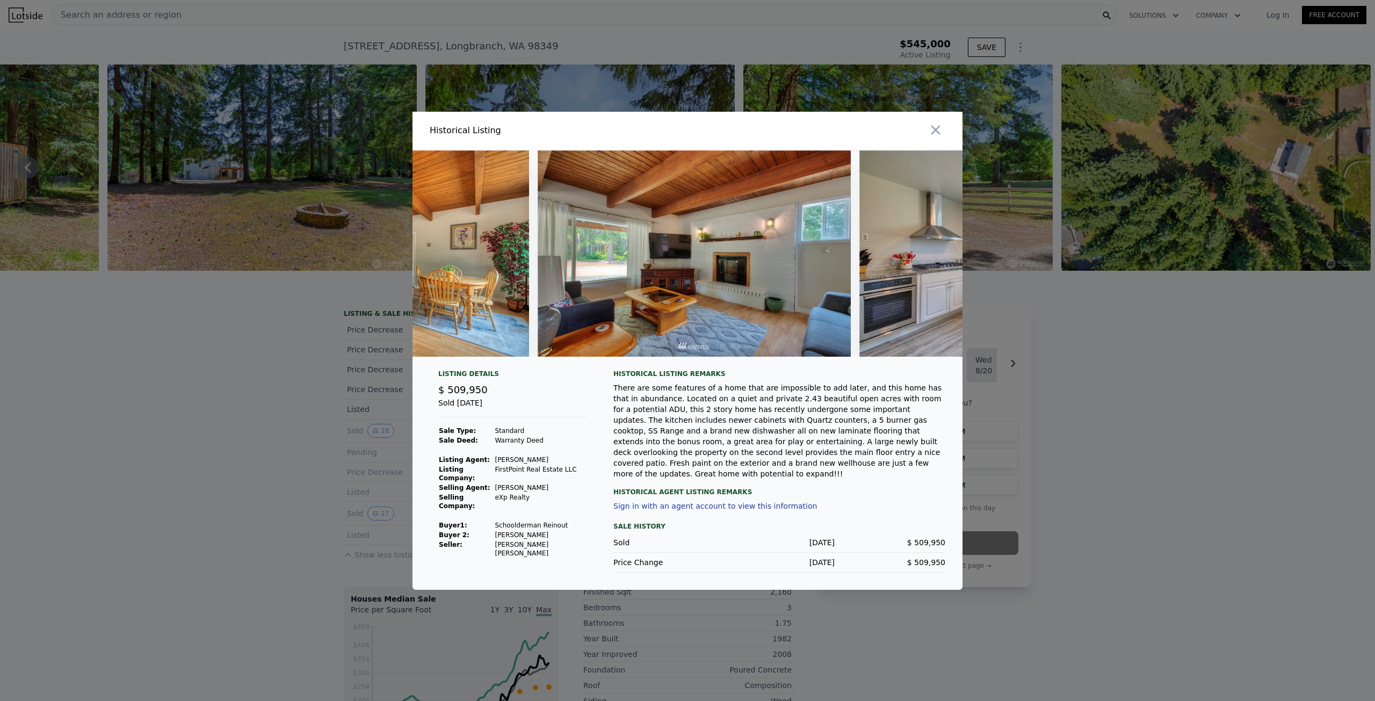
scroll to position [0, 3178]
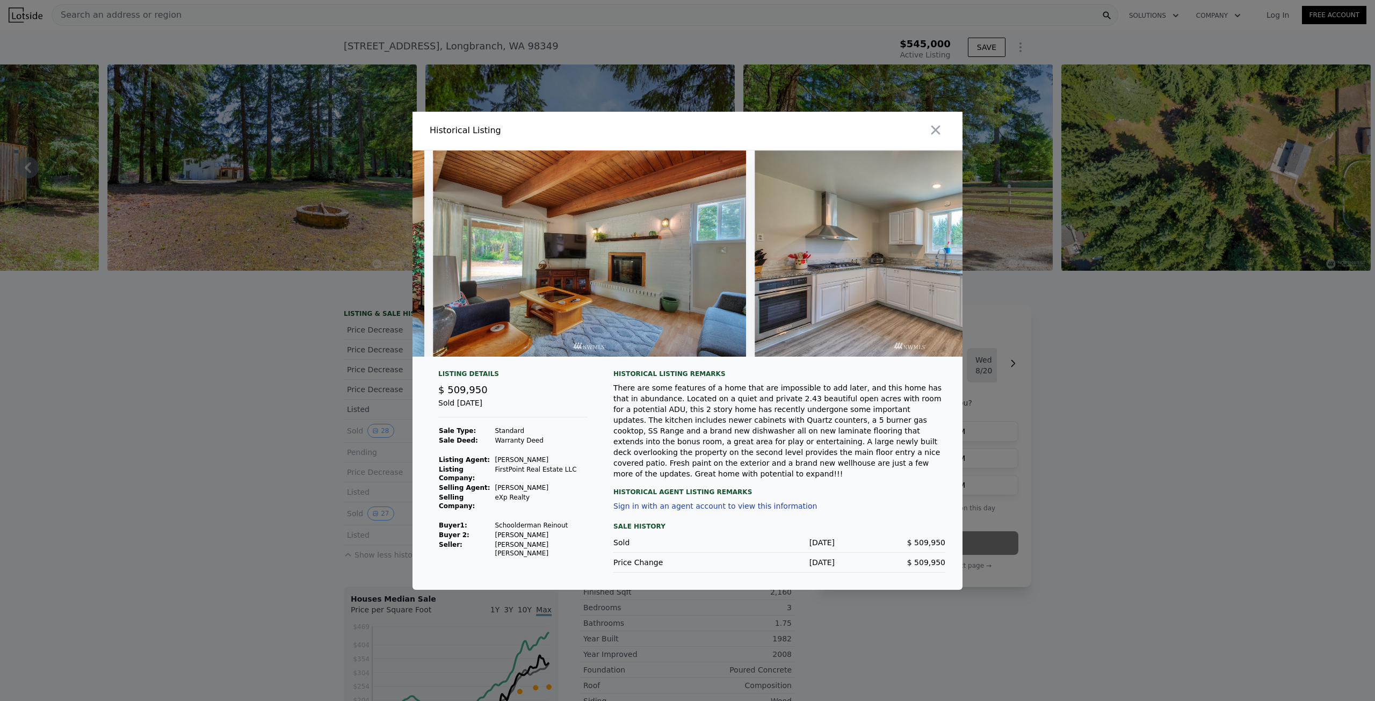
click at [194, 369] on div at bounding box center [687, 350] width 1375 height 701
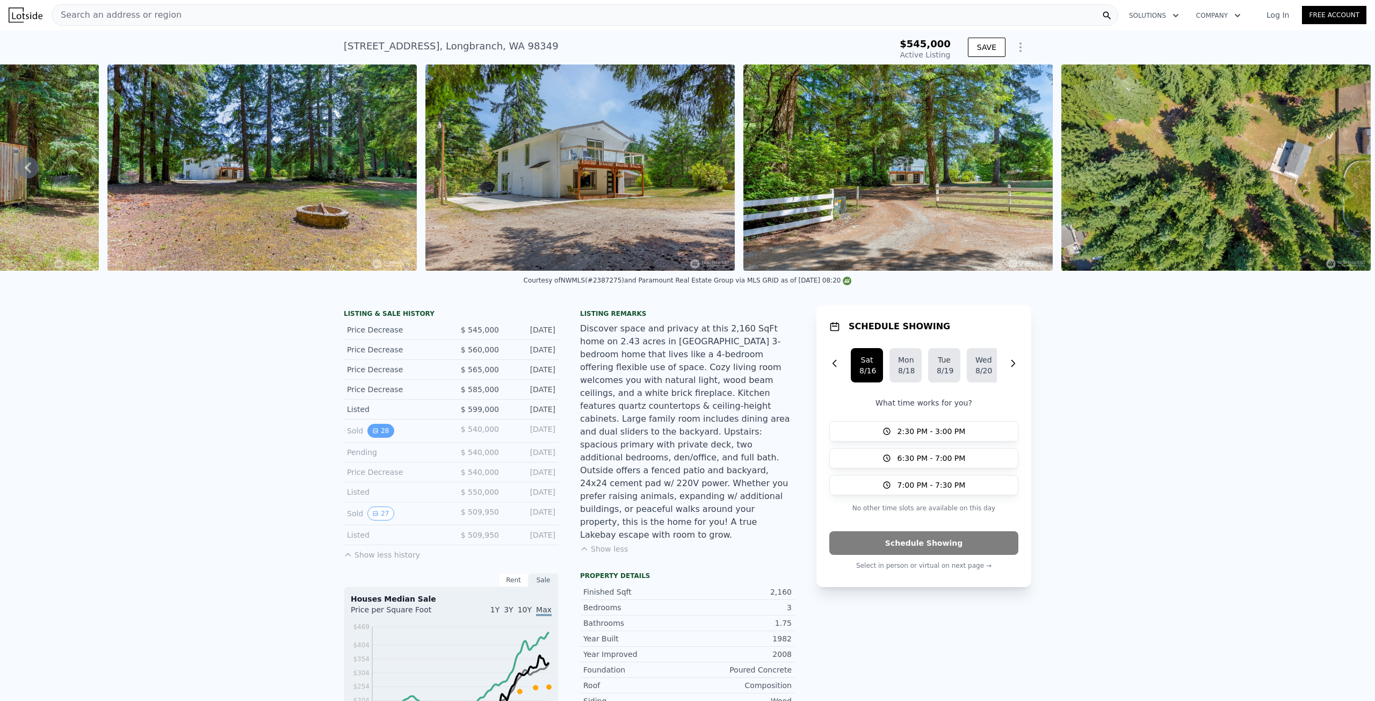
click at [377, 438] on button "28" at bounding box center [381, 431] width 26 height 14
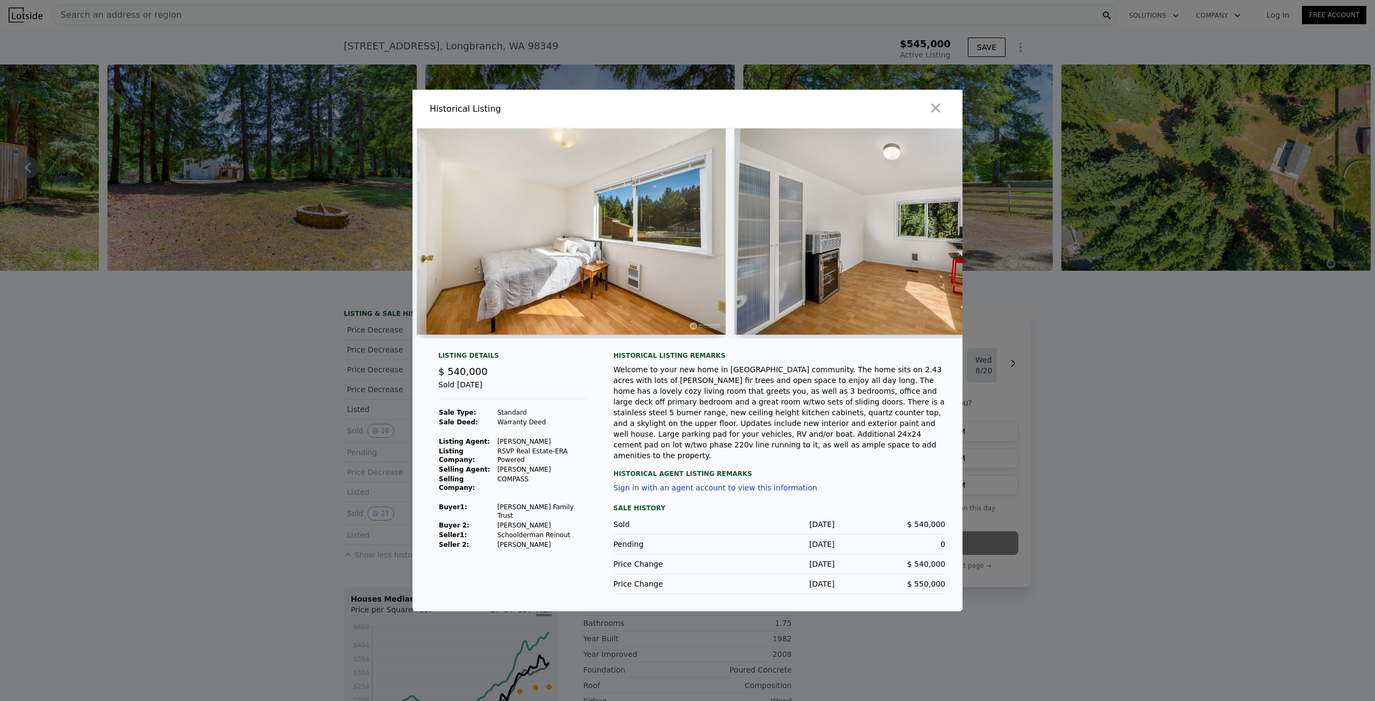
scroll to position [0, 4608]
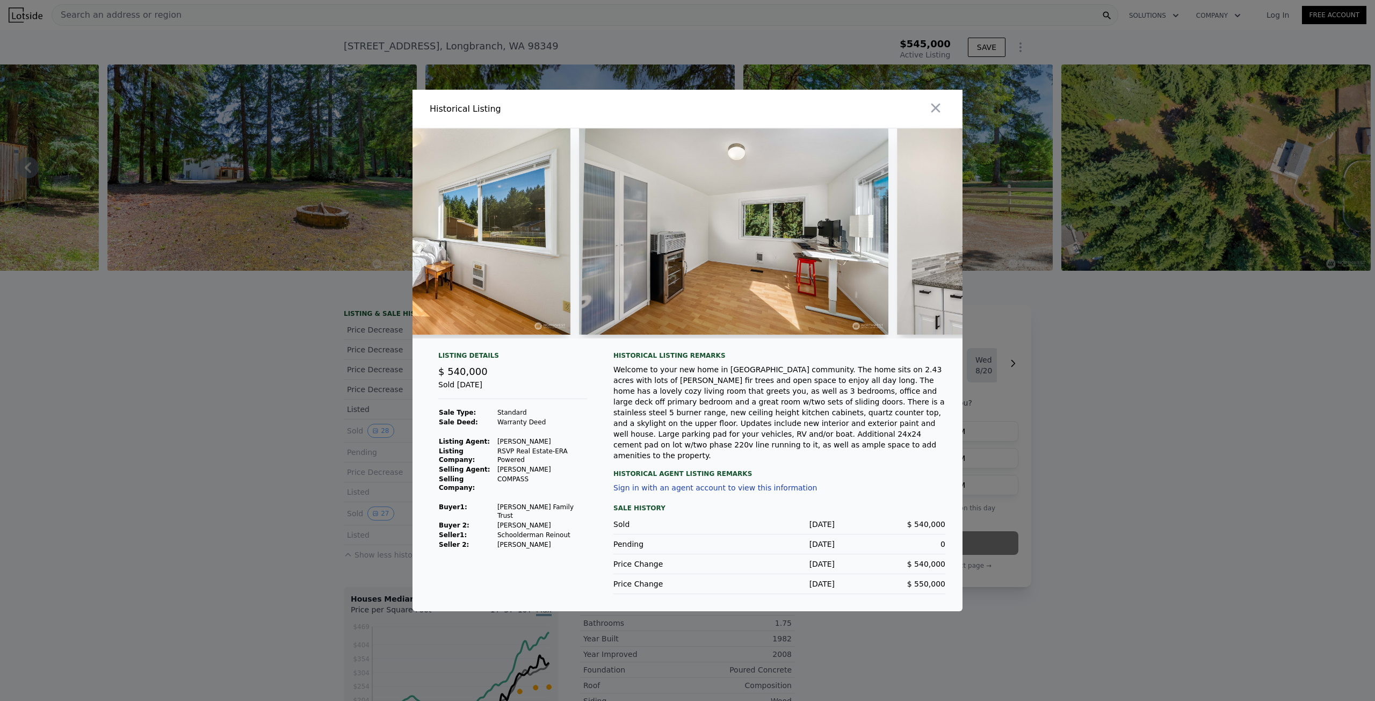
click at [667, 281] on img at bounding box center [733, 231] width 309 height 206
drag, startPoint x: 555, startPoint y: 531, endPoint x: 498, endPoint y: 528, distance: 57.1
click at [497, 527] on tbody "Sale Type: Standard Sale Deed: Warranty Deed Listing Agent: Kelly Davis Listing…" at bounding box center [512, 479] width 149 height 142
click at [499, 540] on td "[PERSON_NAME]" at bounding box center [542, 545] width 91 height 10
click at [545, 540] on td "[PERSON_NAME]" at bounding box center [542, 545] width 91 height 10
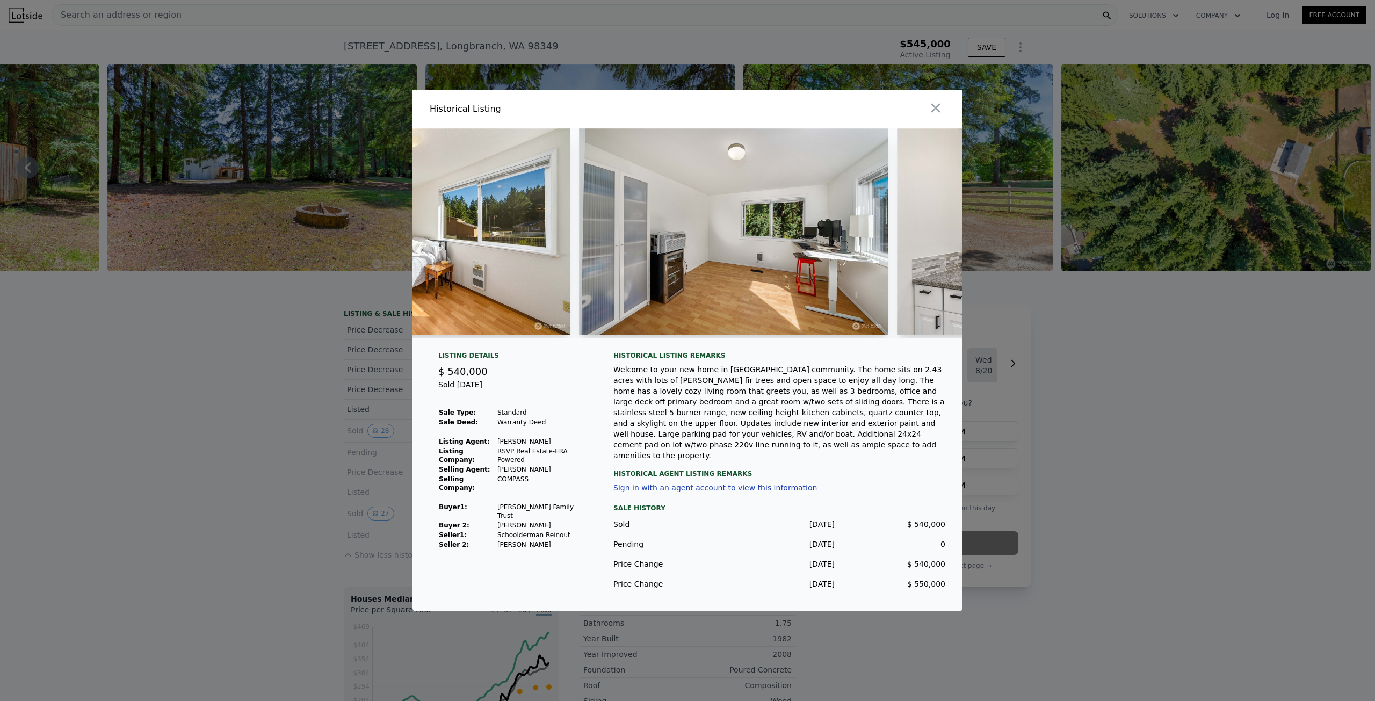
click at [547, 540] on td "[PERSON_NAME]" at bounding box center [542, 545] width 91 height 10
drag, startPoint x: 542, startPoint y: 536, endPoint x: 514, endPoint y: 534, distance: 28.0
click at [514, 540] on td "[PERSON_NAME]" at bounding box center [542, 545] width 91 height 10
drag, startPoint x: 552, startPoint y: 501, endPoint x: 530, endPoint y: 501, distance: 22.0
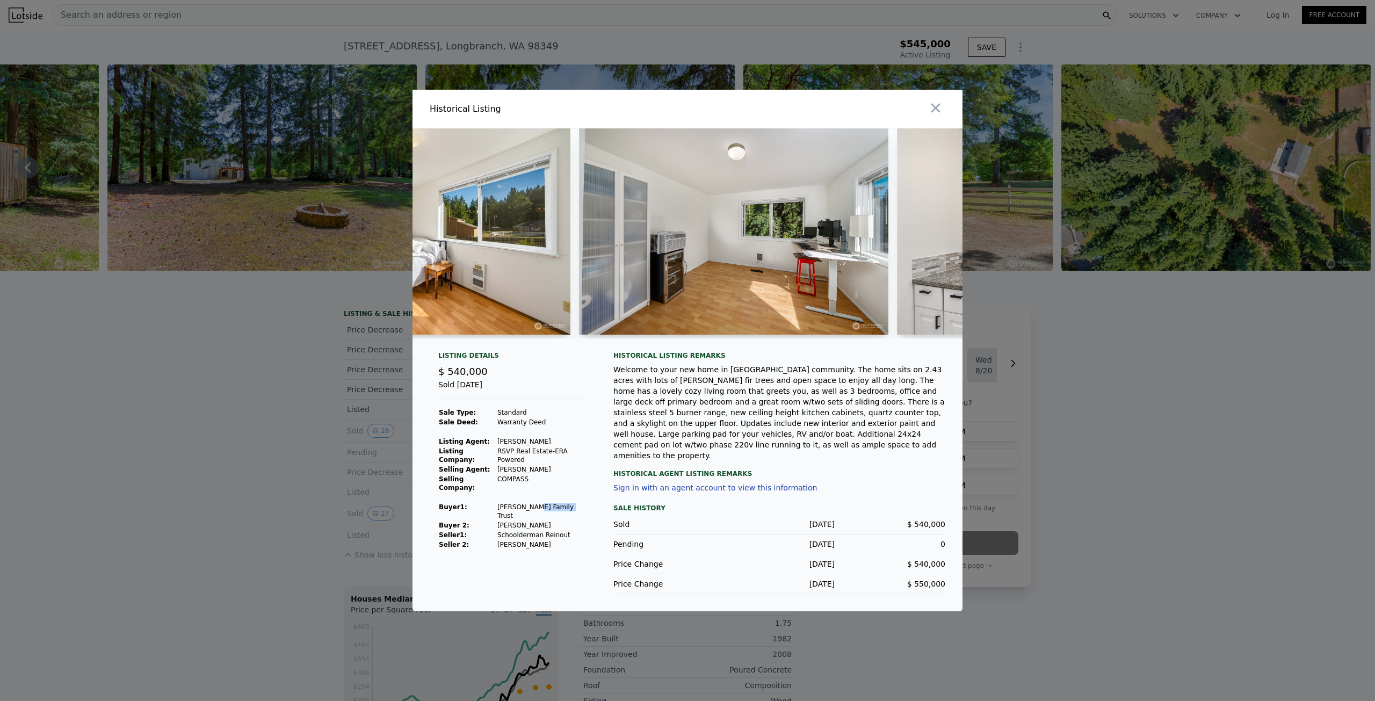
click at [530, 502] on td "[PERSON_NAME] Family Trust" at bounding box center [542, 511] width 91 height 18
drag, startPoint x: 566, startPoint y: 509, endPoint x: 529, endPoint y: 506, distance: 37.3
click at [529, 506] on tbody "Sale Type: Standard Sale Deed: Warranty Deed Listing Agent: Kelly Davis Listing…" at bounding box center [512, 479] width 149 height 142
click at [529, 506] on td "[PERSON_NAME] Family Trust" at bounding box center [542, 511] width 91 height 18
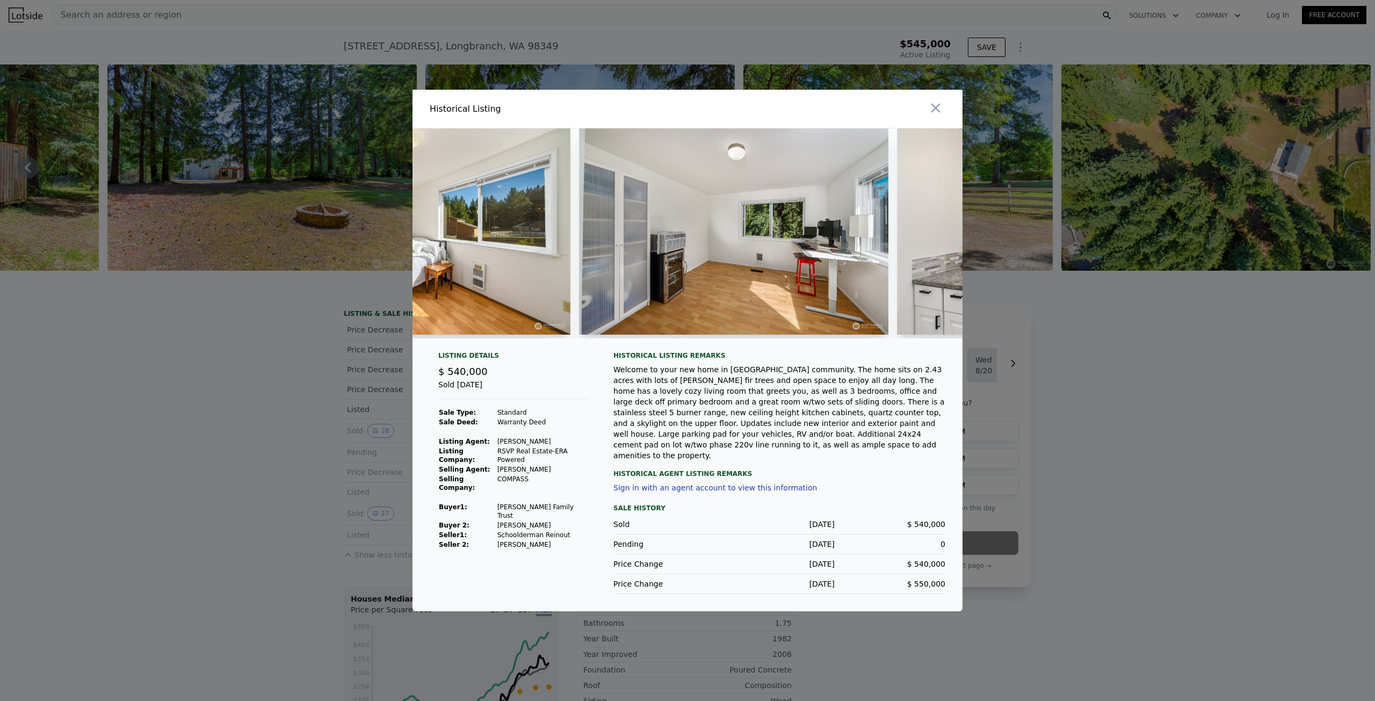
click at [520, 507] on td "[PERSON_NAME] Family Trust" at bounding box center [542, 511] width 91 height 18
drag, startPoint x: 512, startPoint y: 504, endPoint x: 554, endPoint y: 506, distance: 42.5
click at [554, 505] on td "[PERSON_NAME] Family Trust" at bounding box center [542, 511] width 91 height 18
click at [554, 506] on td "[PERSON_NAME] Family Trust" at bounding box center [542, 511] width 91 height 18
click at [517, 480] on td "COMPASS" at bounding box center [542, 483] width 91 height 18
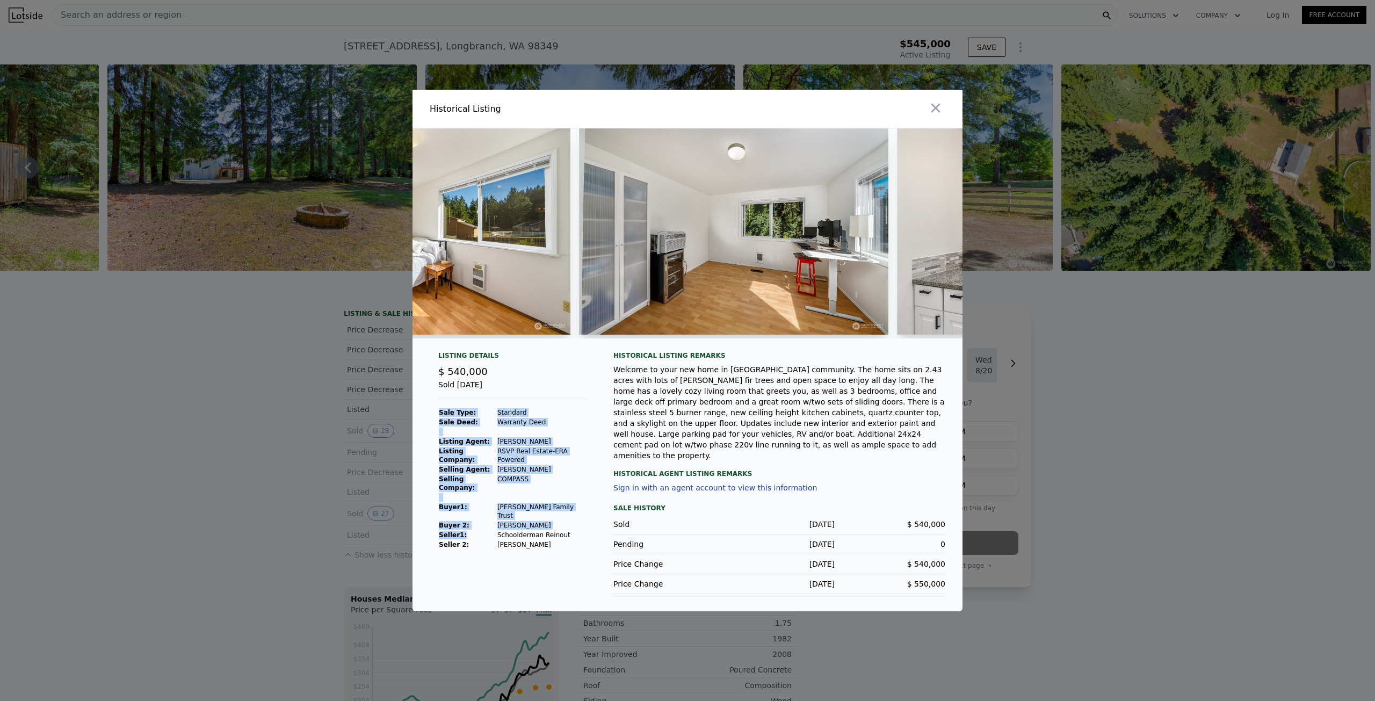
drag, startPoint x: 560, startPoint y: 538, endPoint x: 484, endPoint y: 522, distance: 78.1
click at [484, 522] on div "Listing Details $ 540,000 Sold Oct 25, 2023 Sale Type: Standard Sale Deed: Warr…" at bounding box center [513, 472] width 167 height 243
click at [512, 530] on td "Schoolderman Reinout" at bounding box center [542, 535] width 91 height 10
drag, startPoint x: 554, startPoint y: 531, endPoint x: 500, endPoint y: 525, distance: 54.6
click at [500, 525] on tbody "Sale Type: Standard Sale Deed: Warranty Deed Listing Agent: Kelly Davis Listing…" at bounding box center [512, 479] width 149 height 142
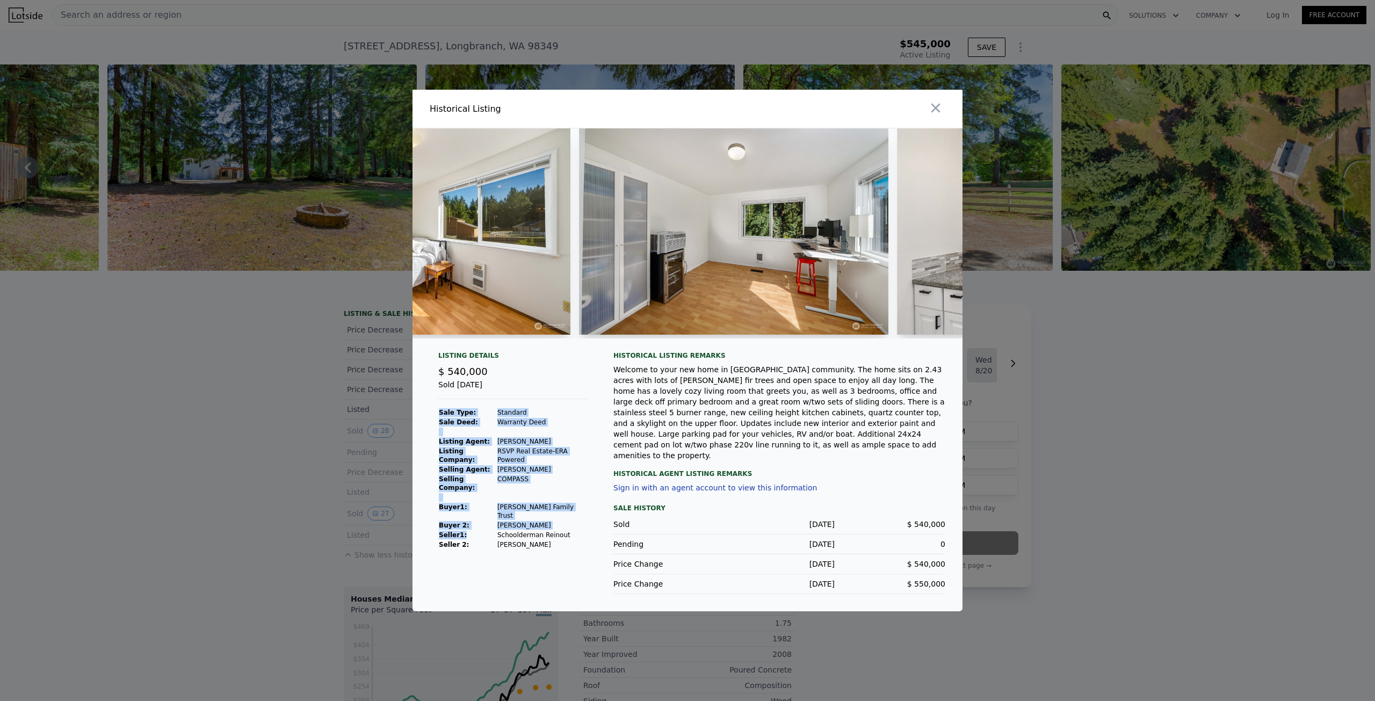
click at [500, 530] on td "Schoolderman Reinout" at bounding box center [542, 535] width 91 height 10
drag, startPoint x: 556, startPoint y: 536, endPoint x: 543, endPoint y: 524, distance: 17.9
click at [543, 524] on tbody "Sale Type: Standard Sale Deed: Warranty Deed Listing Agent: Kelly Davis Listing…" at bounding box center [512, 479] width 149 height 142
click at [661, 318] on img at bounding box center [733, 231] width 309 height 206
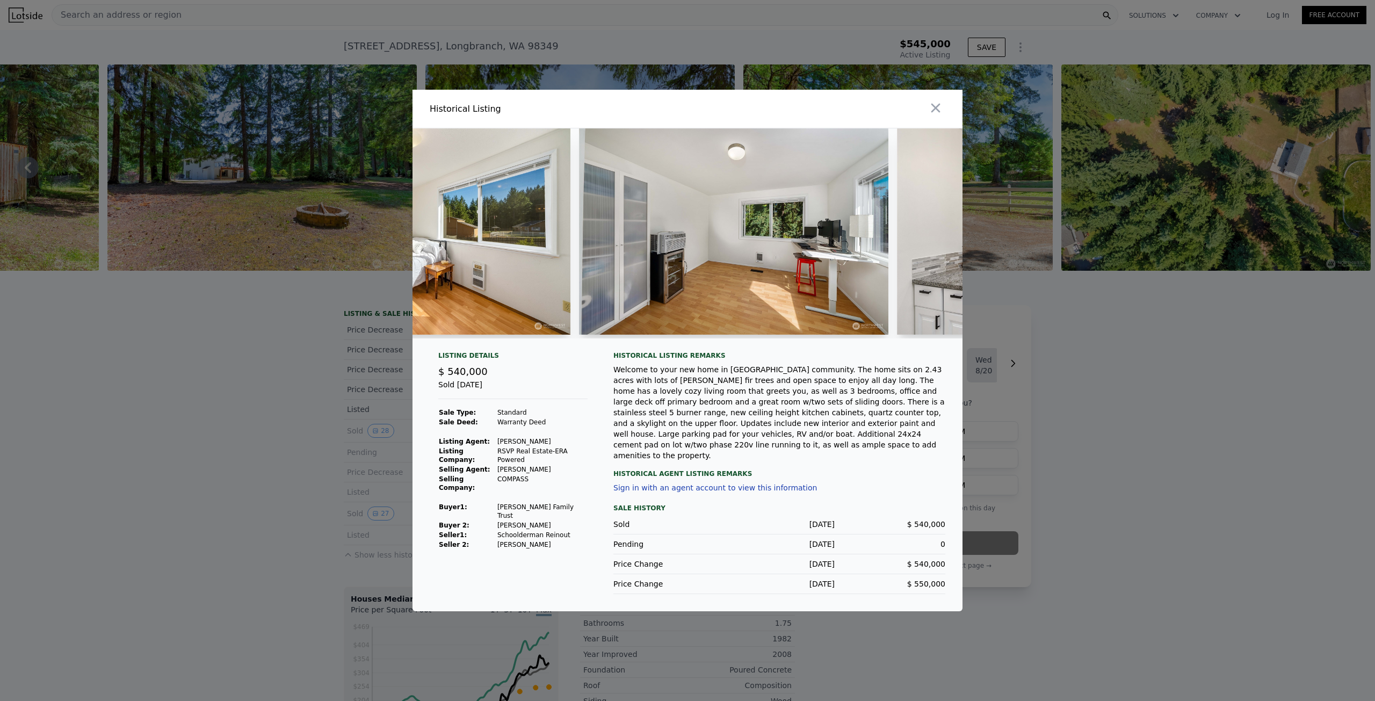
click at [301, 400] on div at bounding box center [687, 350] width 1375 height 701
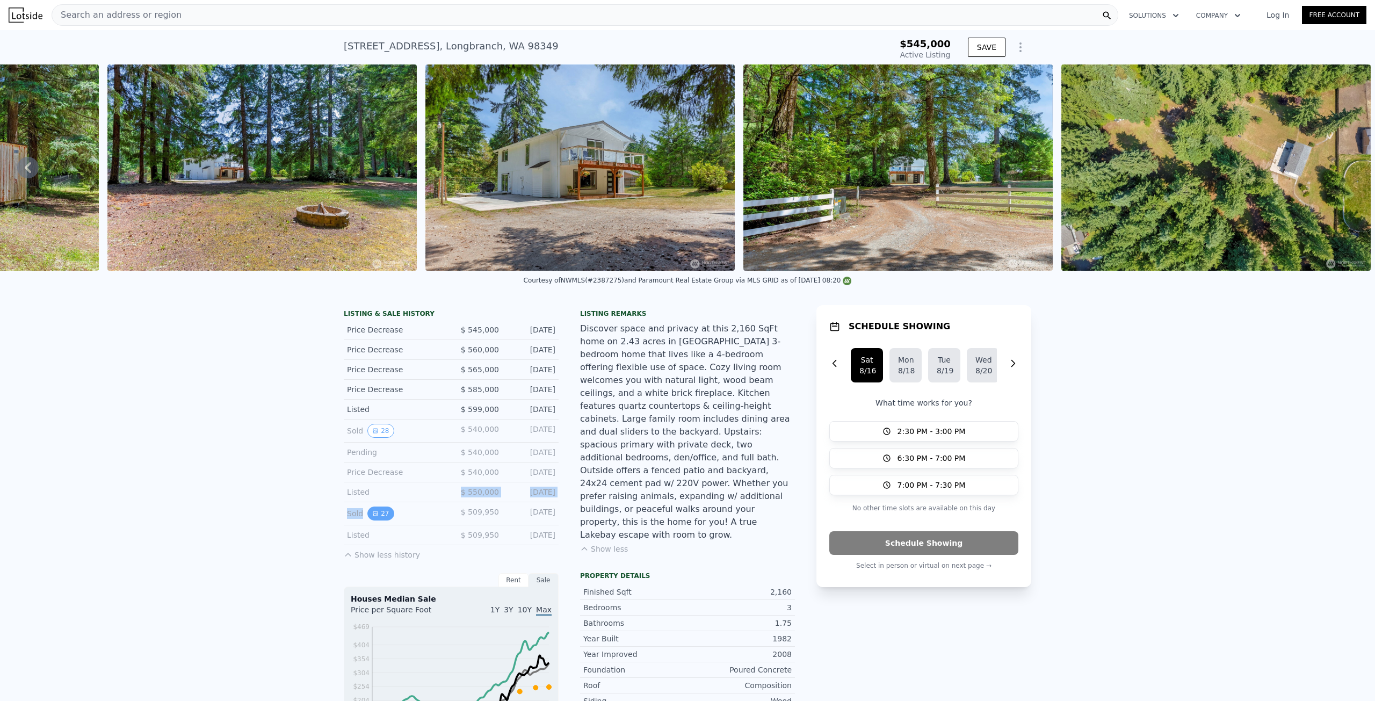
drag, startPoint x: 372, startPoint y: 509, endPoint x: 371, endPoint y: 518, distance: 9.3
click at [371, 512] on div "LISTING & SALE HISTORY Price Decrease $ 545,000 Jul 21, 2025 Price Decrease $ 5…" at bounding box center [451, 434] width 215 height 251
click at [372, 517] on icon "View historical data" at bounding box center [375, 513] width 6 height 6
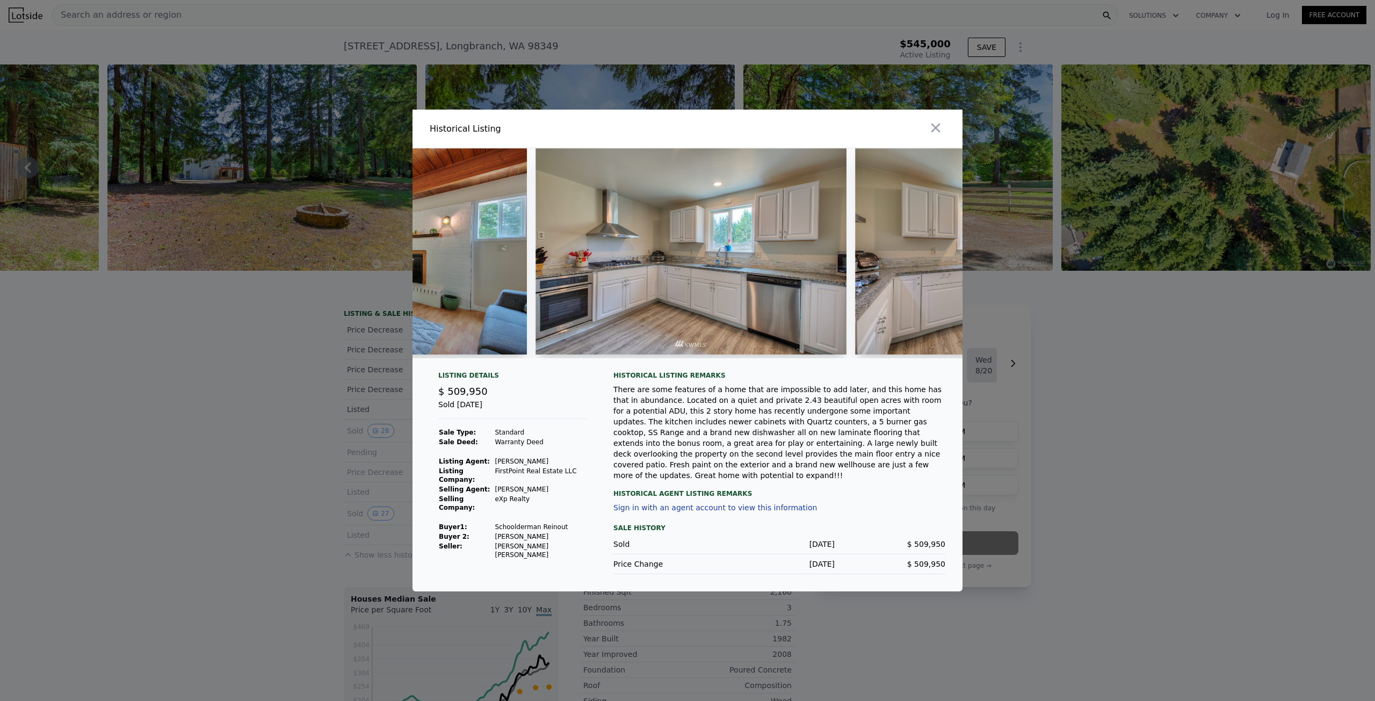
scroll to position [0, 3389]
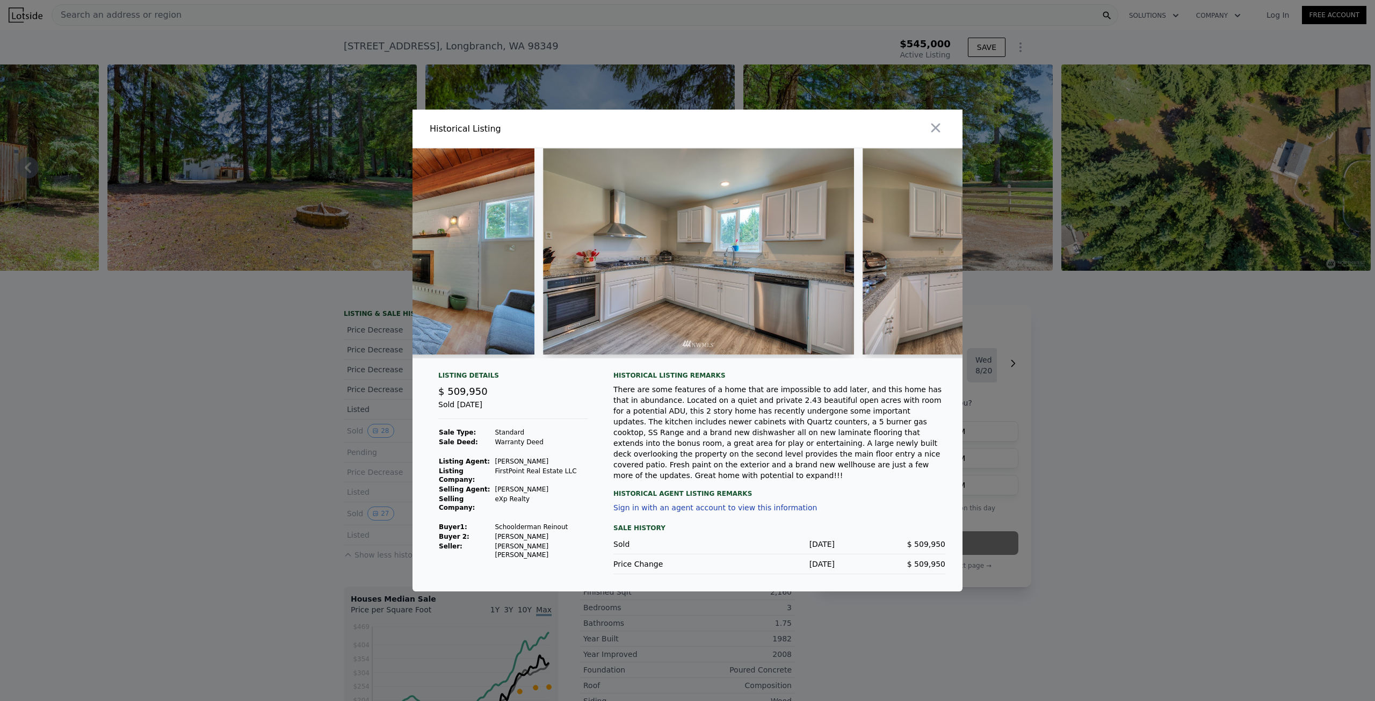
click at [571, 301] on img at bounding box center [698, 251] width 311 height 206
click at [705, 309] on img at bounding box center [698, 251] width 311 height 206
drag, startPoint x: 868, startPoint y: 453, endPoint x: 874, endPoint y: 460, distance: 8.4
click at [874, 460] on div "There are some features of a home that are impossible to add later, and this ho…" at bounding box center [780, 432] width 332 height 97
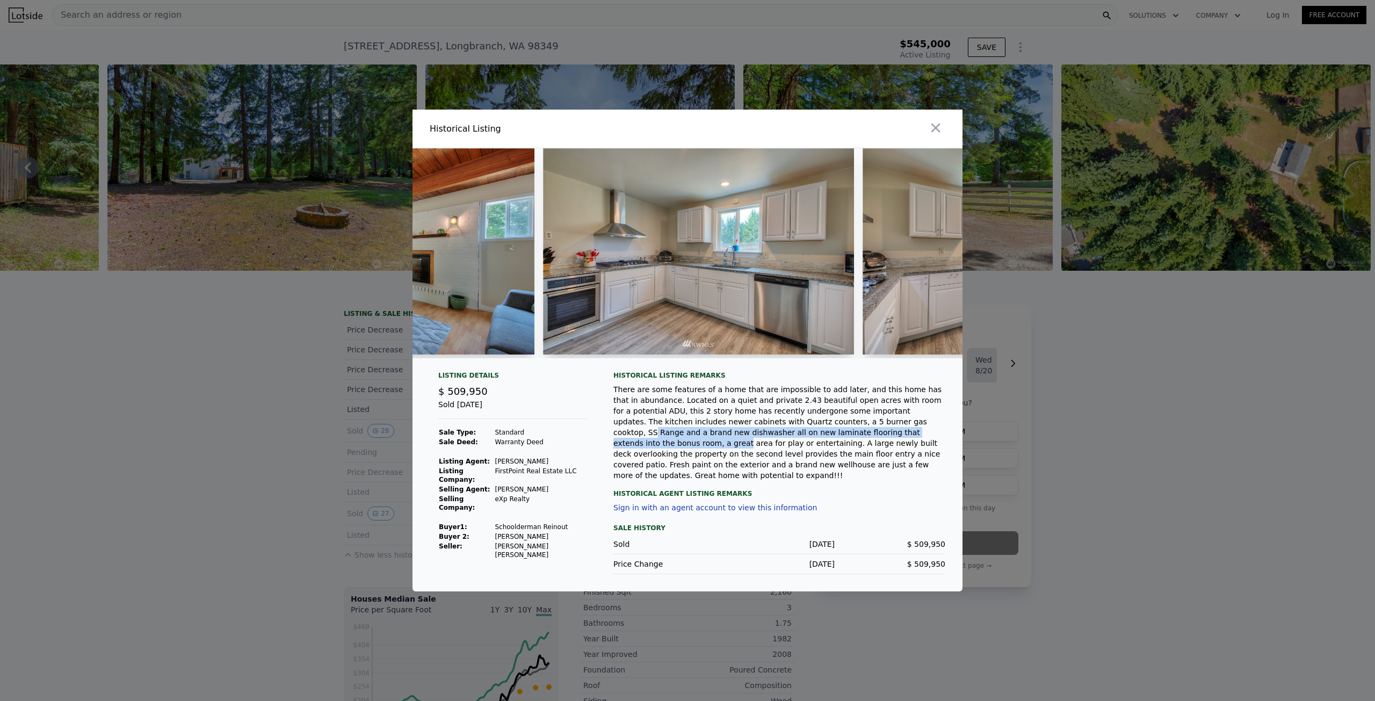
drag, startPoint x: 730, startPoint y: 435, endPoint x: 744, endPoint y: 441, distance: 15.2
click at [744, 441] on div "There are some features of a home that are impossible to add later, and this ho…" at bounding box center [780, 432] width 332 height 97
drag, startPoint x: 724, startPoint y: 428, endPoint x: 744, endPoint y: 433, distance: 21.0
click at [741, 430] on div "There are some features of a home that are impossible to add later, and this ho…" at bounding box center [780, 432] width 332 height 97
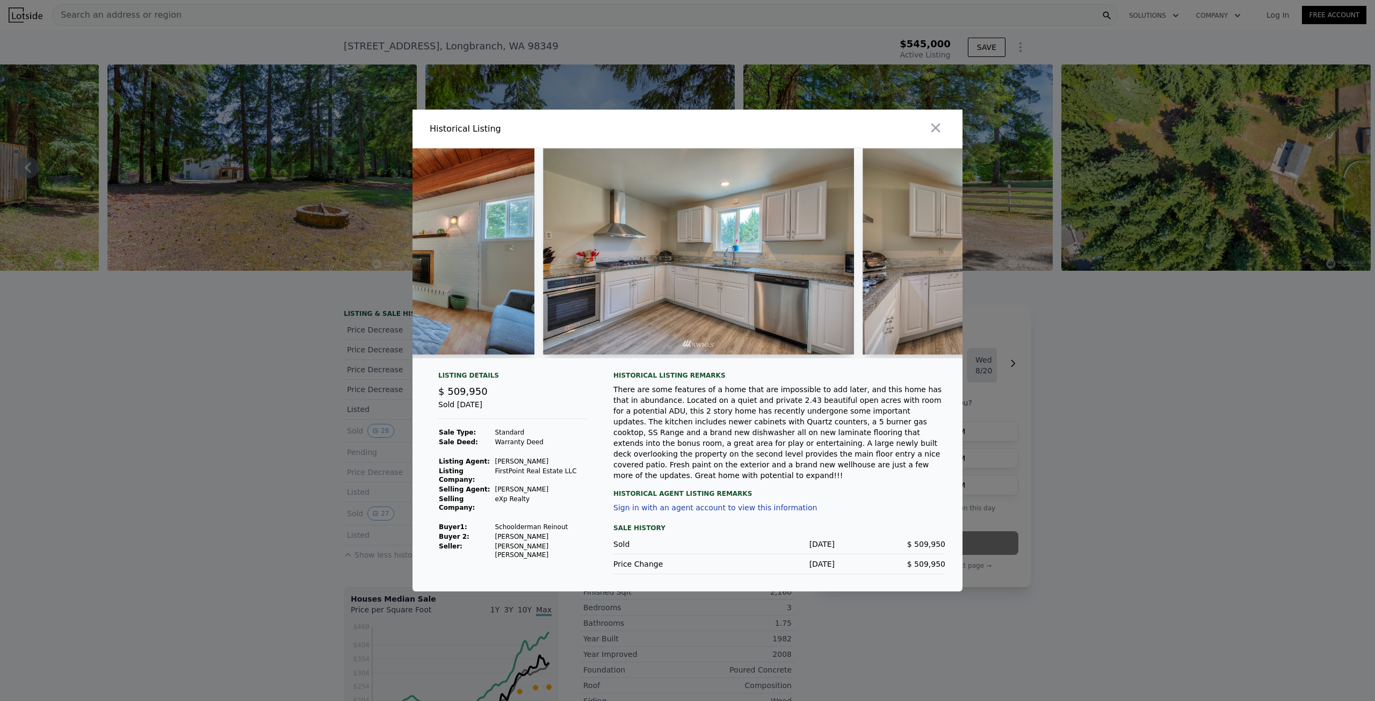
click at [745, 436] on div "There are some features of a home that are impossible to add later, and this ho…" at bounding box center [780, 432] width 332 height 97
drag, startPoint x: 751, startPoint y: 433, endPoint x: 721, endPoint y: 433, distance: 30.1
click at [721, 433] on div "There are some features of a home that are impossible to add later, and this ho…" at bounding box center [780, 432] width 332 height 97
click at [723, 431] on div "There are some features of a home that are impossible to add later, and this ho…" at bounding box center [780, 432] width 332 height 97
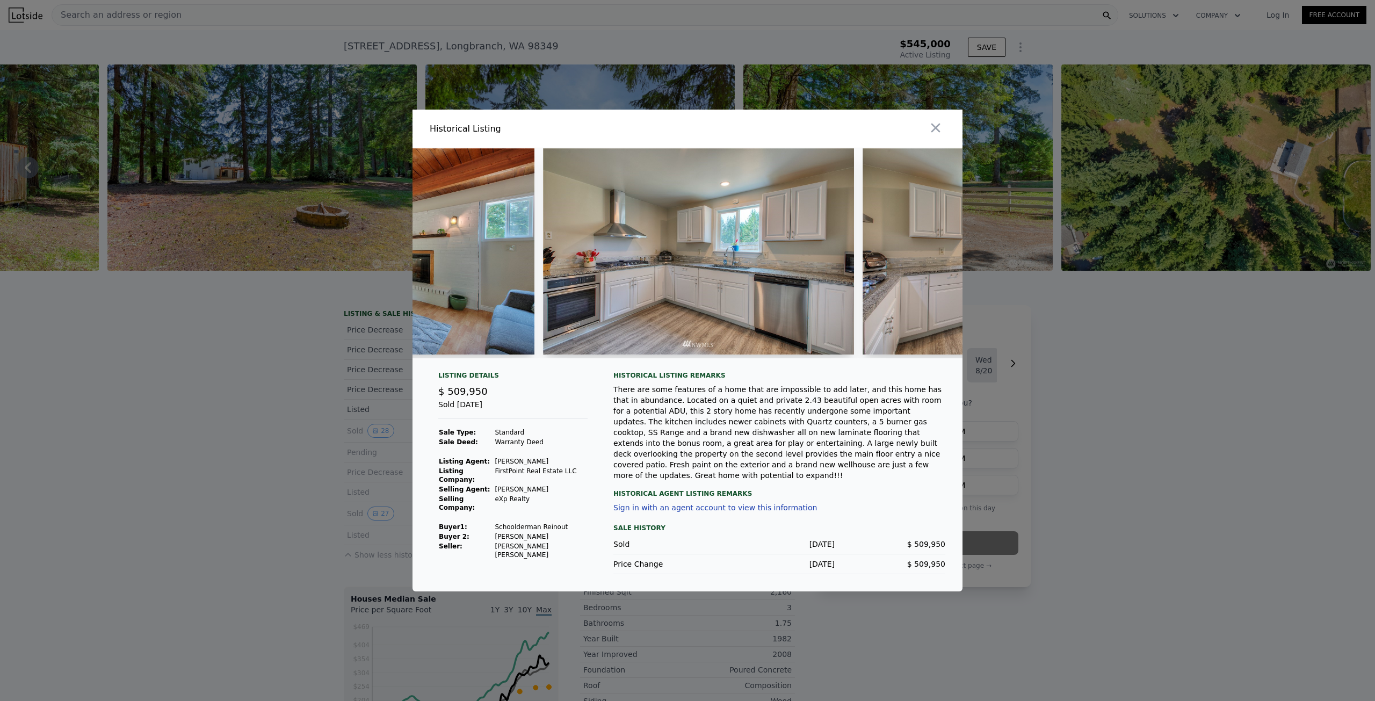
click at [572, 287] on img at bounding box center [698, 251] width 311 height 206
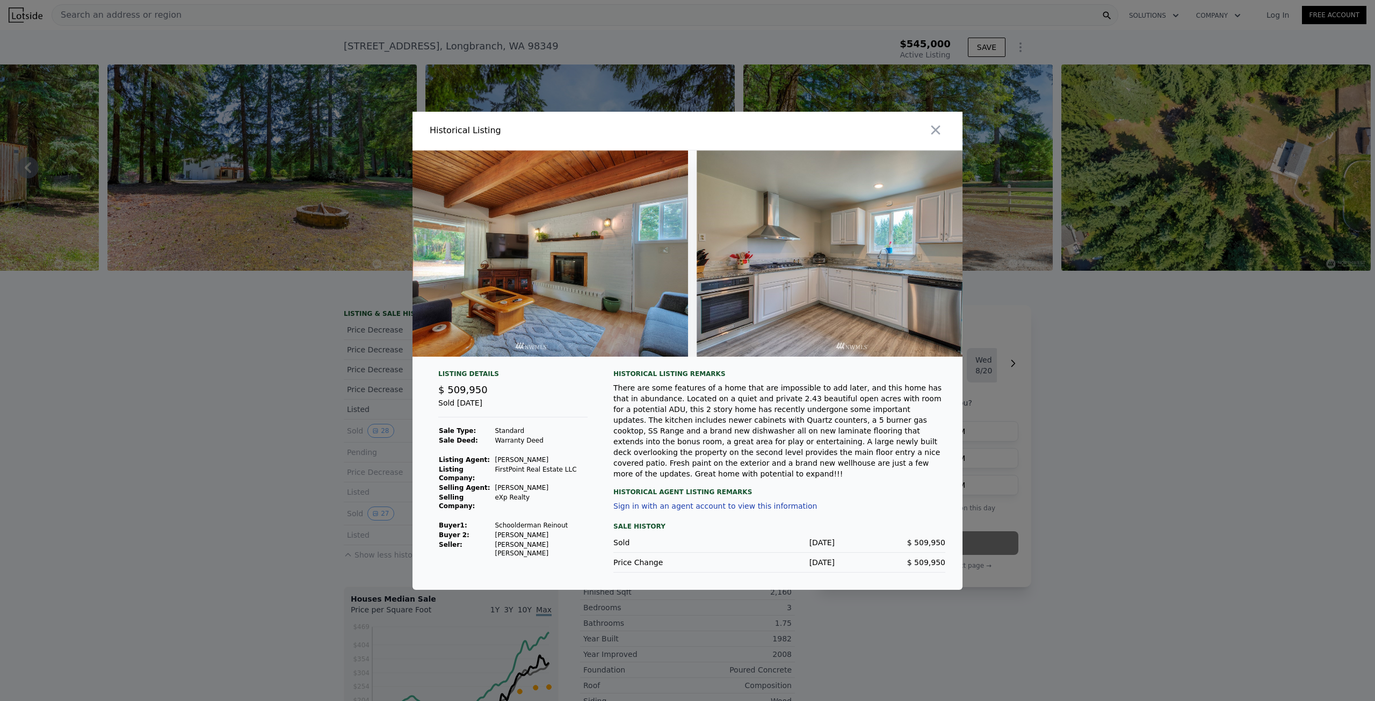
scroll to position [0, 3218]
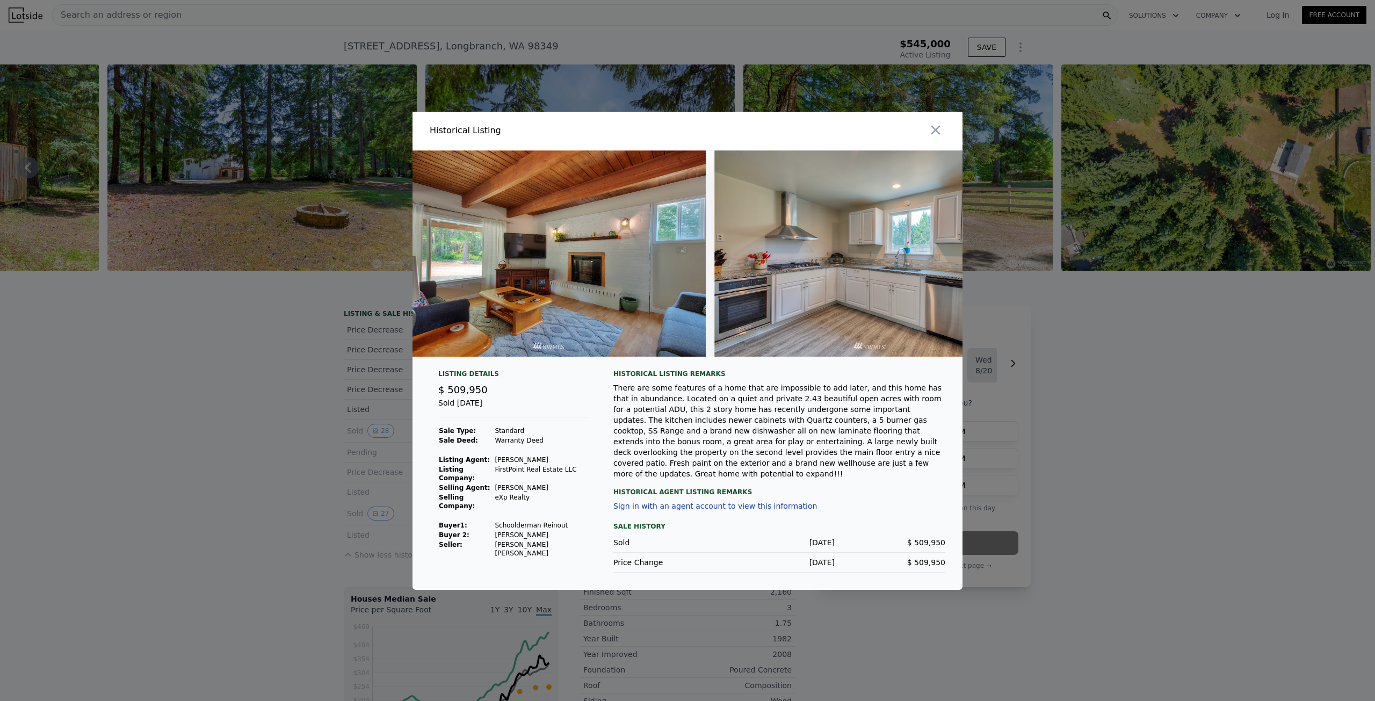
click at [795, 262] on img at bounding box center [870, 253] width 311 height 206
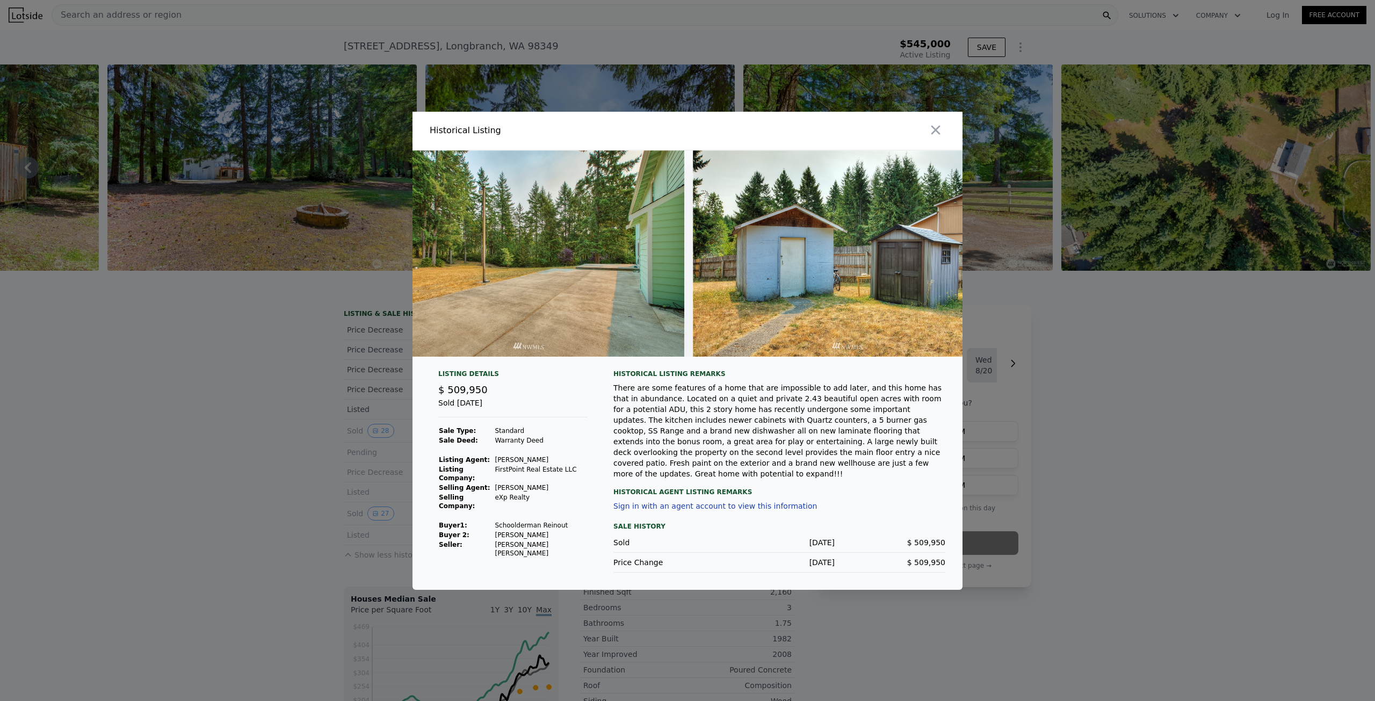
scroll to position [0, 7961]
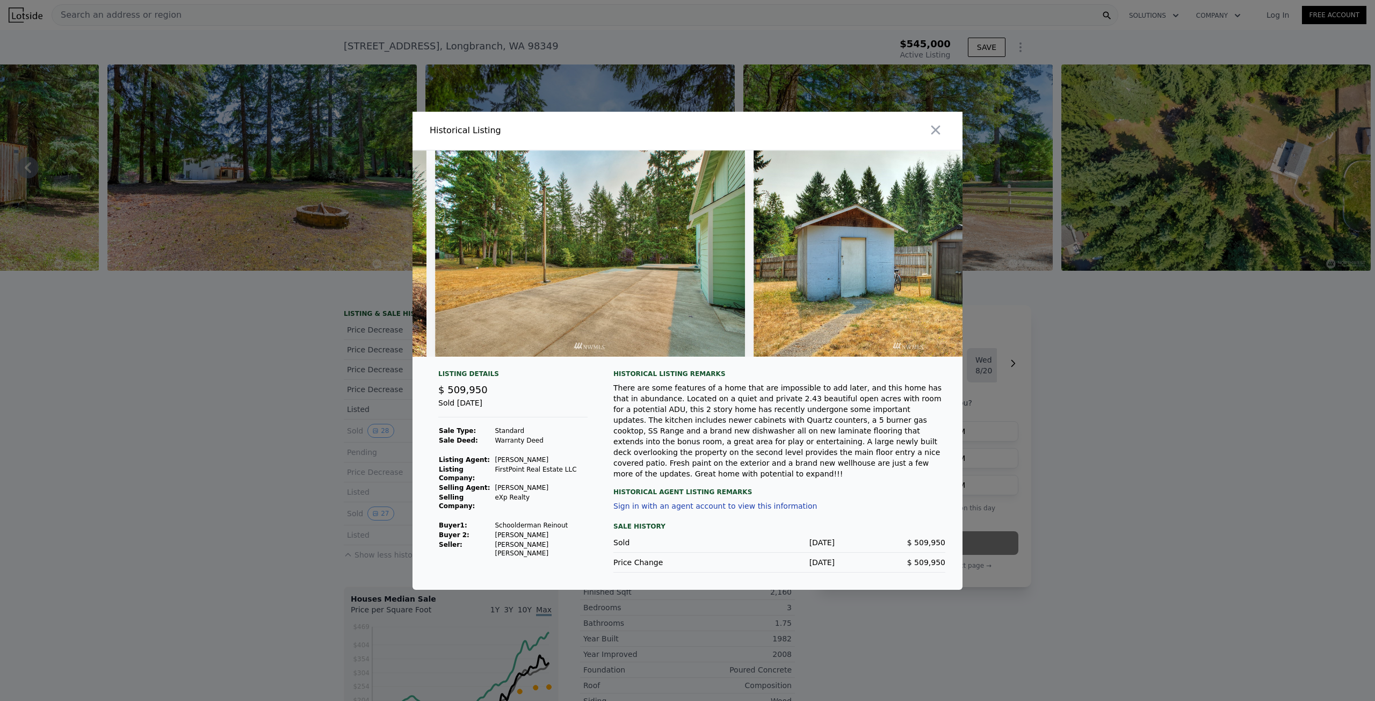
click at [286, 417] on div at bounding box center [687, 350] width 1375 height 701
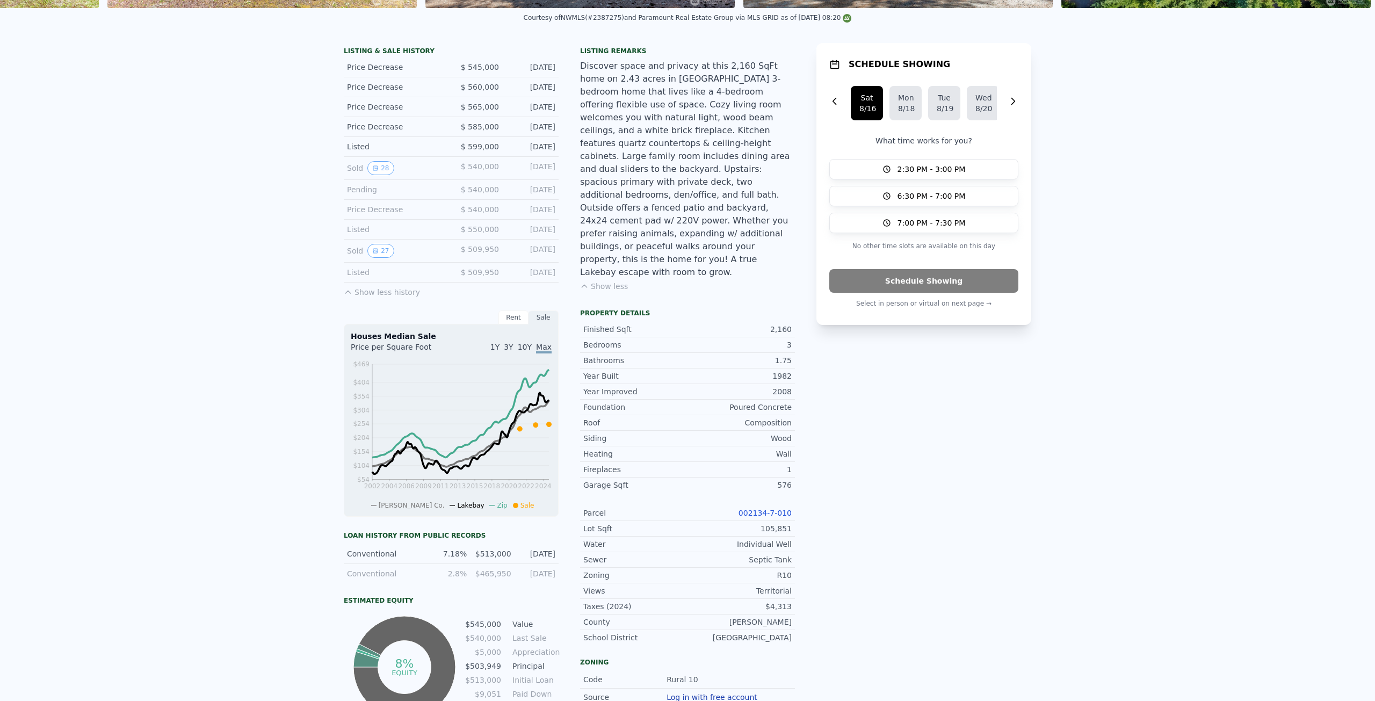
scroll to position [4, 0]
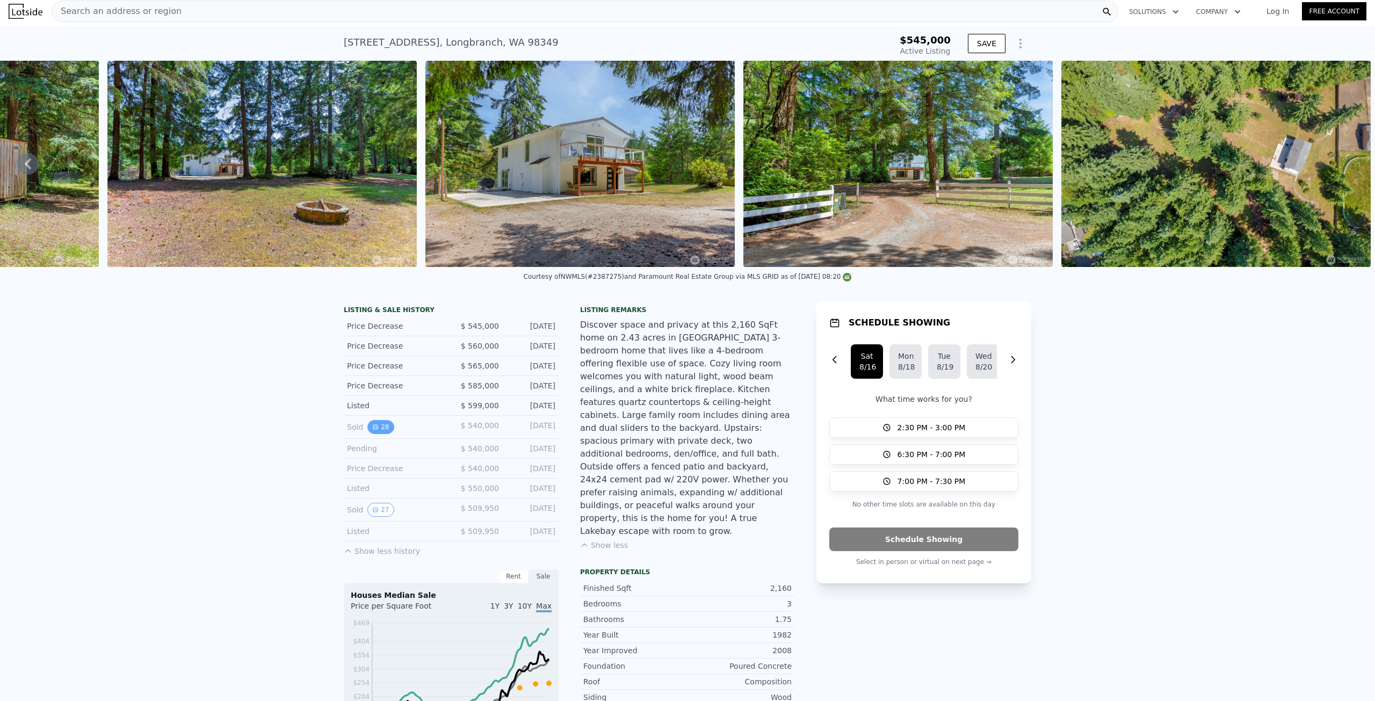
click at [374, 434] on button "28" at bounding box center [381, 427] width 26 height 14
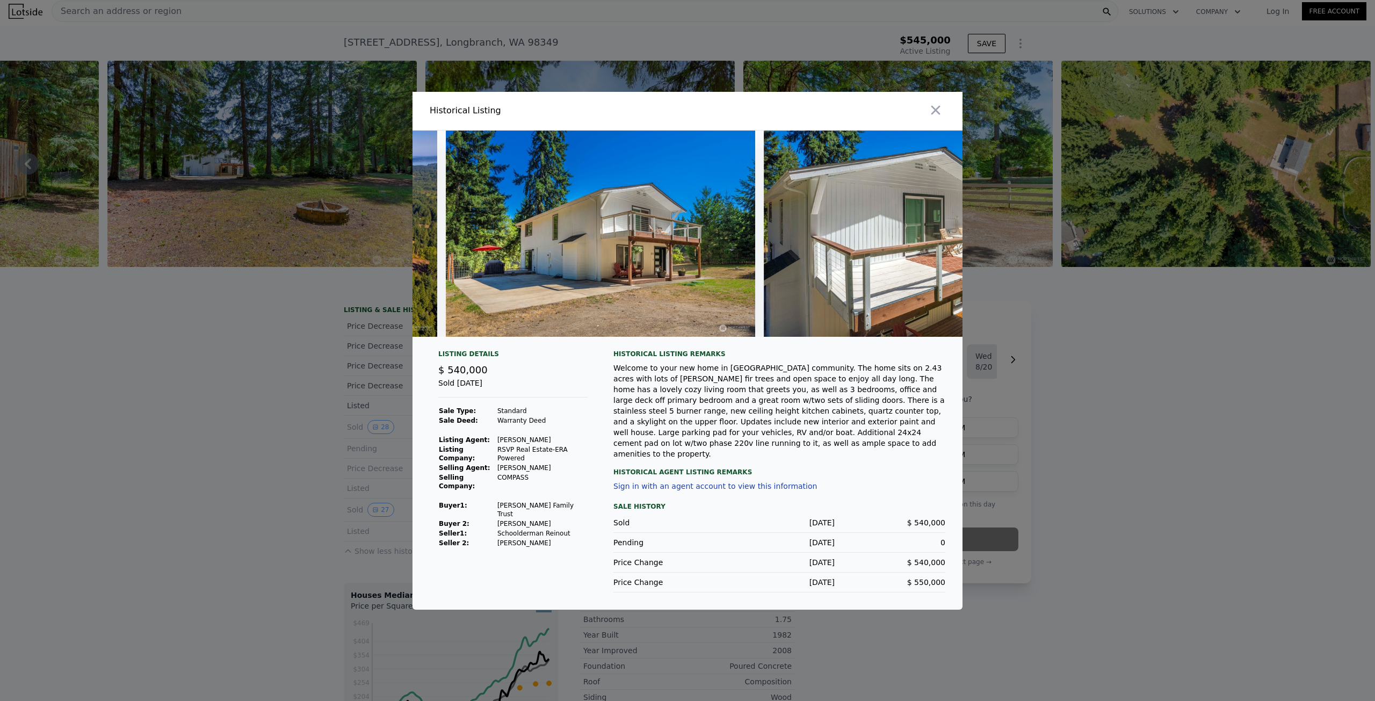
scroll to position [0, 8368]
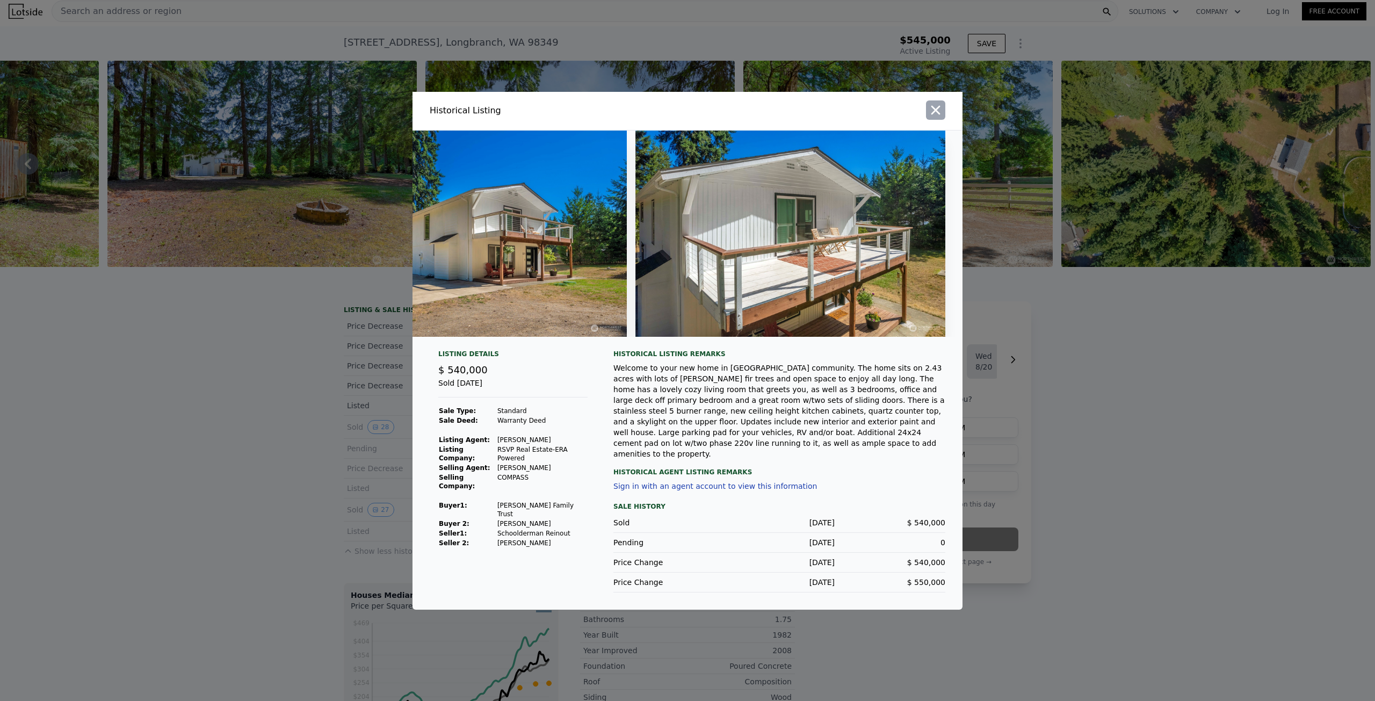
click at [935, 114] on icon "button" at bounding box center [936, 109] width 9 height 9
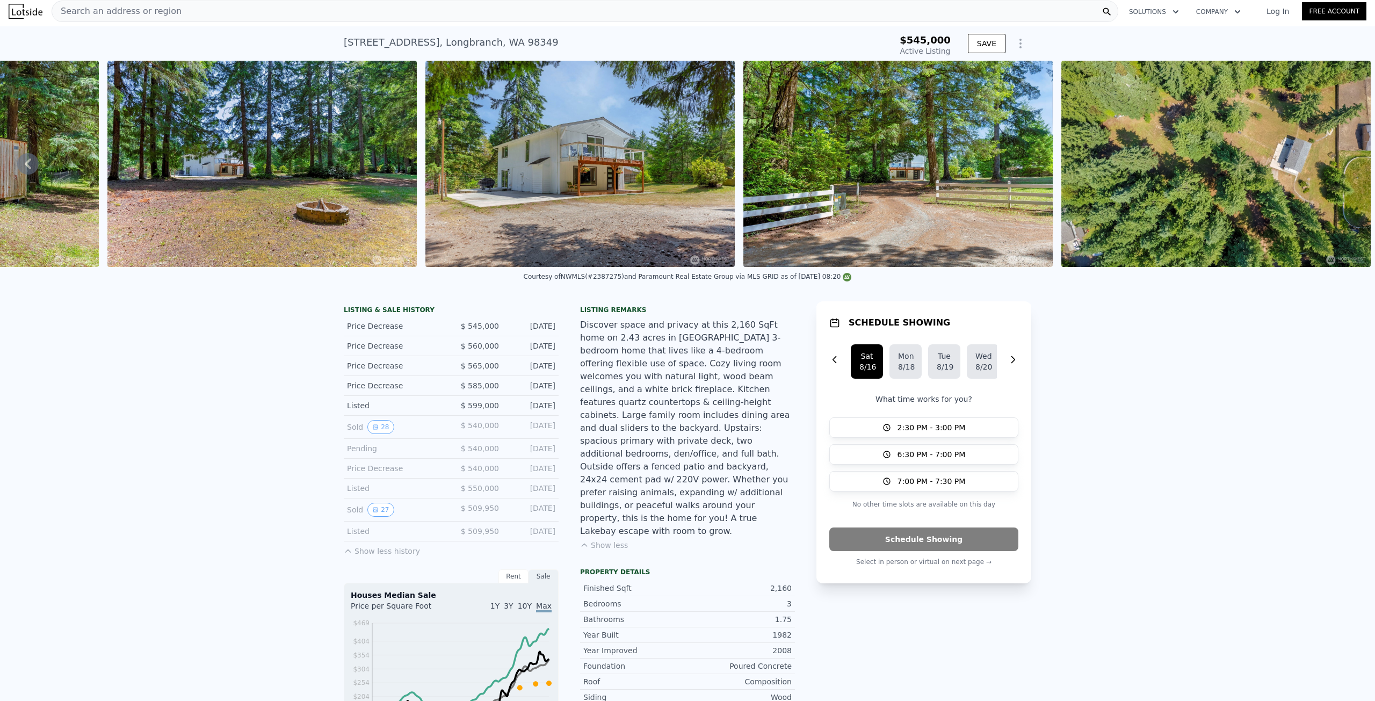
click at [228, 217] on img at bounding box center [261, 164] width 309 height 206
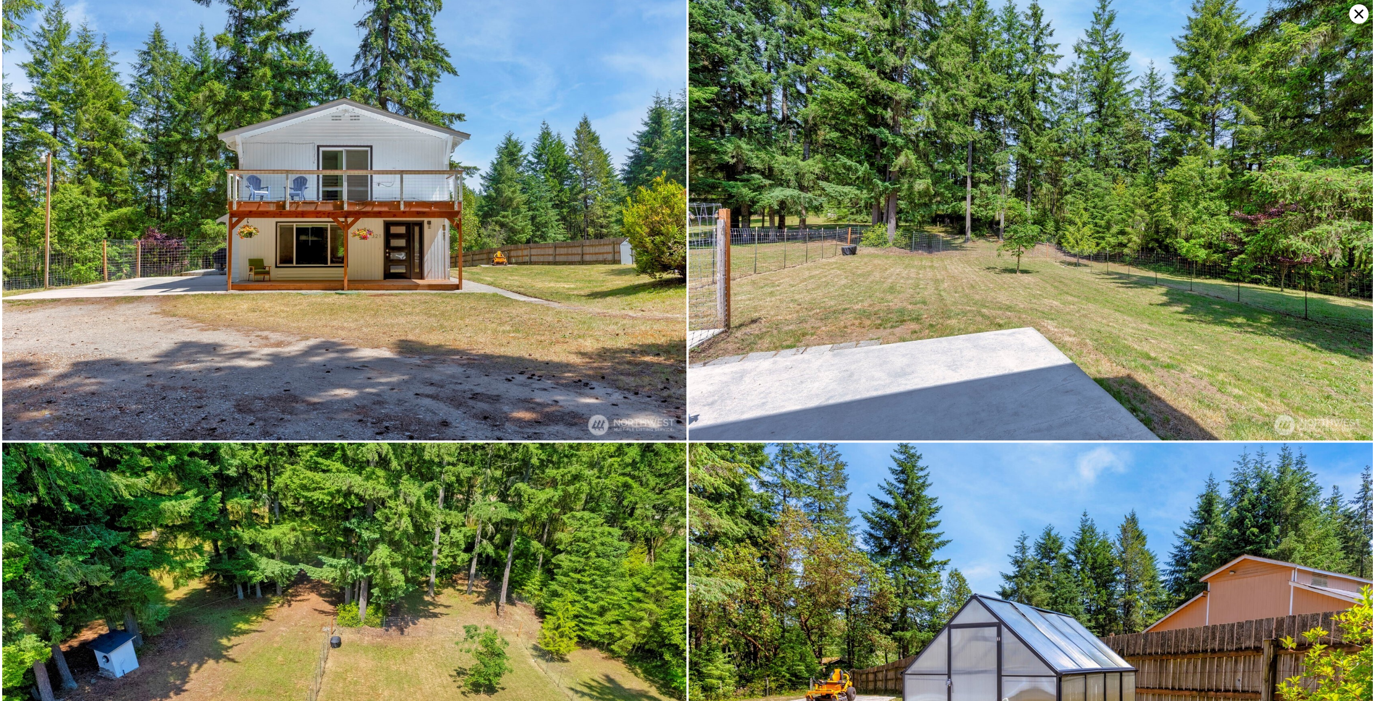
scroll to position [6379, 0]
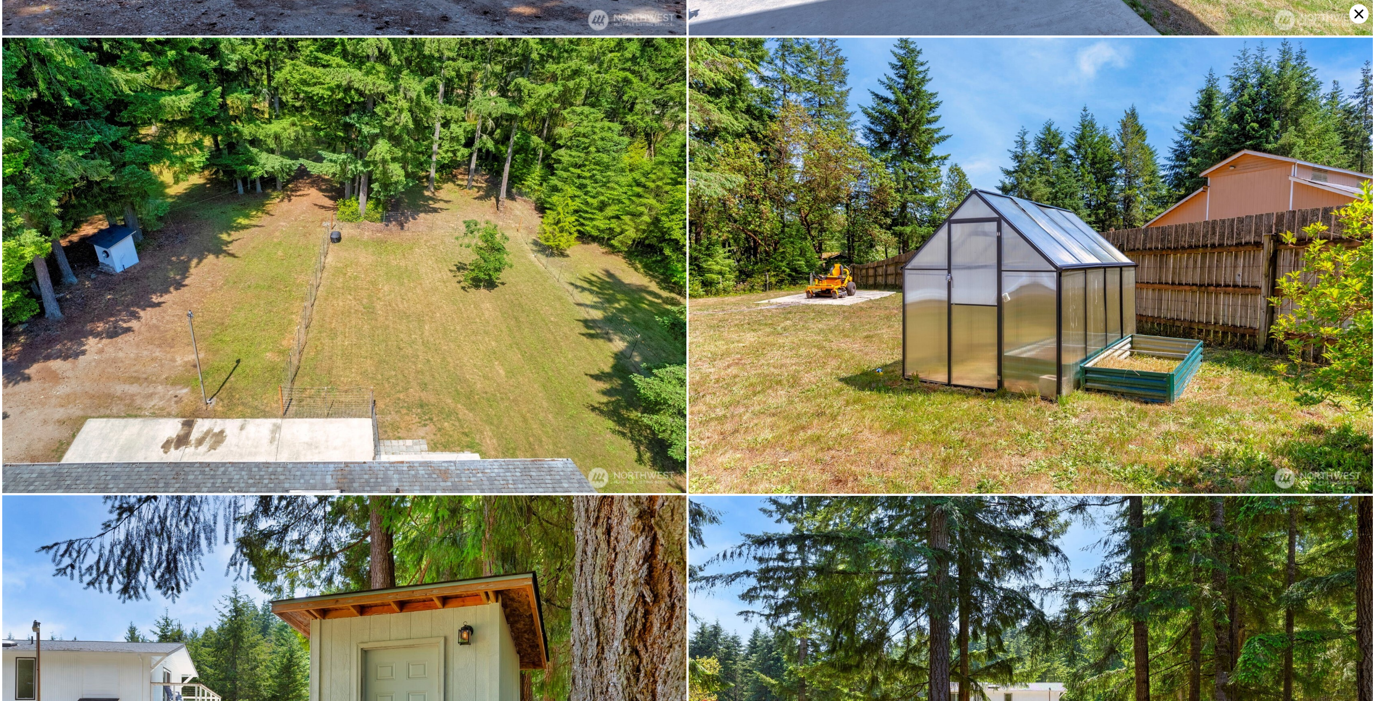
click at [849, 229] on img at bounding box center [1031, 266] width 685 height 456
click at [820, 235] on img at bounding box center [1031, 266] width 685 height 456
click at [1360, 11] on icon at bounding box center [1359, 13] width 19 height 19
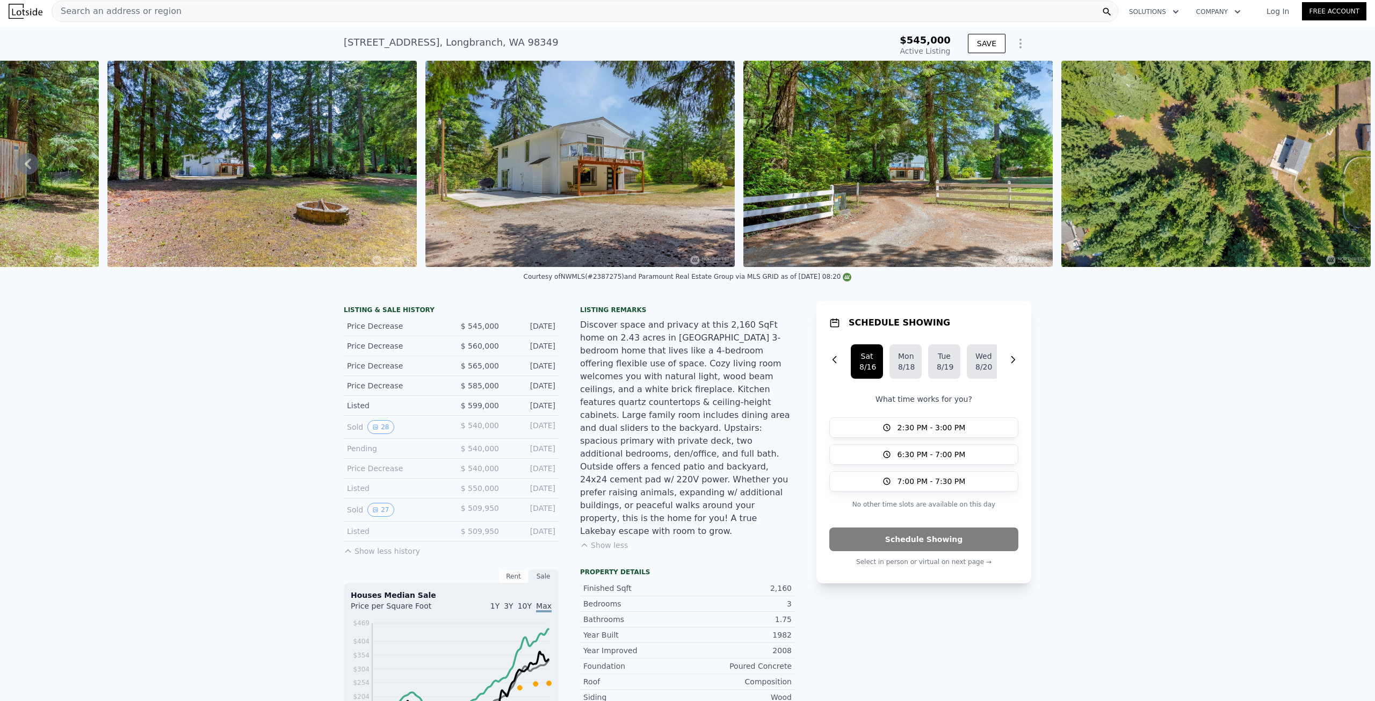
scroll to position [0, 0]
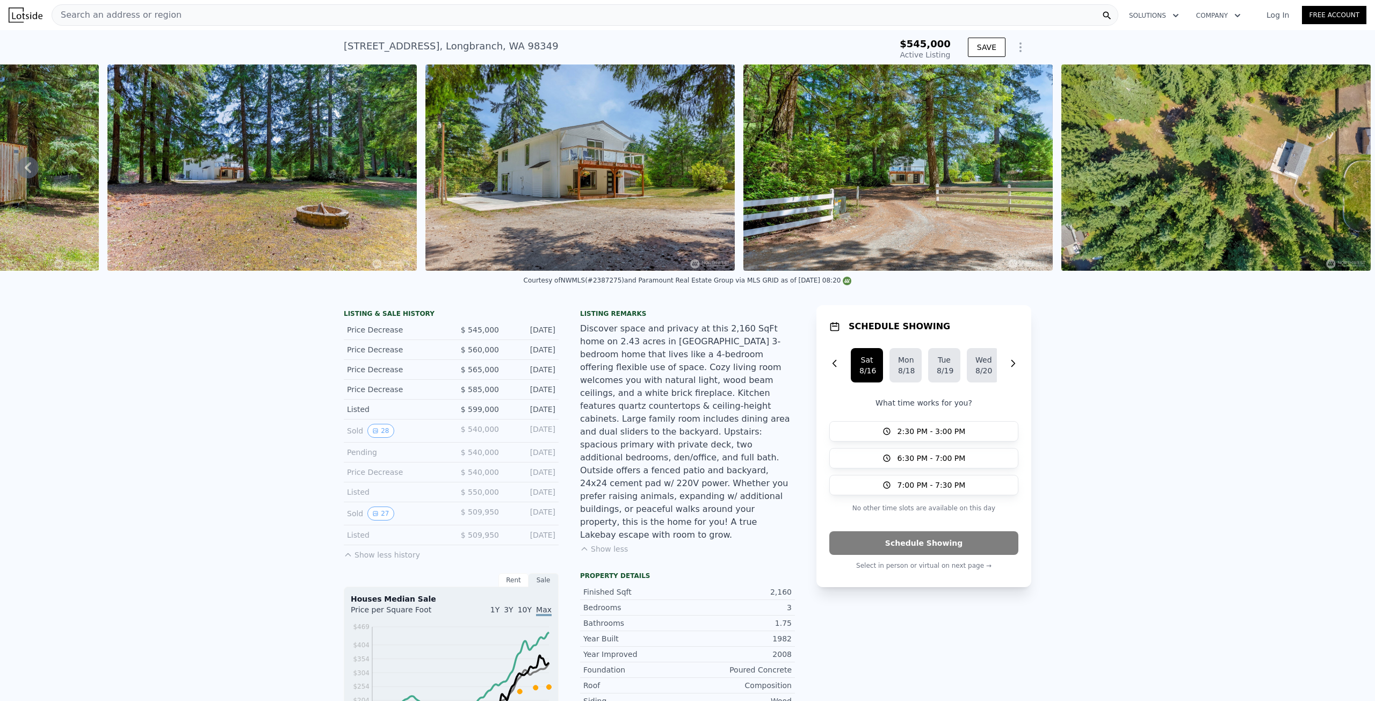
click at [264, 224] on img at bounding box center [261, 167] width 309 height 206
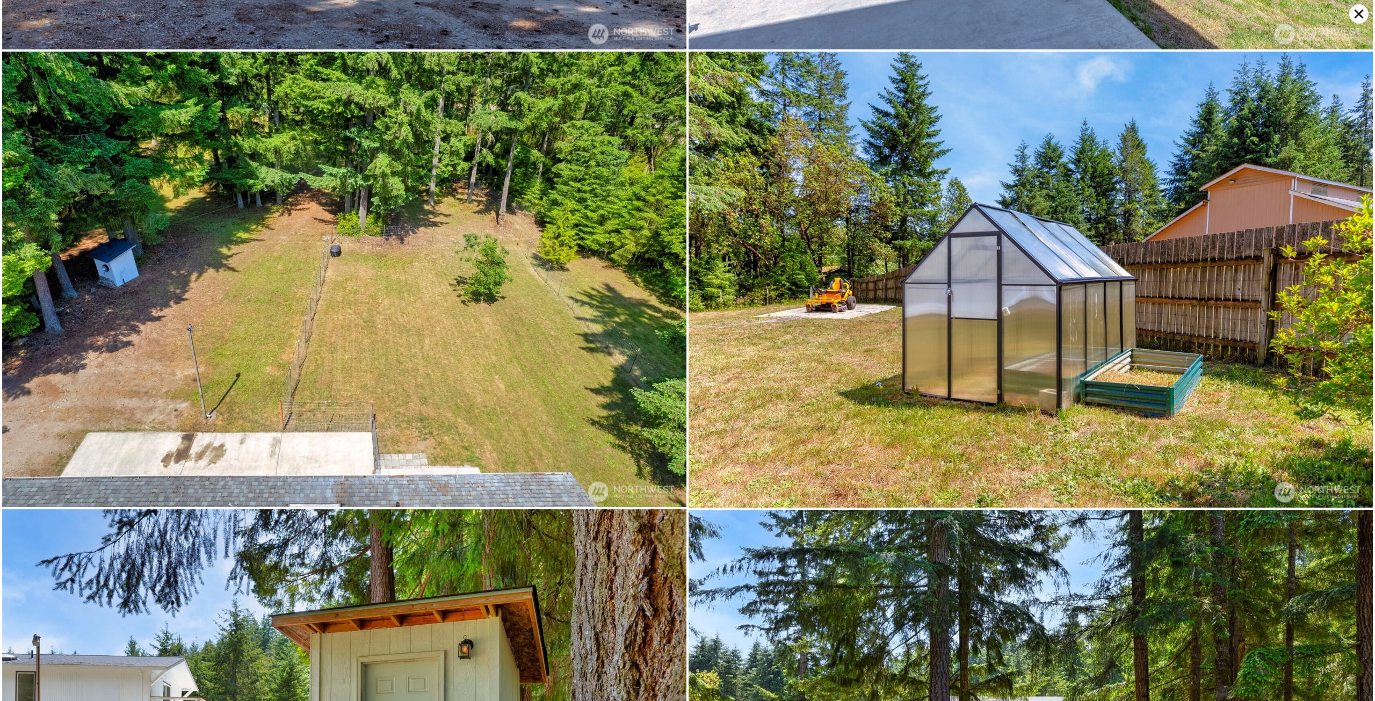
scroll to position [6379, 0]
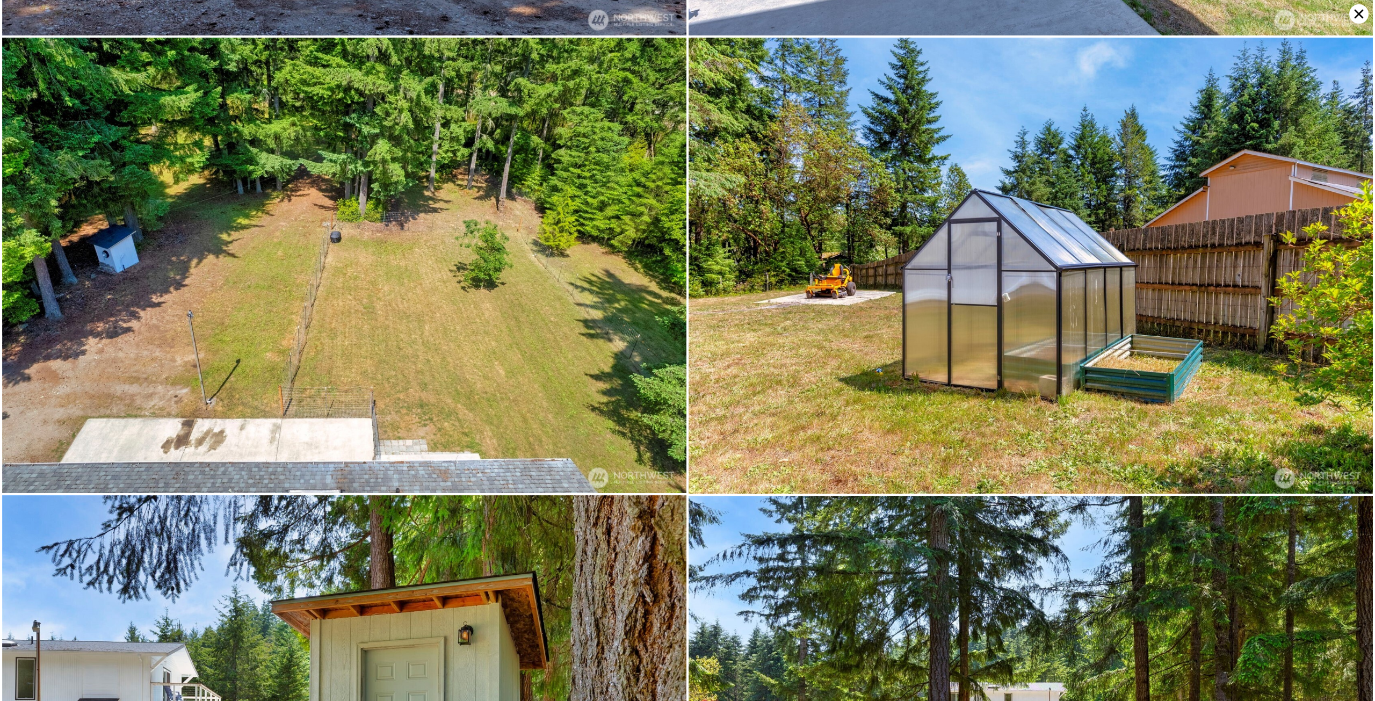
click at [186, 273] on img at bounding box center [344, 266] width 685 height 456
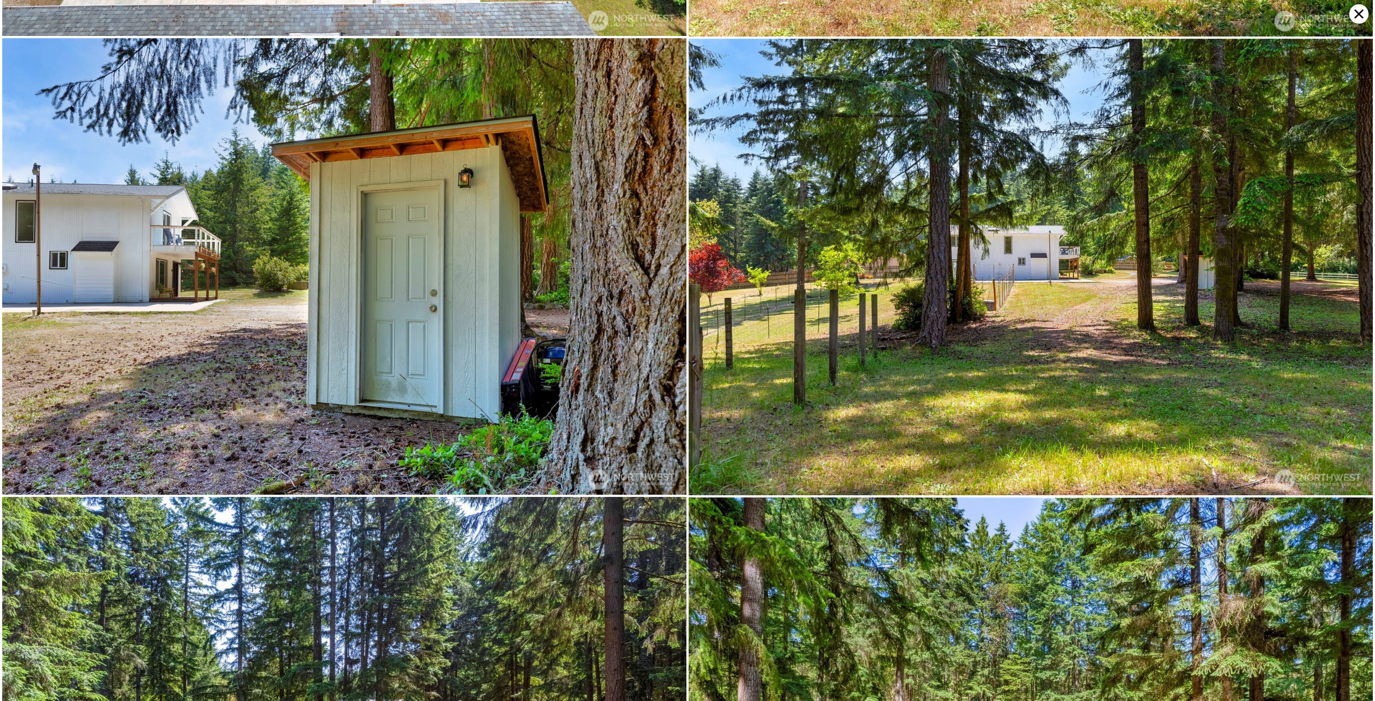
scroll to position [6834, 0]
